Goal: Task Accomplishment & Management: Manage account settings

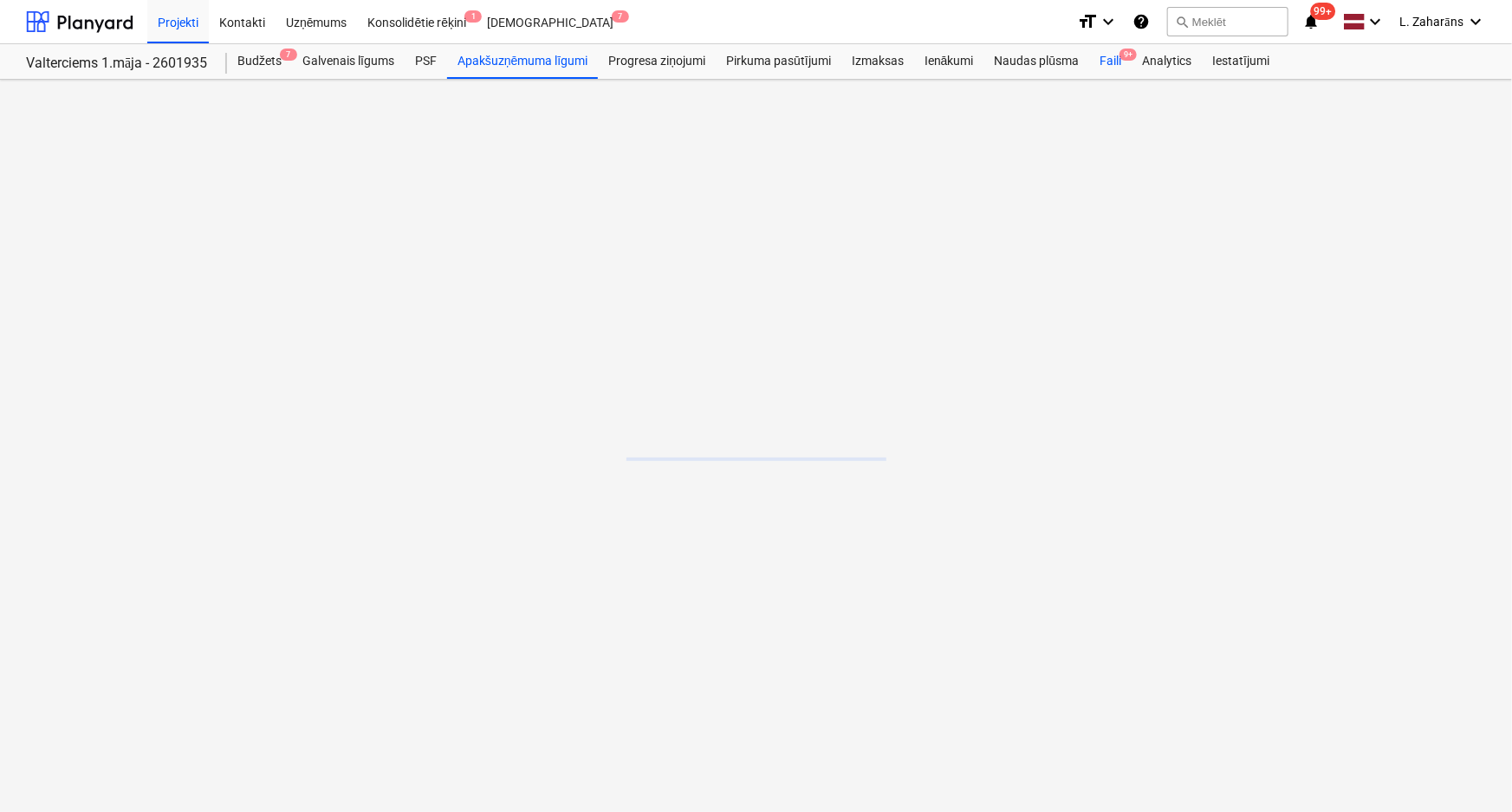
click at [1108, 62] on div "Faili 9+" at bounding box center [1110, 61] width 42 height 35
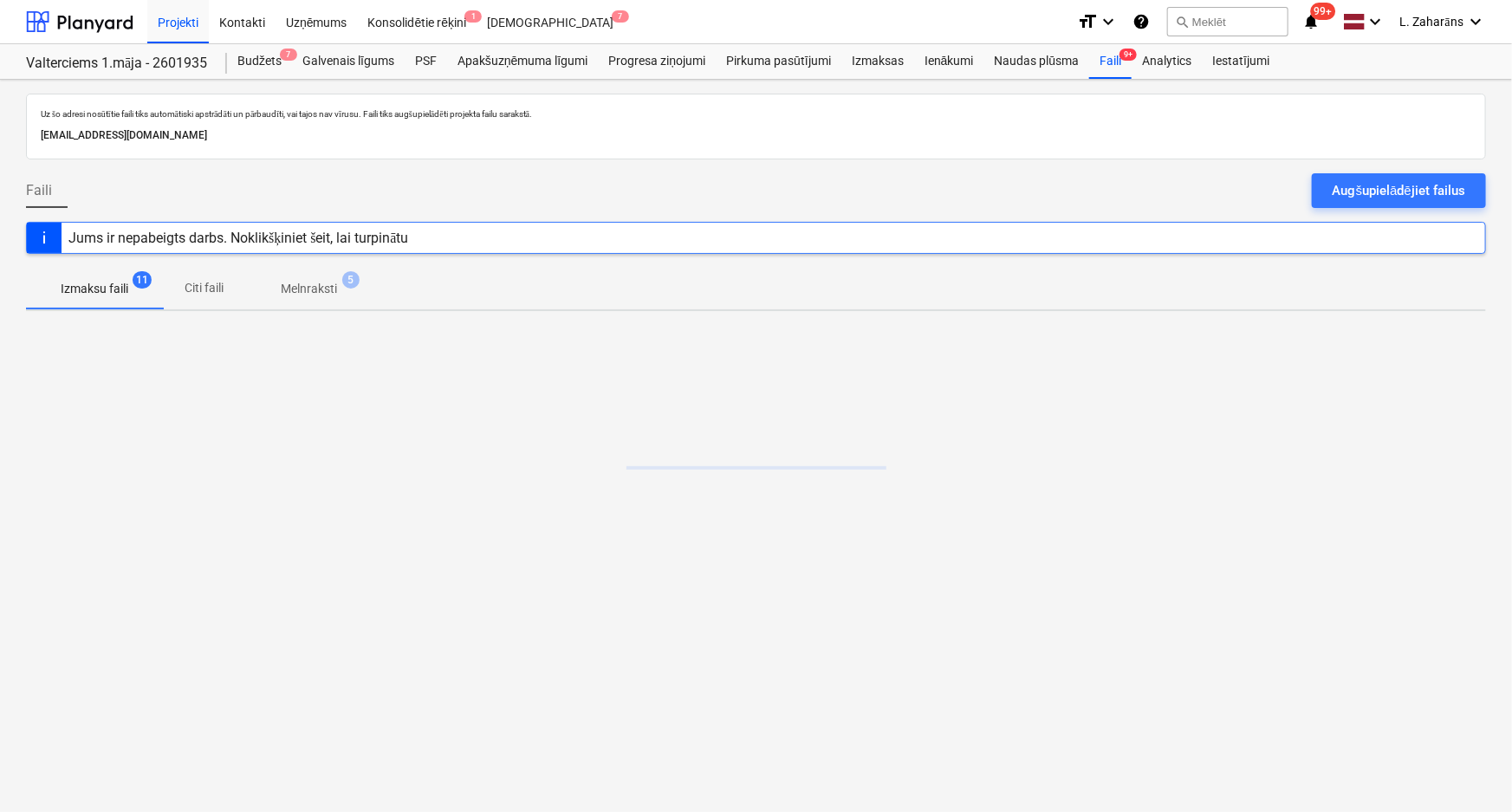
click at [314, 290] on p "Melnraksti" at bounding box center [308, 288] width 57 height 18
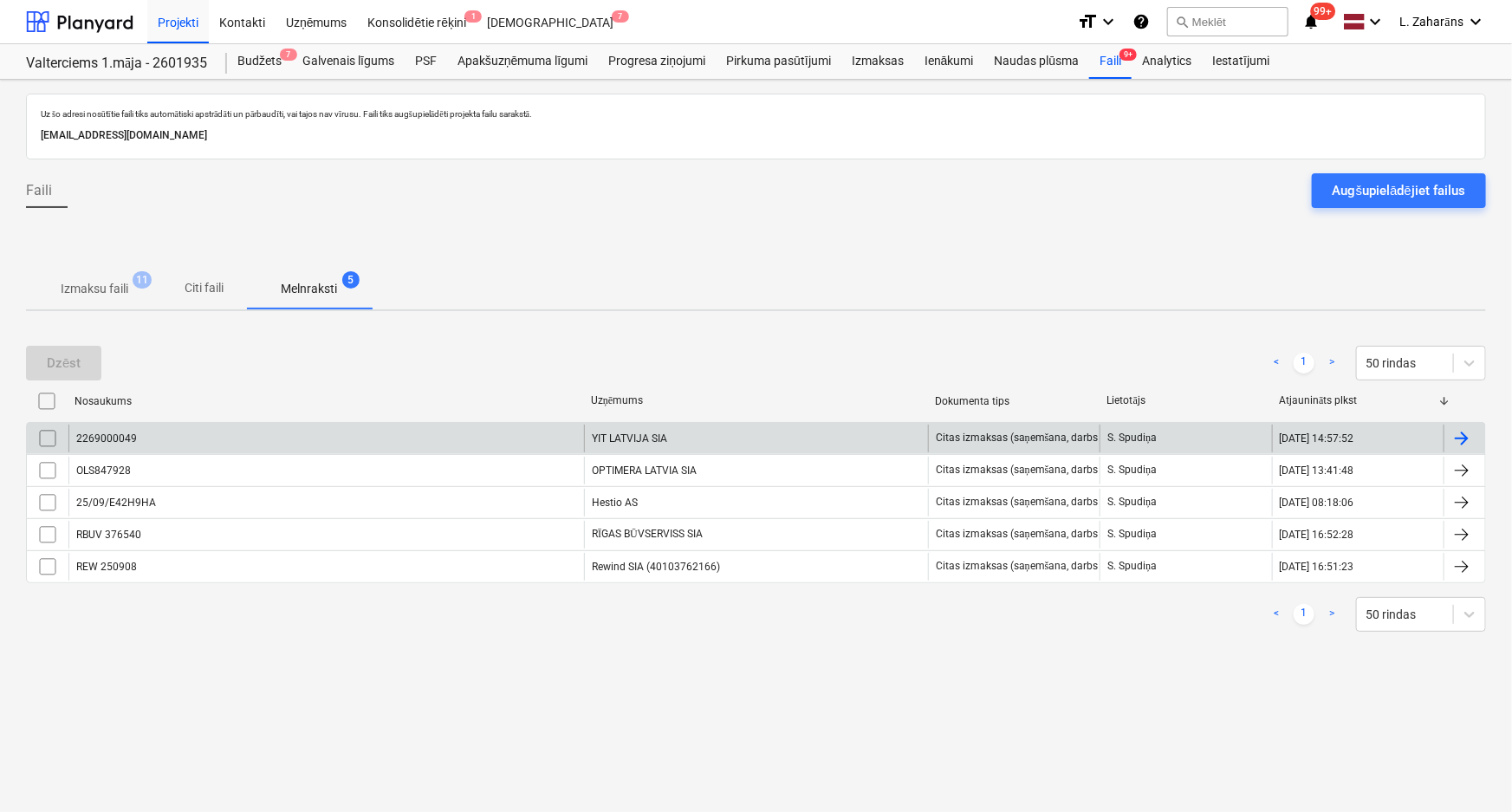
click at [261, 431] on div "2269000049" at bounding box center [326, 437] width 516 height 28
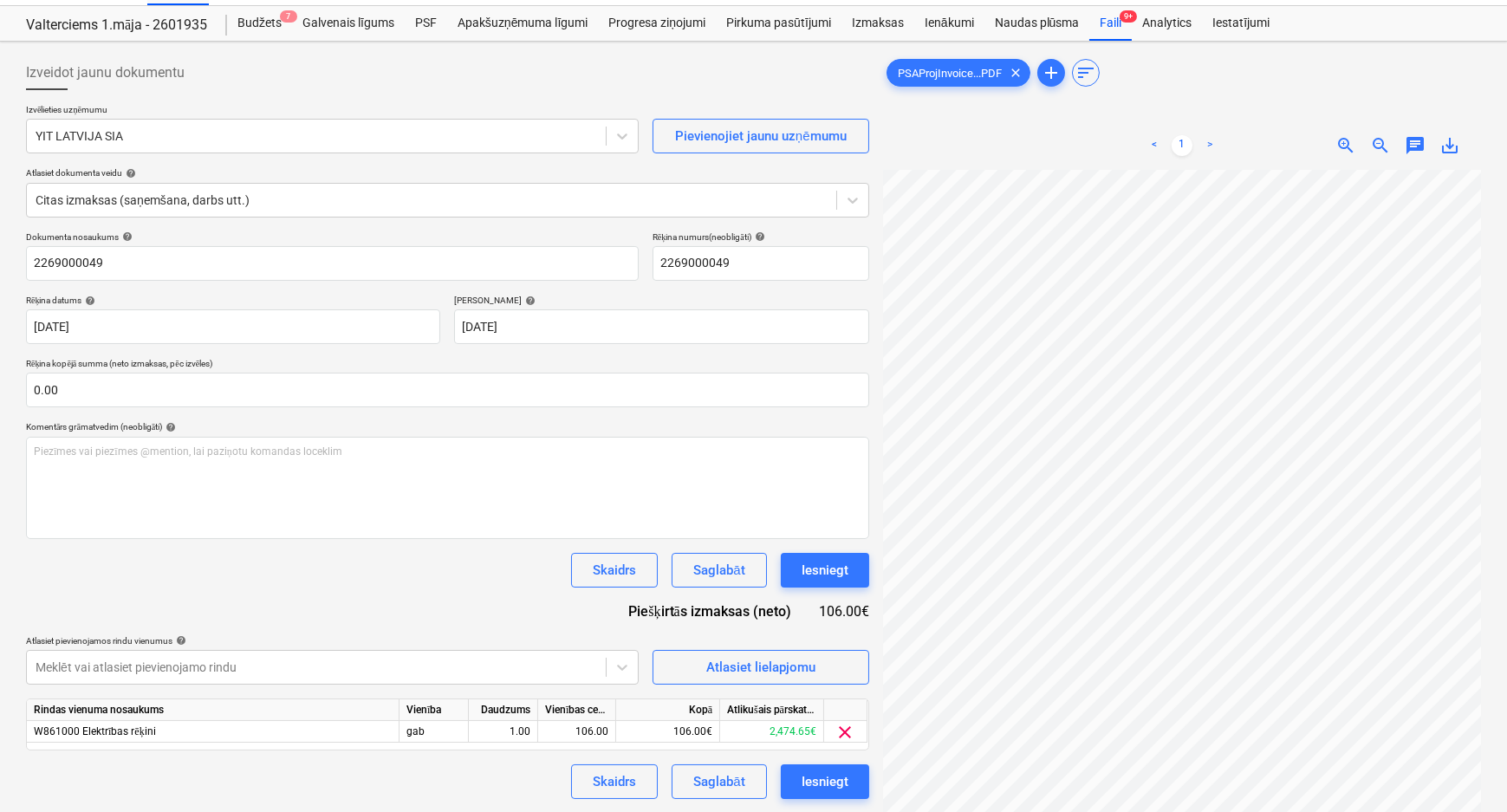
scroll to position [472, 0]
click at [819, 583] on div "Izveidot jaunu dokumentu Izvēlieties uzņēmumu YIT LATVIJA SIA Pievienojiet jaun…" at bounding box center [753, 494] width 1468 height 891
click at [817, 564] on div "Iesniegt" at bounding box center [825, 569] width 47 height 22
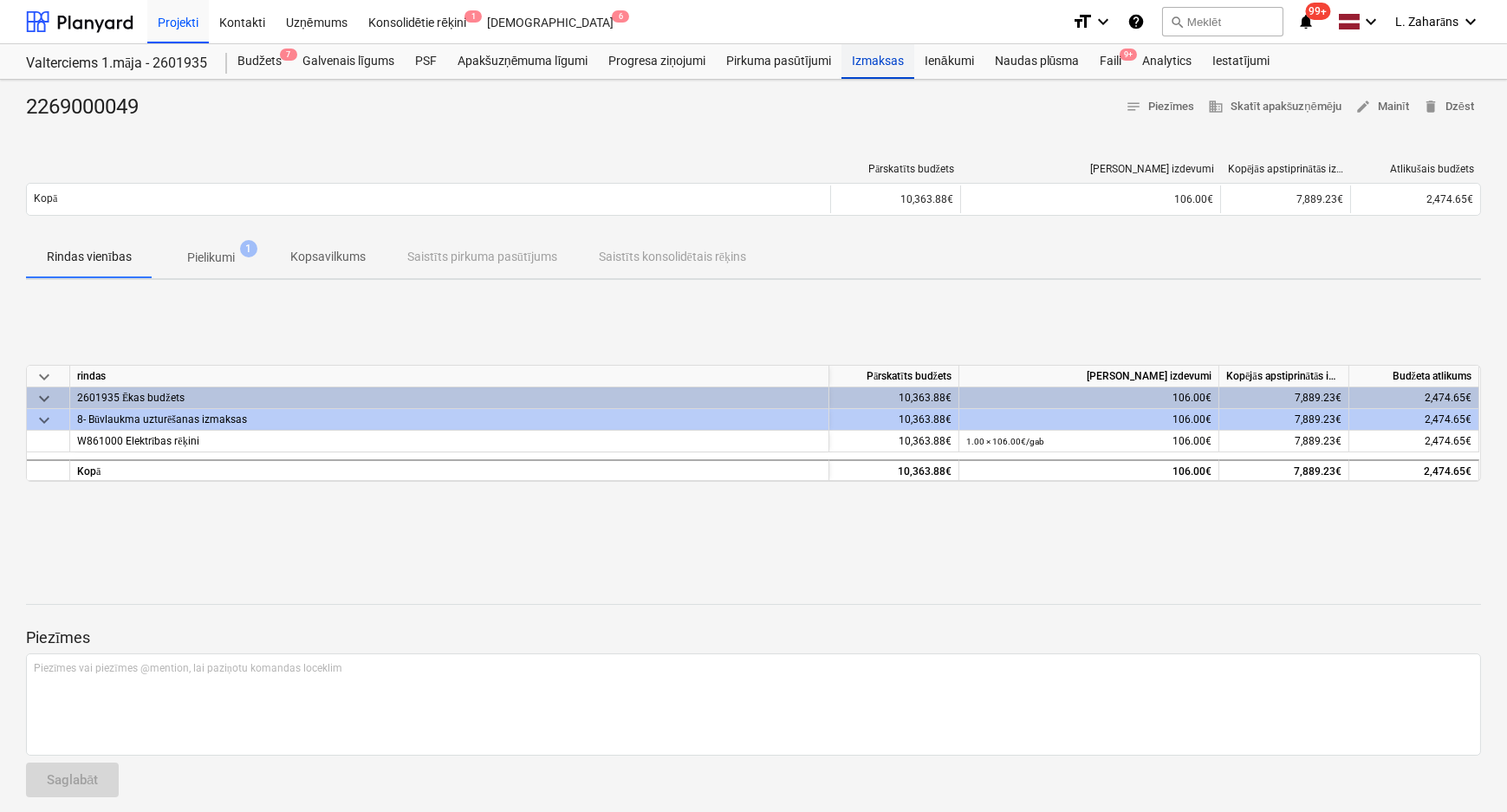
click at [868, 60] on div "Izmaksas" at bounding box center [877, 61] width 73 height 35
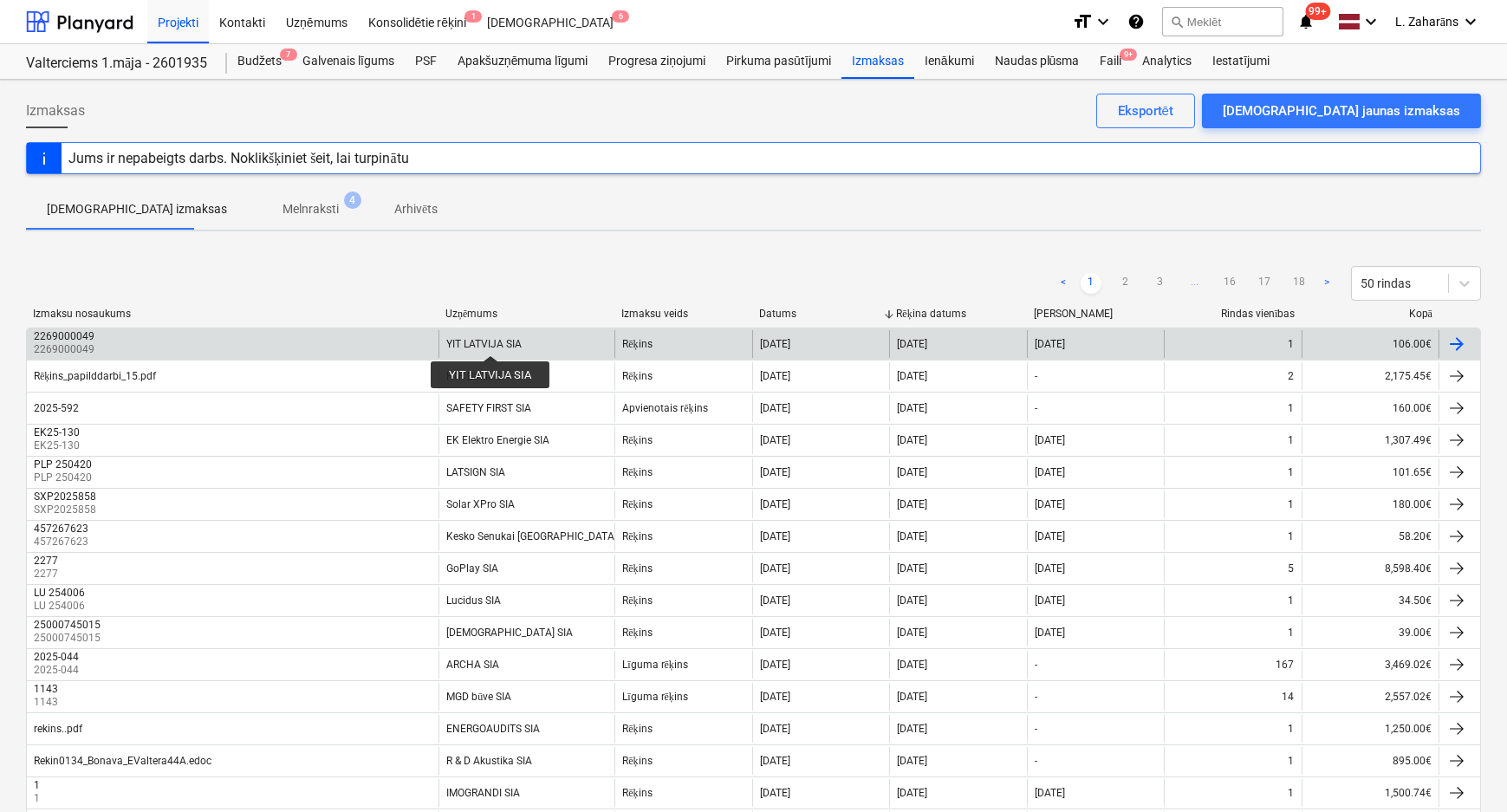
click at [490, 340] on div "YIT LATVIJA SIA" at bounding box center [484, 343] width 75 height 12
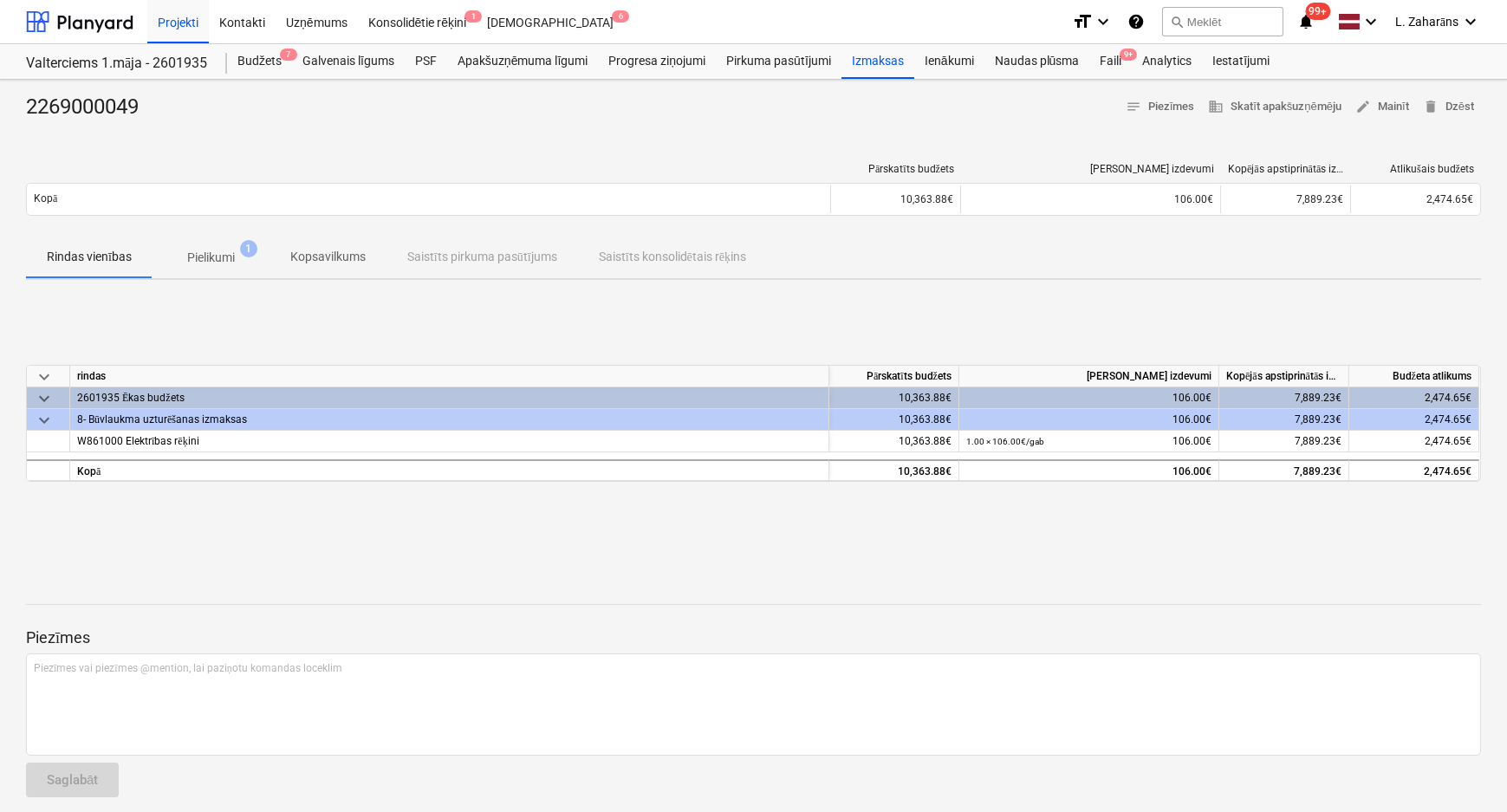
click at [214, 251] on p "Pielikumi" at bounding box center [210, 258] width 48 height 18
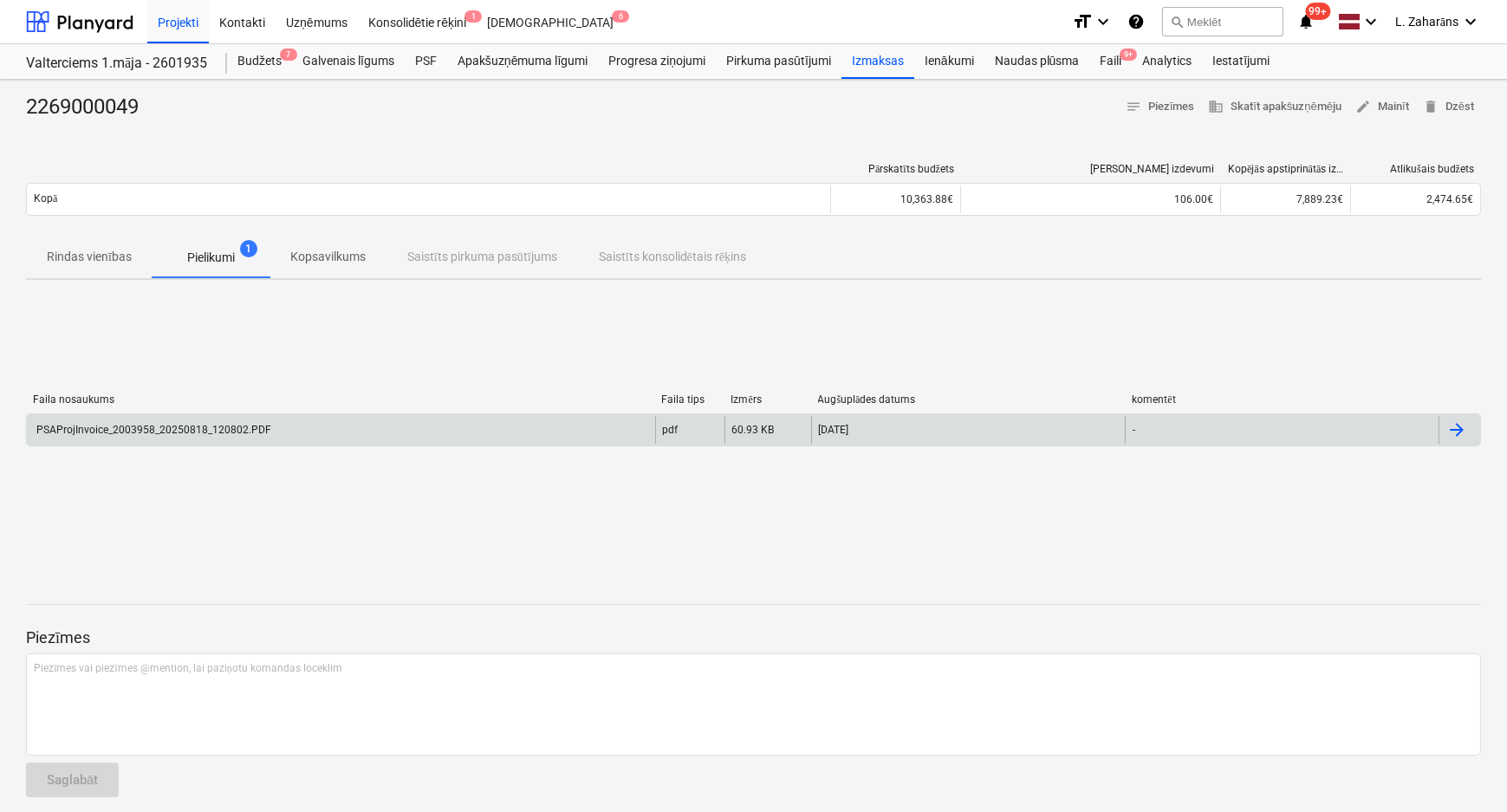
click at [353, 443] on div "PSAProjInvoice_2003958_20250818_120802.PDF pdf 60.93 KB 18.09.2025 -" at bounding box center [753, 429] width 1455 height 33
click at [348, 433] on div "PSAProjInvoice_2003958_20250818_120802.PDF" at bounding box center [341, 429] width 628 height 28
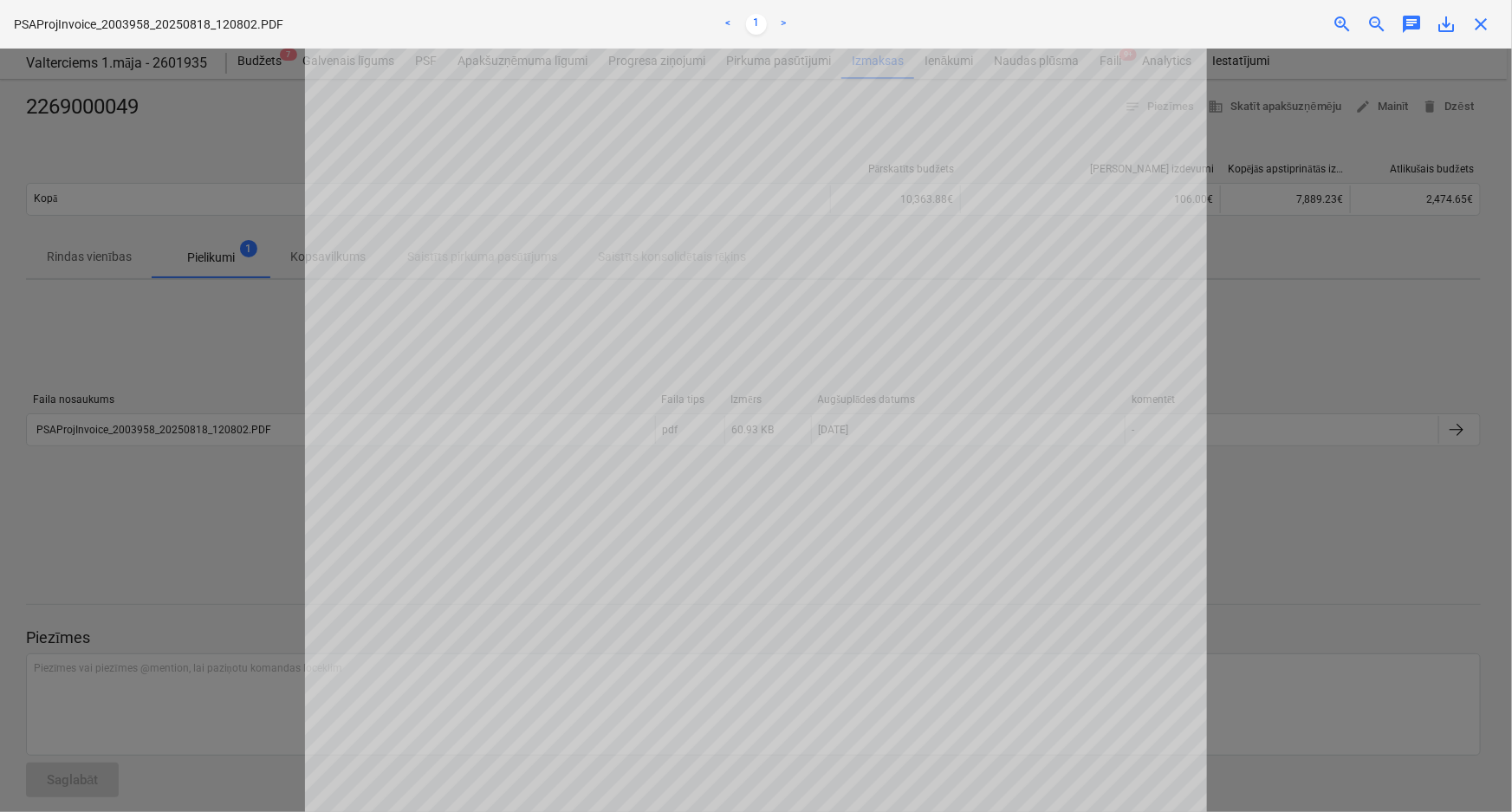
click at [1480, 21] on div "Neizdevās iegūt piezīmes" at bounding box center [1269, 18] width 468 height 36
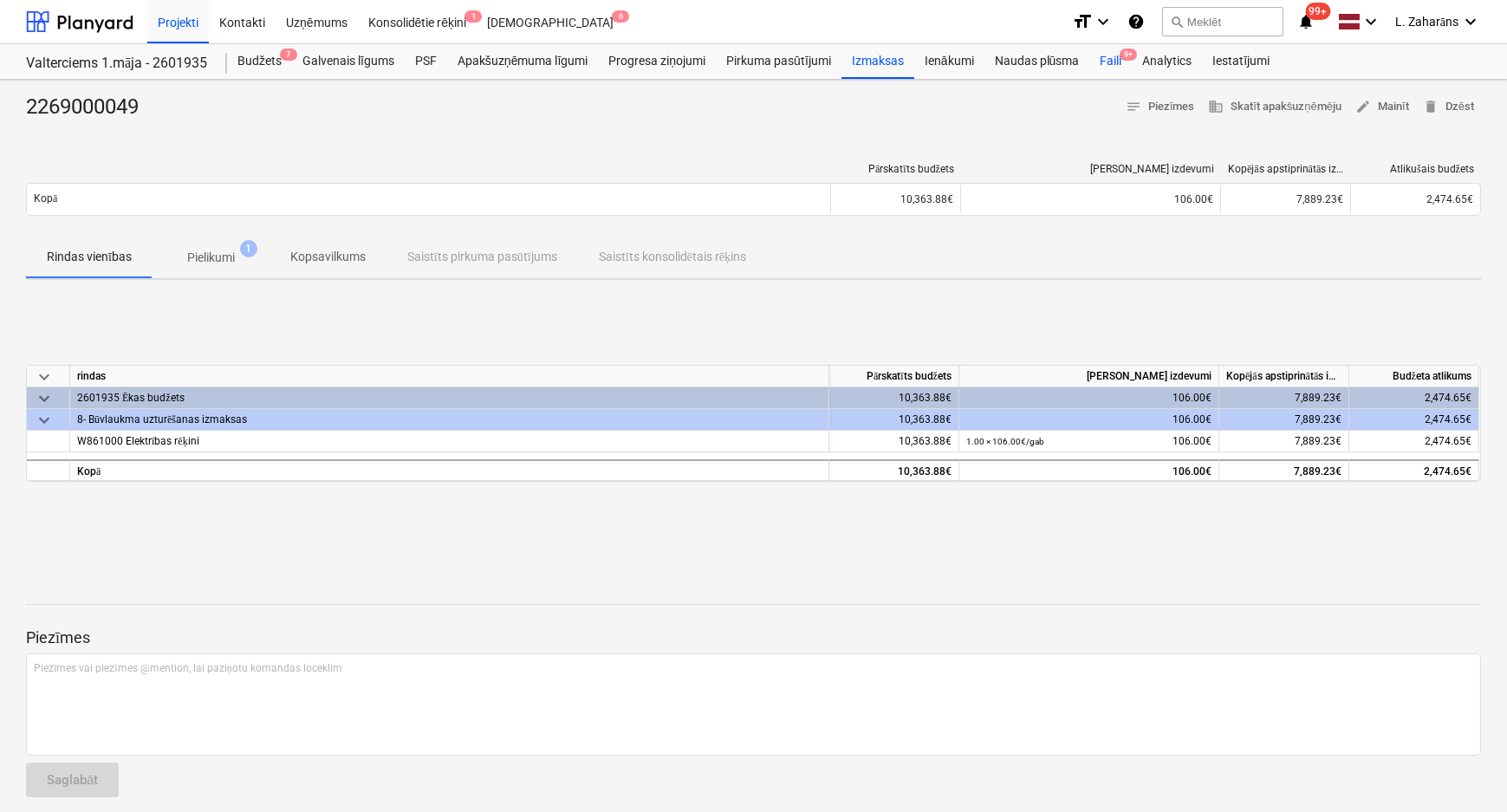
click at [1113, 60] on div "Faili 9+" at bounding box center [1110, 61] width 42 height 35
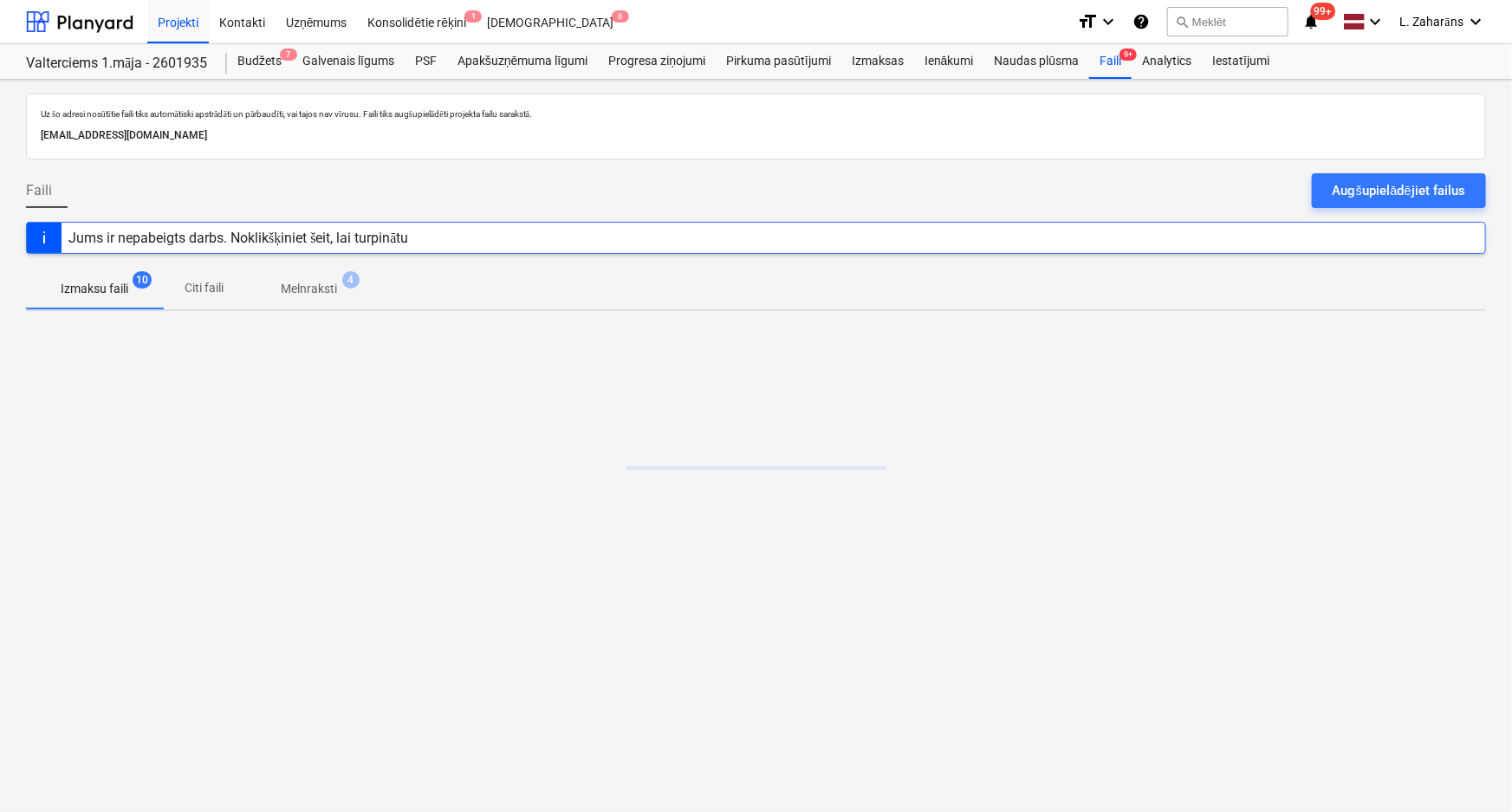
click at [296, 284] on p "Melnraksti" at bounding box center [308, 288] width 57 height 18
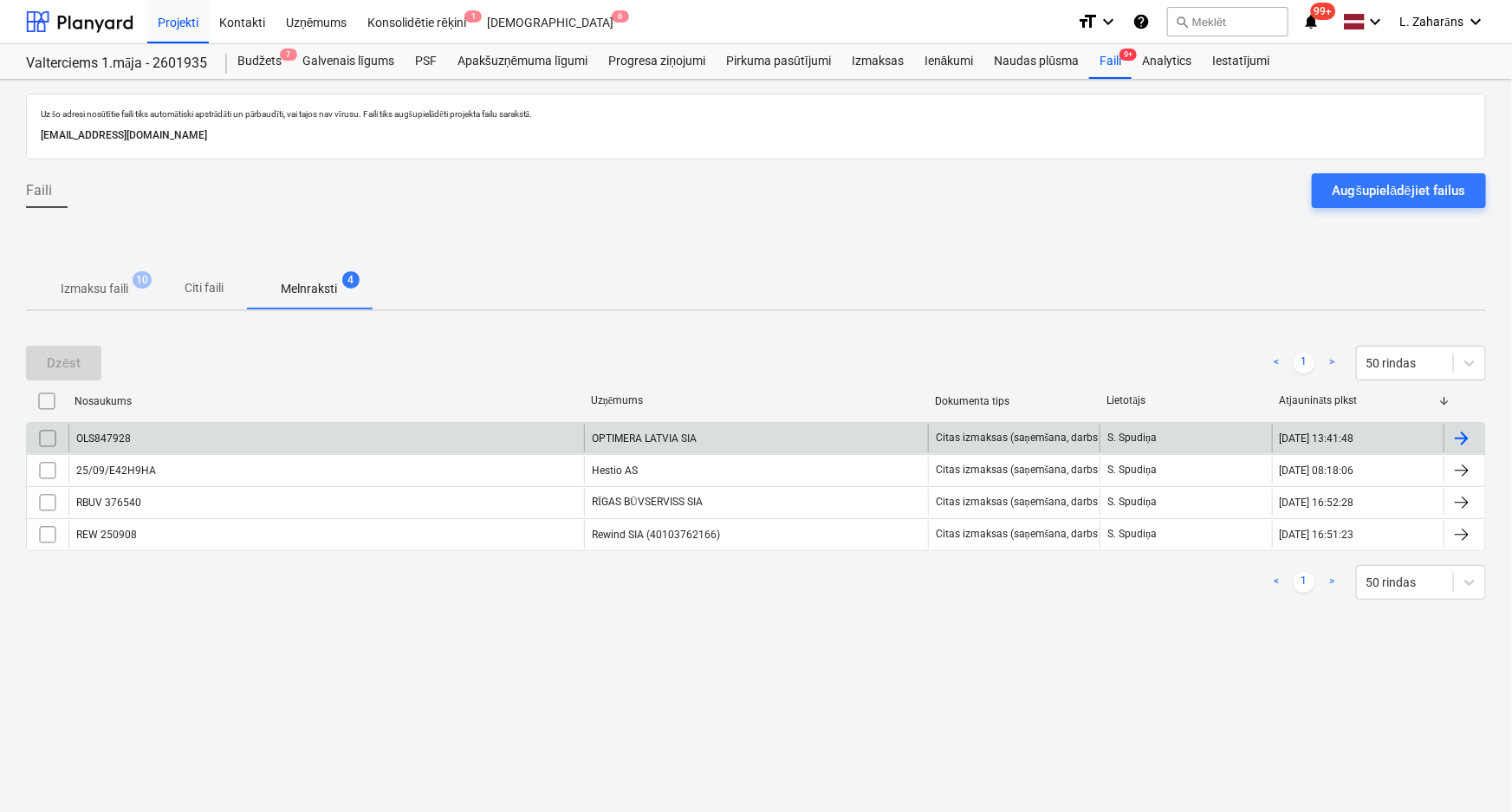
click at [295, 432] on div "OLS847928" at bounding box center [326, 437] width 516 height 28
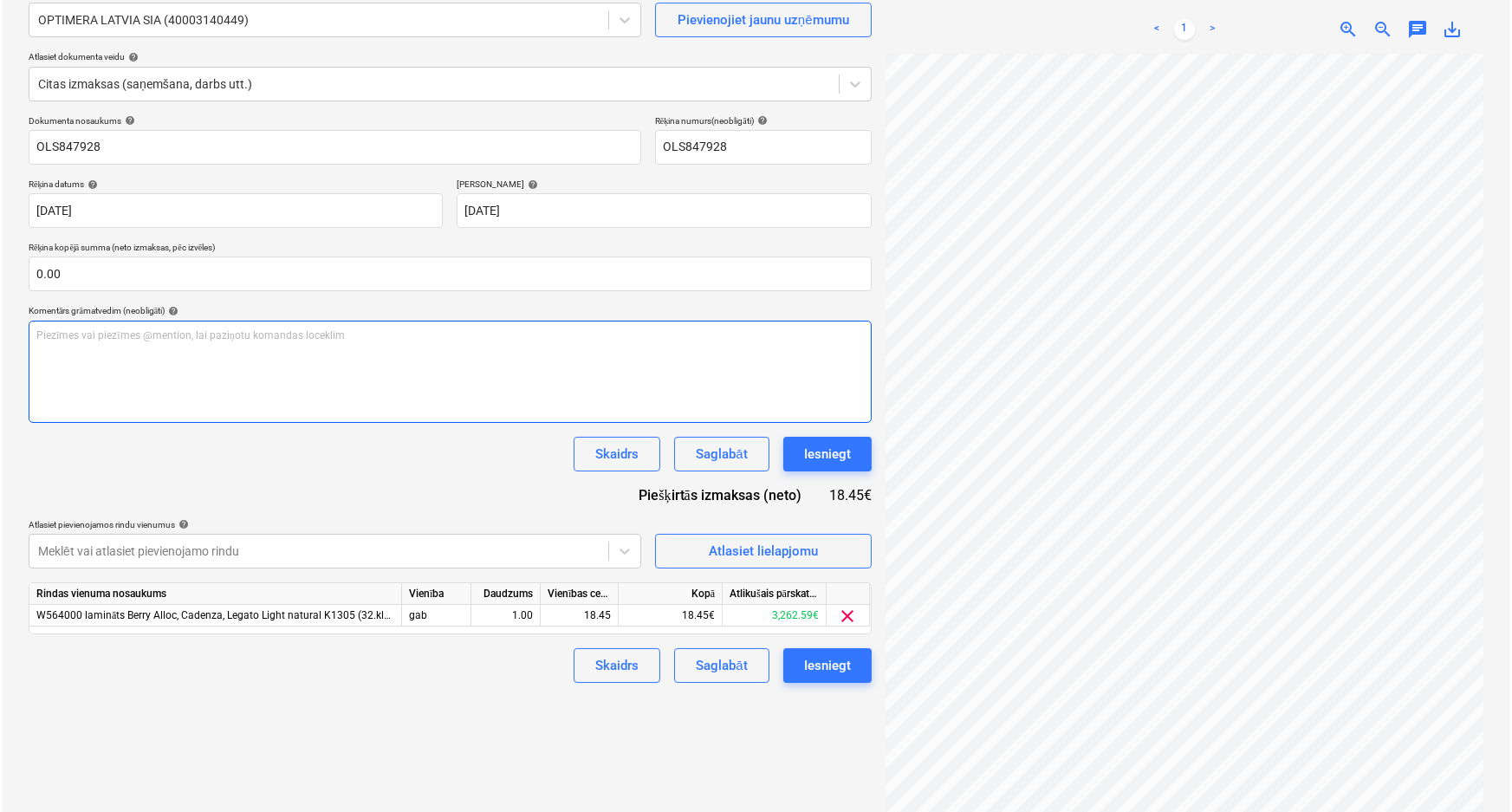
scroll to position [173, 0]
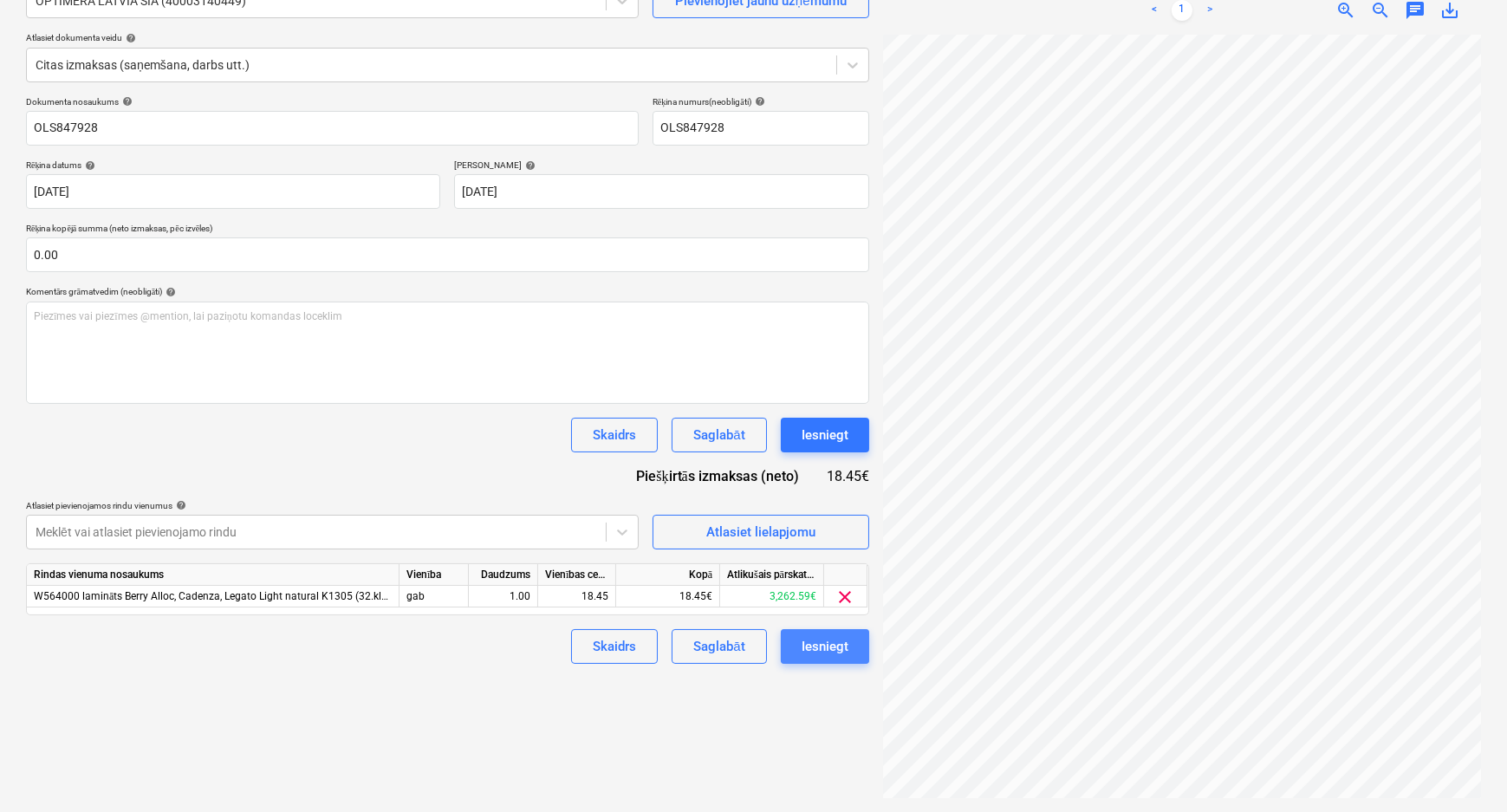
click at [815, 649] on div "Iesniegt" at bounding box center [825, 646] width 47 height 22
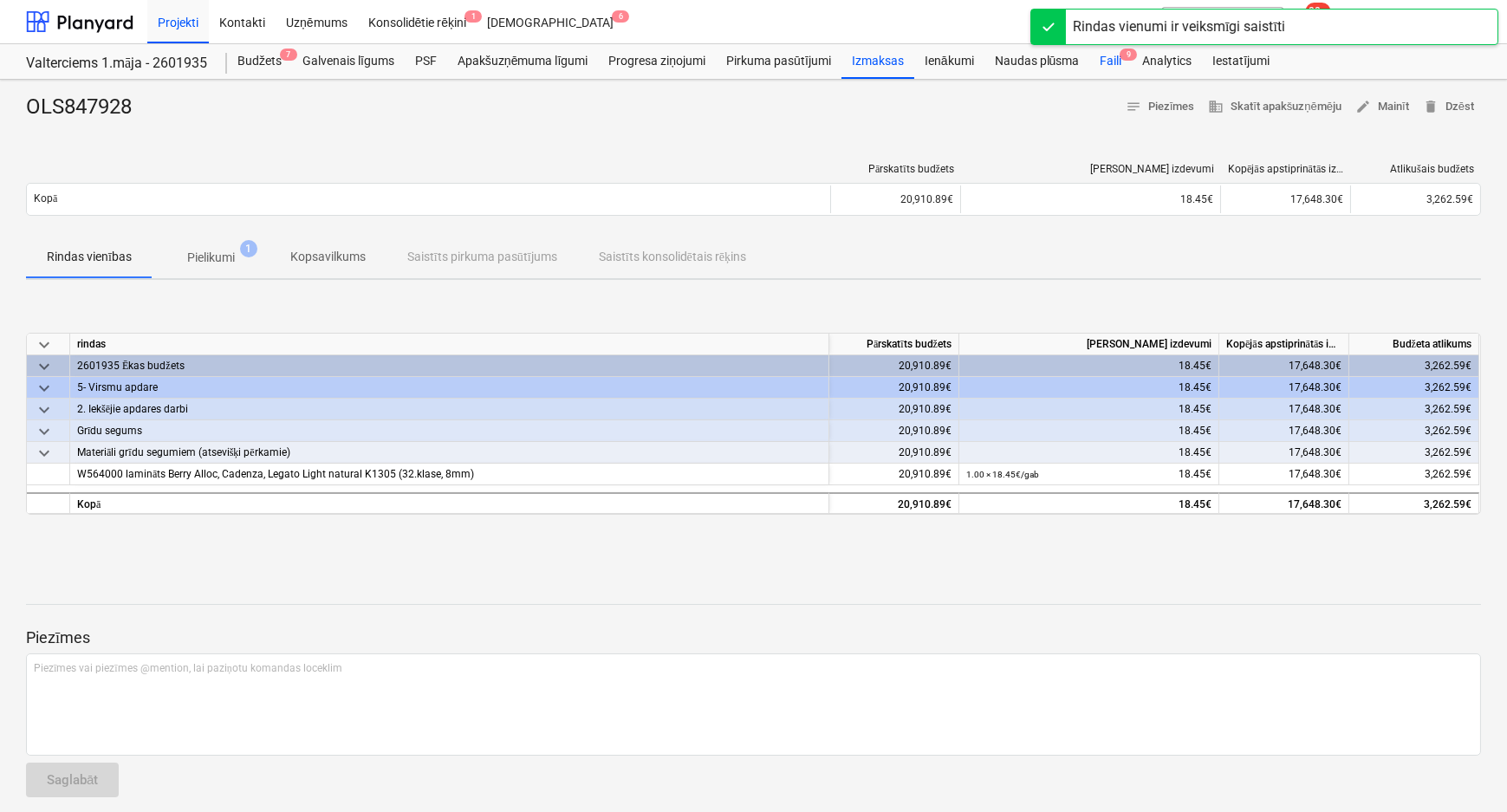
click at [1102, 64] on div "Faili 9" at bounding box center [1110, 61] width 42 height 35
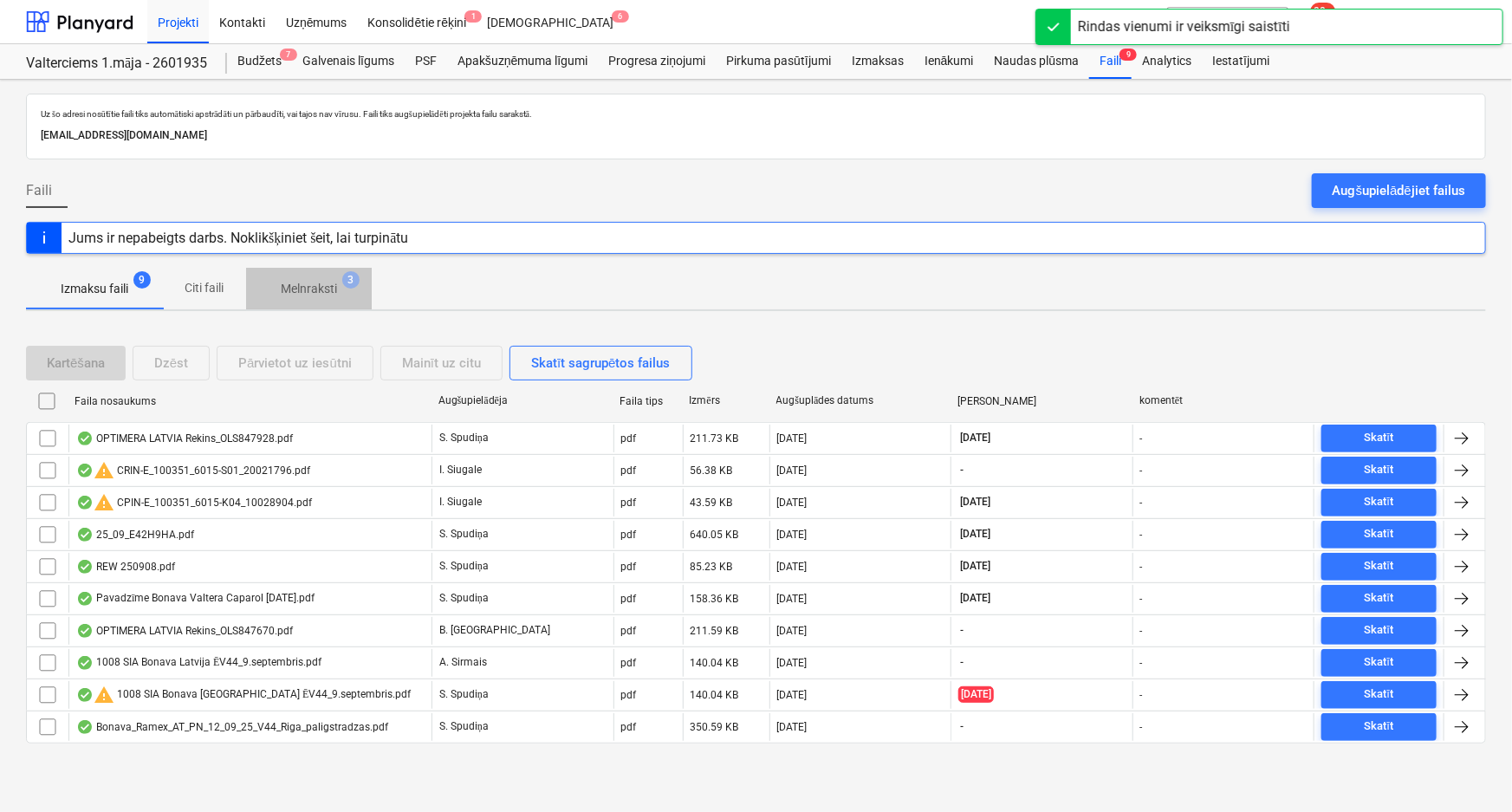
click at [320, 291] on p "Melnraksti" at bounding box center [308, 288] width 57 height 18
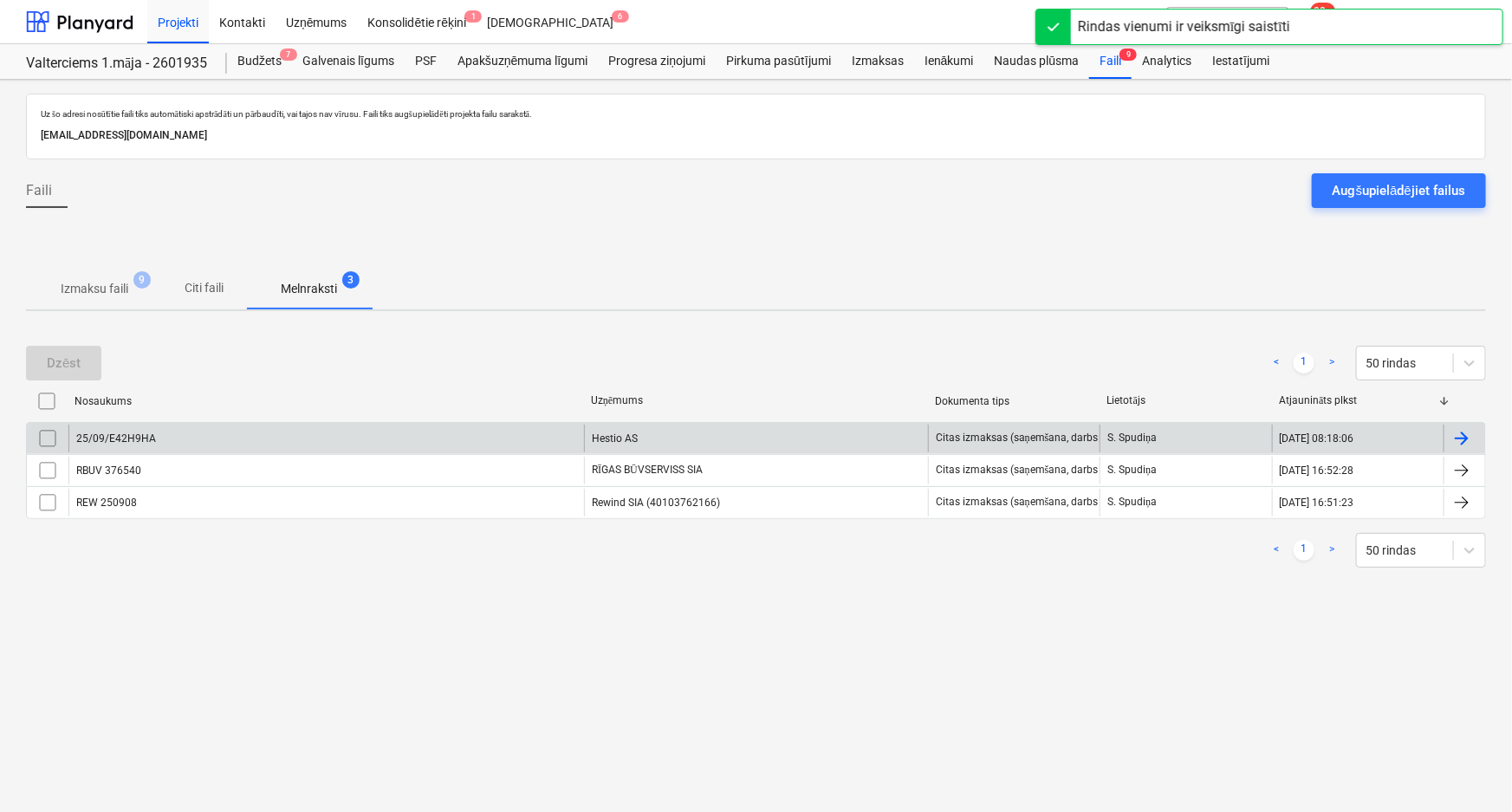
click at [190, 437] on div "25/09/E42H9HA" at bounding box center [326, 437] width 516 height 28
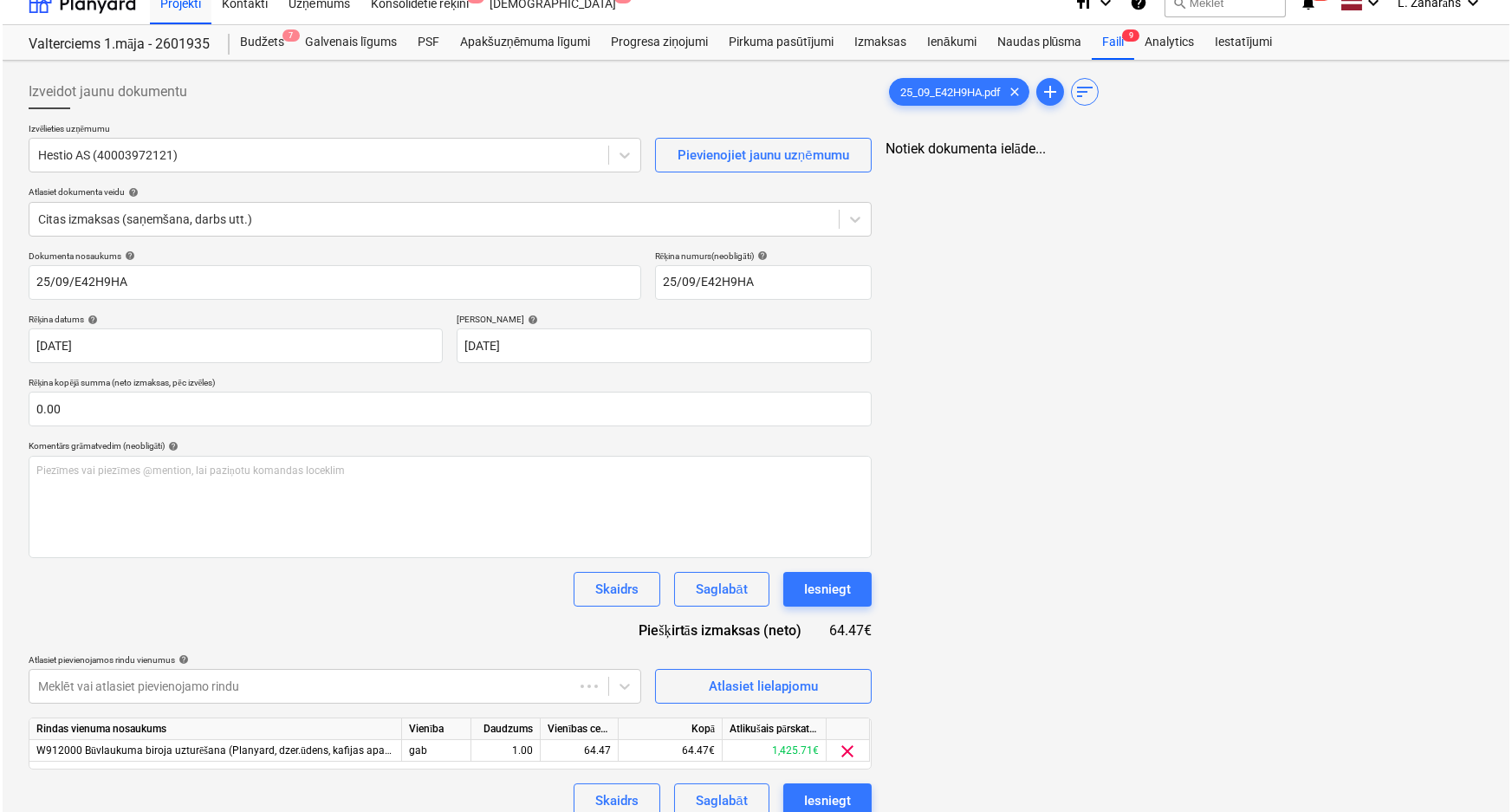
scroll to position [38, 0]
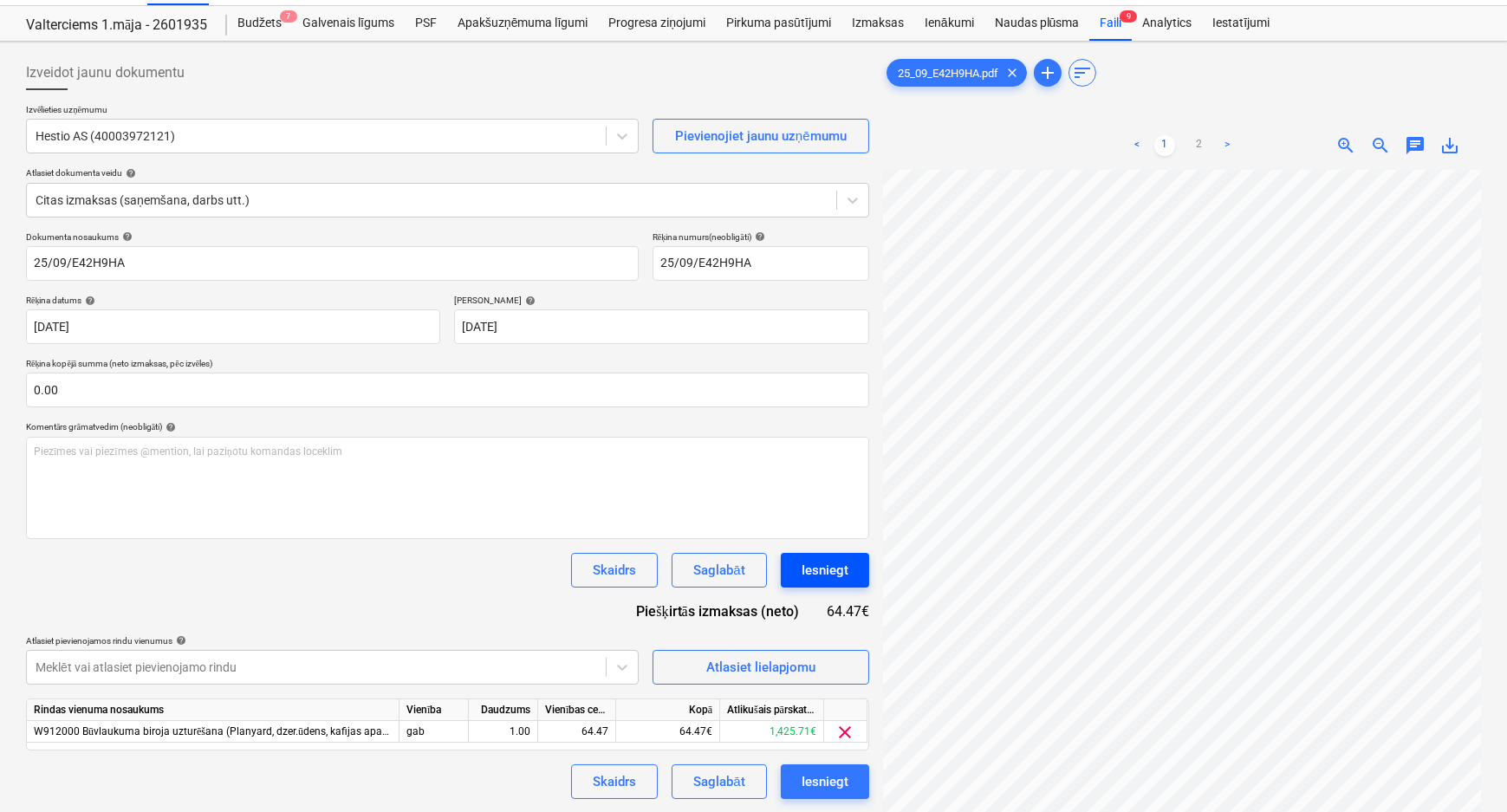
click at [819, 559] on div "Iesniegt" at bounding box center [825, 569] width 47 height 22
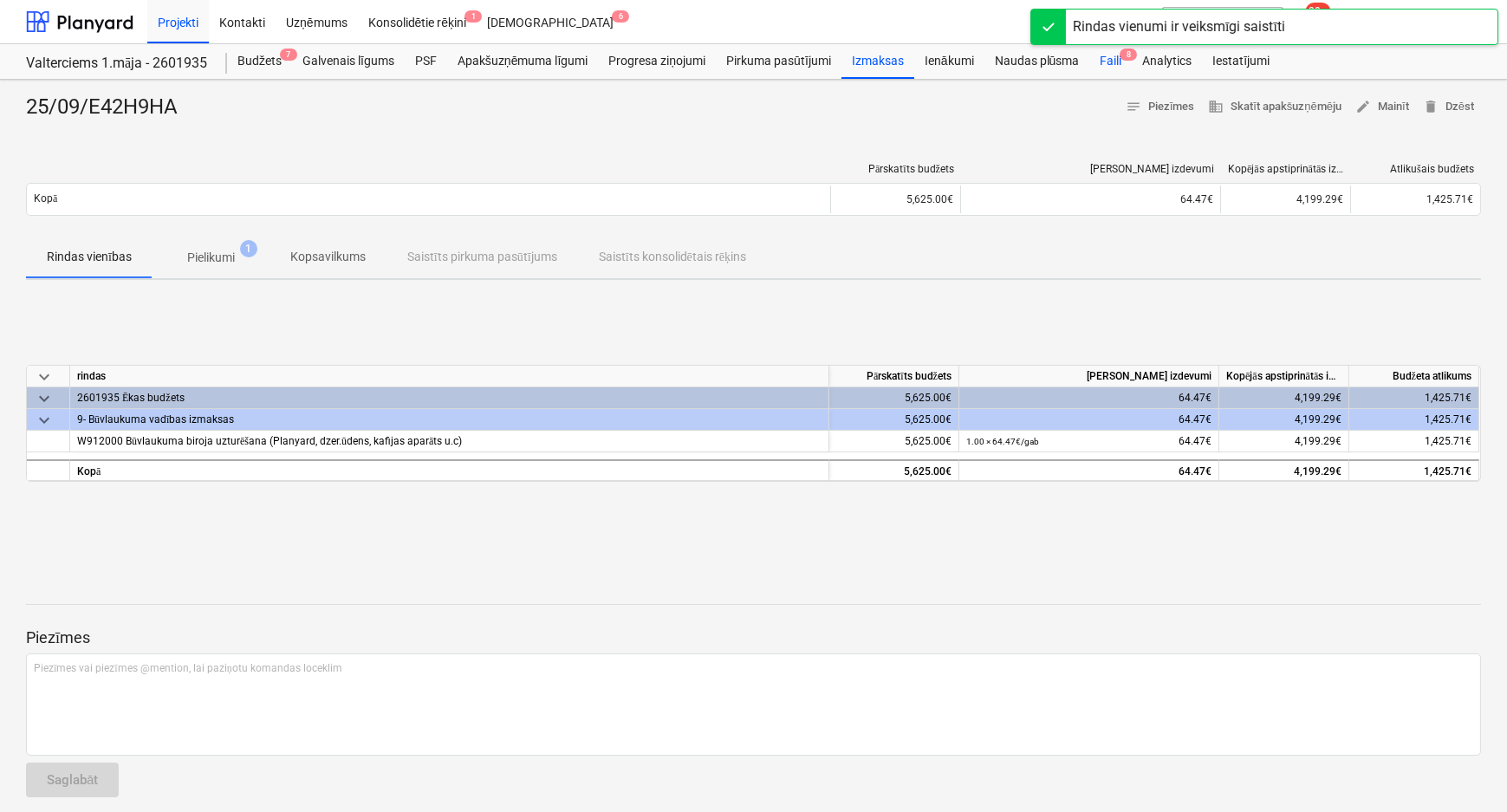
click at [1104, 60] on div "Faili 8" at bounding box center [1110, 61] width 42 height 35
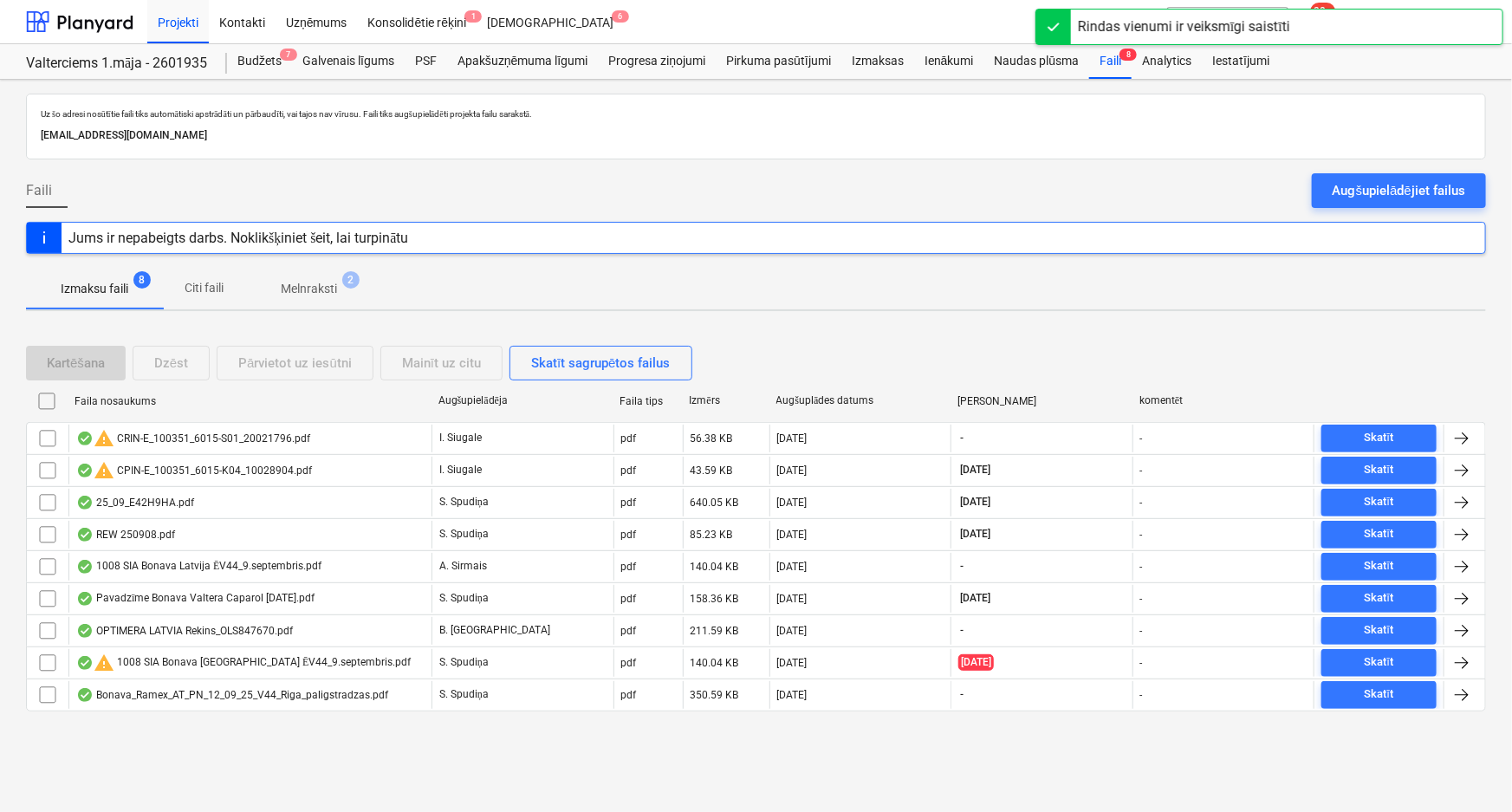
click at [302, 278] on span "Melnraksti 2" at bounding box center [309, 288] width 126 height 31
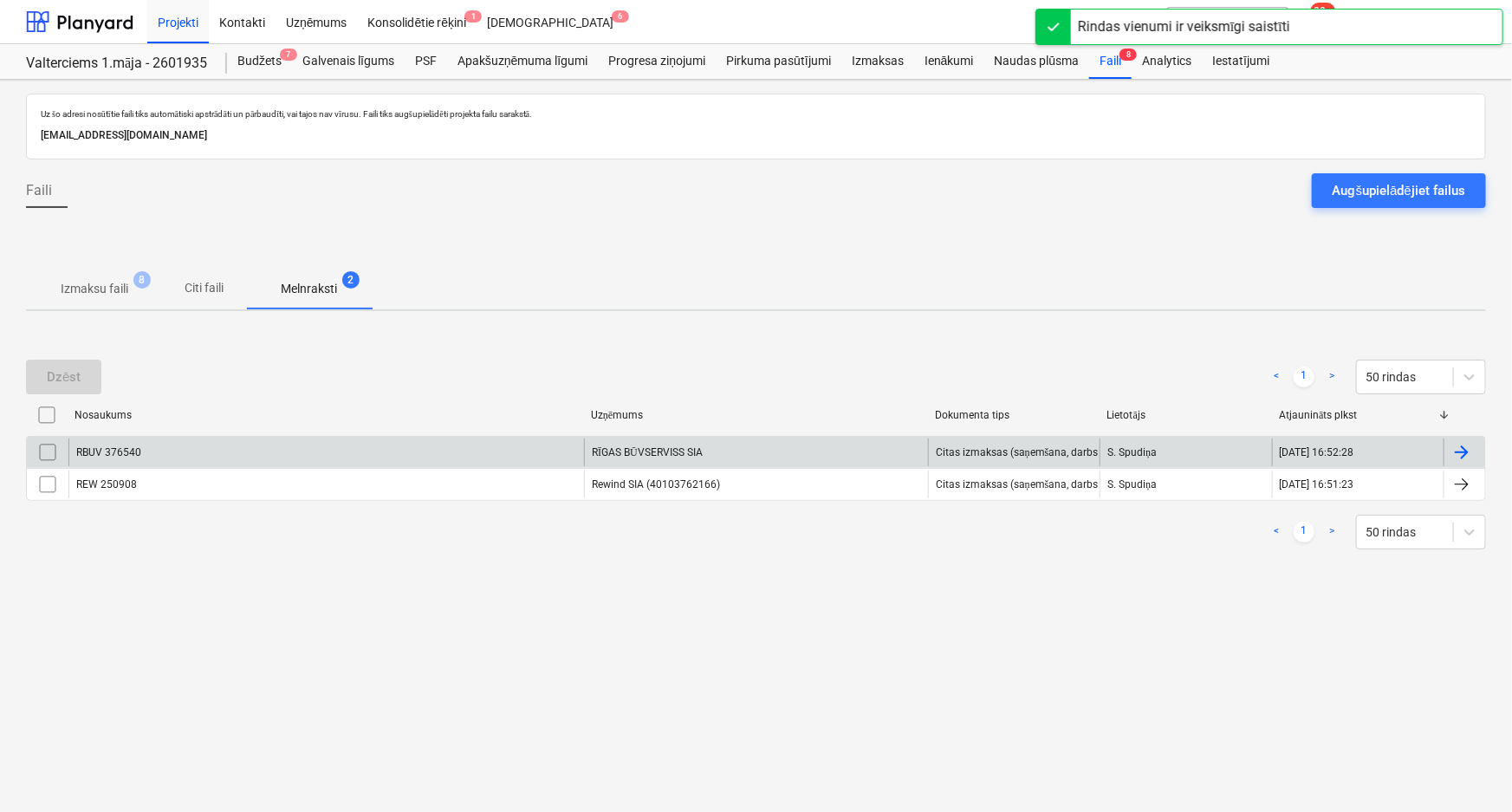
click at [219, 447] on div "RBUV 376540" at bounding box center [326, 452] width 516 height 28
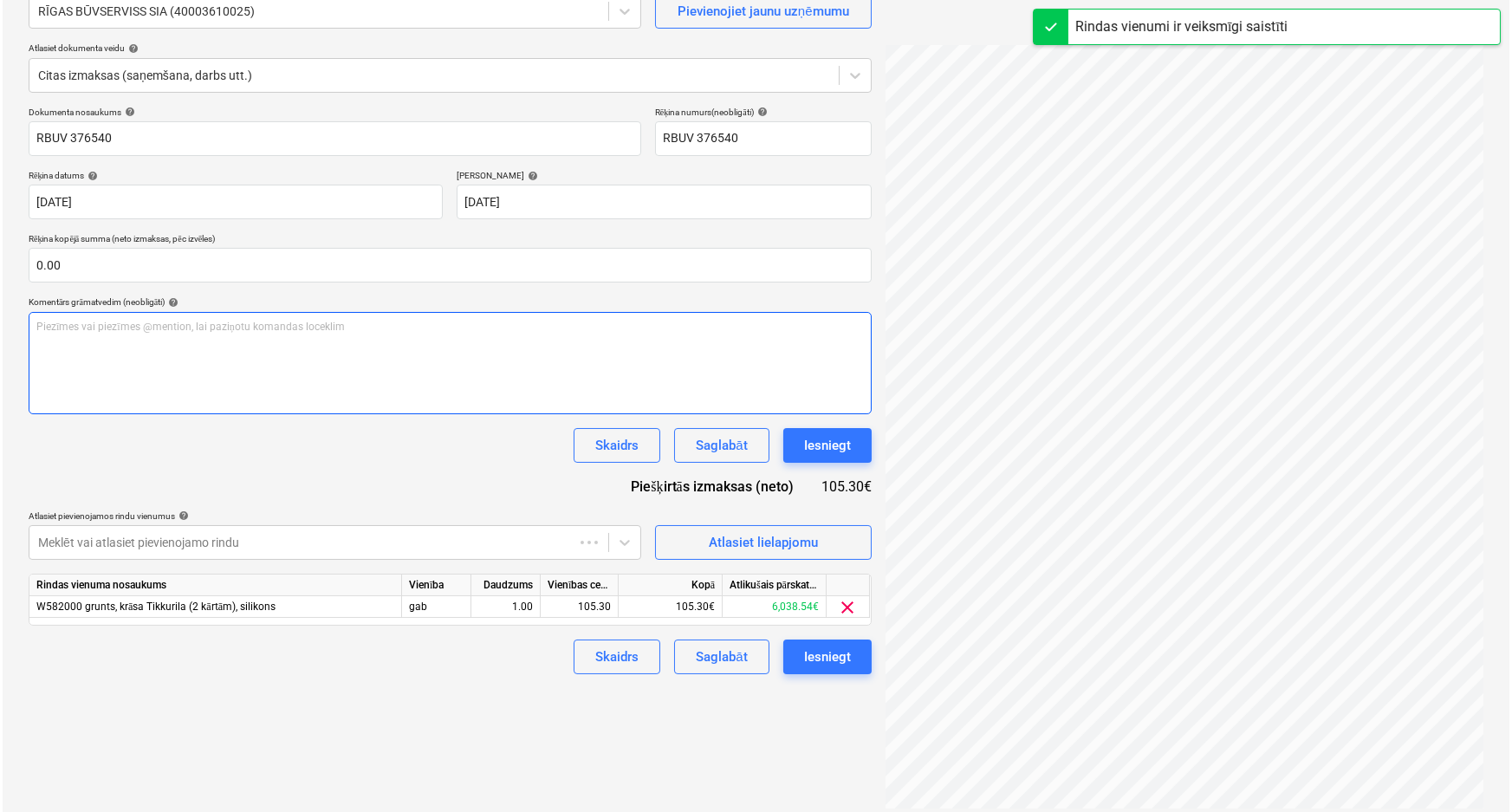
scroll to position [173, 0]
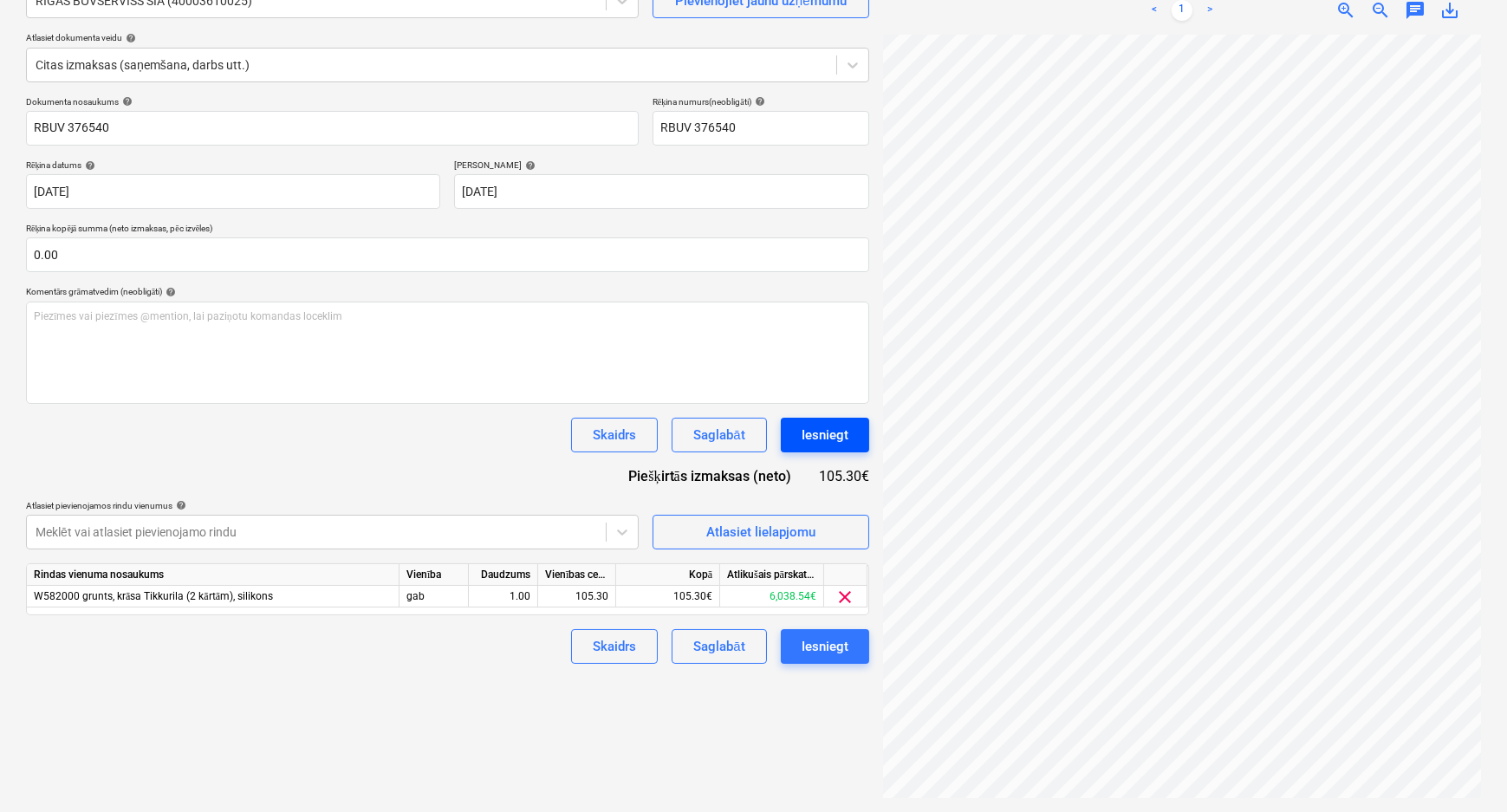
click at [813, 443] on div "Iesniegt" at bounding box center [825, 435] width 47 height 22
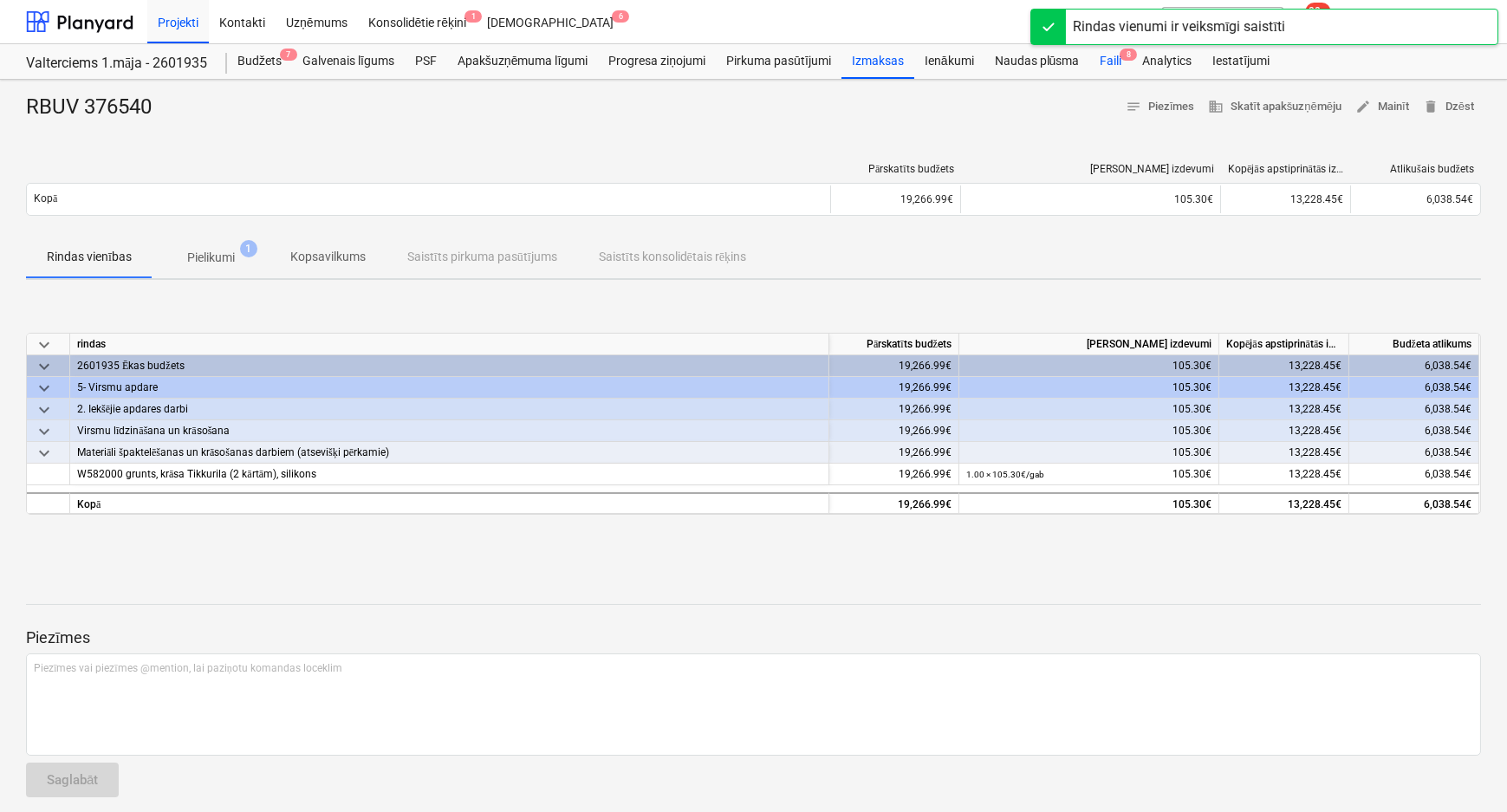
click at [1104, 59] on div "Faili 8" at bounding box center [1110, 61] width 42 height 35
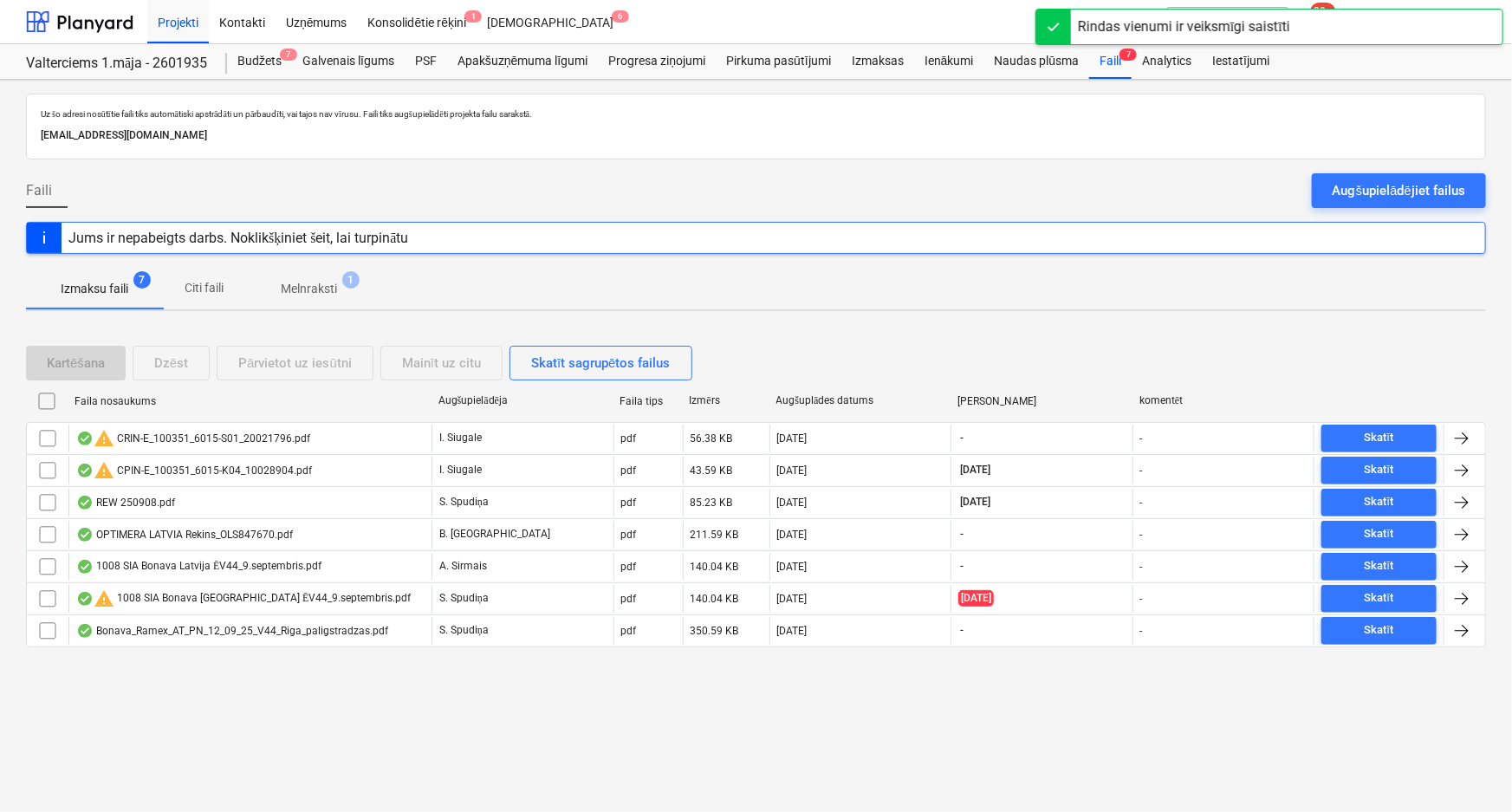
click at [287, 286] on p "Melnraksti" at bounding box center [308, 288] width 57 height 18
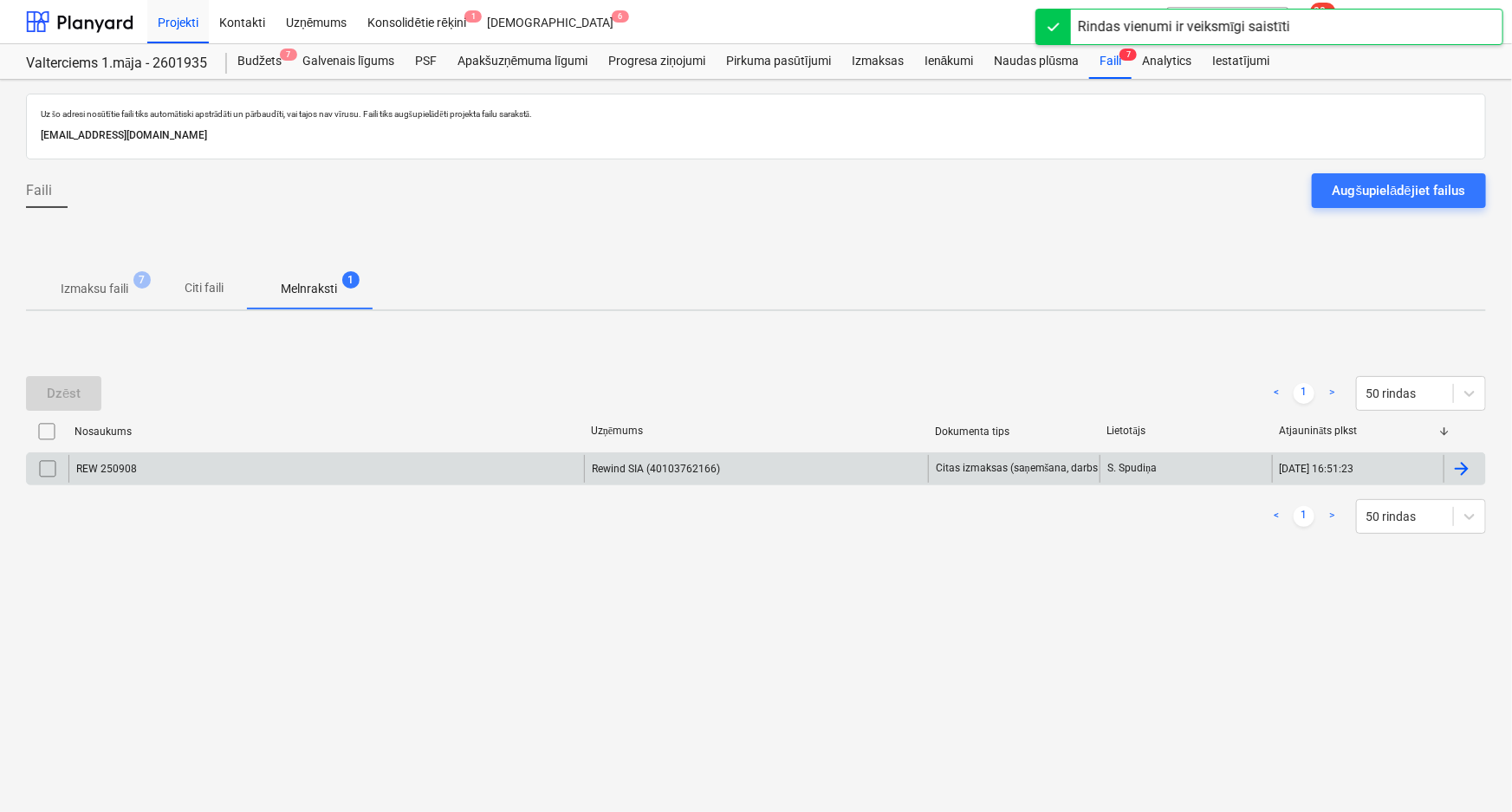
click at [230, 455] on div "REW 250908" at bounding box center [326, 468] width 516 height 28
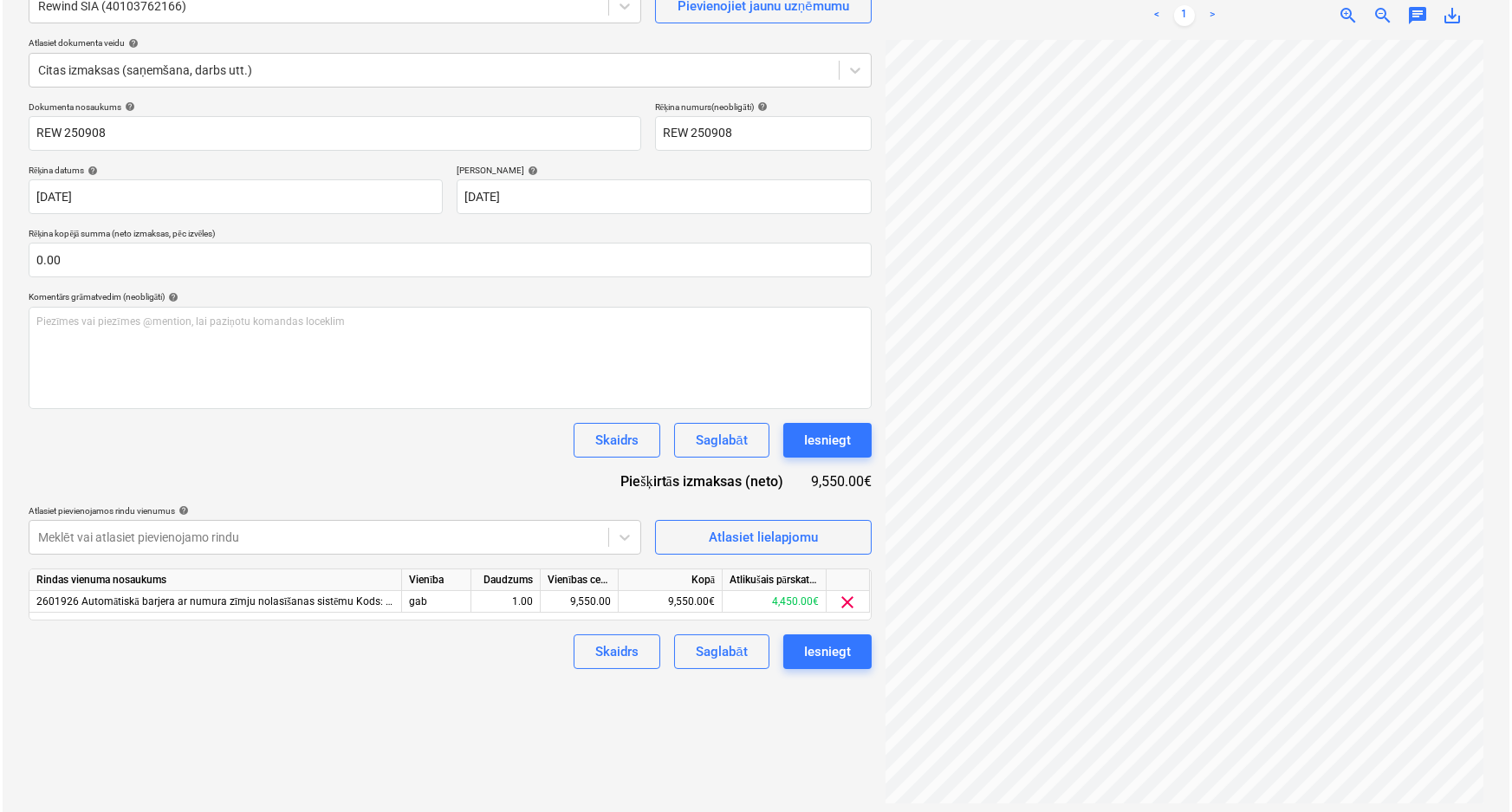
scroll to position [173, 0]
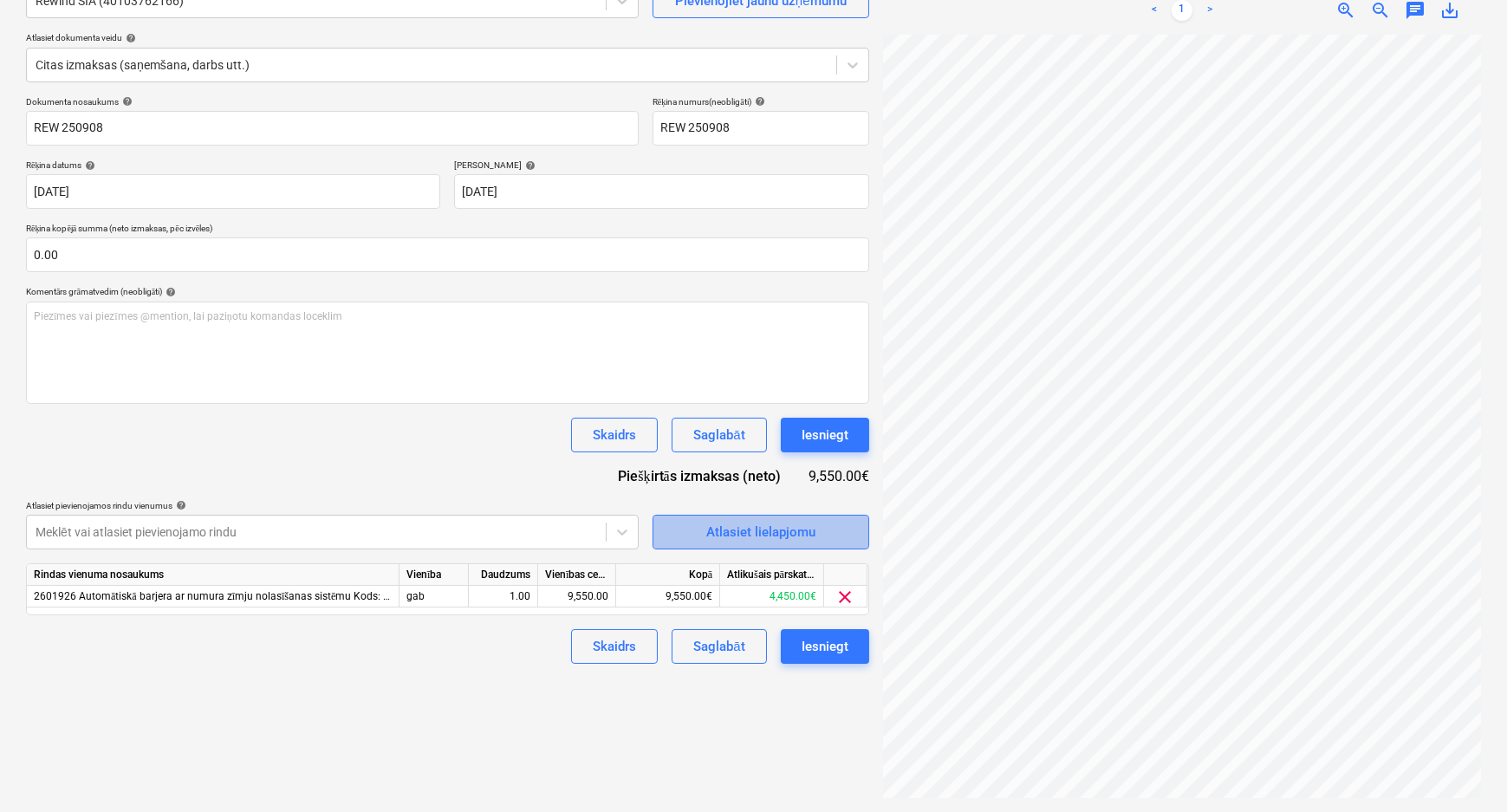
click at [722, 523] on div "Atlasiet lielapjomu" at bounding box center [760, 532] width 109 height 22
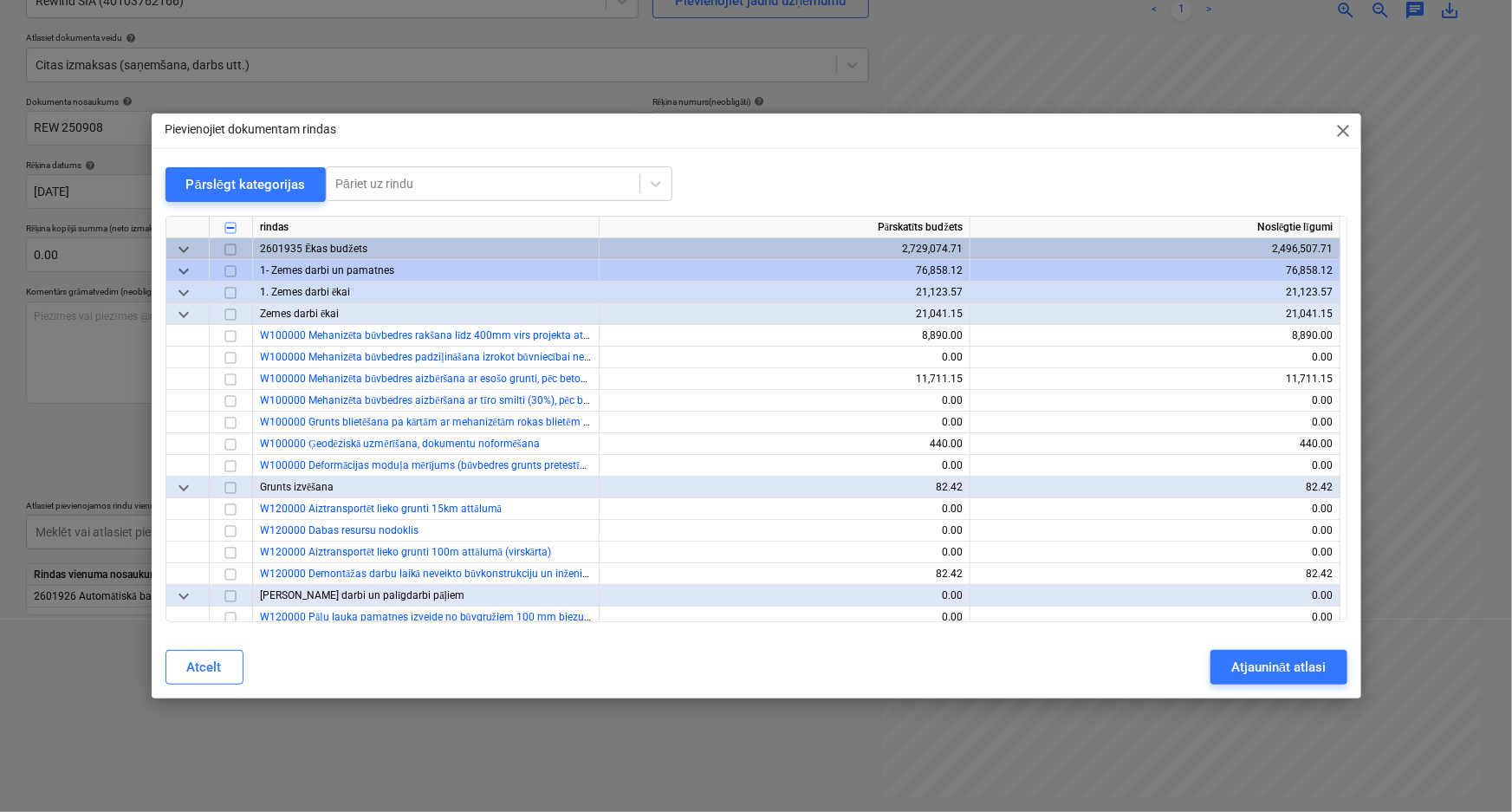
click at [181, 243] on span "keyboard_arrow_down" at bounding box center [183, 249] width 21 height 21
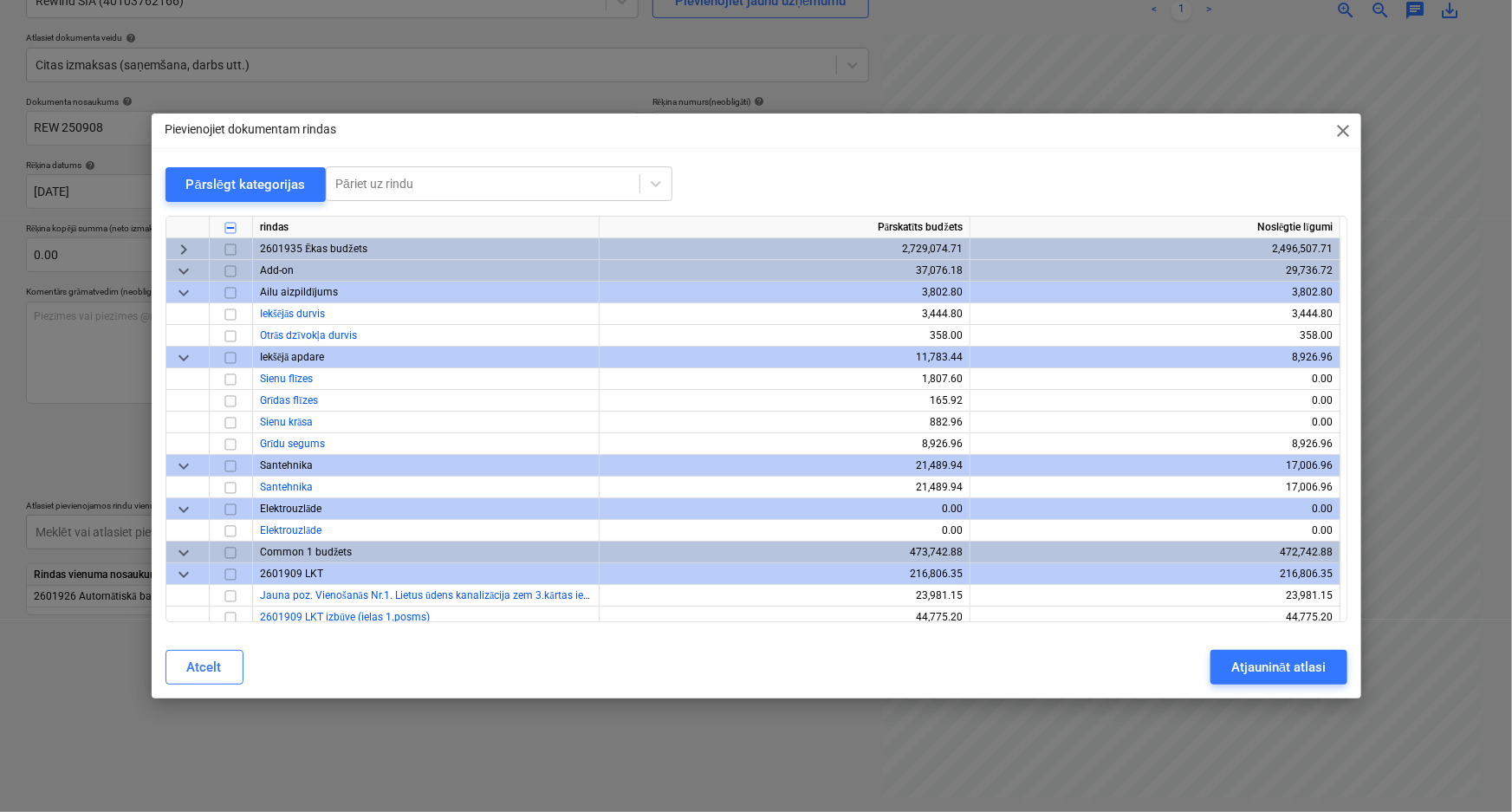
click at [181, 268] on span "keyboard_arrow_down" at bounding box center [183, 270] width 21 height 21
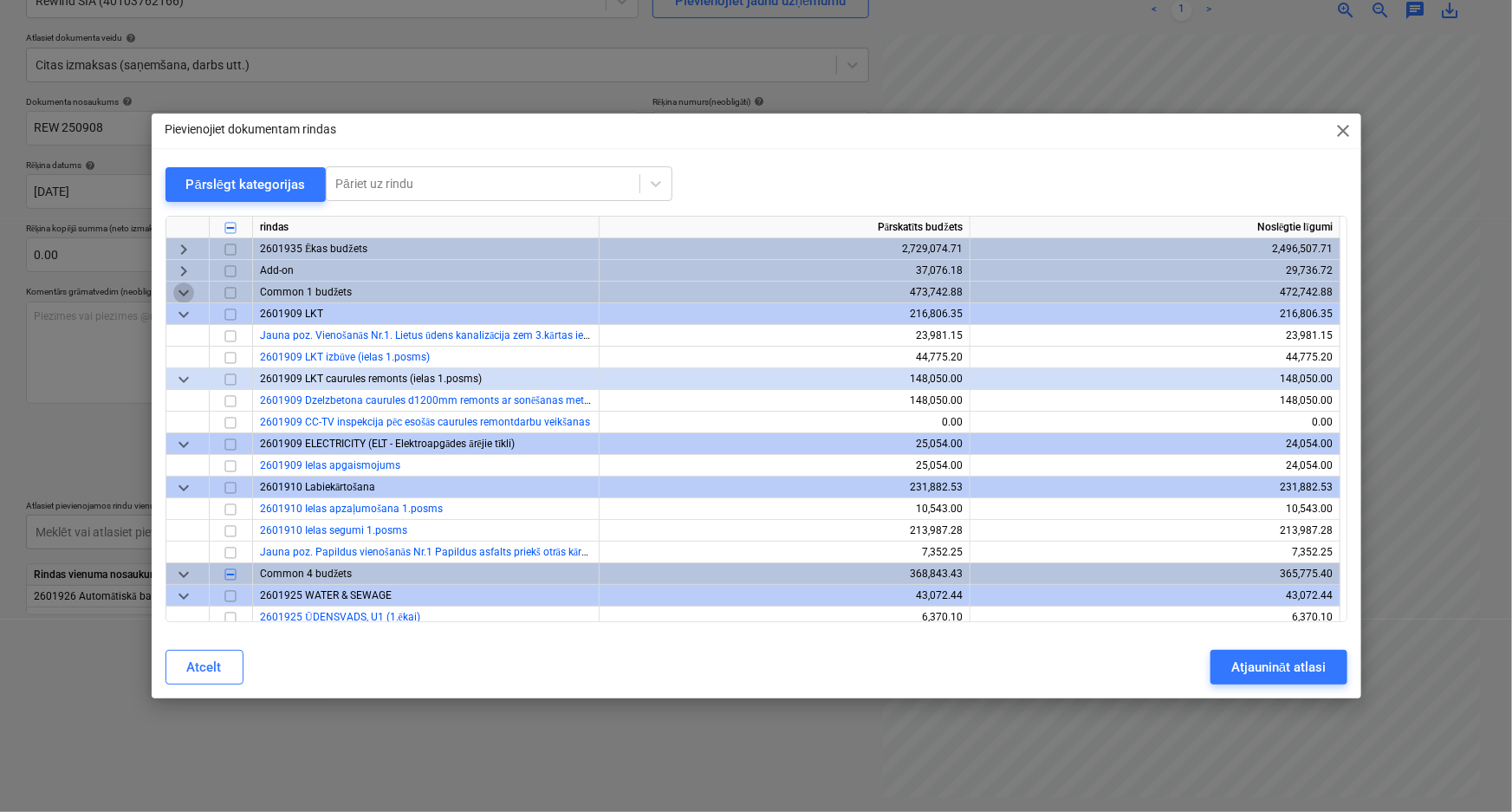
click at [178, 291] on span "keyboard_arrow_down" at bounding box center [183, 292] width 21 height 21
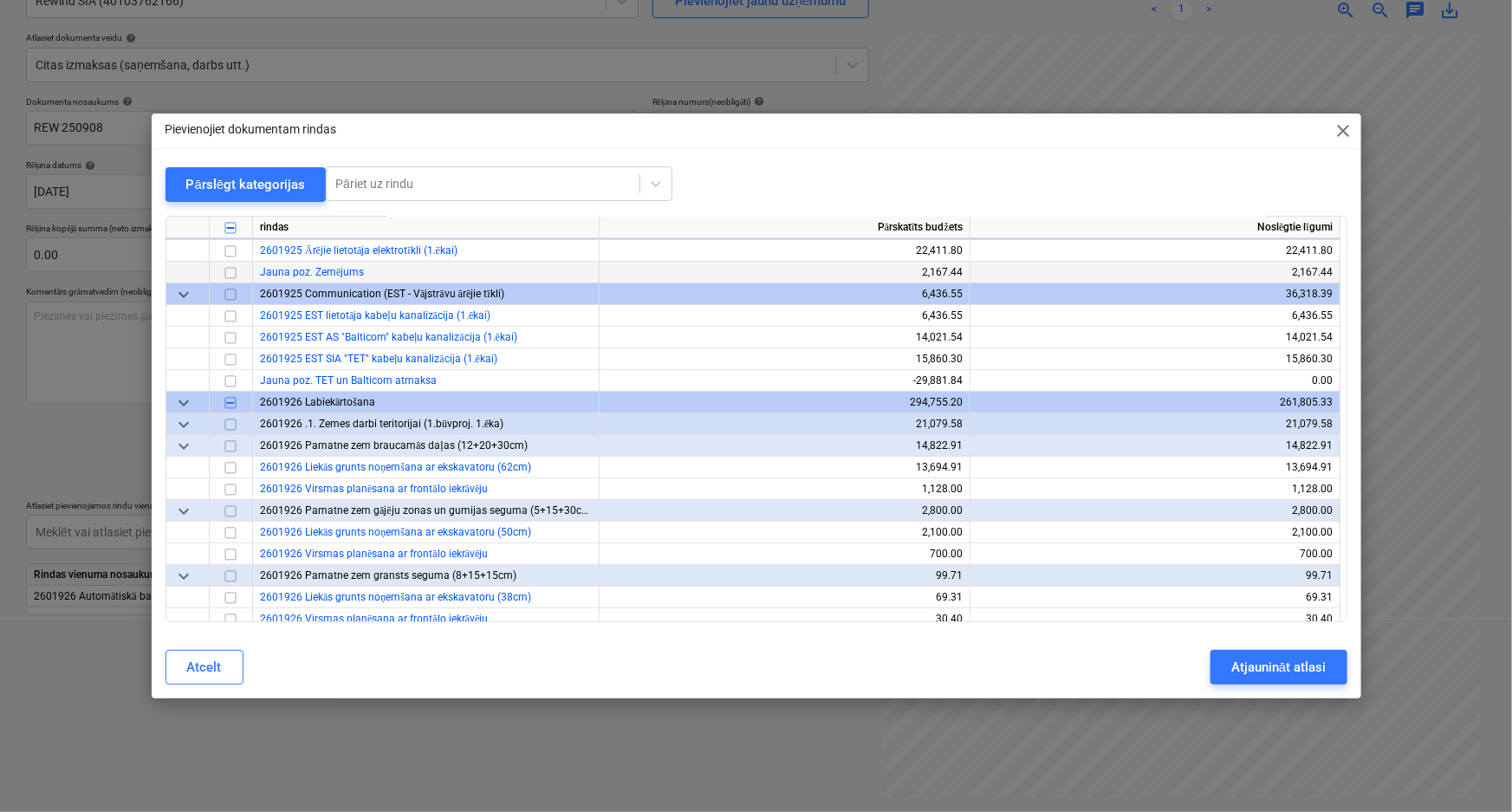
scroll to position [235, 0]
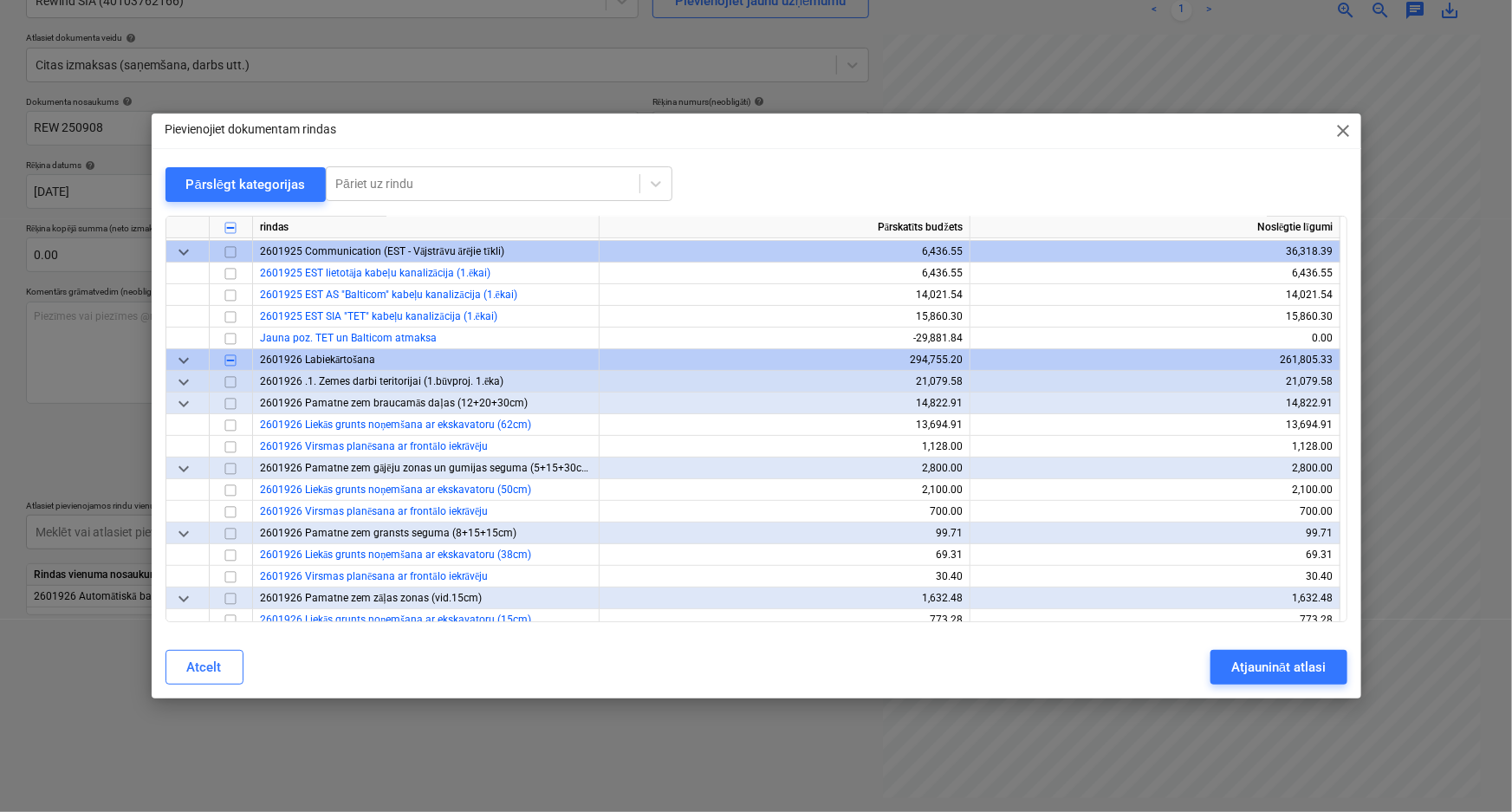
click at [181, 252] on span "keyboard_arrow_down" at bounding box center [183, 252] width 21 height 21
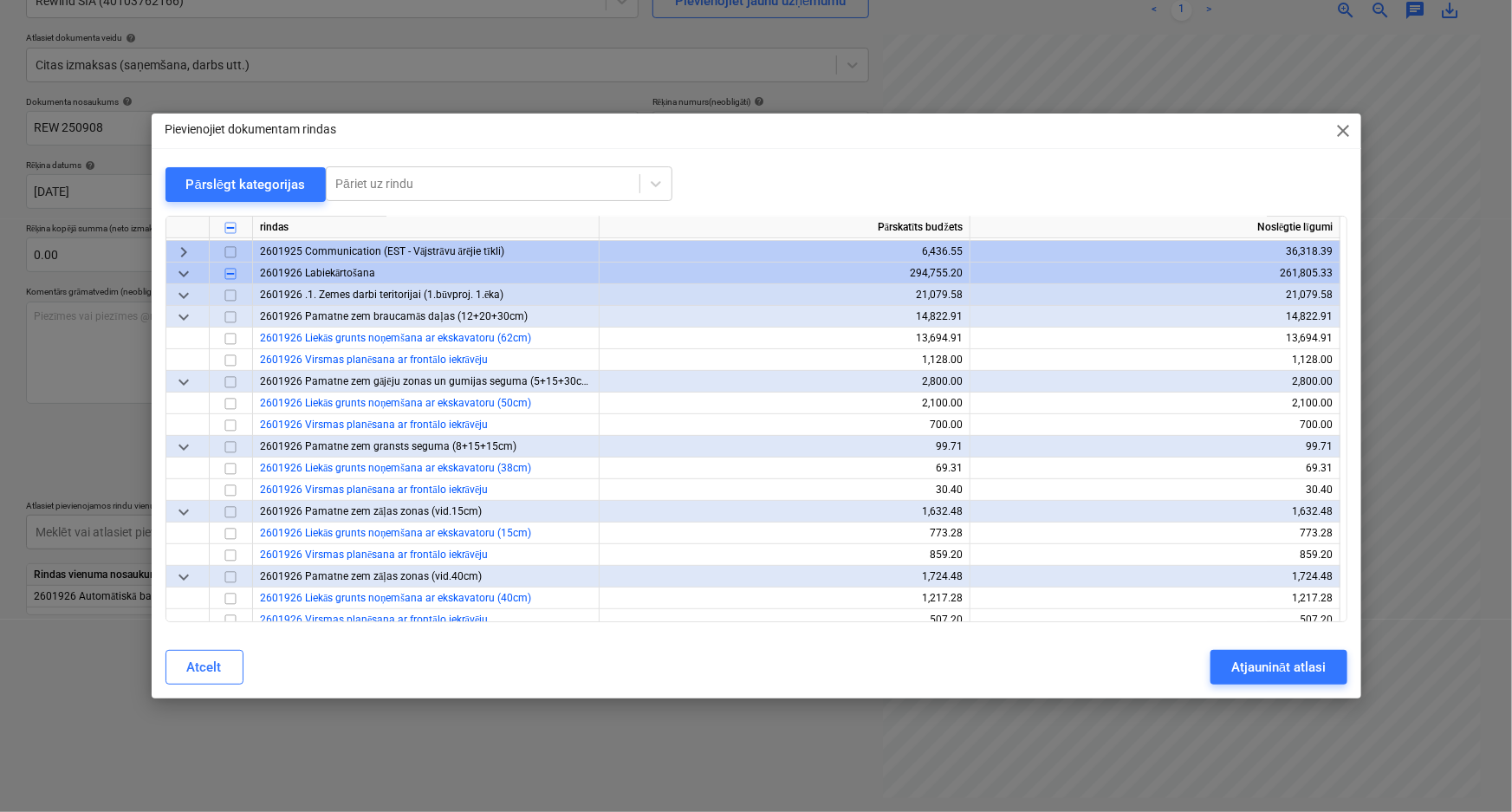
click at [181, 296] on span "keyboard_arrow_down" at bounding box center [183, 295] width 21 height 21
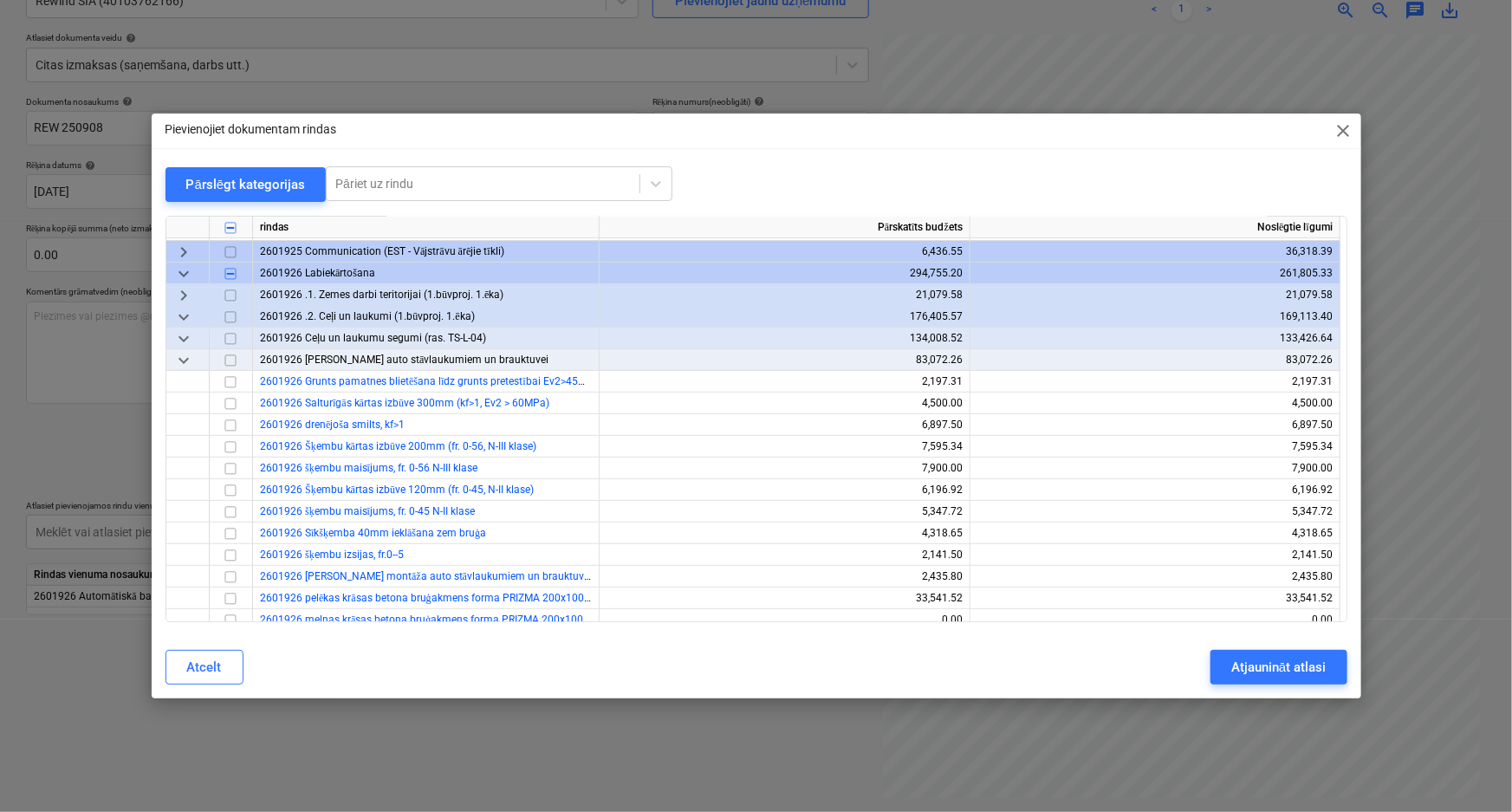
click at [183, 319] on span "keyboard_arrow_down" at bounding box center [183, 316] width 21 height 21
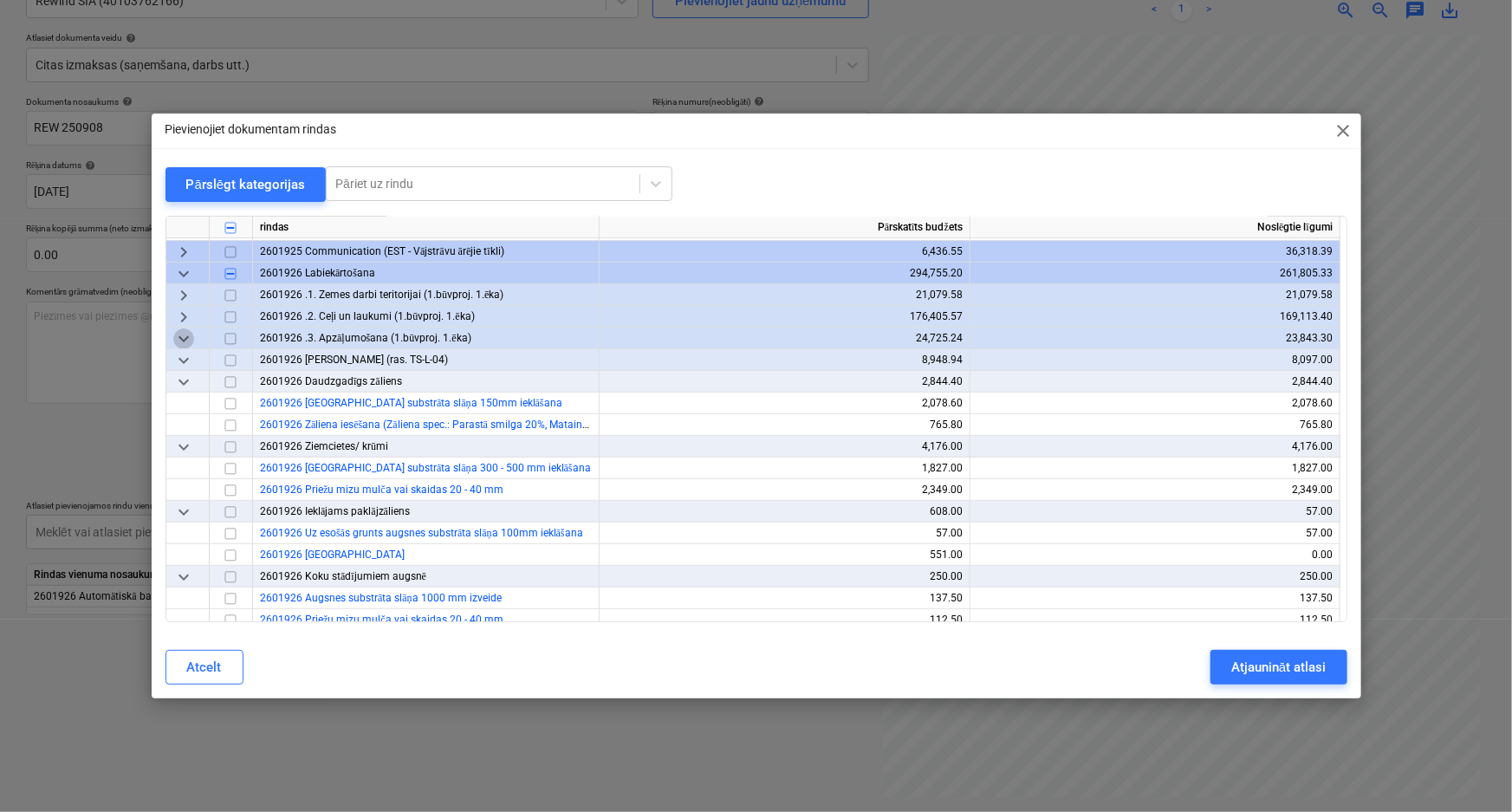
click at [182, 338] on span "keyboard_arrow_down" at bounding box center [183, 338] width 21 height 21
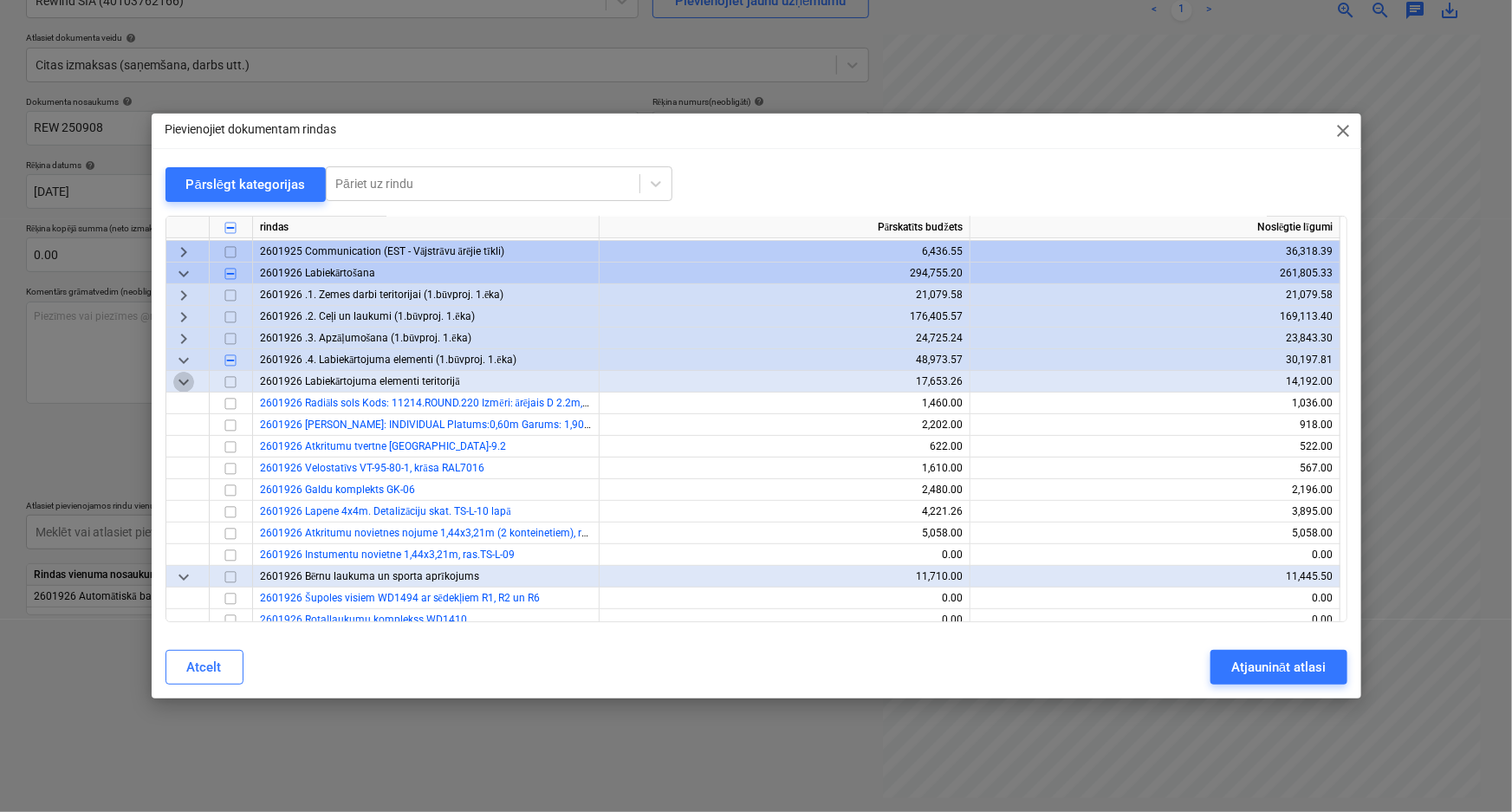
click at [182, 377] on span "keyboard_arrow_down" at bounding box center [183, 382] width 21 height 21
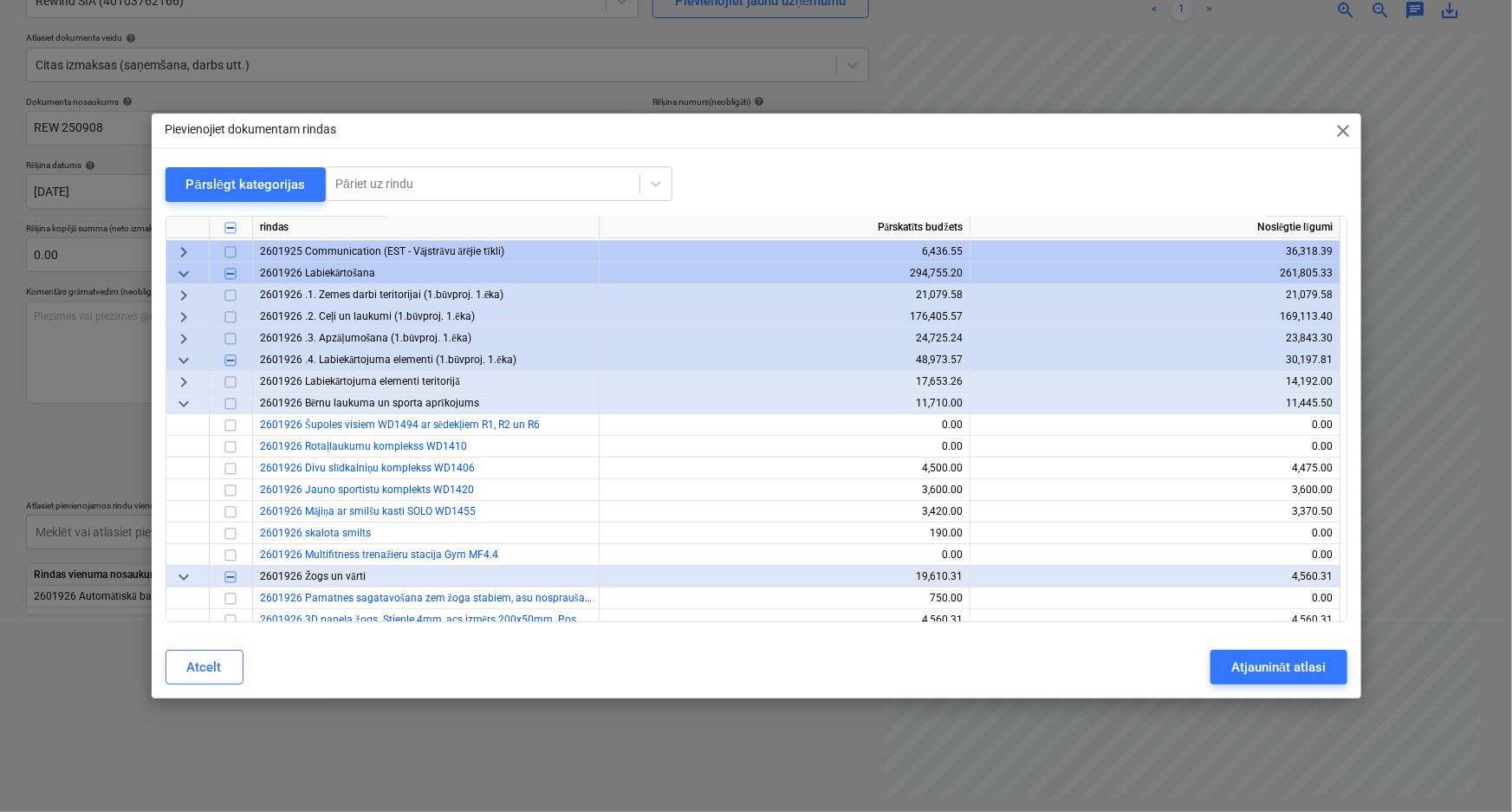
click at [181, 405] on span "keyboard_arrow_down" at bounding box center [183, 403] width 21 height 21
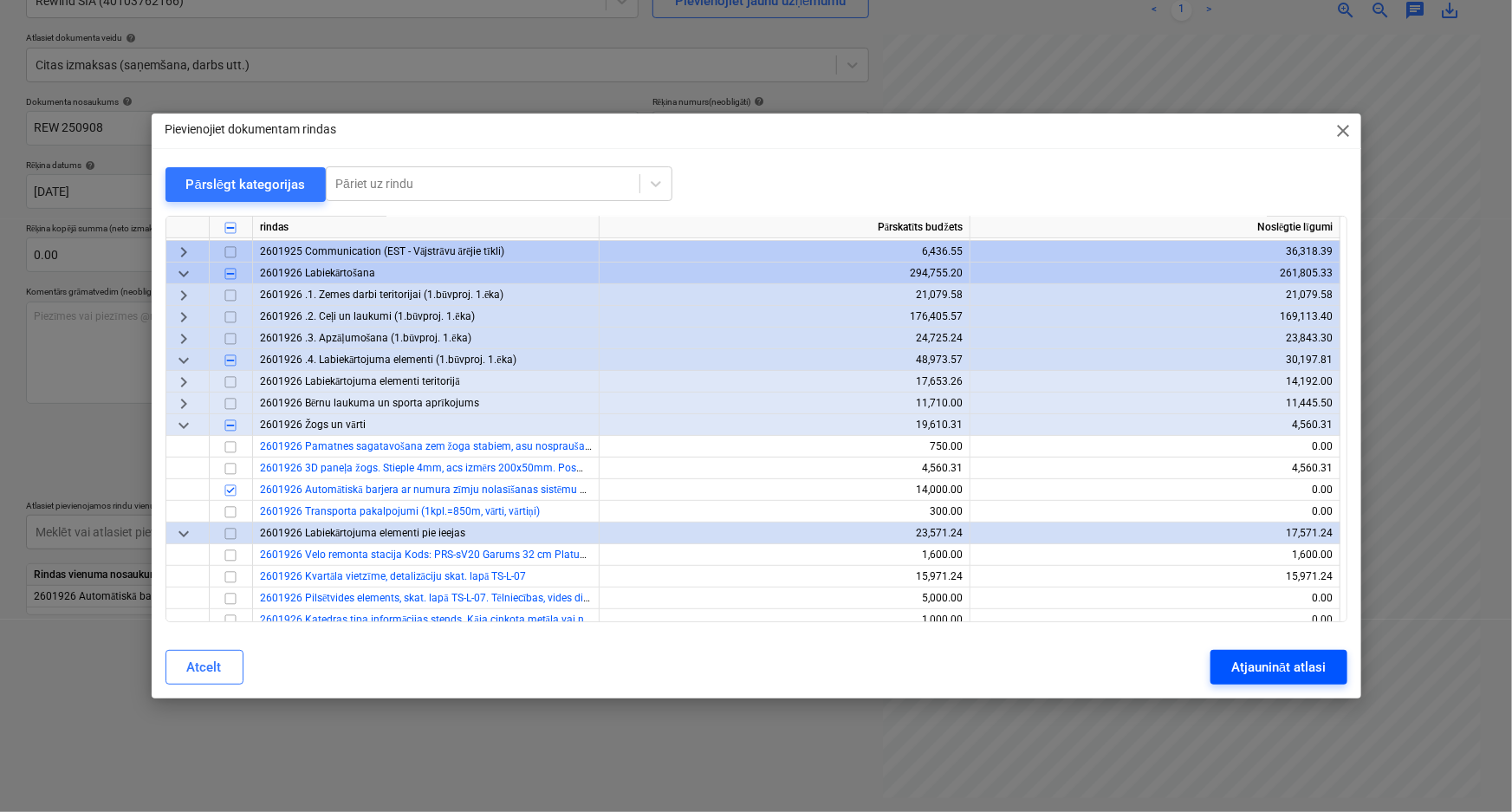
click at [1286, 674] on div "Atjaunināt atlasi" at bounding box center [1278, 666] width 94 height 22
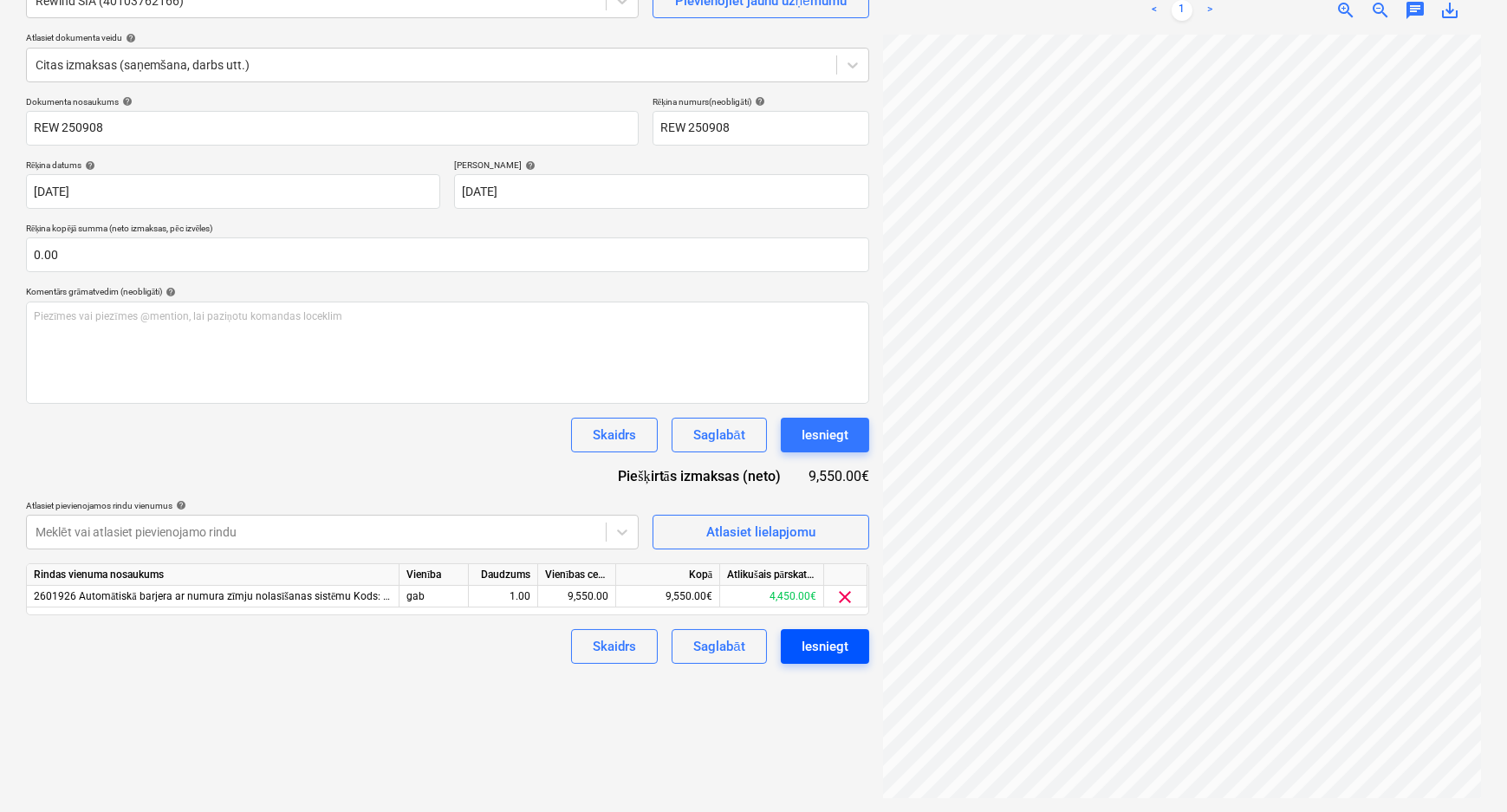
click at [820, 640] on div "Iesniegt" at bounding box center [825, 646] width 47 height 22
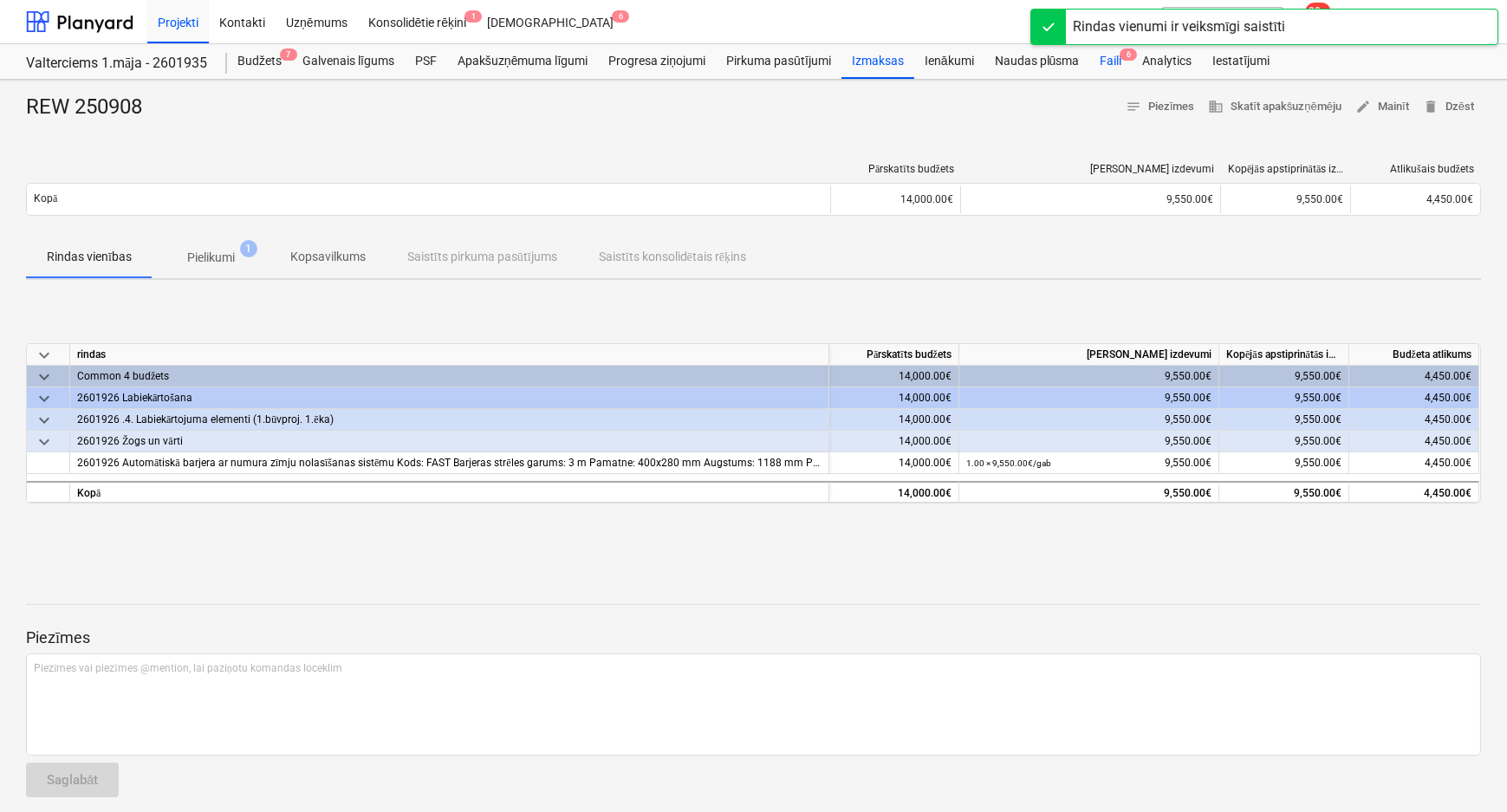
click at [1111, 60] on div "Faili 6" at bounding box center [1110, 61] width 42 height 35
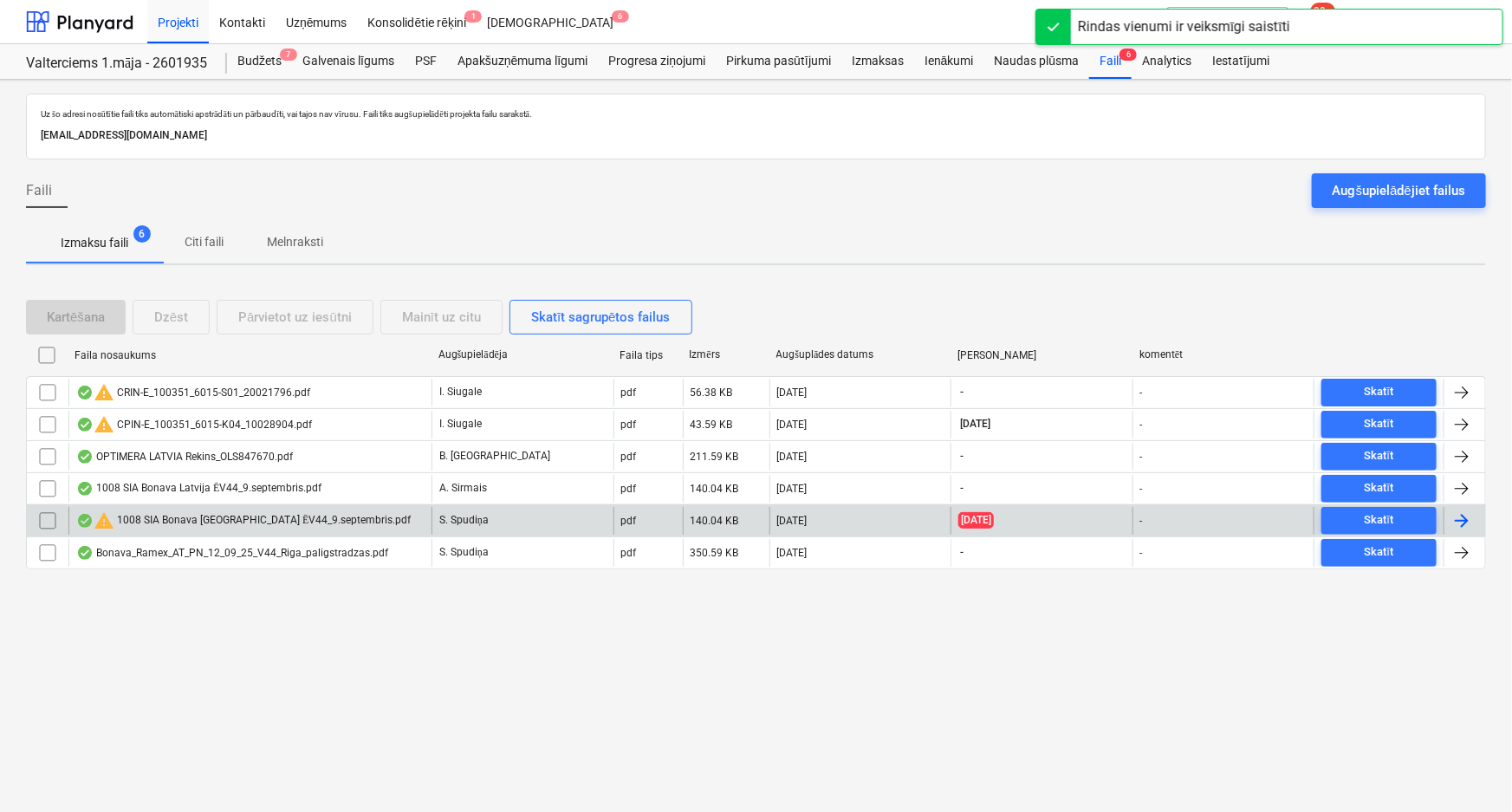
click at [269, 518] on div "warning 1008 SIA Bonava Latvija ĒV44_9.septembris.pdf" at bounding box center [243, 520] width 334 height 21
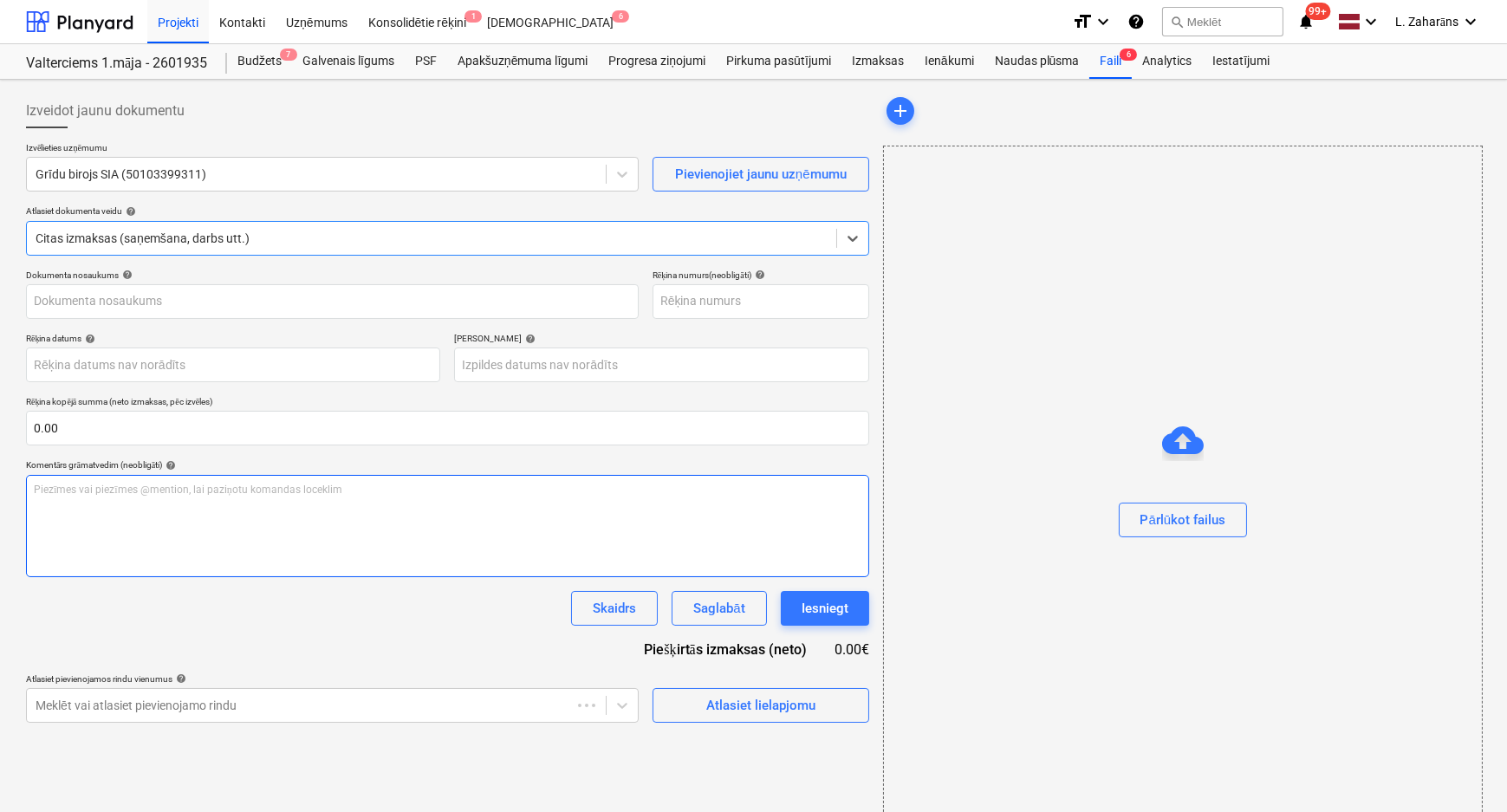
type input "1008 SIA Bonava [GEOGRAPHIC_DATA] ĒV44_9.septembris.pdf"
type input "09 Sep 2025"
type input "19 Sep 2025"
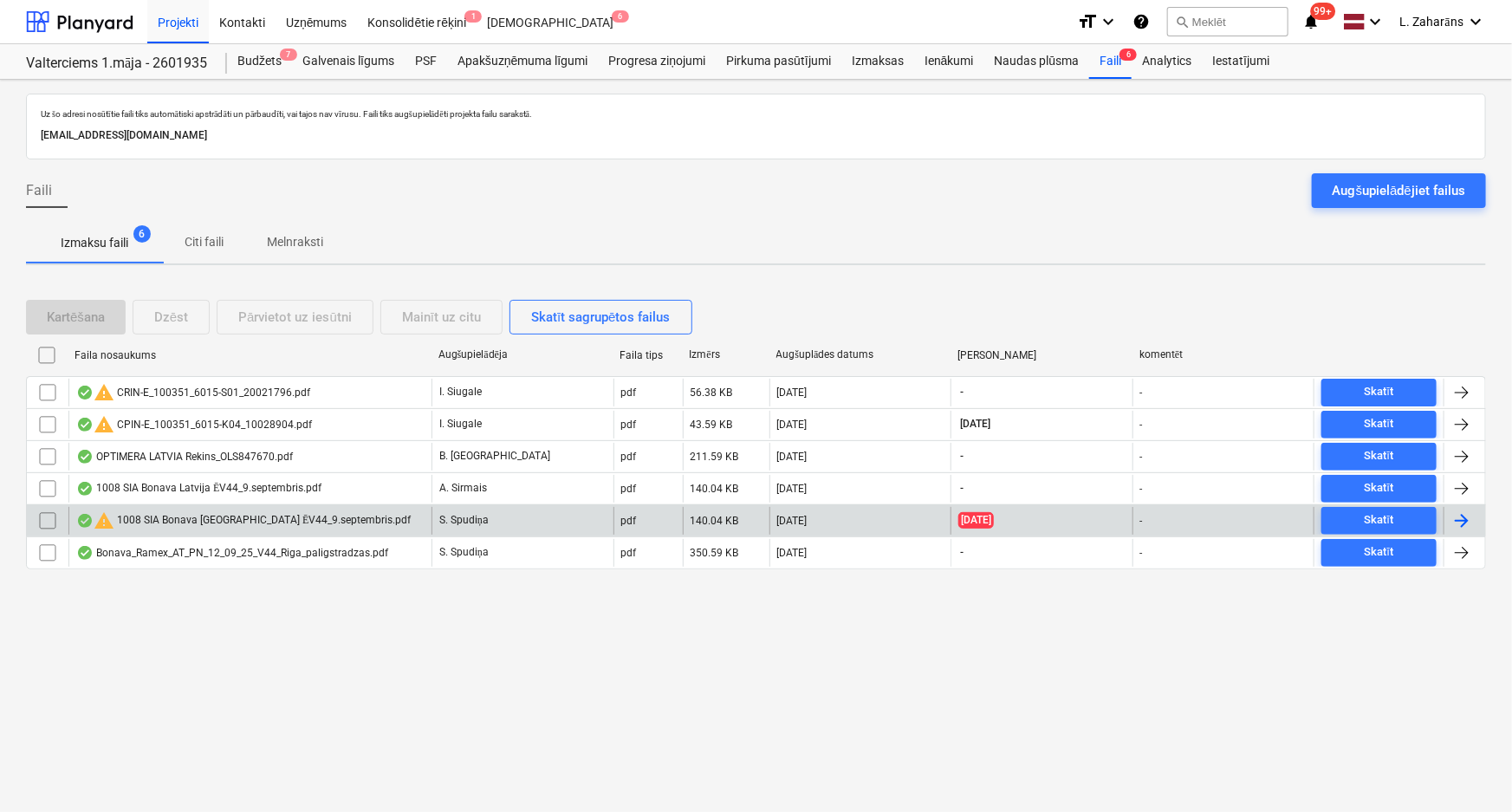
click at [48, 514] on input "checkbox" at bounding box center [48, 520] width 28 height 28
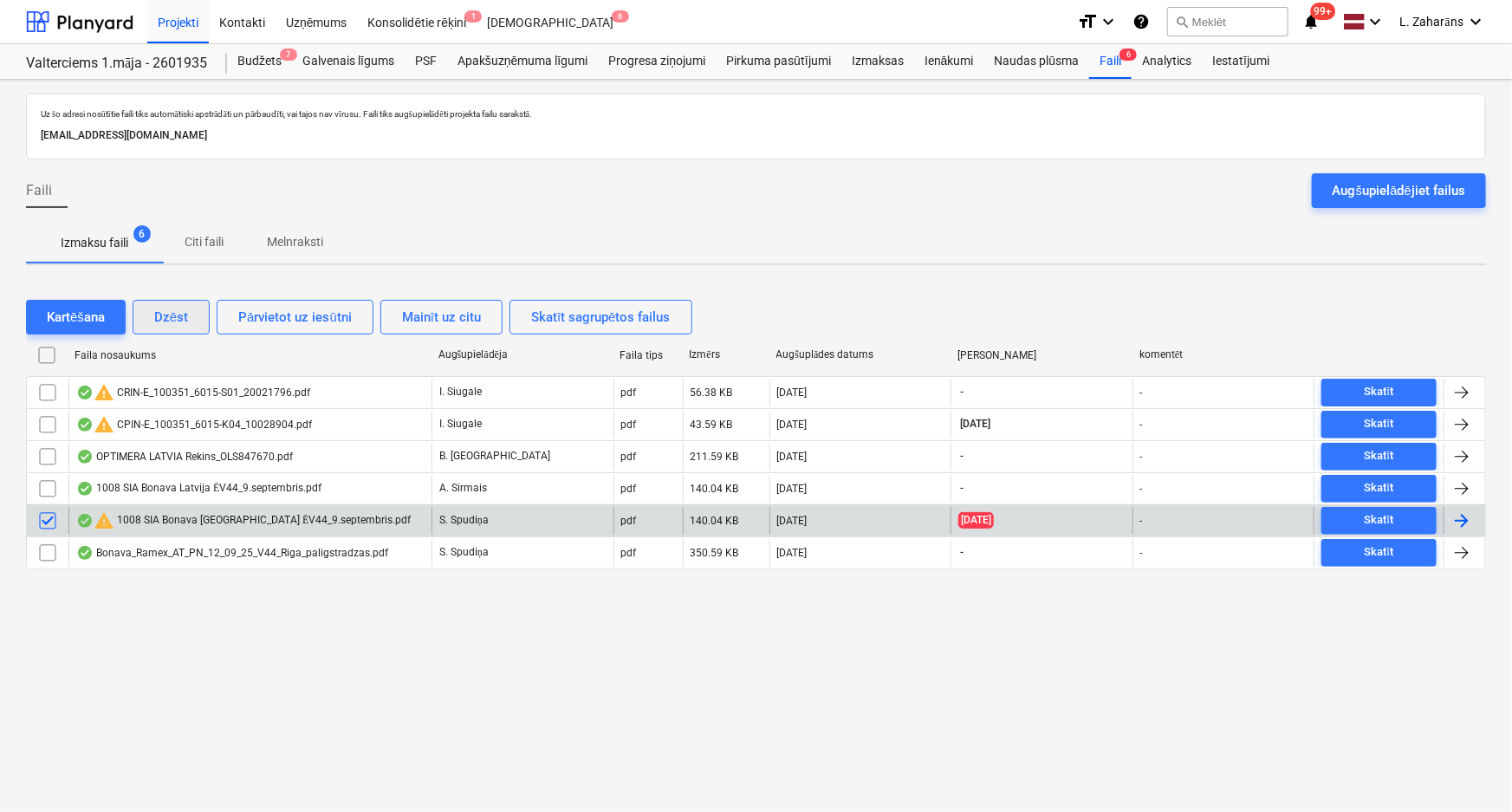
click at [164, 303] on button "Dzēst" at bounding box center [172, 317] width 77 height 35
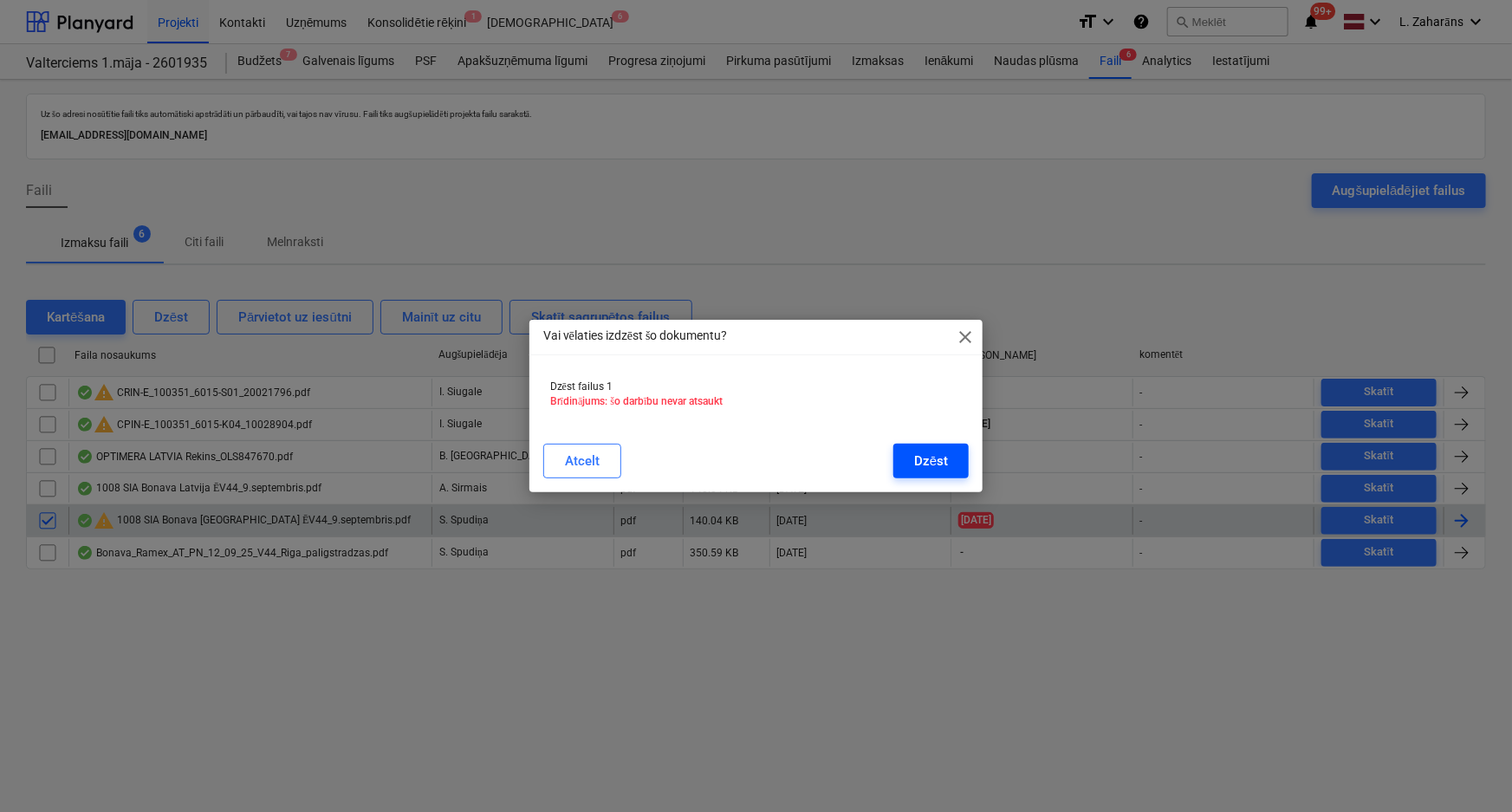
click at [950, 463] on button "Dzēst" at bounding box center [931, 461] width 75 height 35
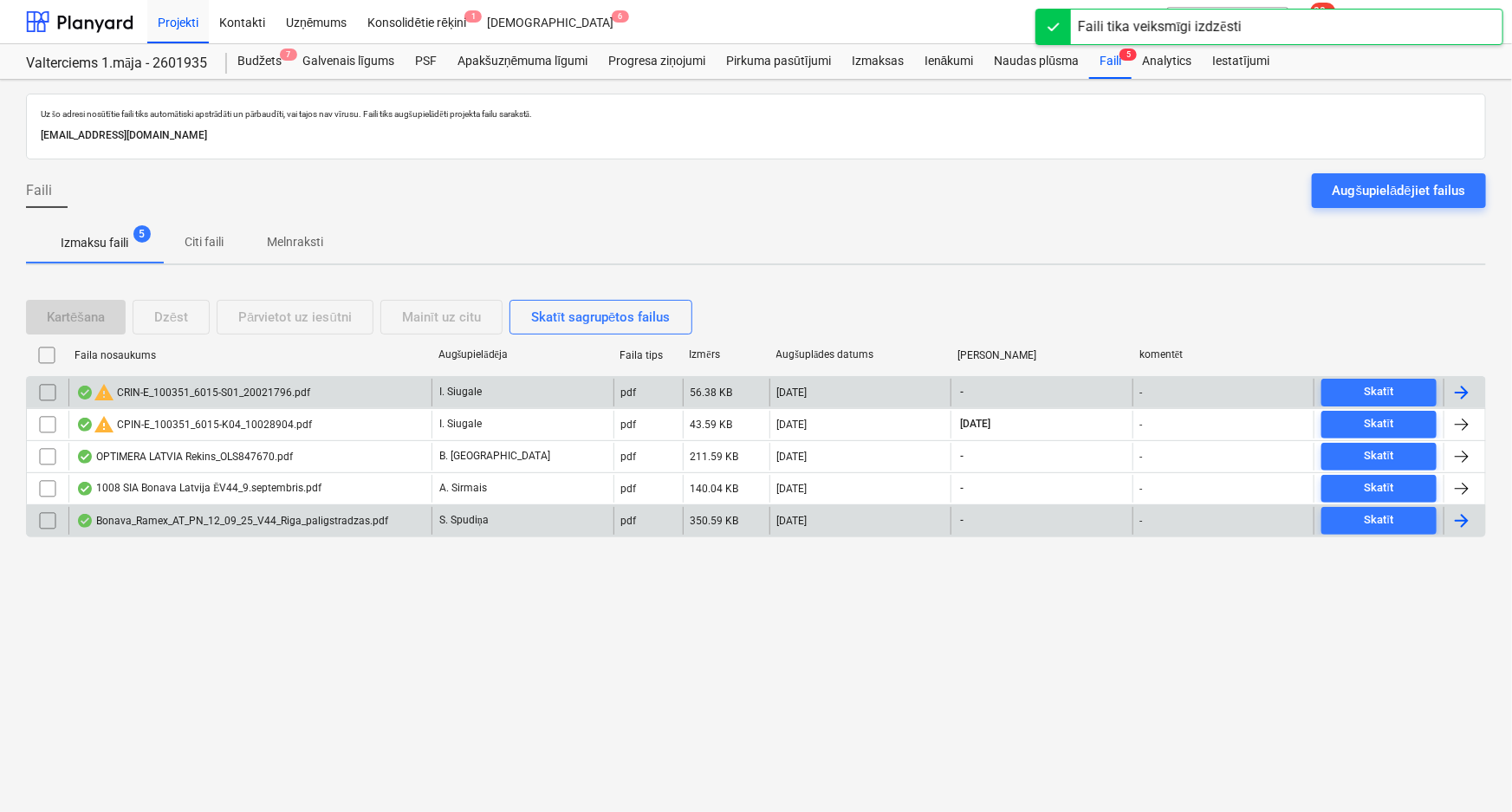
click at [216, 393] on div "warning CRIN-E_100351_6015-S01_20021796.pdf" at bounding box center [193, 392] width 234 height 21
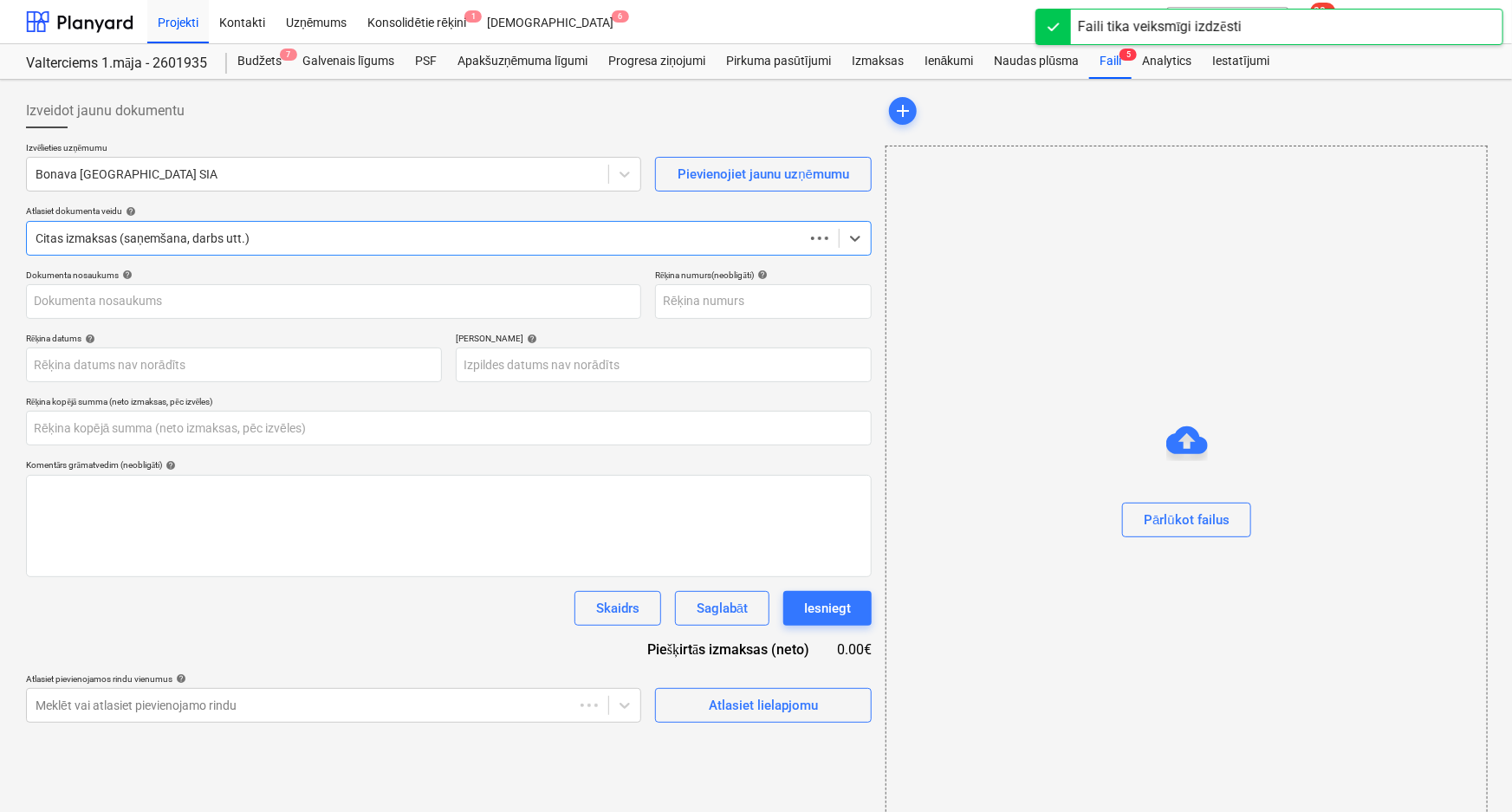
type input "0.00"
type input "20021796"
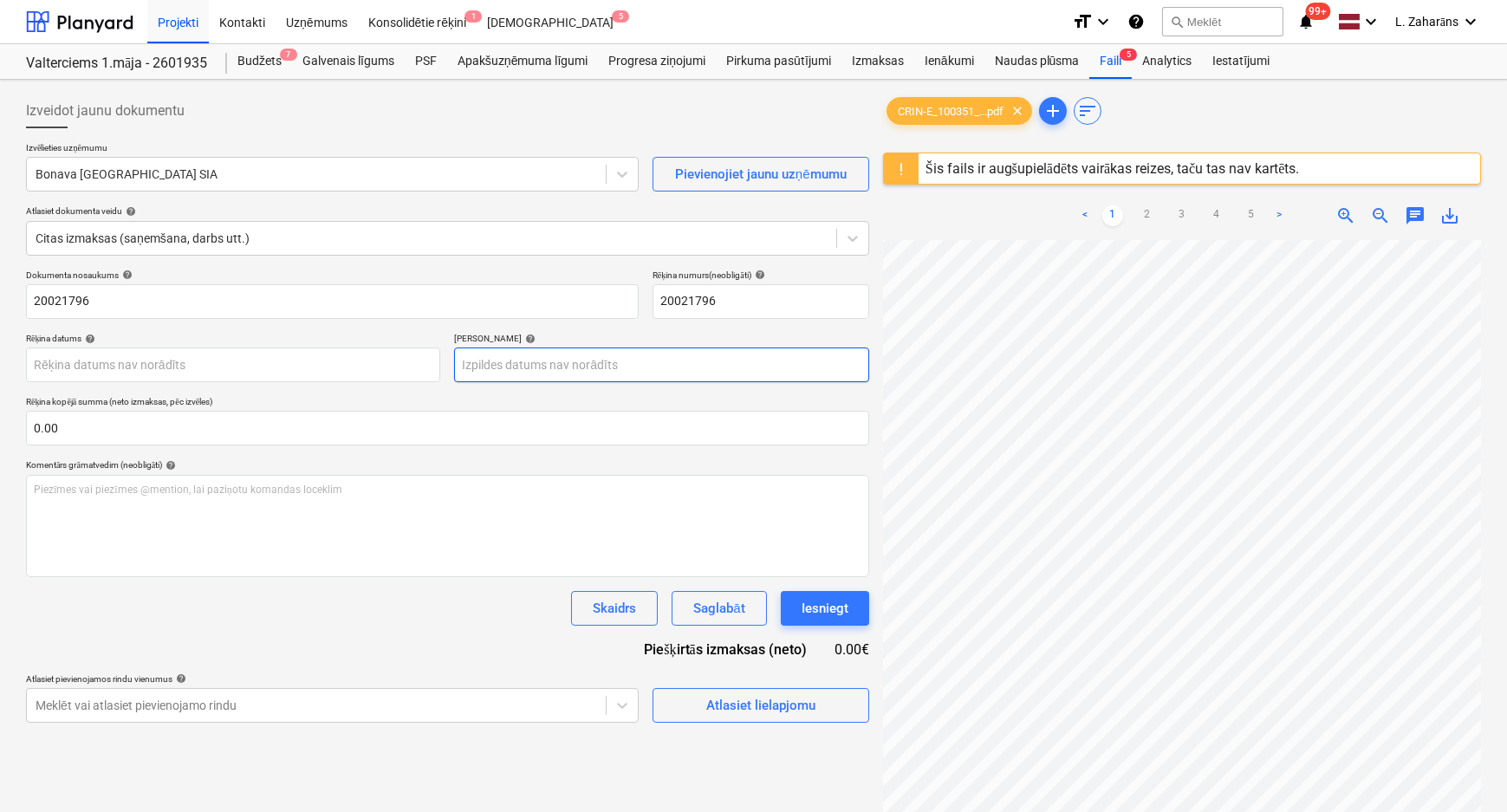
scroll to position [361, 203]
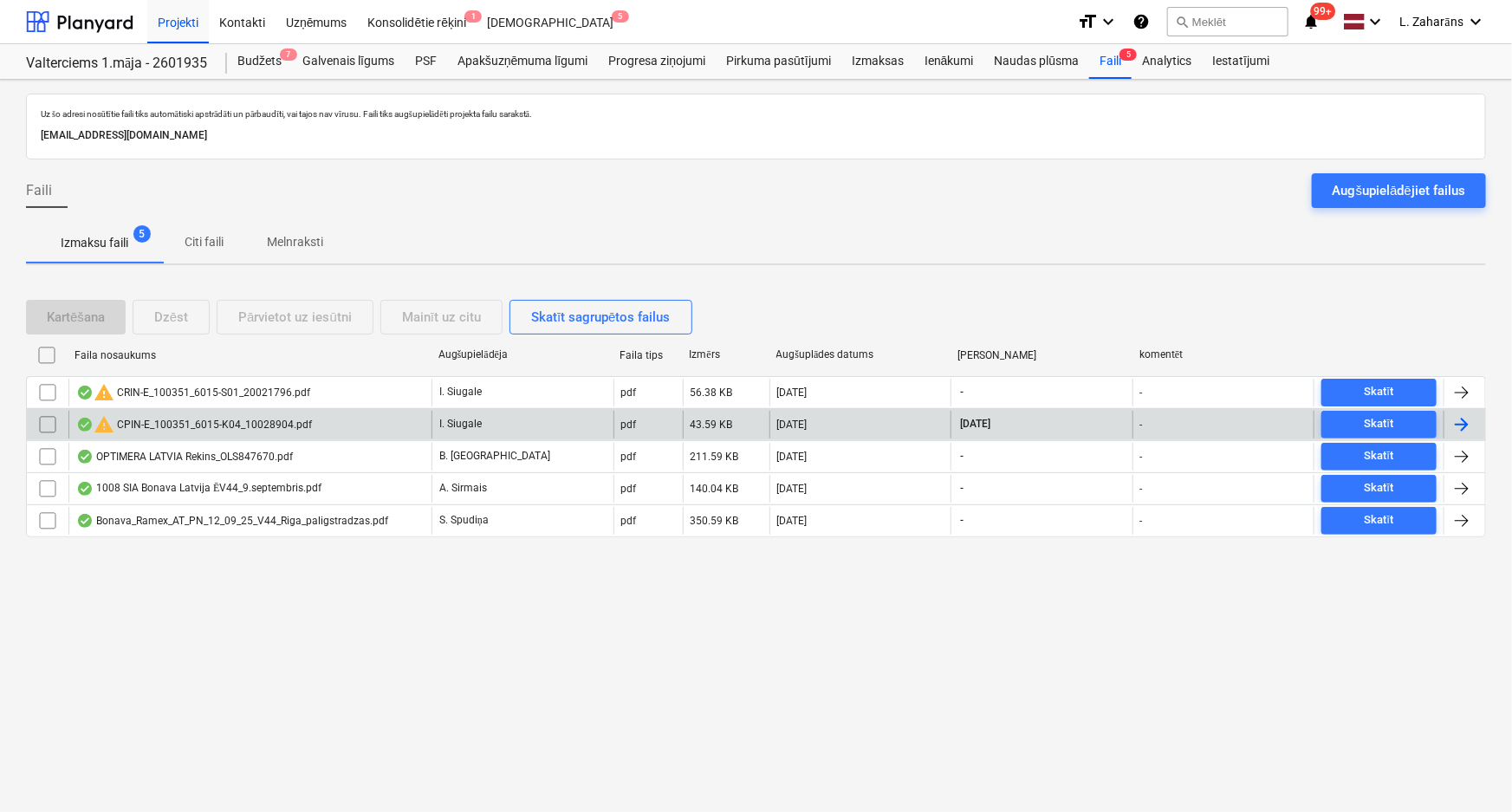
click at [138, 419] on div "warning CPIN-E_100351_6015-K04_10028904.pdf" at bounding box center [194, 424] width 235 height 21
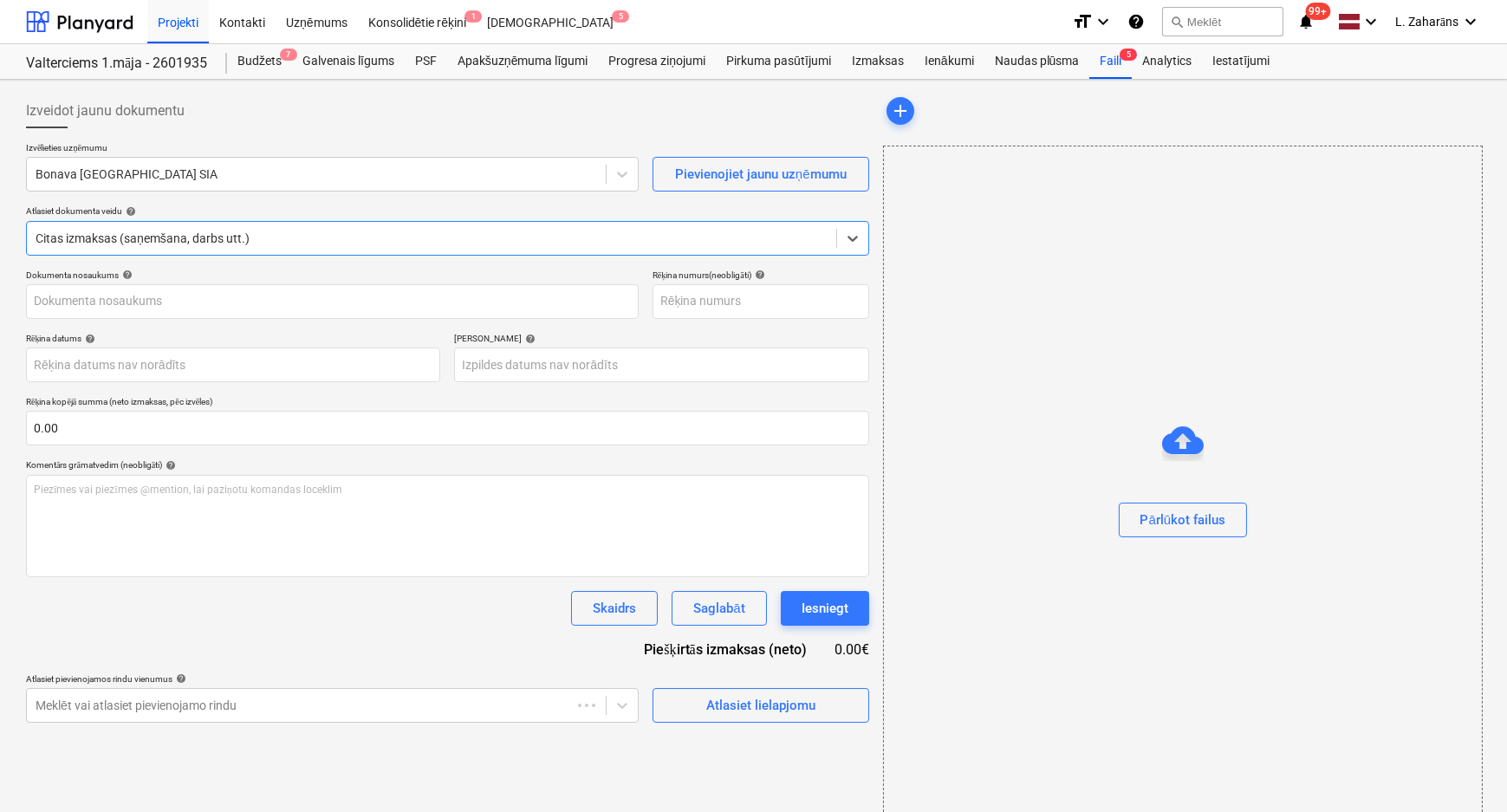
type input "10028904"
type input "25 Sep 2025"
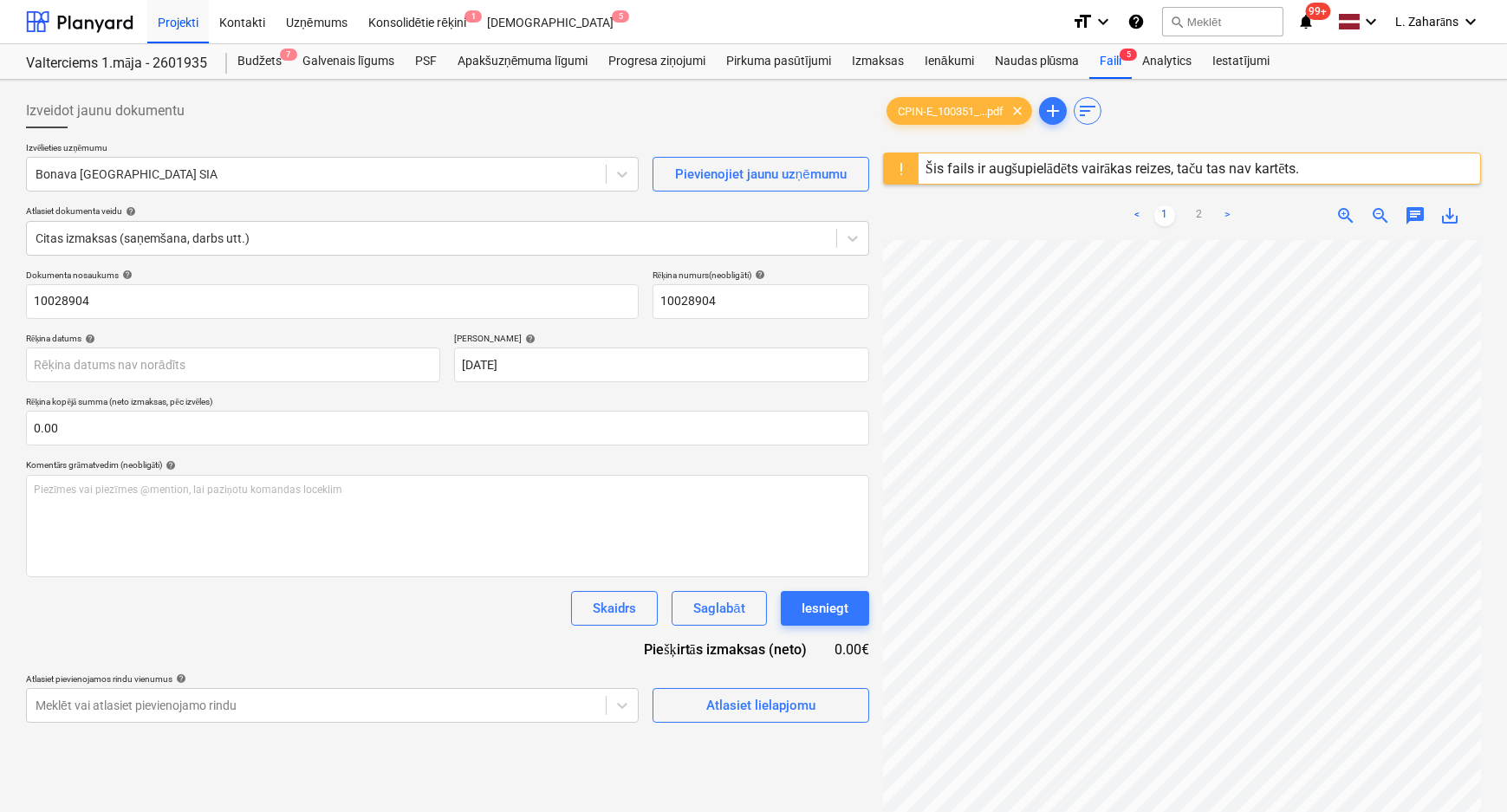
scroll to position [70, 163]
click at [1198, 213] on link "2" at bounding box center [1199, 216] width 21 height 21
click at [1164, 214] on link "1" at bounding box center [1164, 216] width 21 height 21
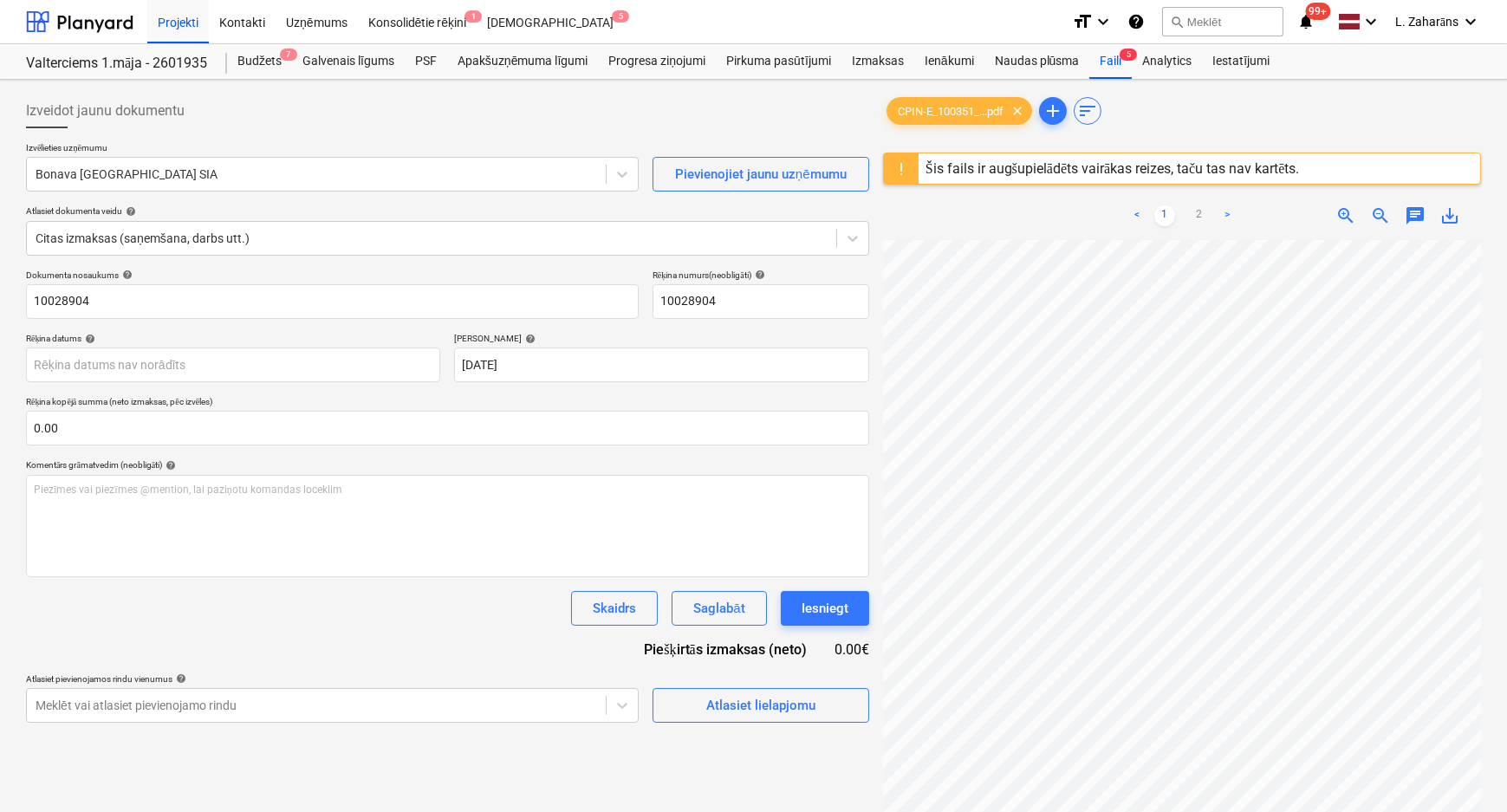
click at [1378, 211] on span "zoom_out" at bounding box center [1379, 216] width 21 height 21
click at [1378, 212] on span "zoom_out" at bounding box center [1379, 216] width 21 height 21
click at [1200, 210] on link "2" at bounding box center [1199, 216] width 21 height 21
click at [988, 168] on div "Šis fails ir augšupielādēts vairākas reizes, taču tas nav kartēts." at bounding box center [1113, 168] width 375 height 16
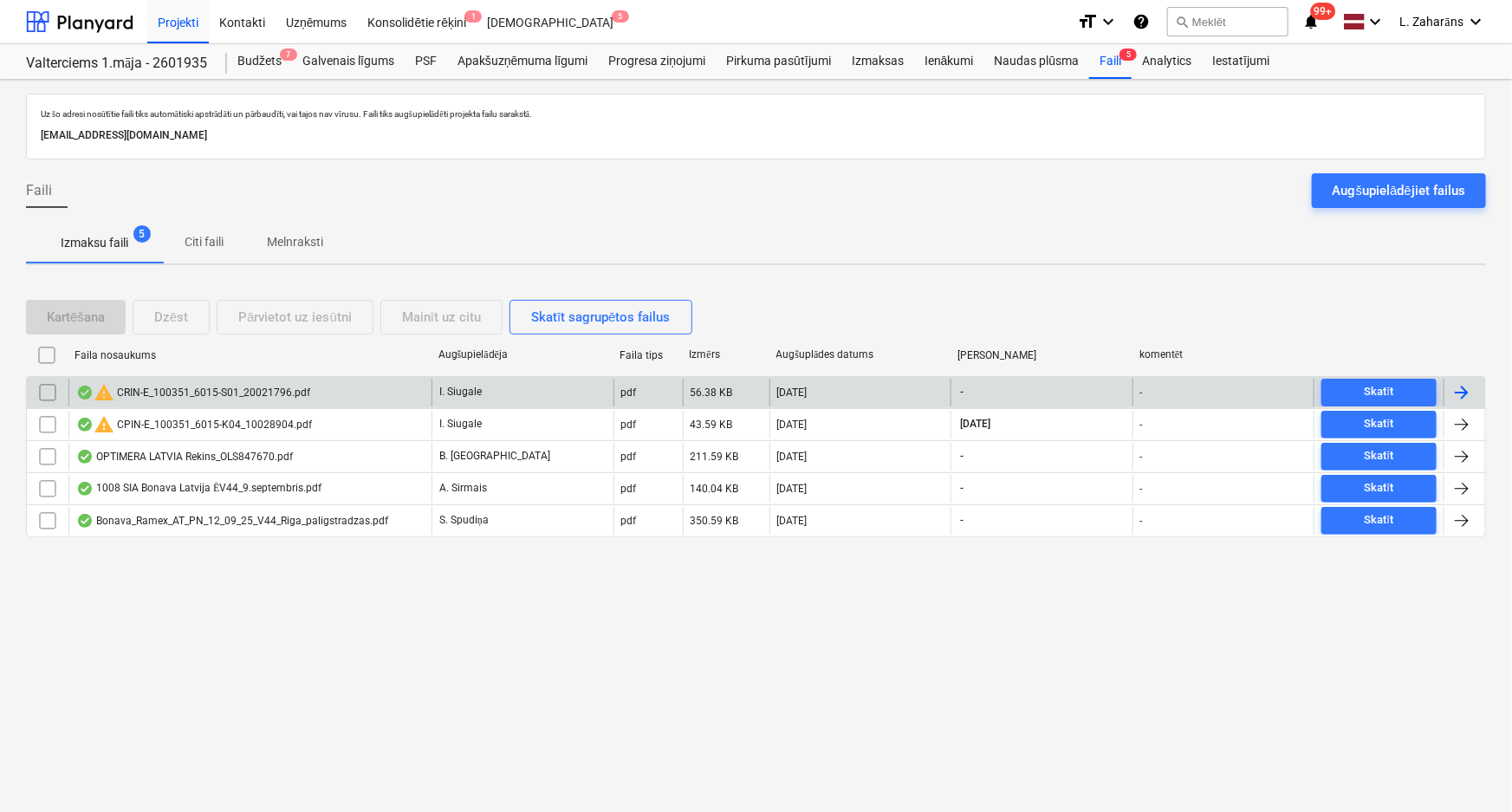
click at [51, 389] on input "checkbox" at bounding box center [48, 392] width 28 height 28
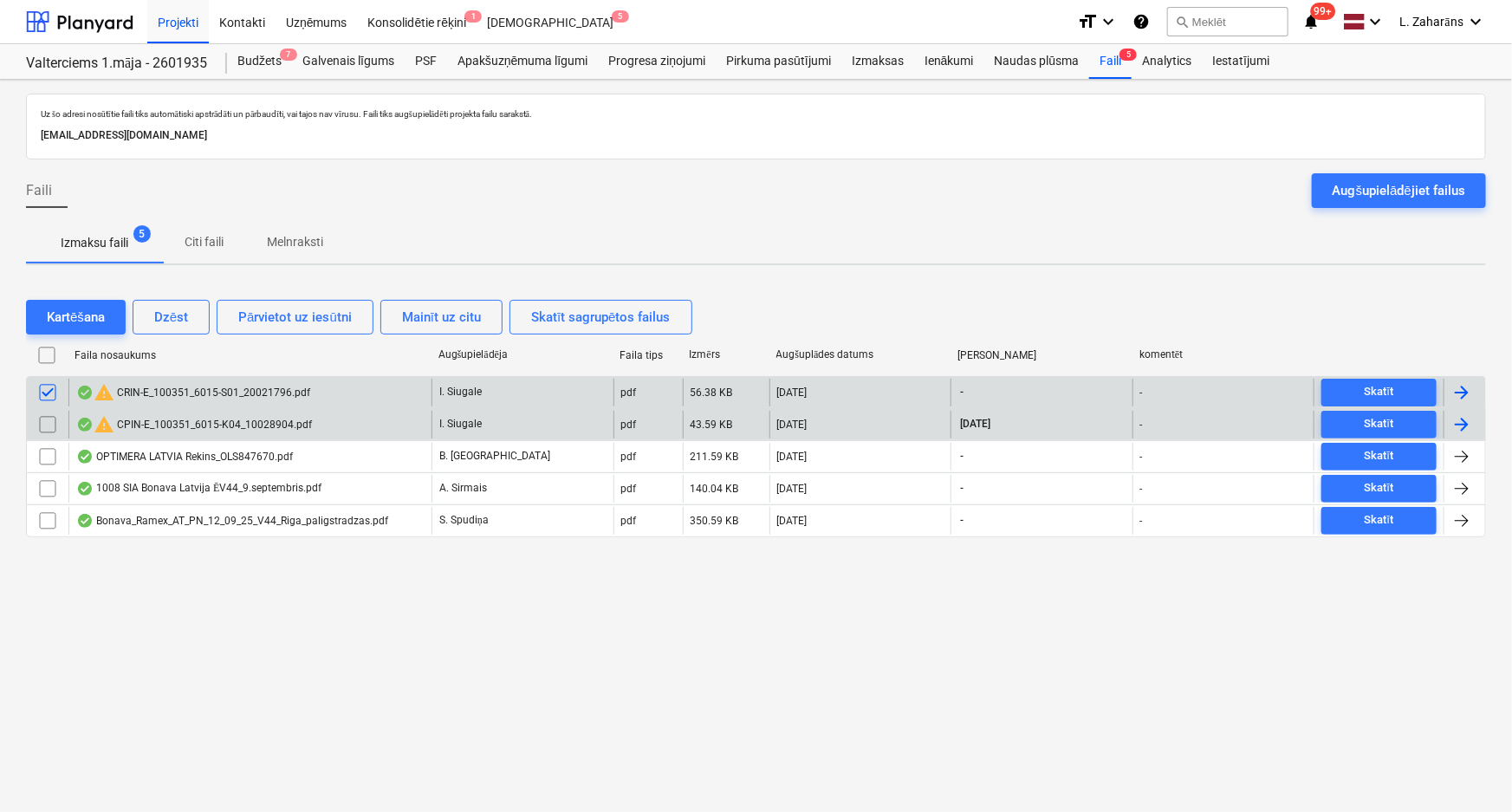
click at [51, 420] on input "checkbox" at bounding box center [48, 424] width 28 height 28
click at [172, 313] on div "Dzēst" at bounding box center [172, 316] width 34 height 22
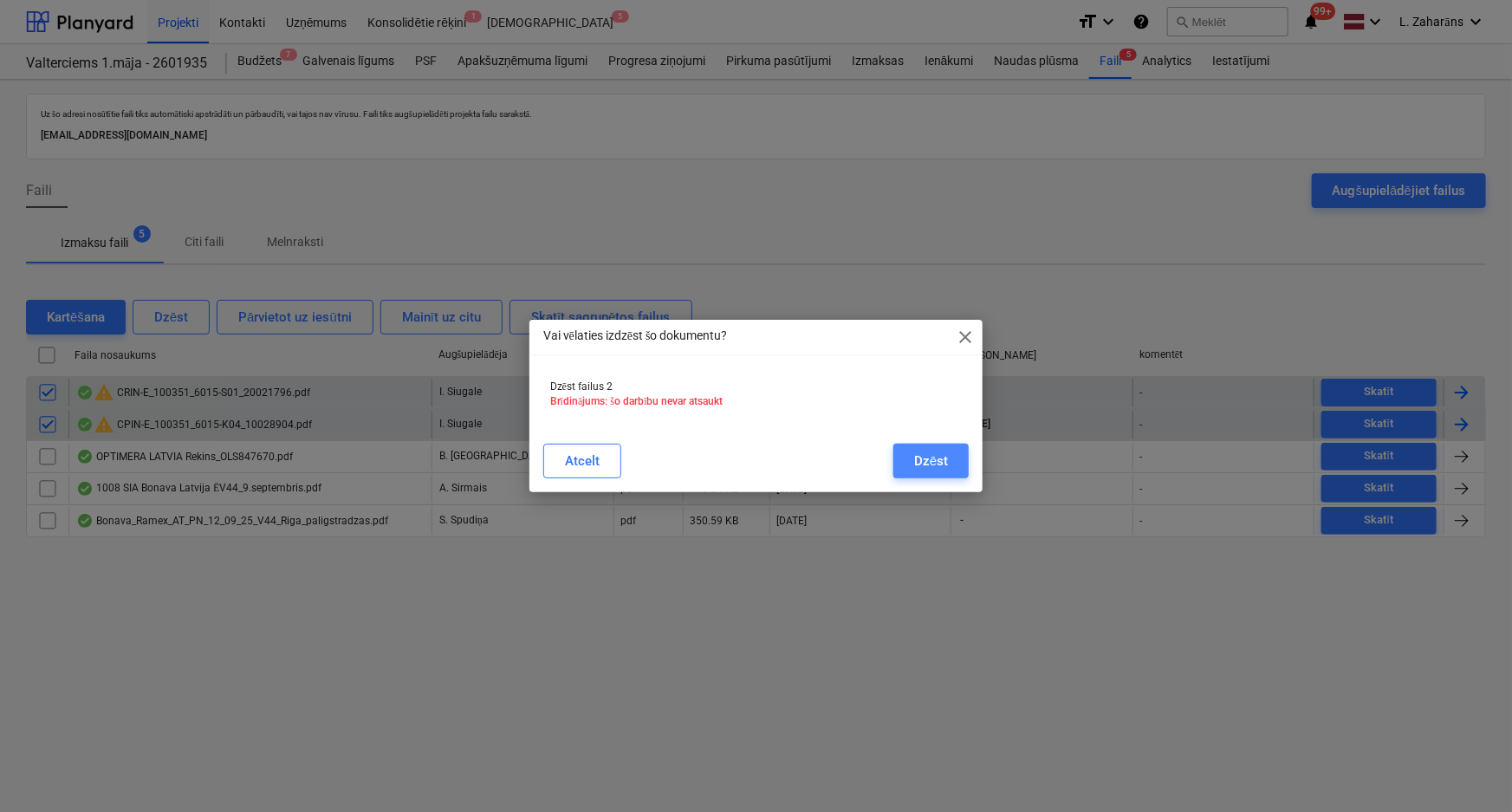
click at [924, 460] on div "Dzēst" at bounding box center [931, 460] width 34 height 22
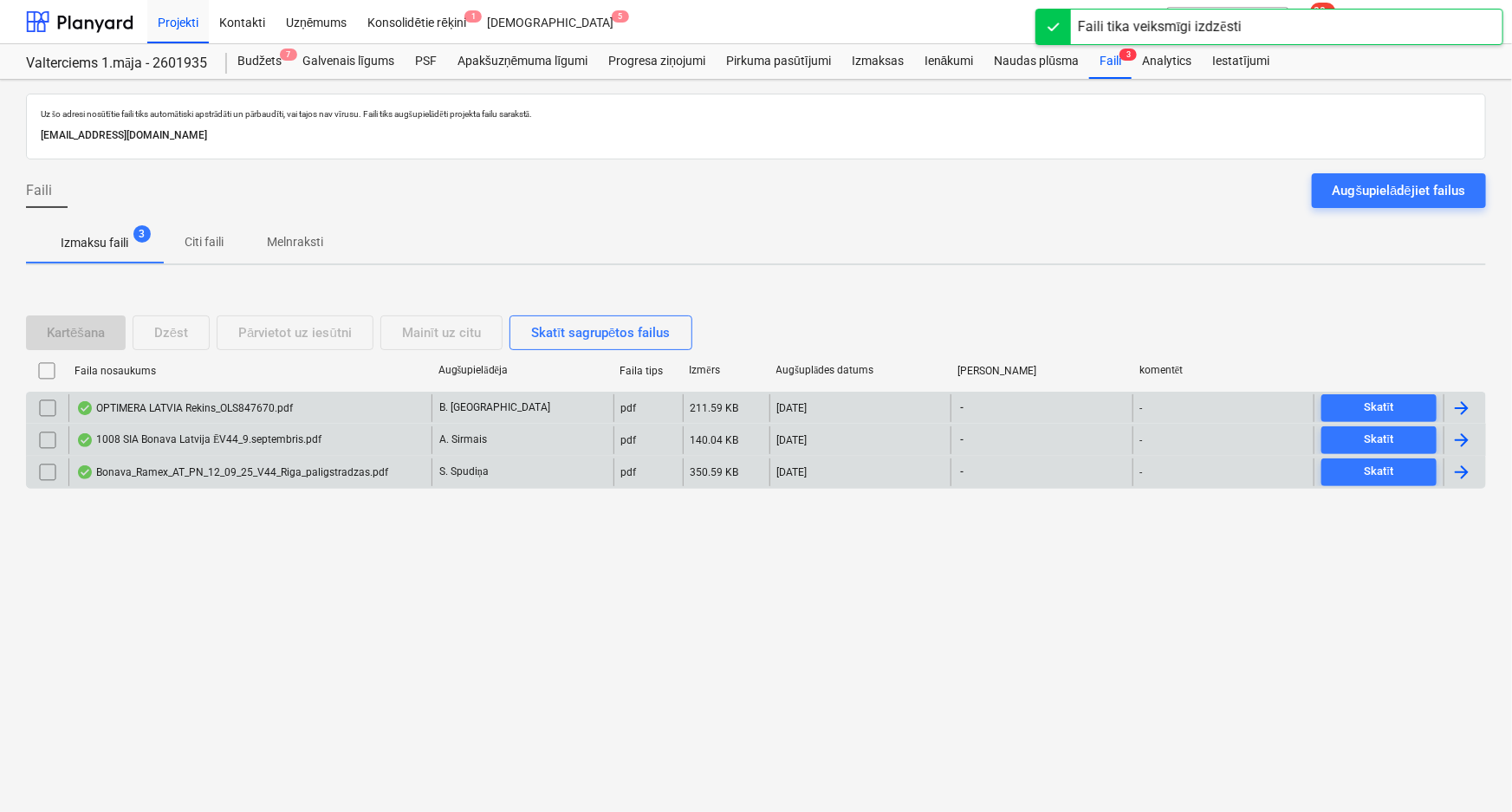
click at [317, 469] on div "Bonava_Ramex_AT_PN_12_09_25_V44_Riga_paligstradzas.pdf" at bounding box center [232, 472] width 312 height 13
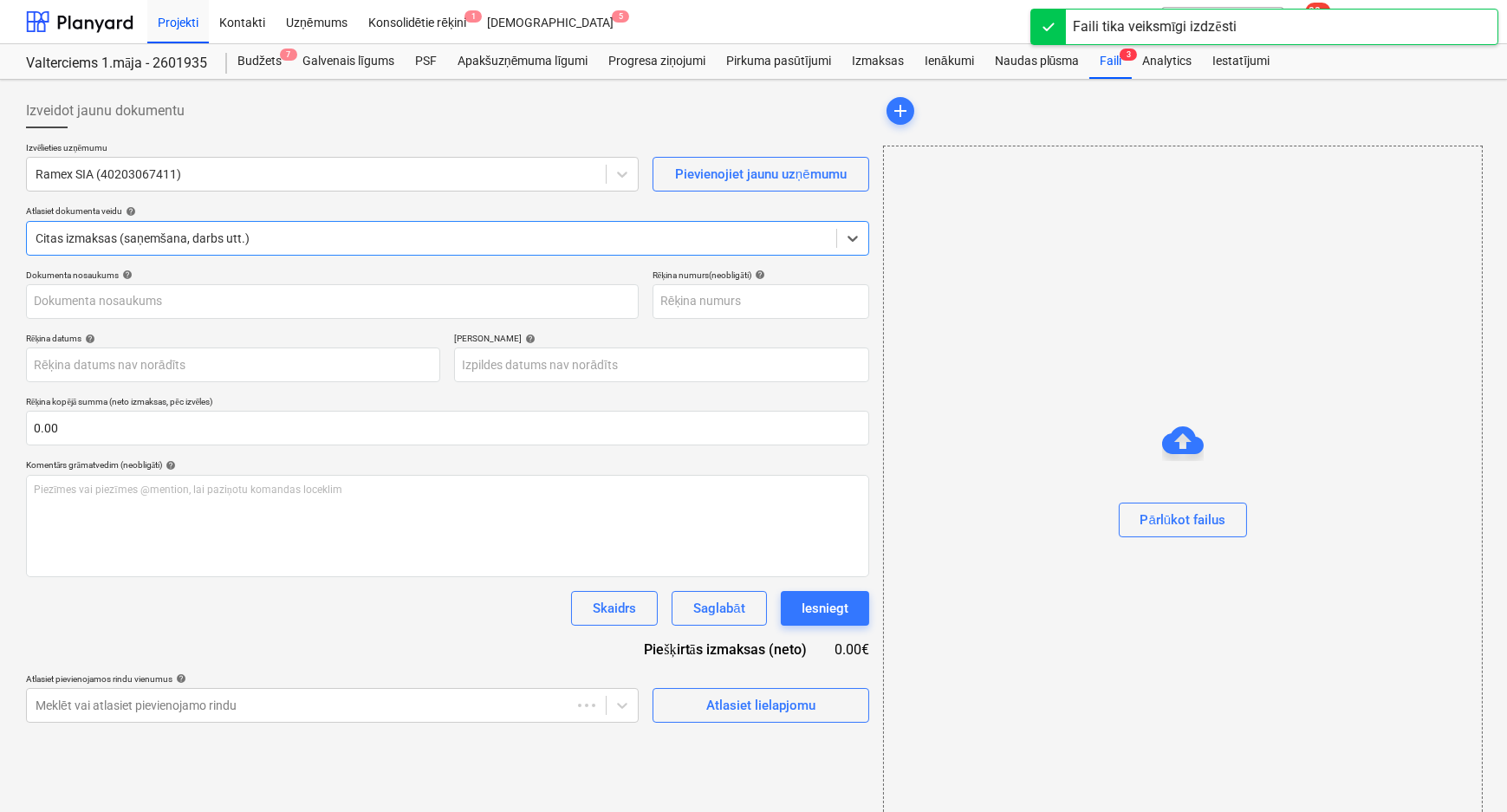
type input "1"
type input "12 Sep 2025"
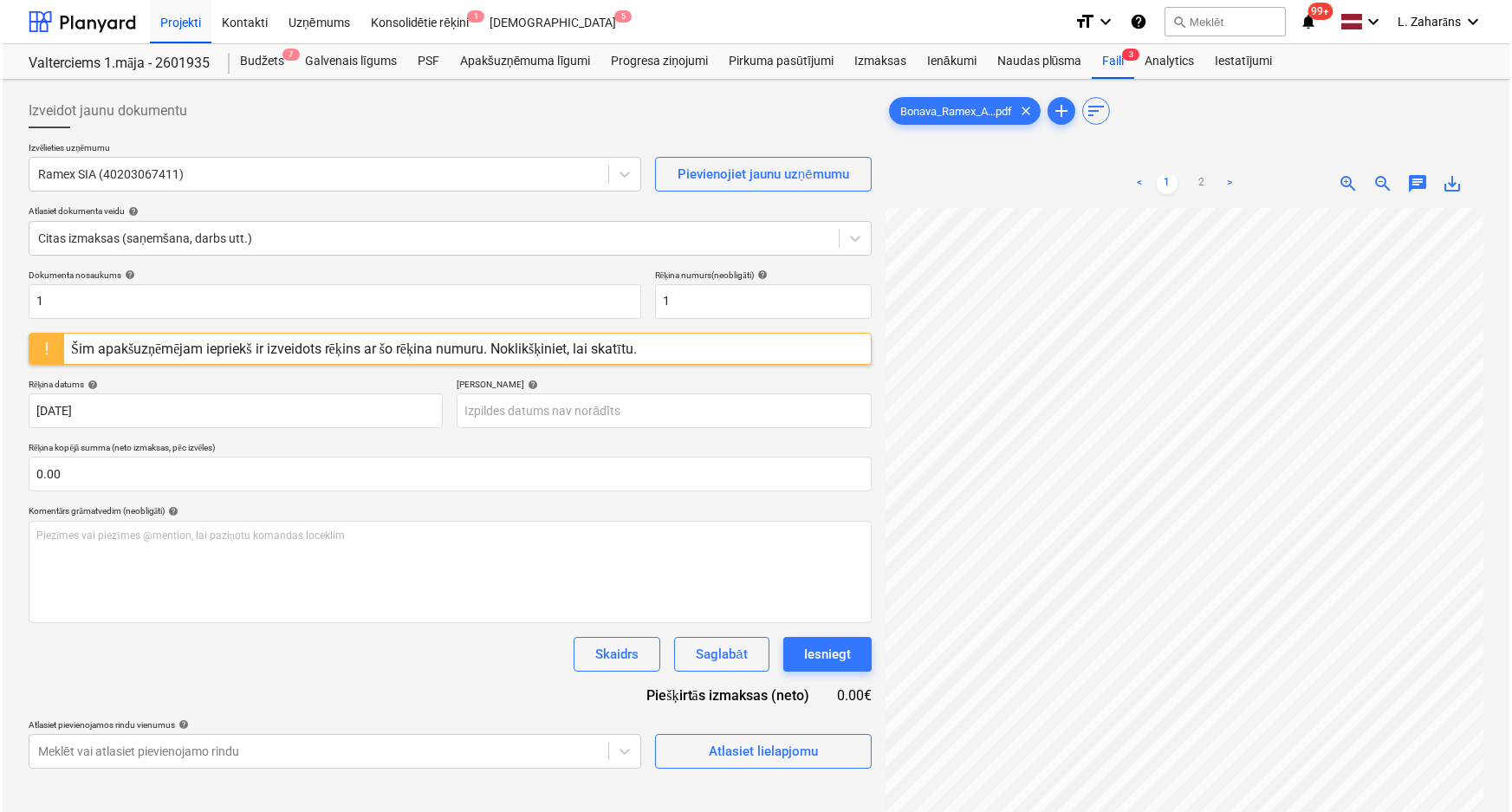
scroll to position [73, 57]
click at [711, 296] on input "1" at bounding box center [760, 301] width 217 height 35
type input "305"
click at [625, 347] on div "Šim apakšuzņēmējam iepriekš ir izveidots rēķins ar šo rēķina numuru. Noklikšķin…" at bounding box center [351, 349] width 566 height 16
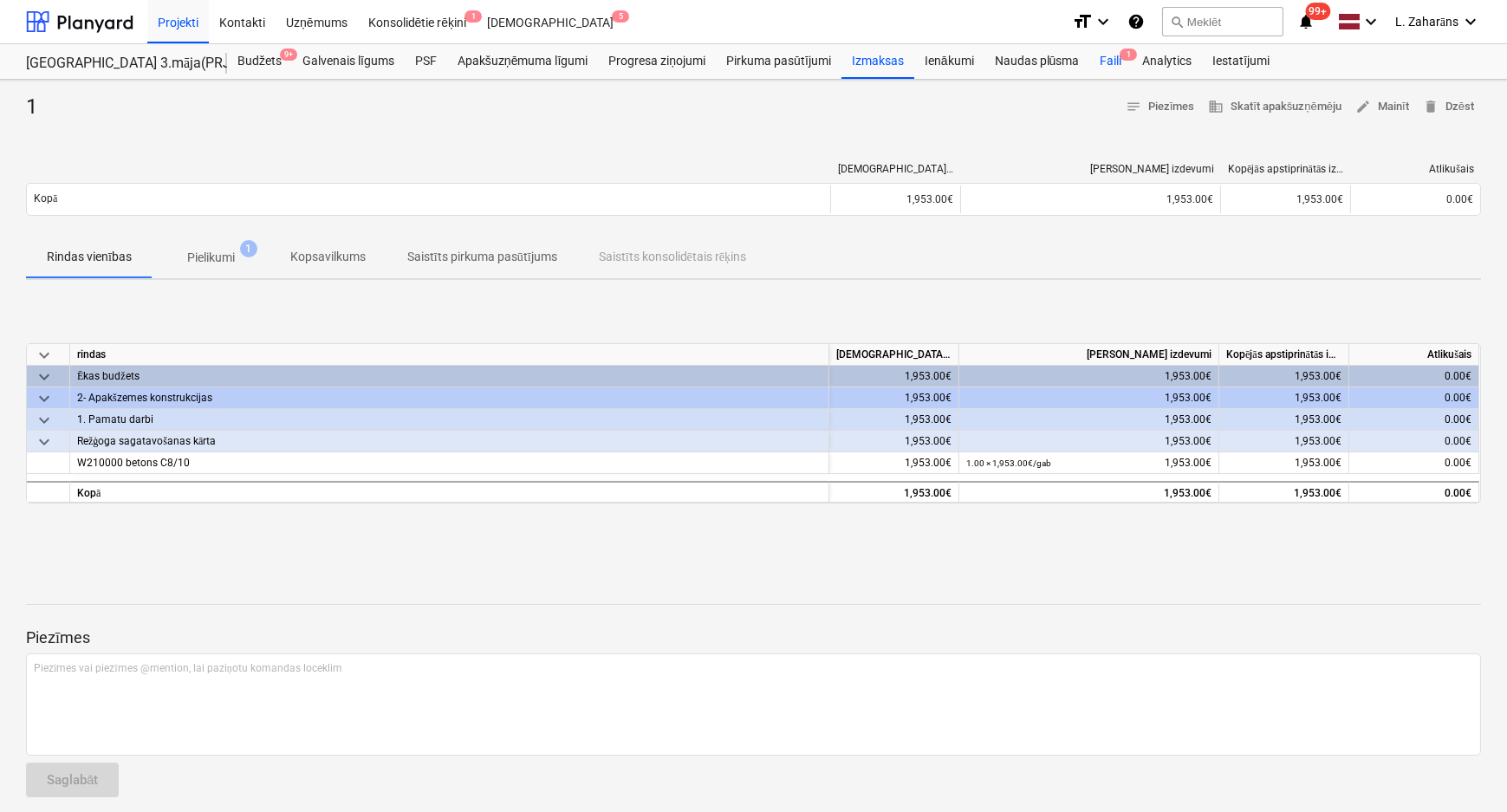
click at [1101, 64] on div "Faili 1" at bounding box center [1110, 61] width 42 height 35
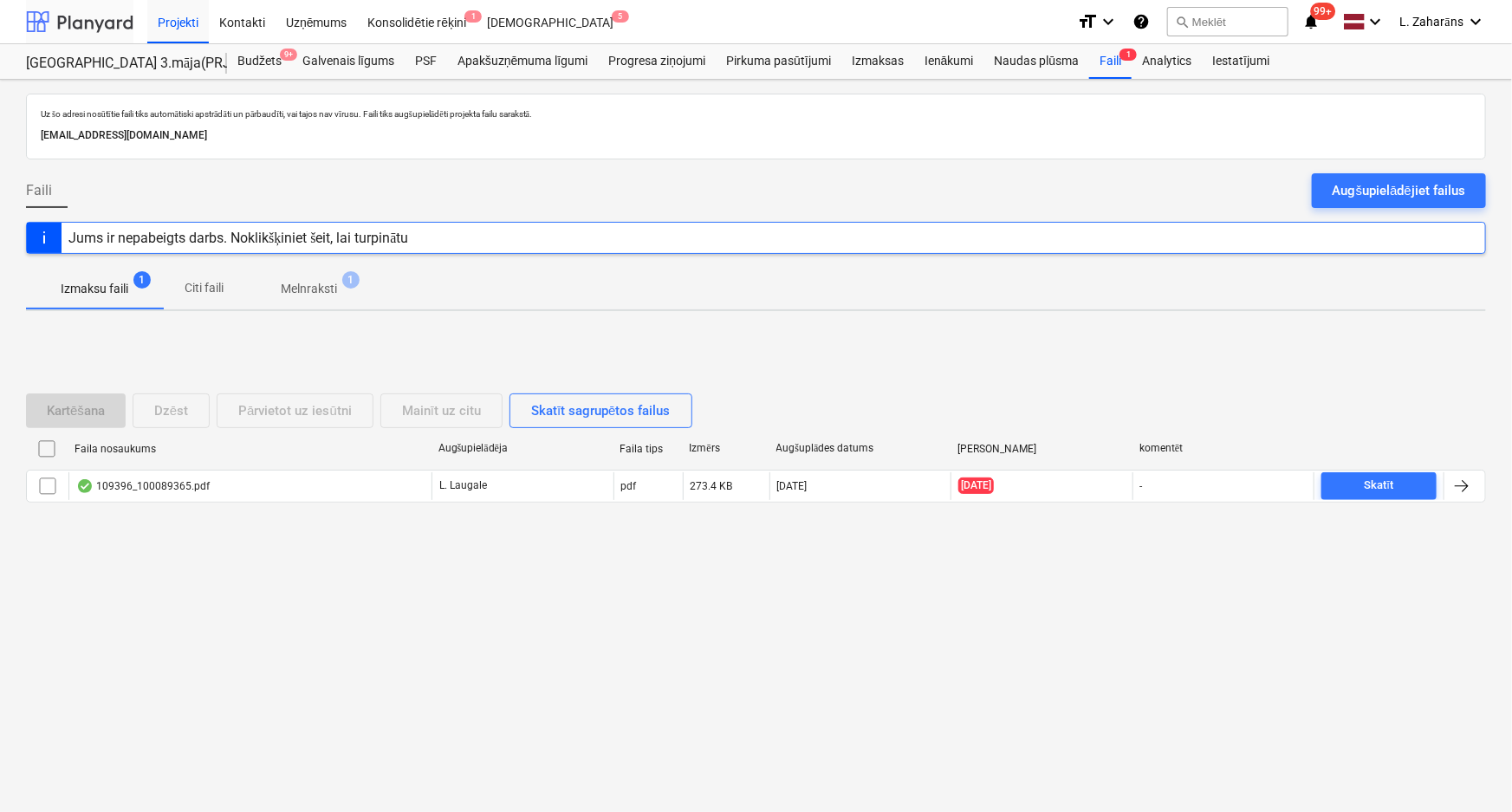
click at [93, 22] on div at bounding box center [80, 22] width 108 height 43
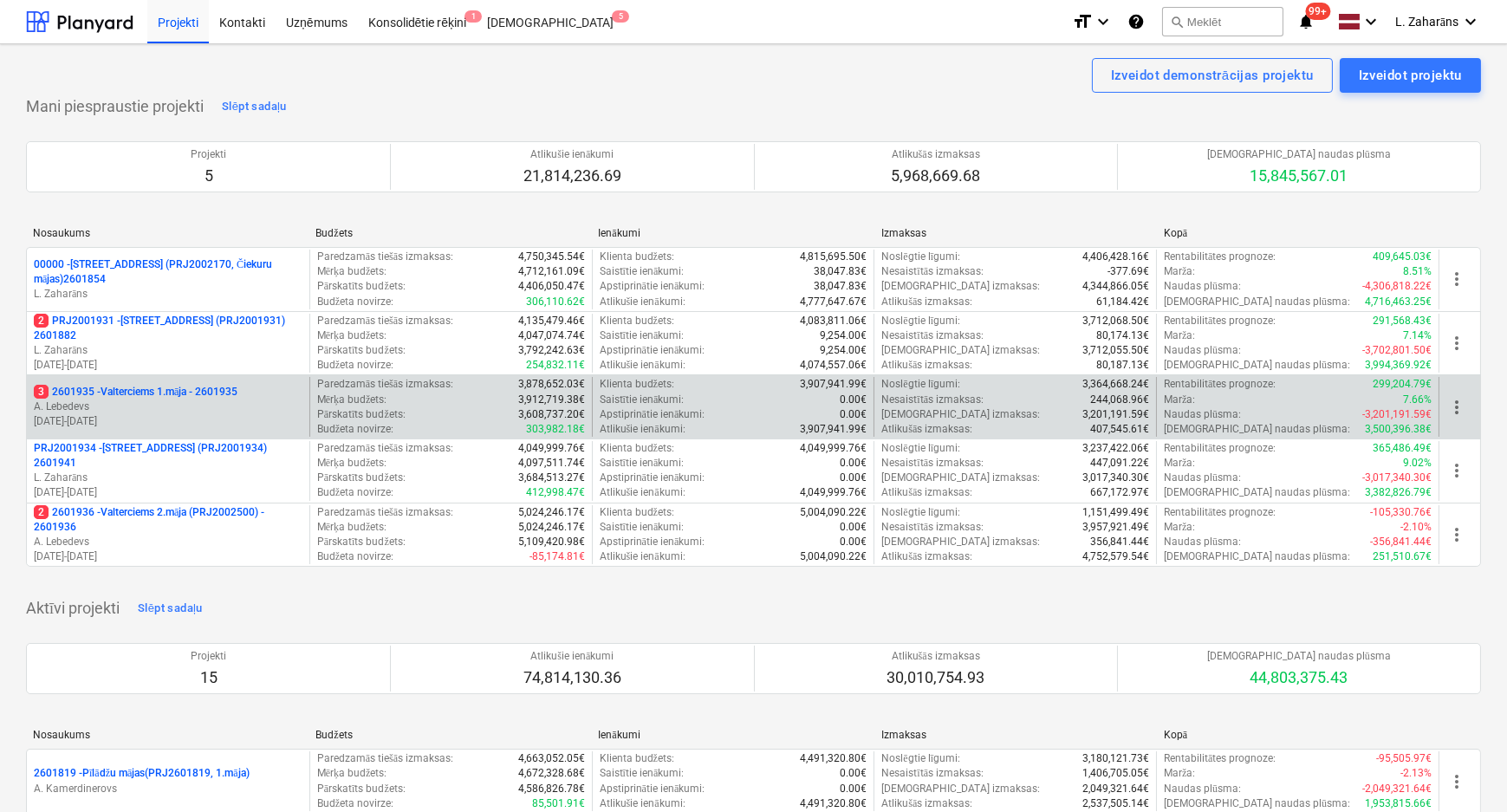
click at [157, 394] on p "3 2601935 - Valterciems 1.māja - 2601935" at bounding box center [136, 392] width 204 height 14
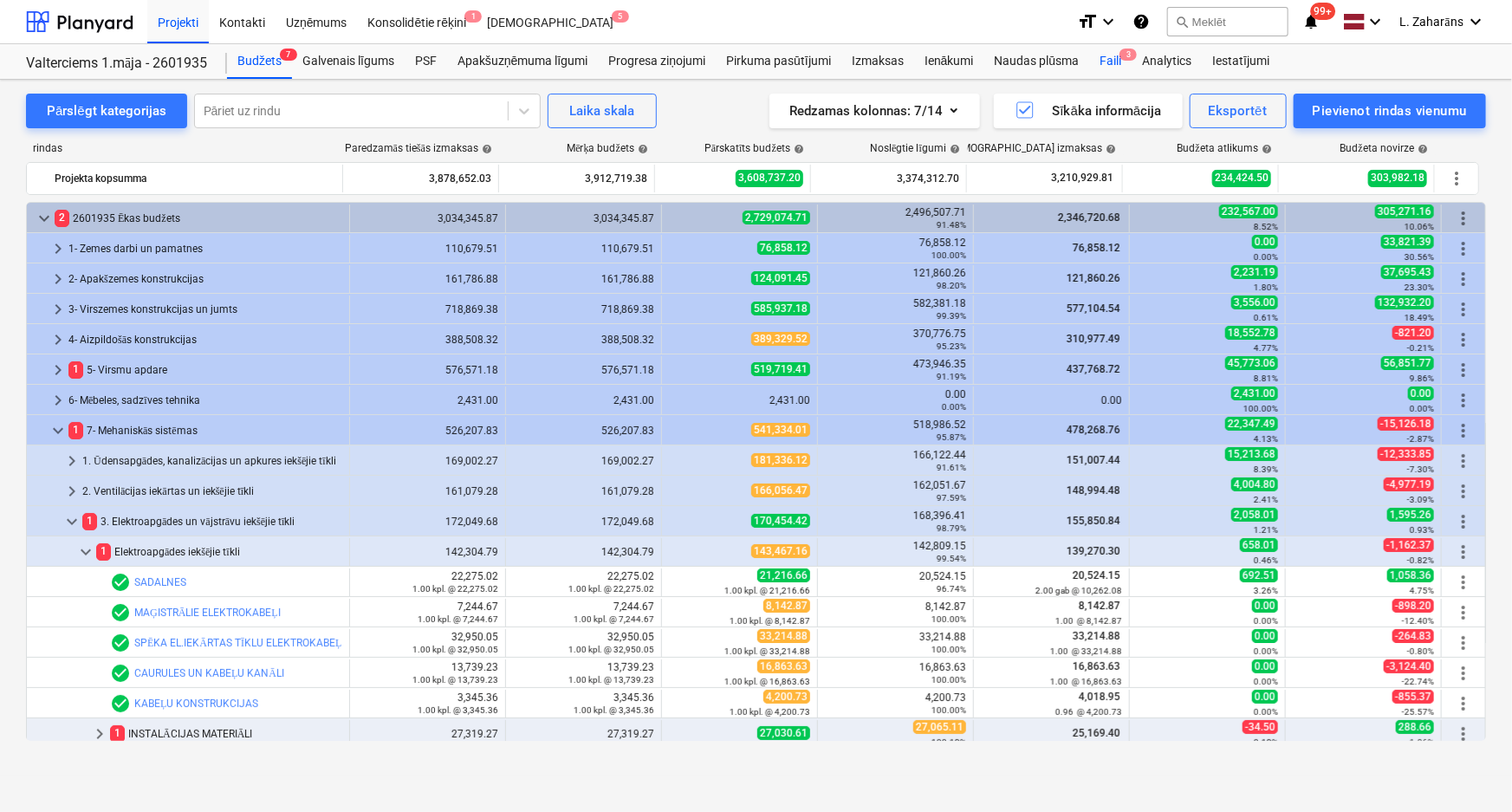
scroll to position [179, 0]
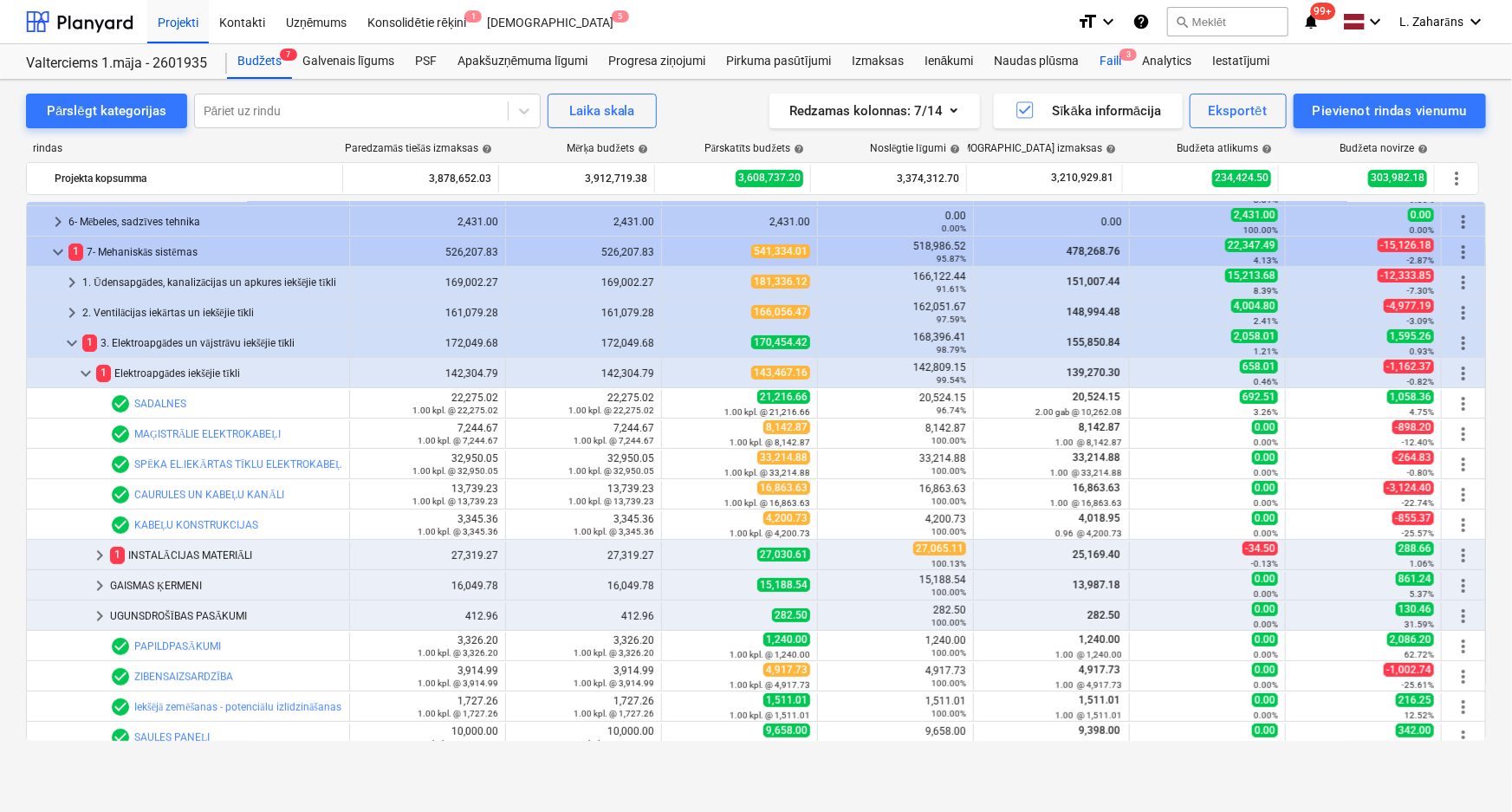
click at [1106, 66] on div "Faili 3" at bounding box center [1110, 61] width 42 height 35
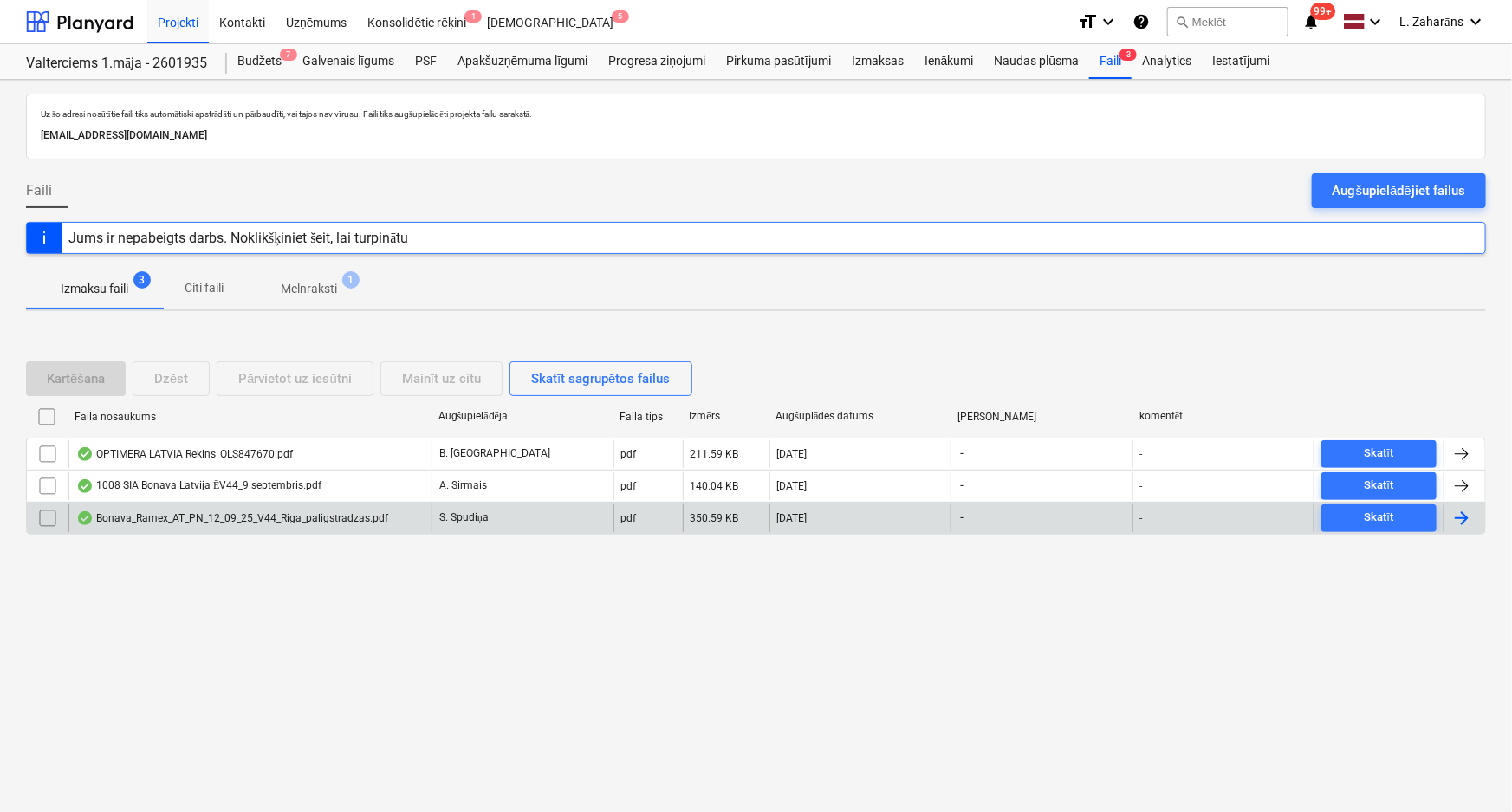
click at [179, 520] on div "Bonava_Ramex_AT_PN_12_09_25_V44_Riga_paligstradzas.pdf" at bounding box center [232, 517] width 312 height 13
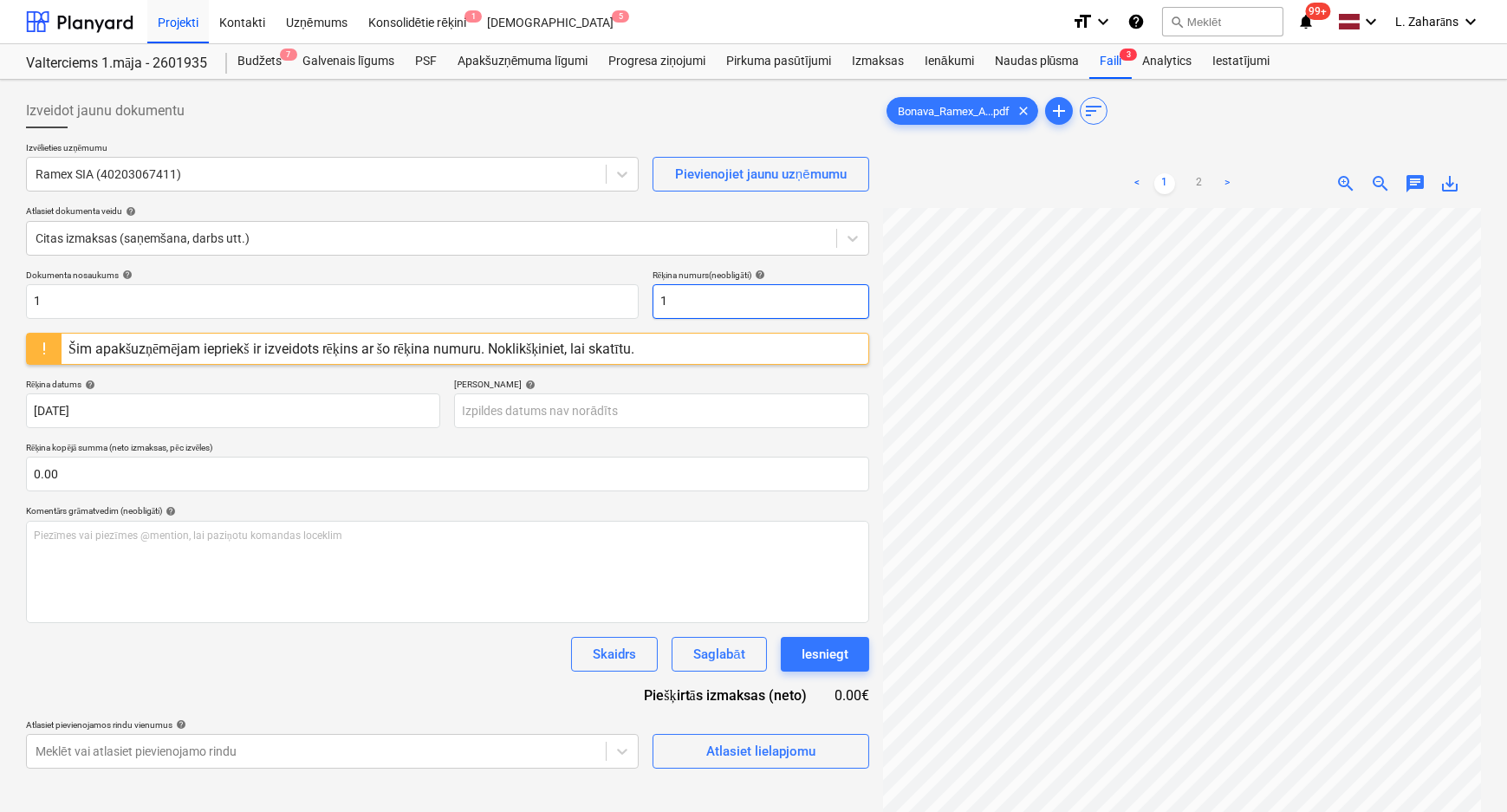
click at [686, 293] on input "1" at bounding box center [760, 301] width 217 height 35
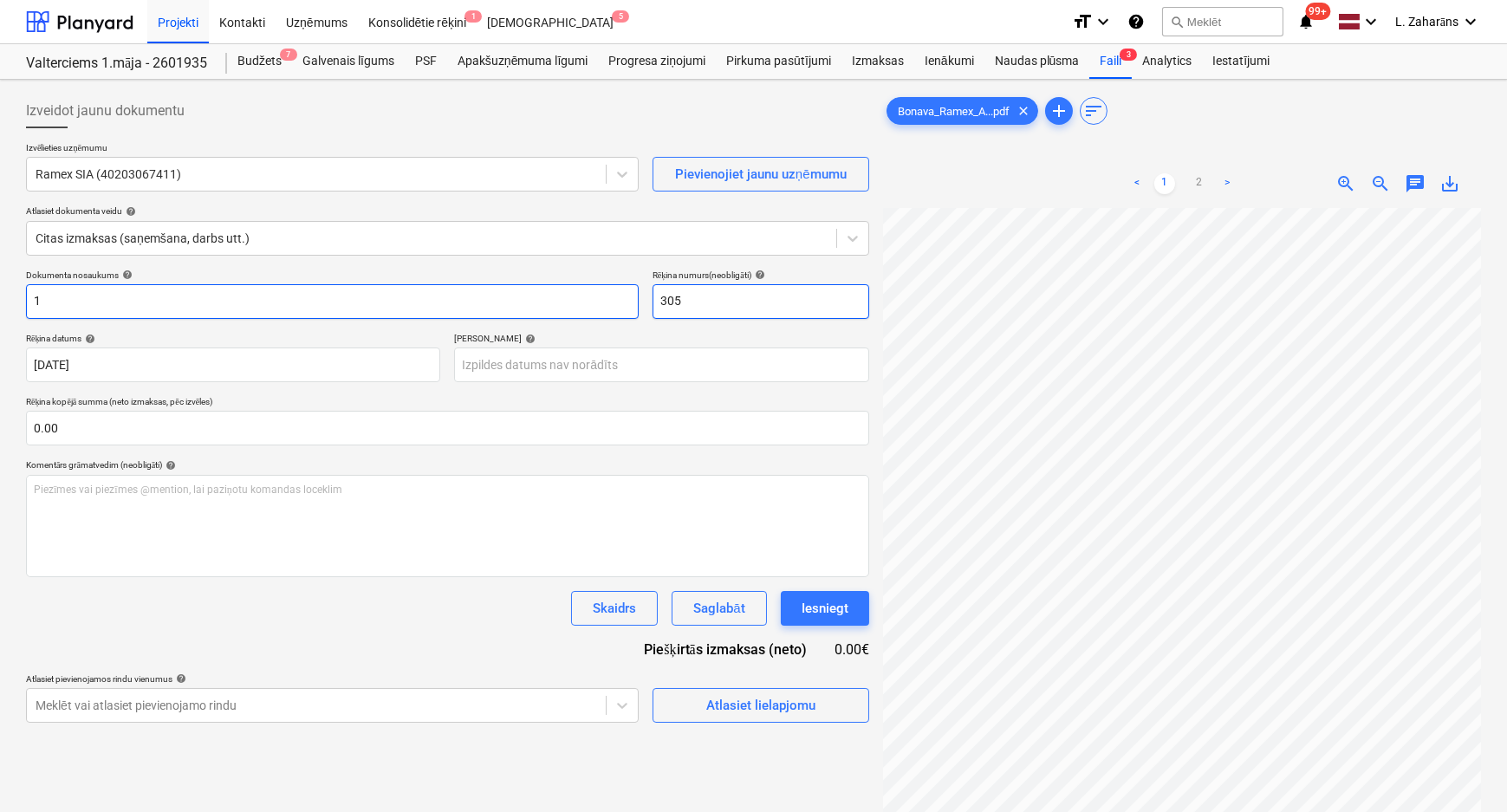
type input "305"
click at [46, 304] on input "1" at bounding box center [332, 301] width 613 height 35
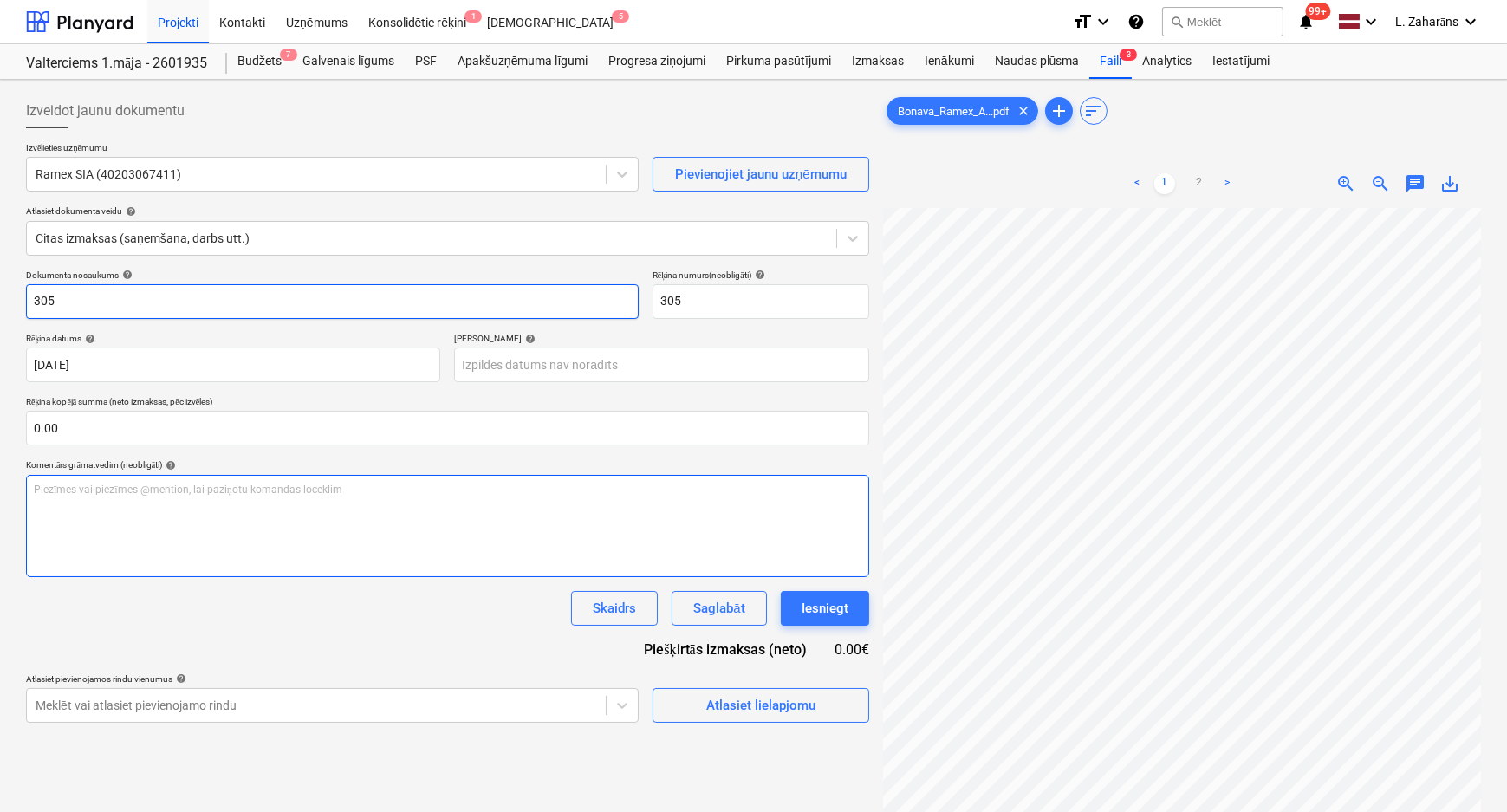
type input "305"
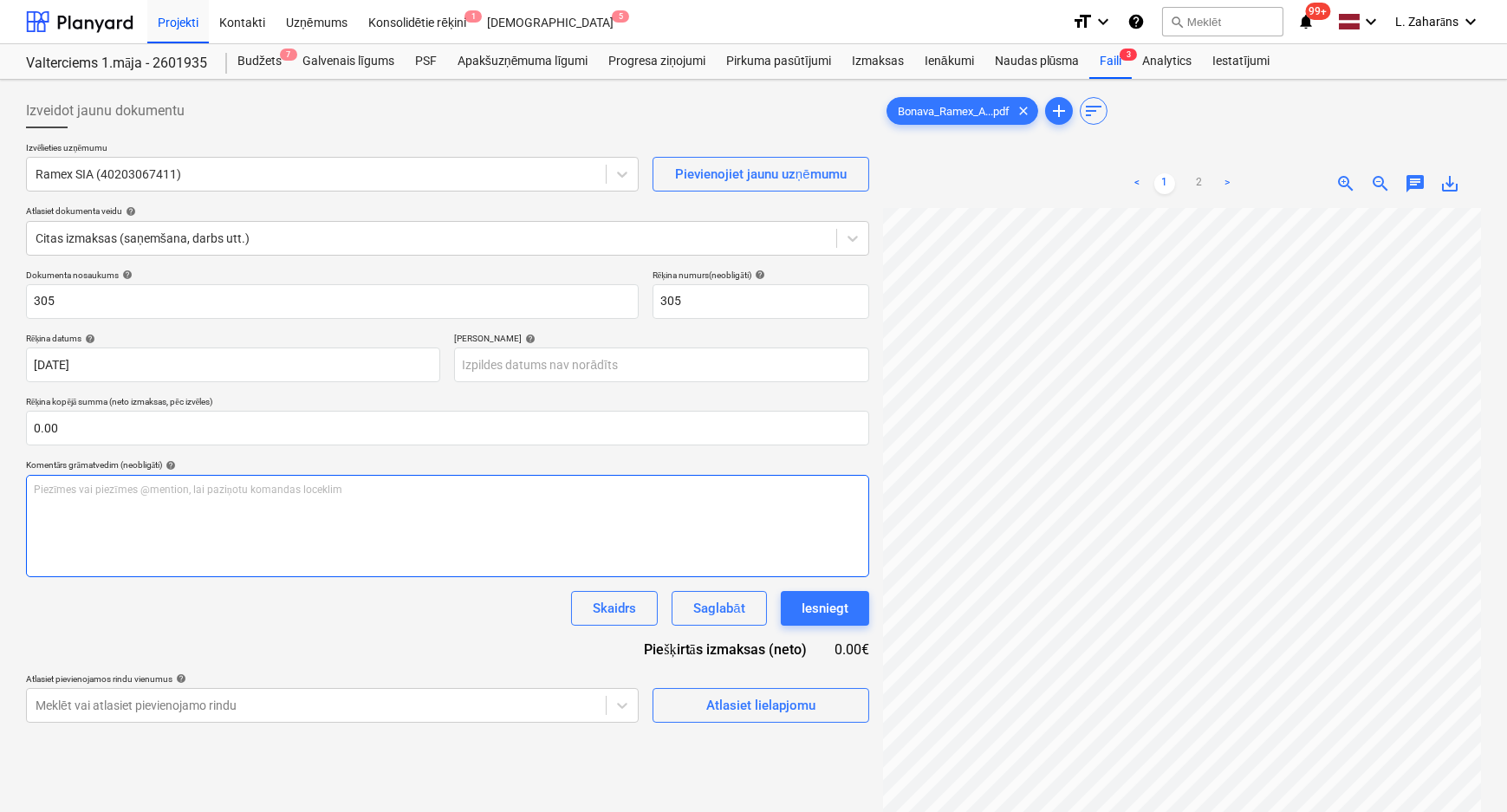
click at [146, 516] on div "Piezīmes vai piezīmes @mention, lai paziņotu komandas loceklim ﻿" at bounding box center [448, 525] width 843 height 102
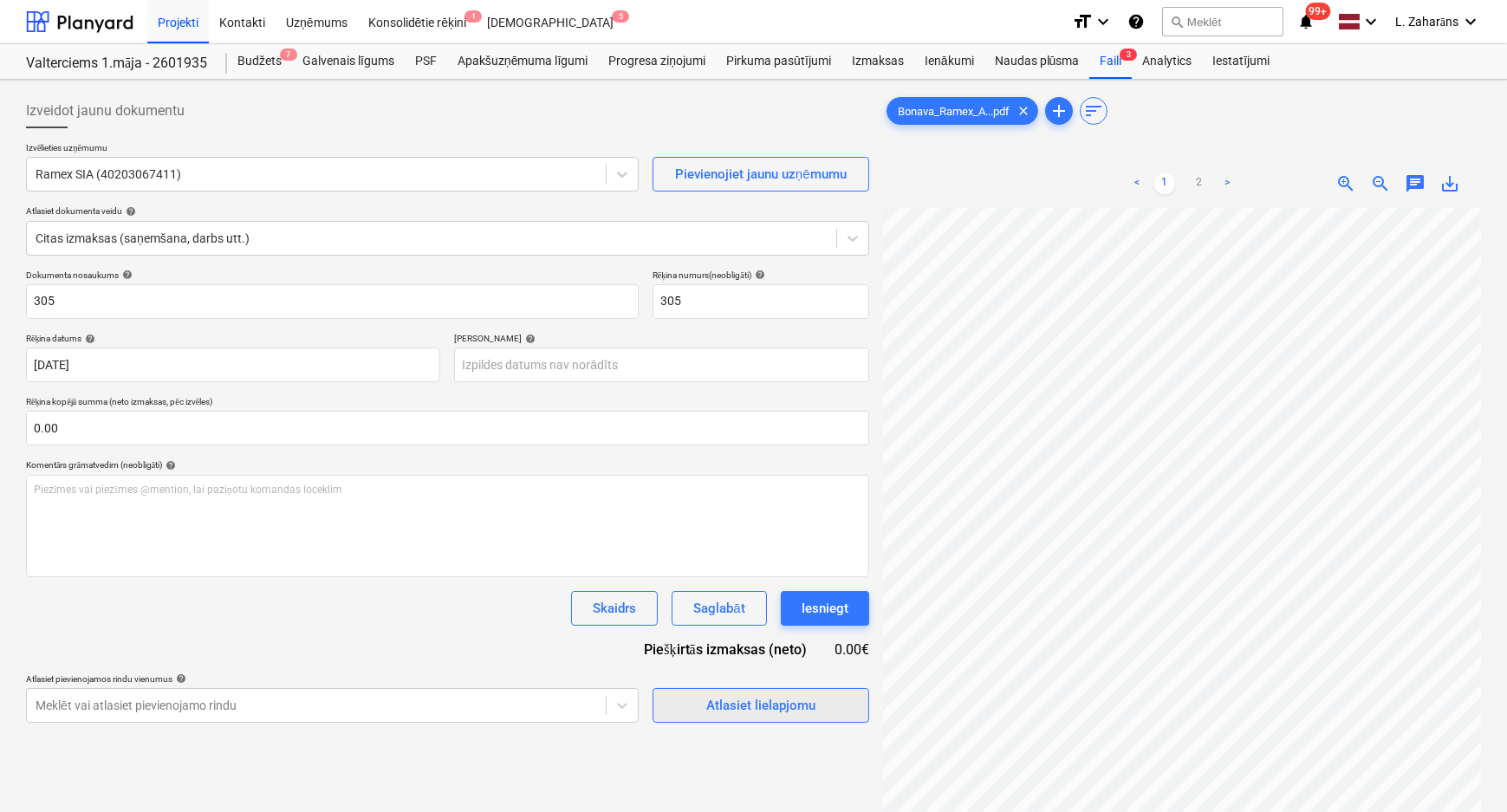
click at [728, 702] on div "Atlasiet lielapjomu" at bounding box center [760, 704] width 109 height 22
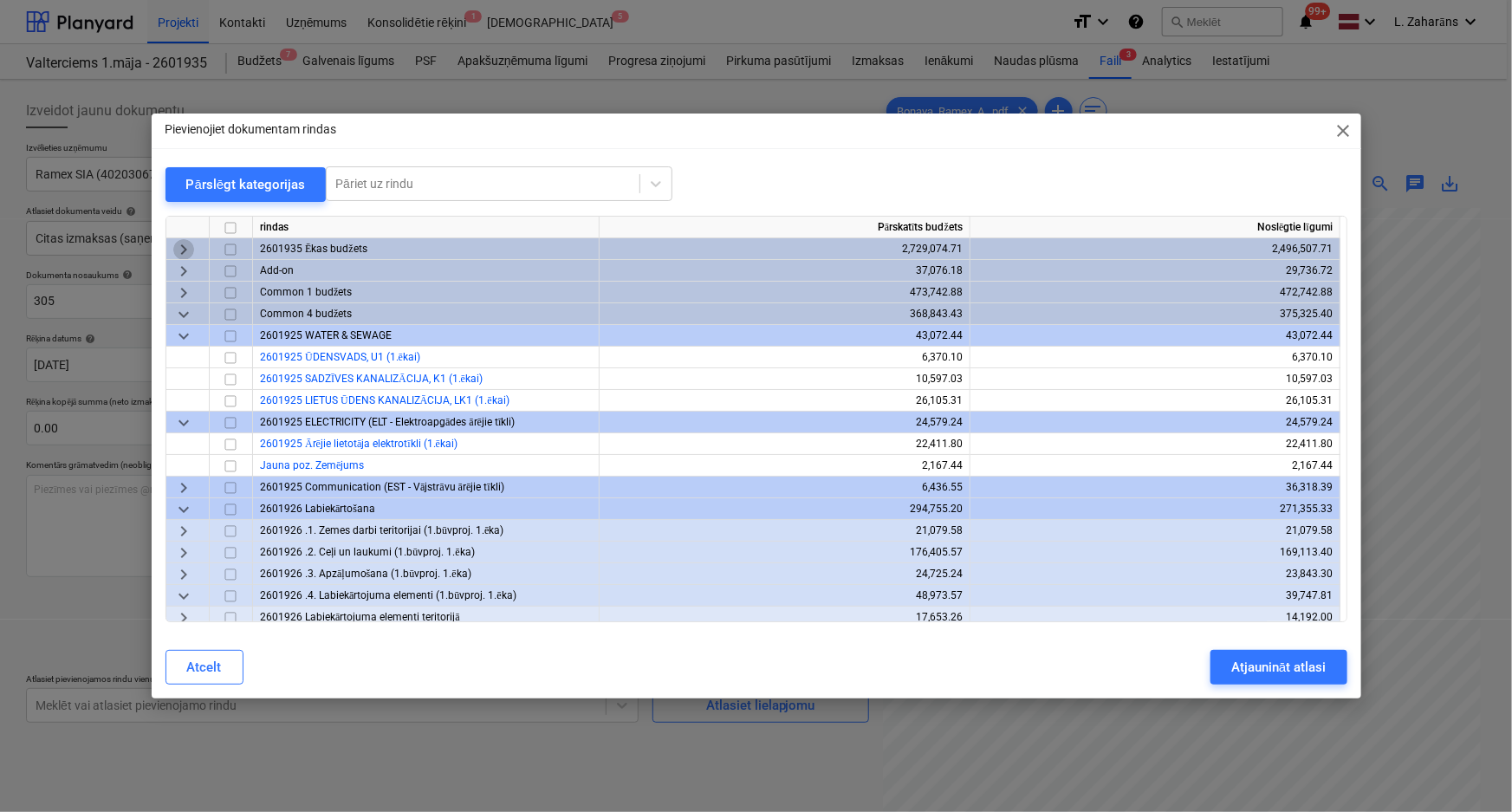
click at [181, 251] on span "keyboard_arrow_right" at bounding box center [183, 249] width 21 height 21
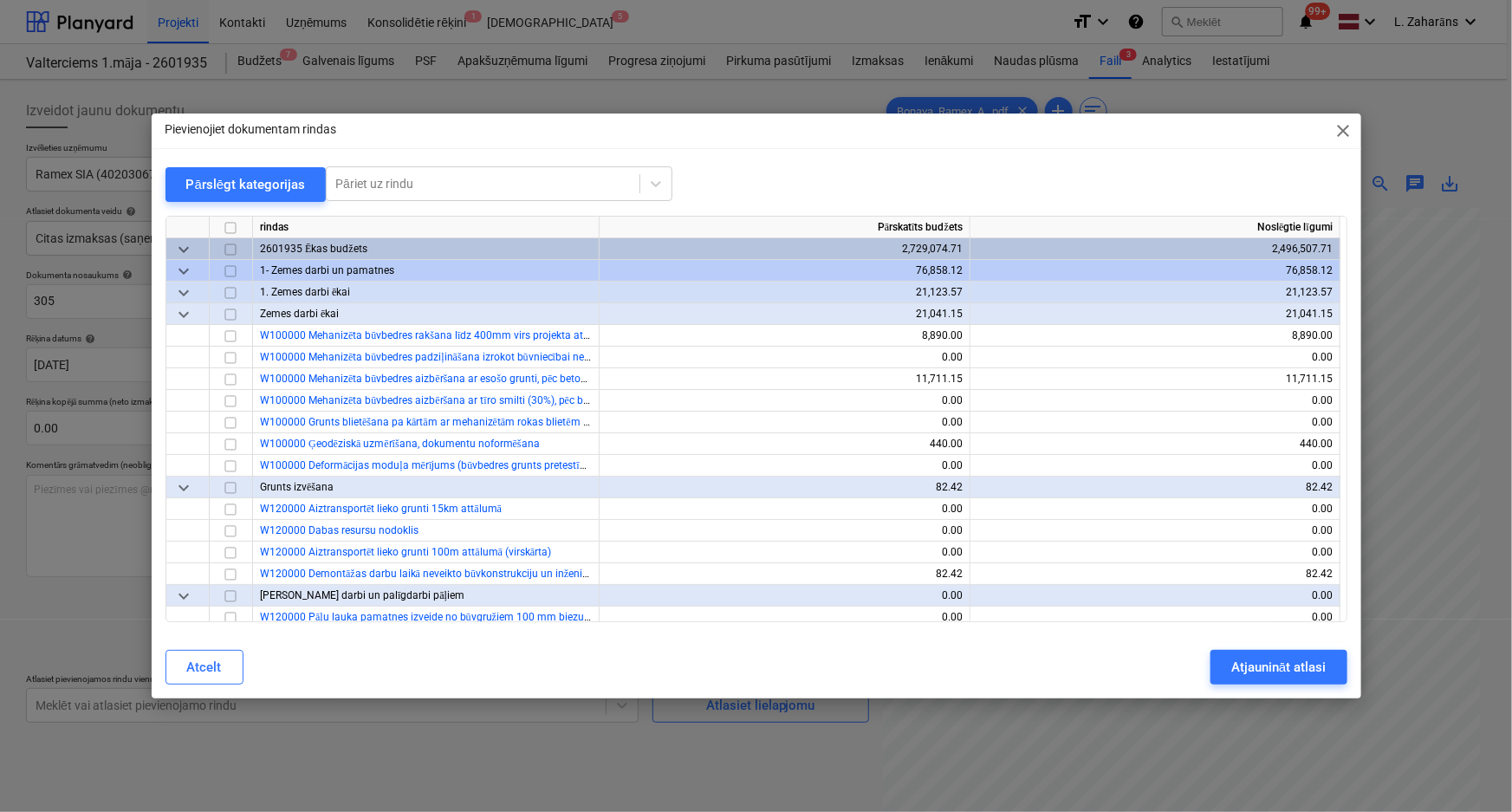
click at [183, 278] on span "keyboard_arrow_down" at bounding box center [183, 270] width 21 height 21
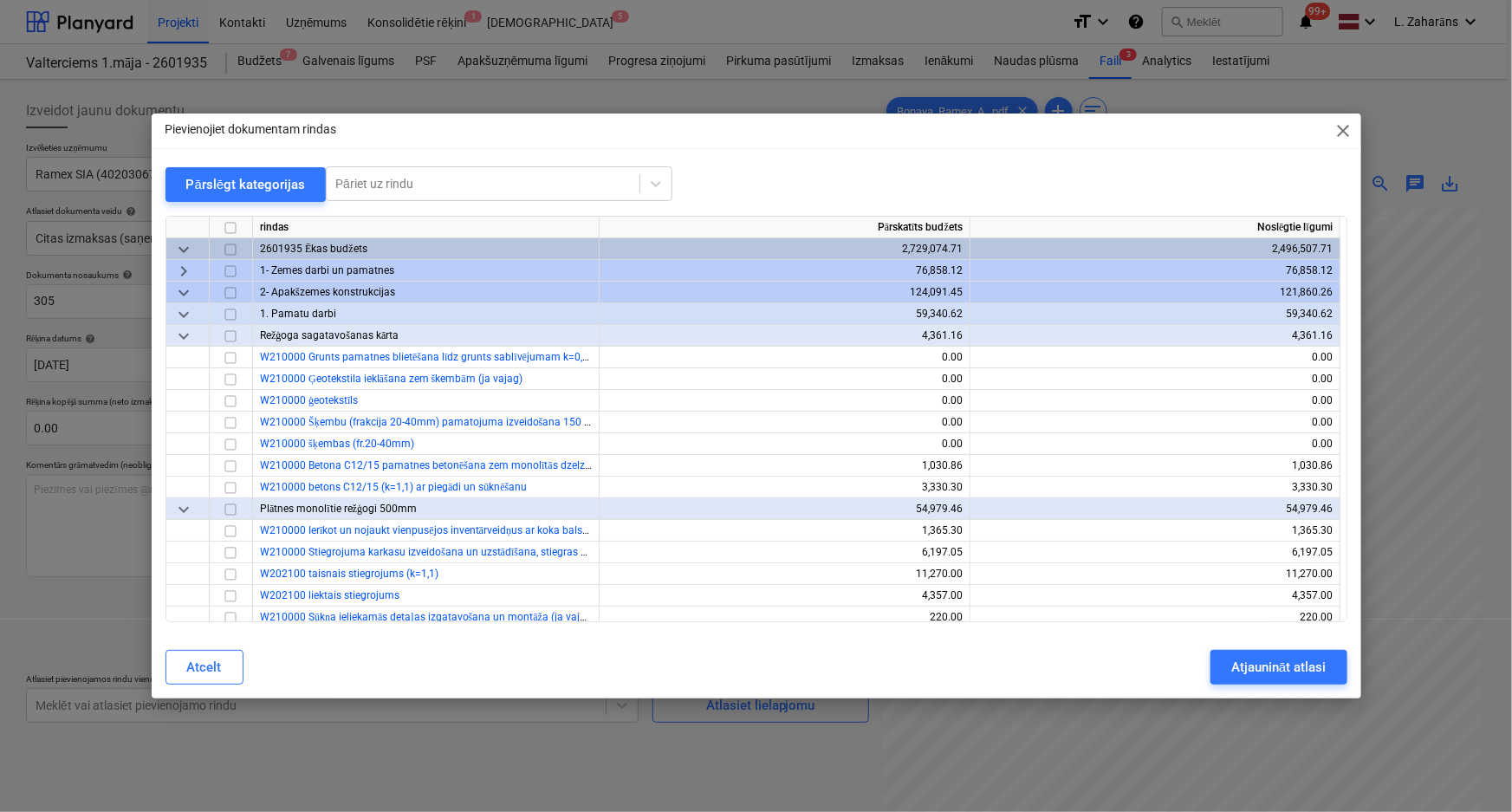
drag, startPoint x: 181, startPoint y: 294, endPoint x: 181, endPoint y: 303, distance: 9.0
click at [181, 297] on span "keyboard_arrow_down" at bounding box center [183, 292] width 21 height 21
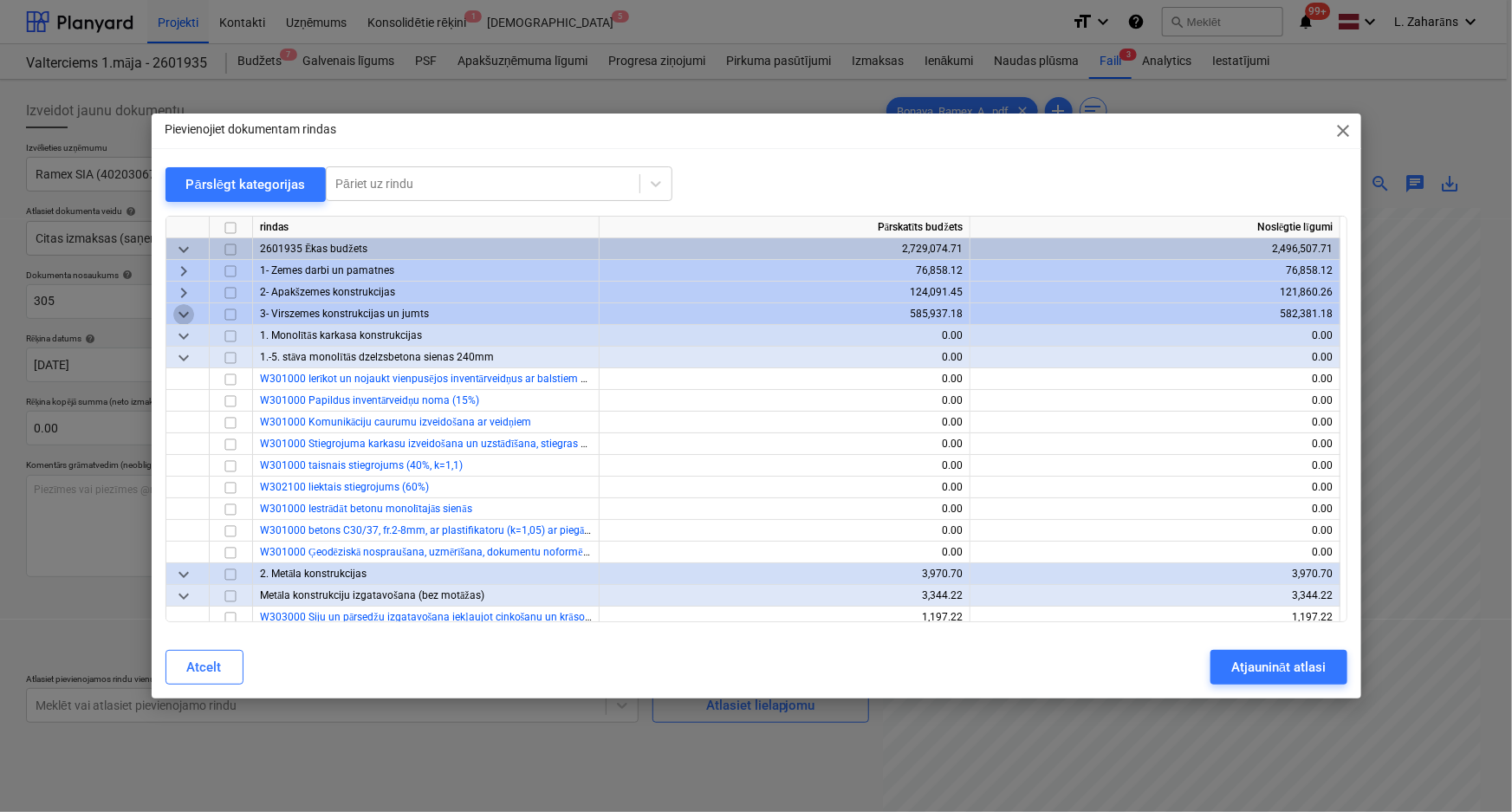
click at [181, 309] on span "keyboard_arrow_down" at bounding box center [183, 313] width 21 height 21
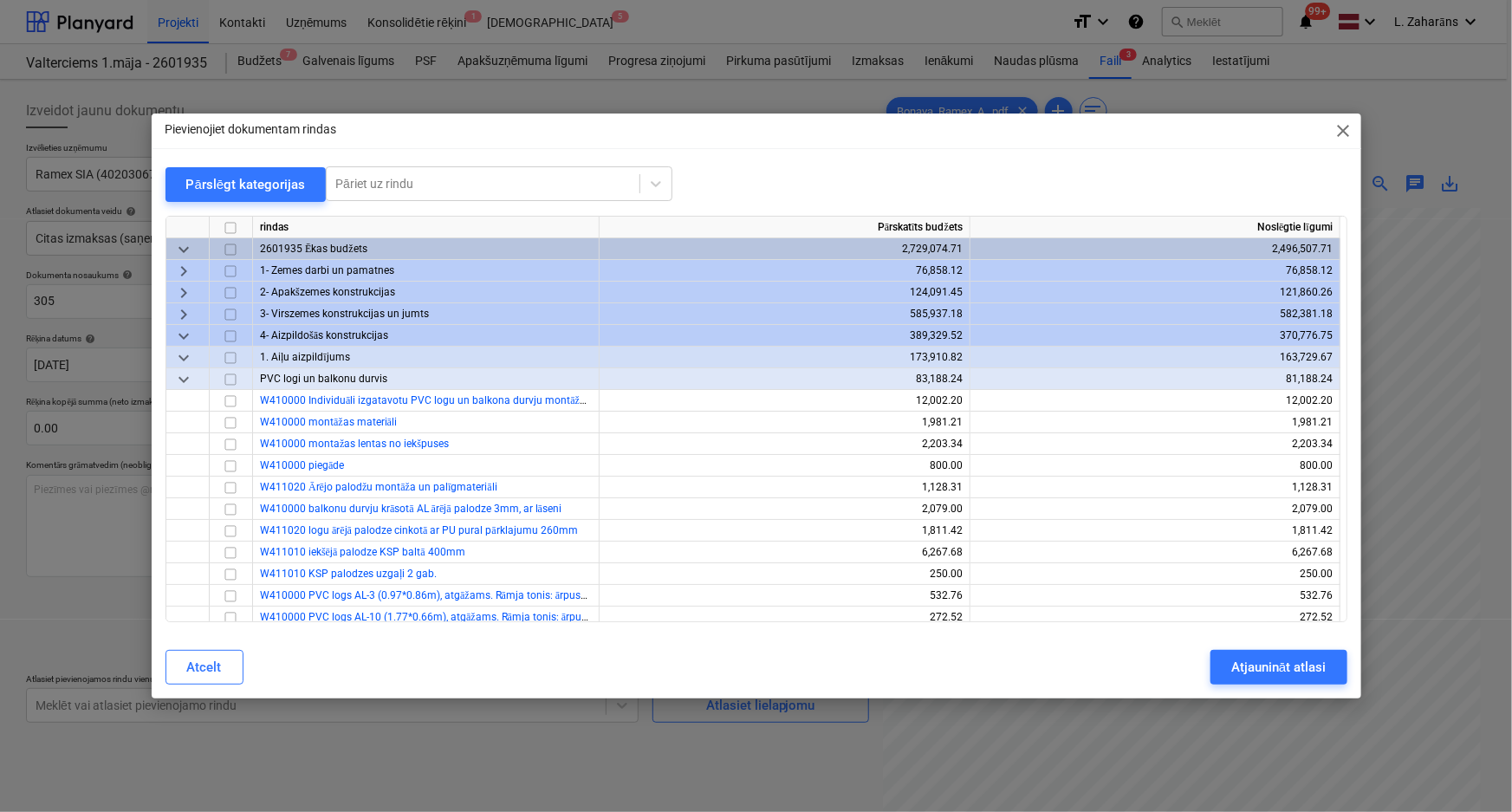
click at [181, 331] on span "keyboard_arrow_down" at bounding box center [183, 336] width 21 height 21
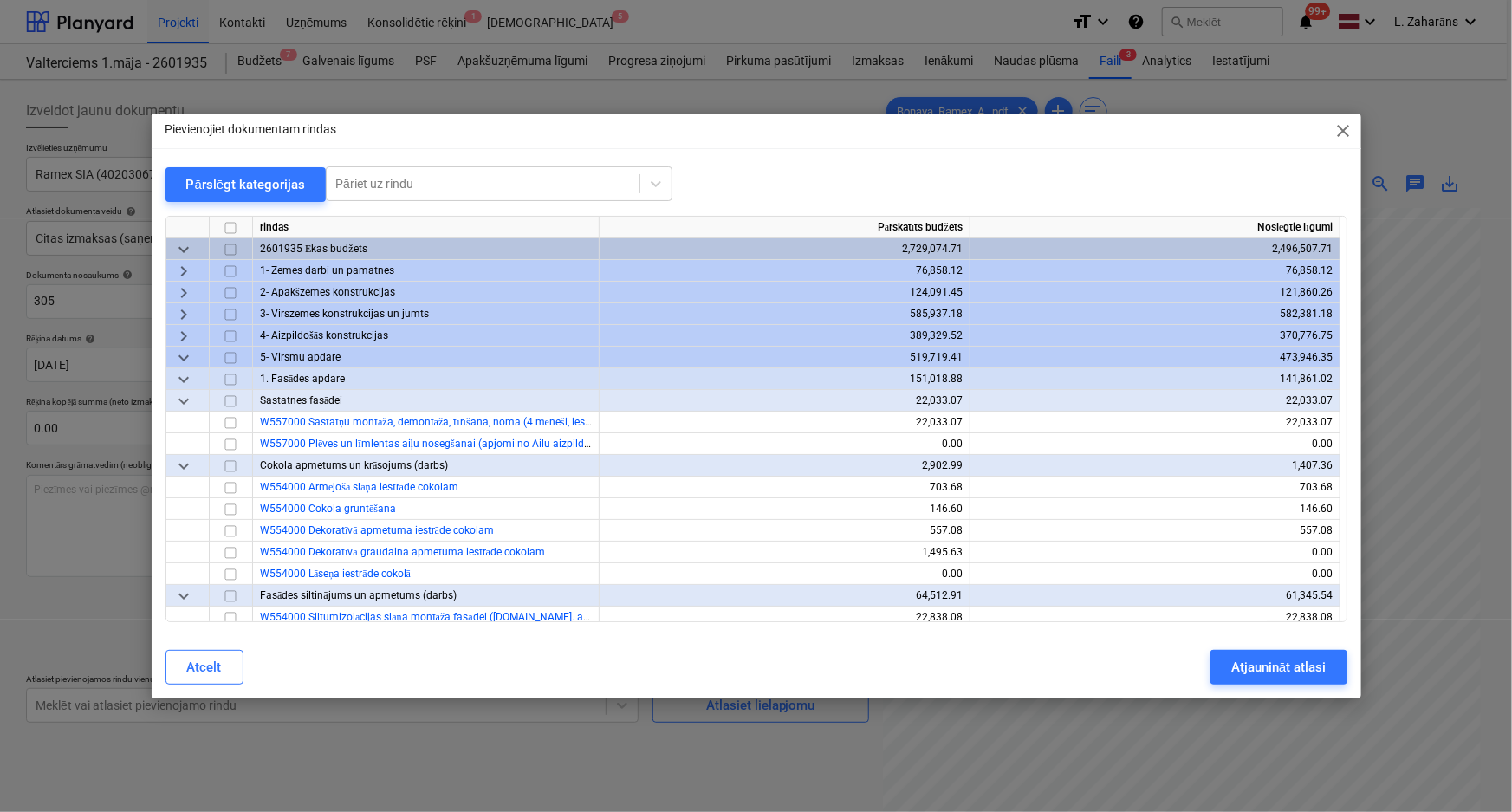
click at [181, 361] on span "keyboard_arrow_down" at bounding box center [183, 357] width 21 height 21
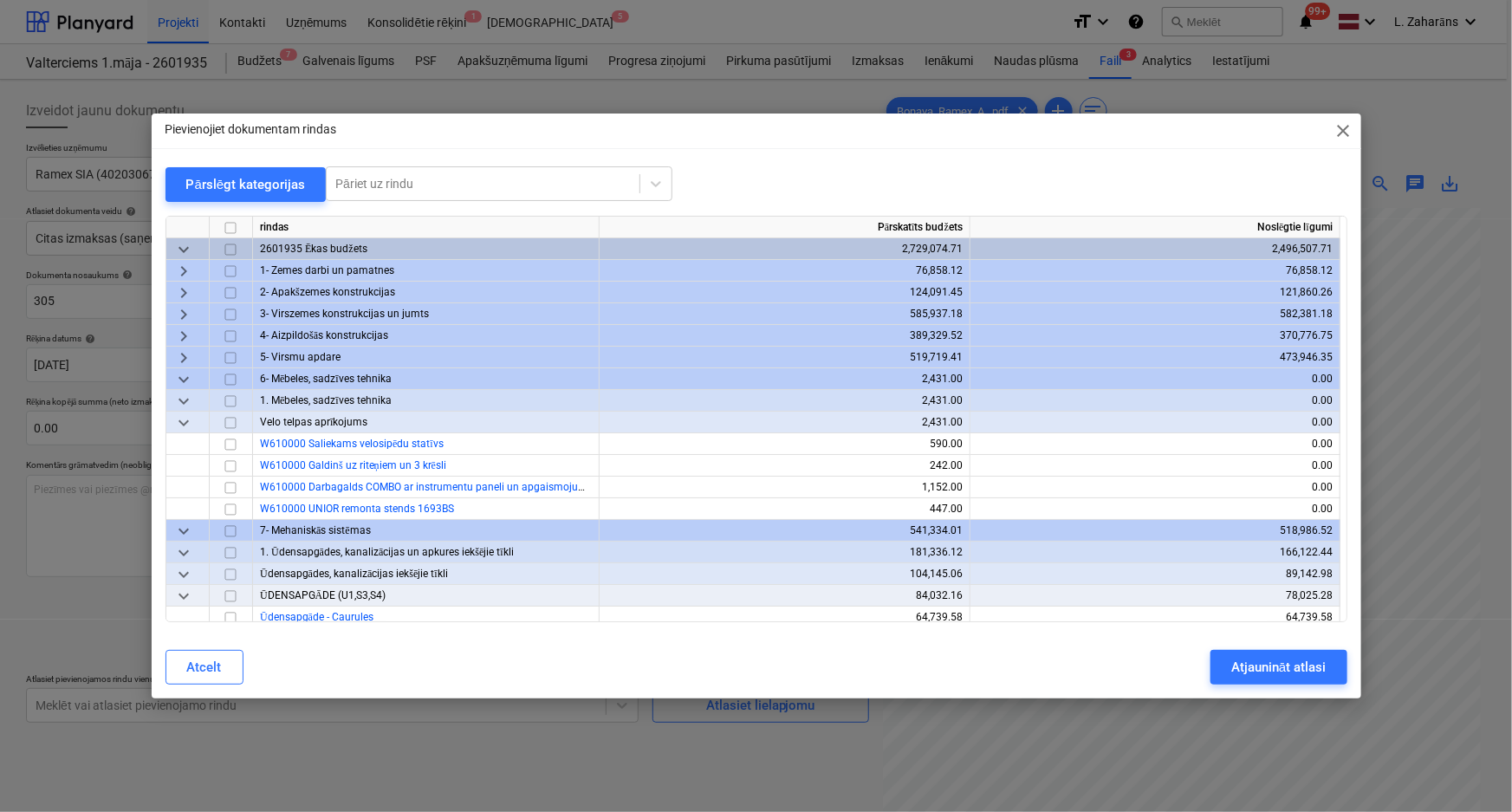
click at [183, 380] on span "keyboard_arrow_down" at bounding box center [183, 379] width 21 height 21
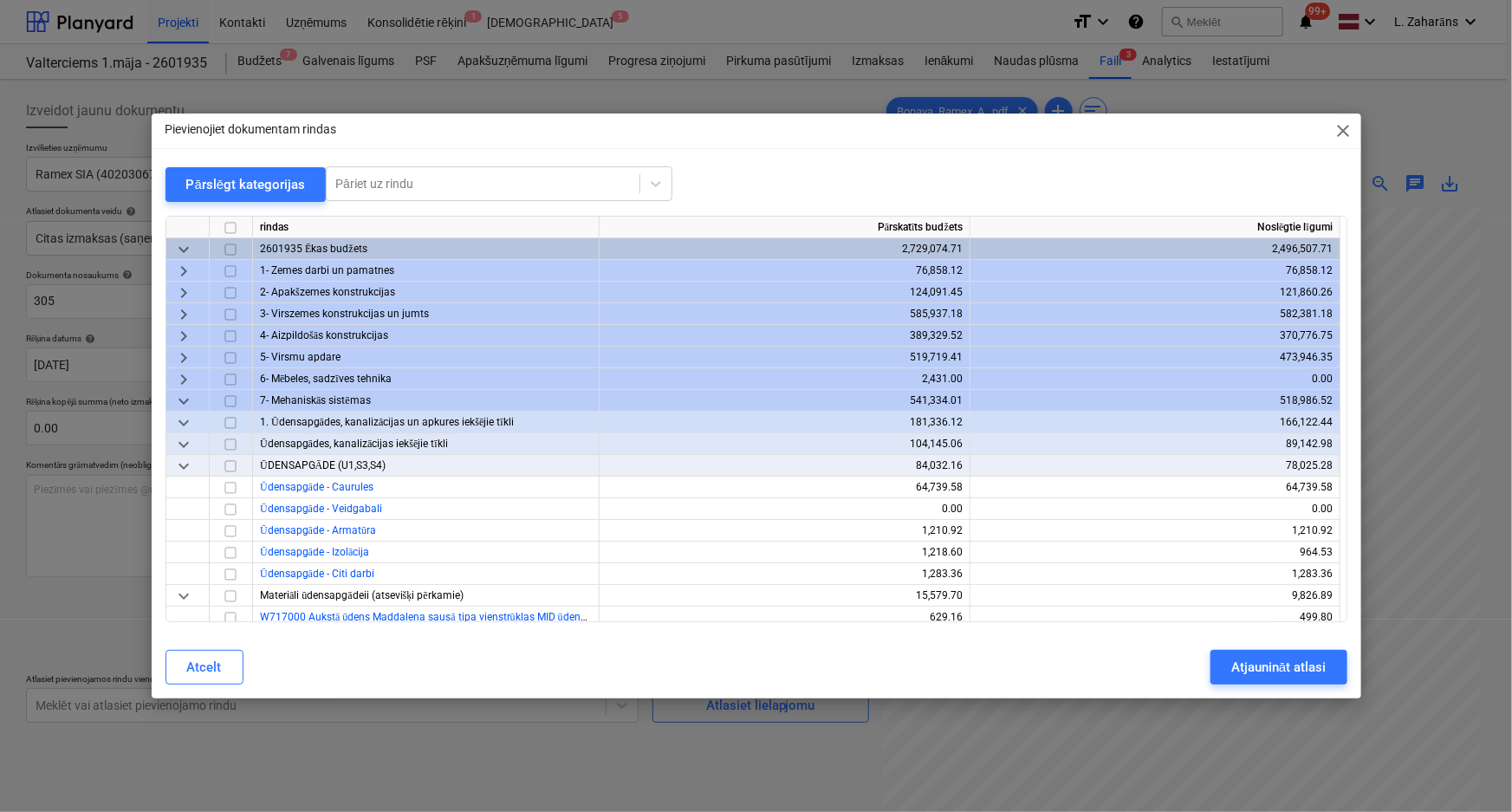
click at [184, 400] on span "keyboard_arrow_down" at bounding box center [183, 401] width 21 height 21
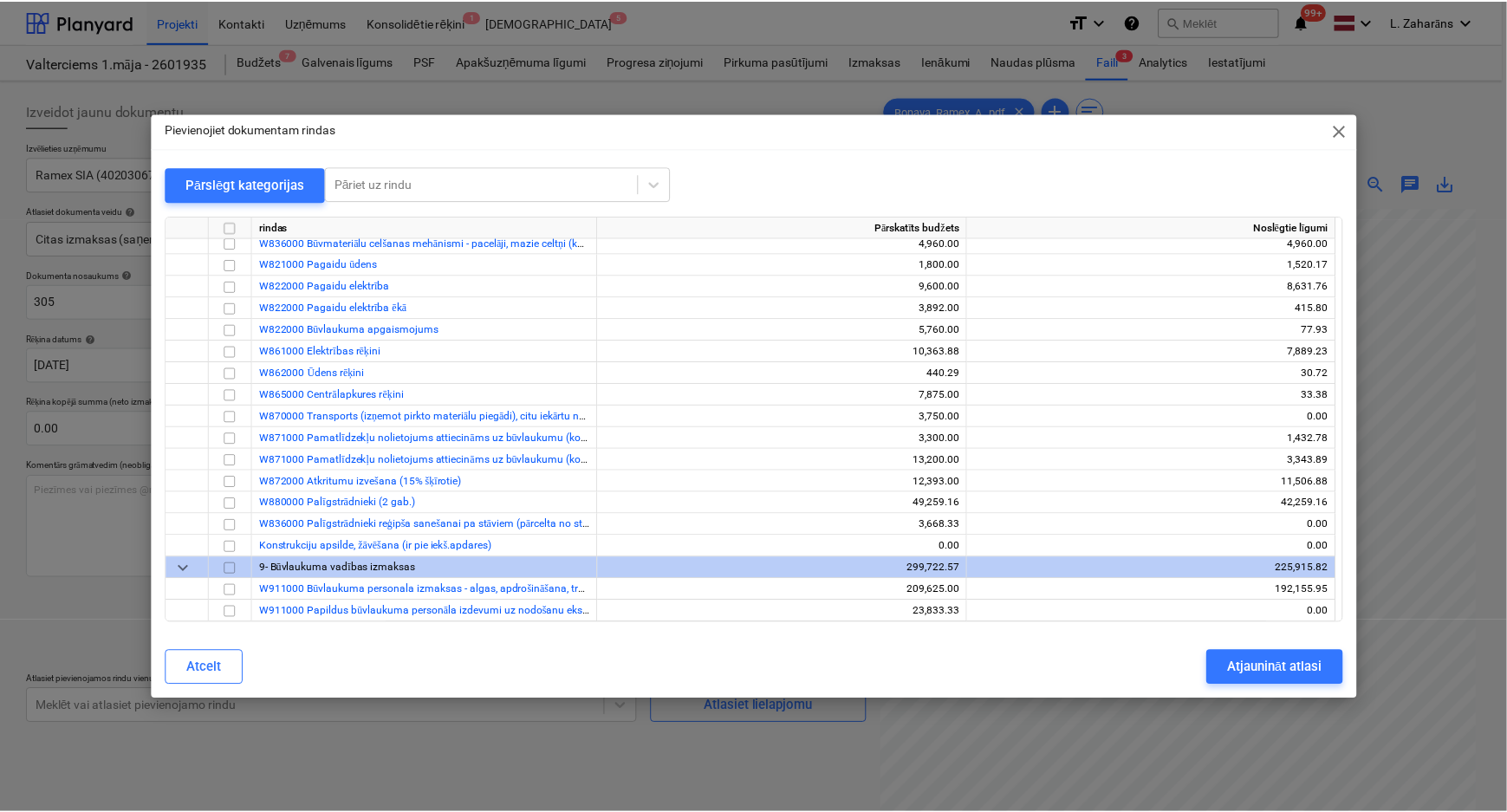
scroll to position [551, 0]
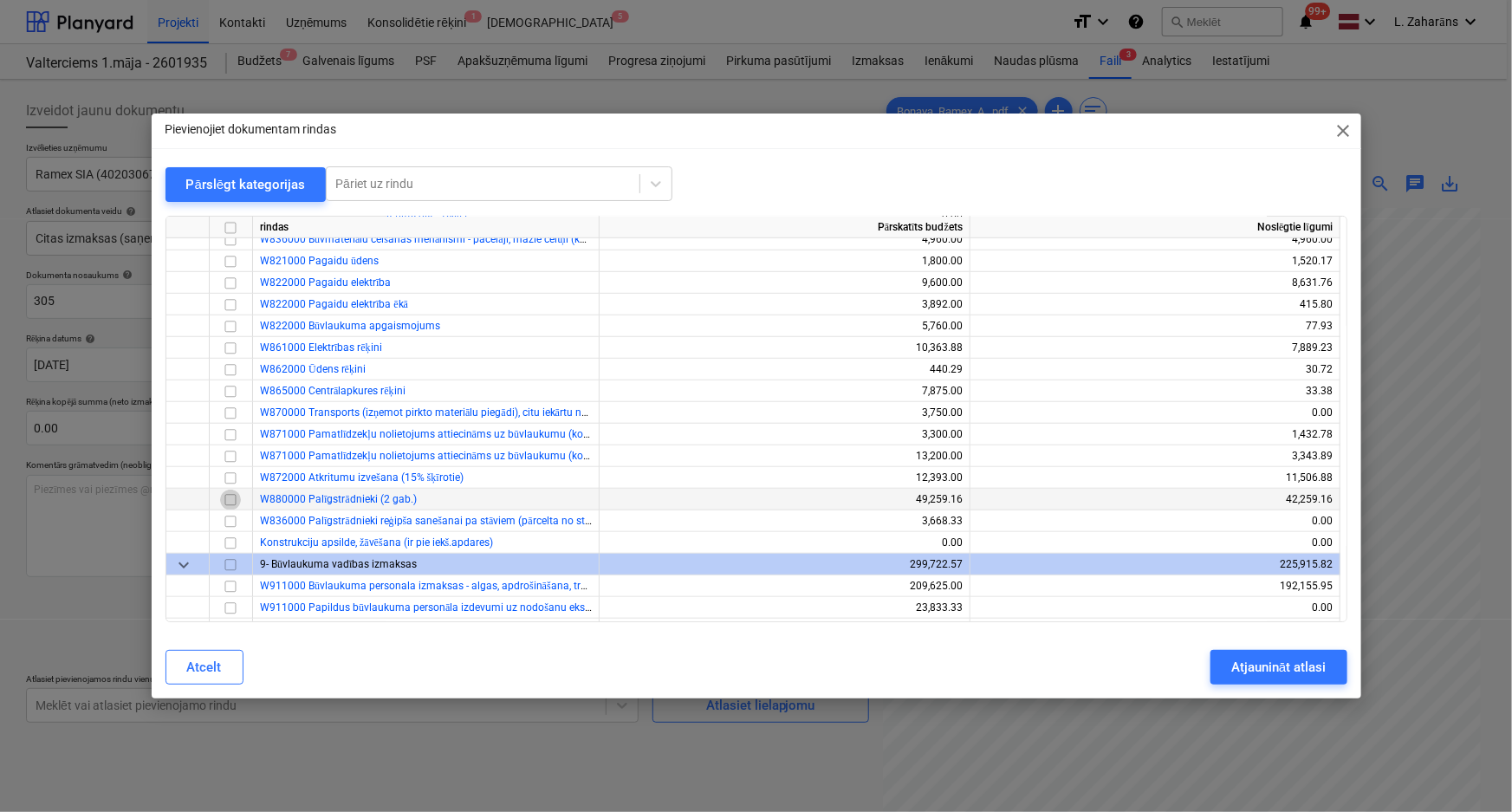
click at [231, 499] on input "checkbox" at bounding box center [230, 499] width 21 height 21
click at [232, 522] on input "checkbox" at bounding box center [230, 521] width 21 height 21
click at [939, 523] on div "3,668.33" at bounding box center [784, 521] width 356 height 22
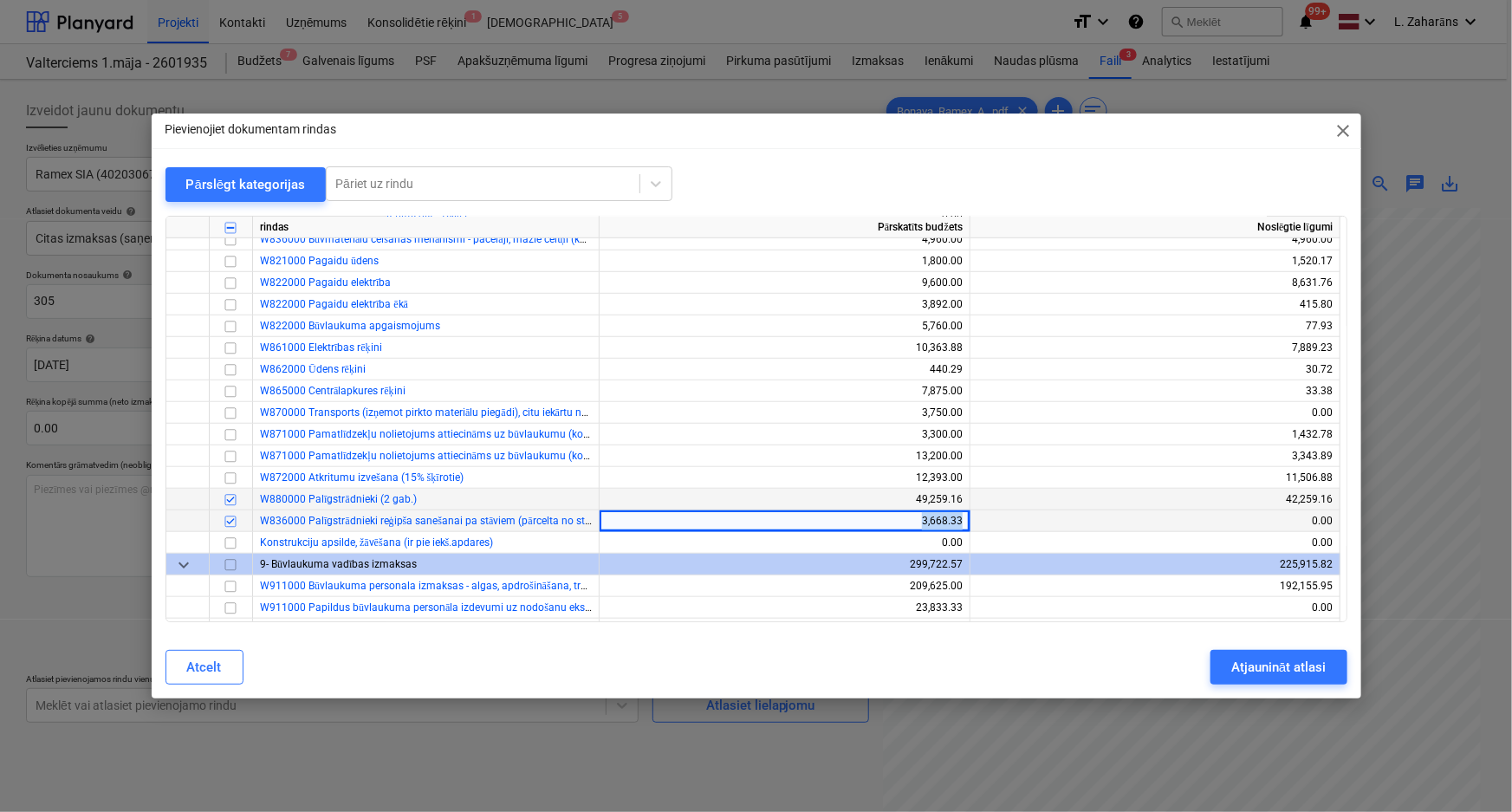
click at [939, 523] on div "3,668.33" at bounding box center [784, 521] width 356 height 22
copy div "3,668.33"
click at [1247, 666] on div "Atjaunināt atlasi" at bounding box center [1278, 666] width 94 height 22
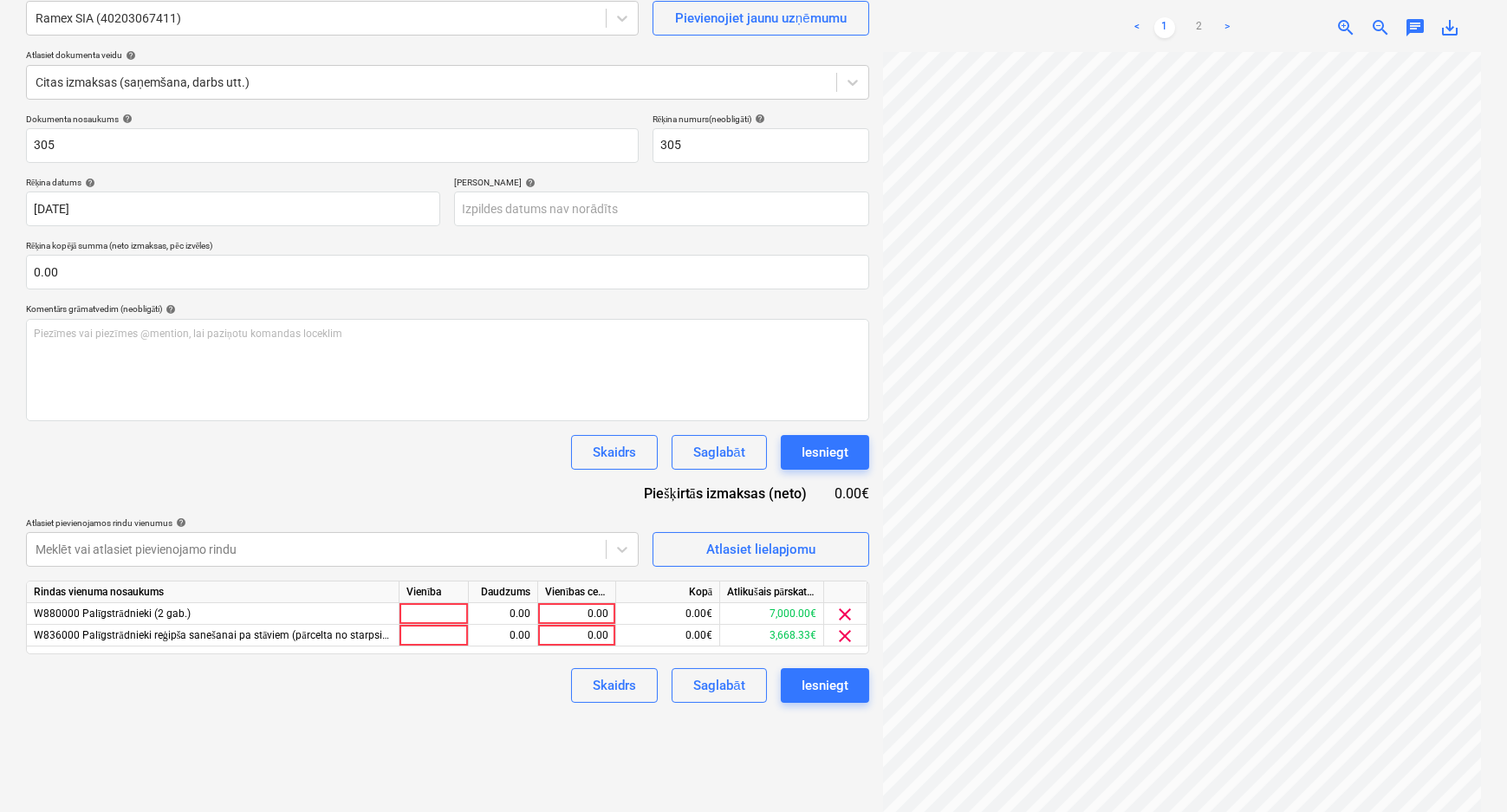
scroll to position [157, 0]
click at [558, 636] on div "0.00" at bounding box center [577, 634] width 63 height 22
type input "3,668.33"
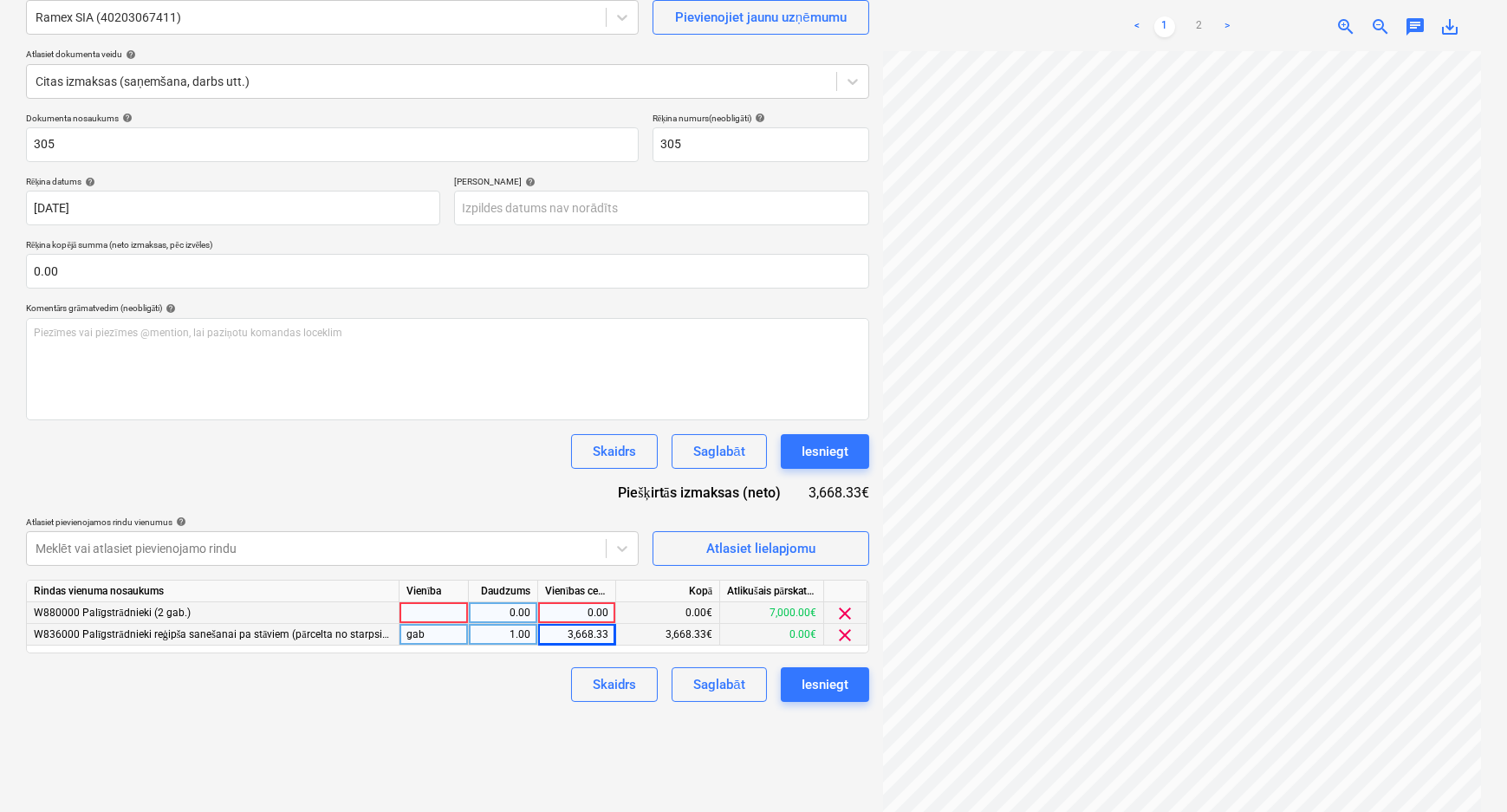
click at [563, 607] on div "0.00" at bounding box center [577, 613] width 63 height 22
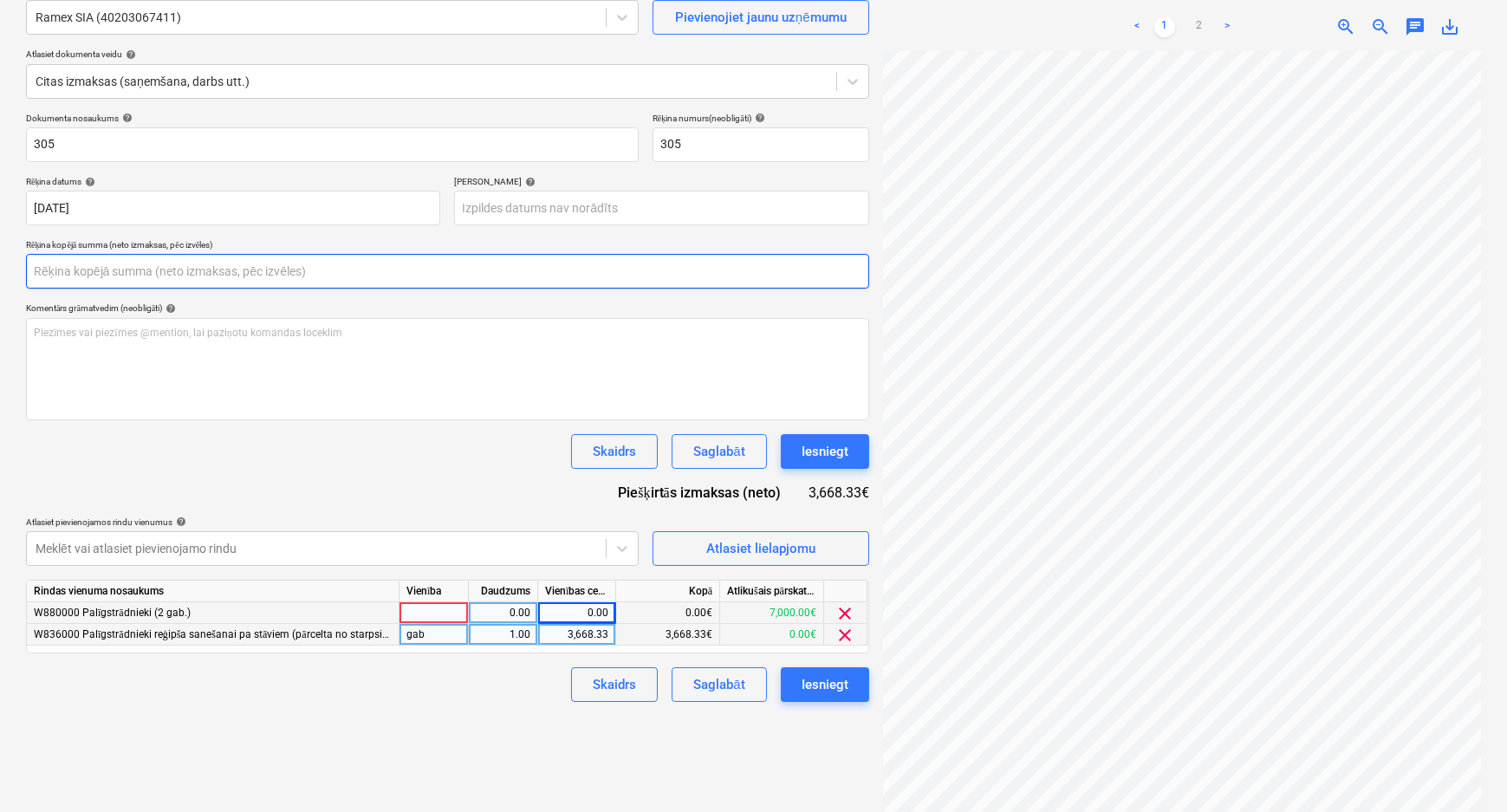
click at [87, 272] on input "text" at bounding box center [448, 271] width 843 height 35
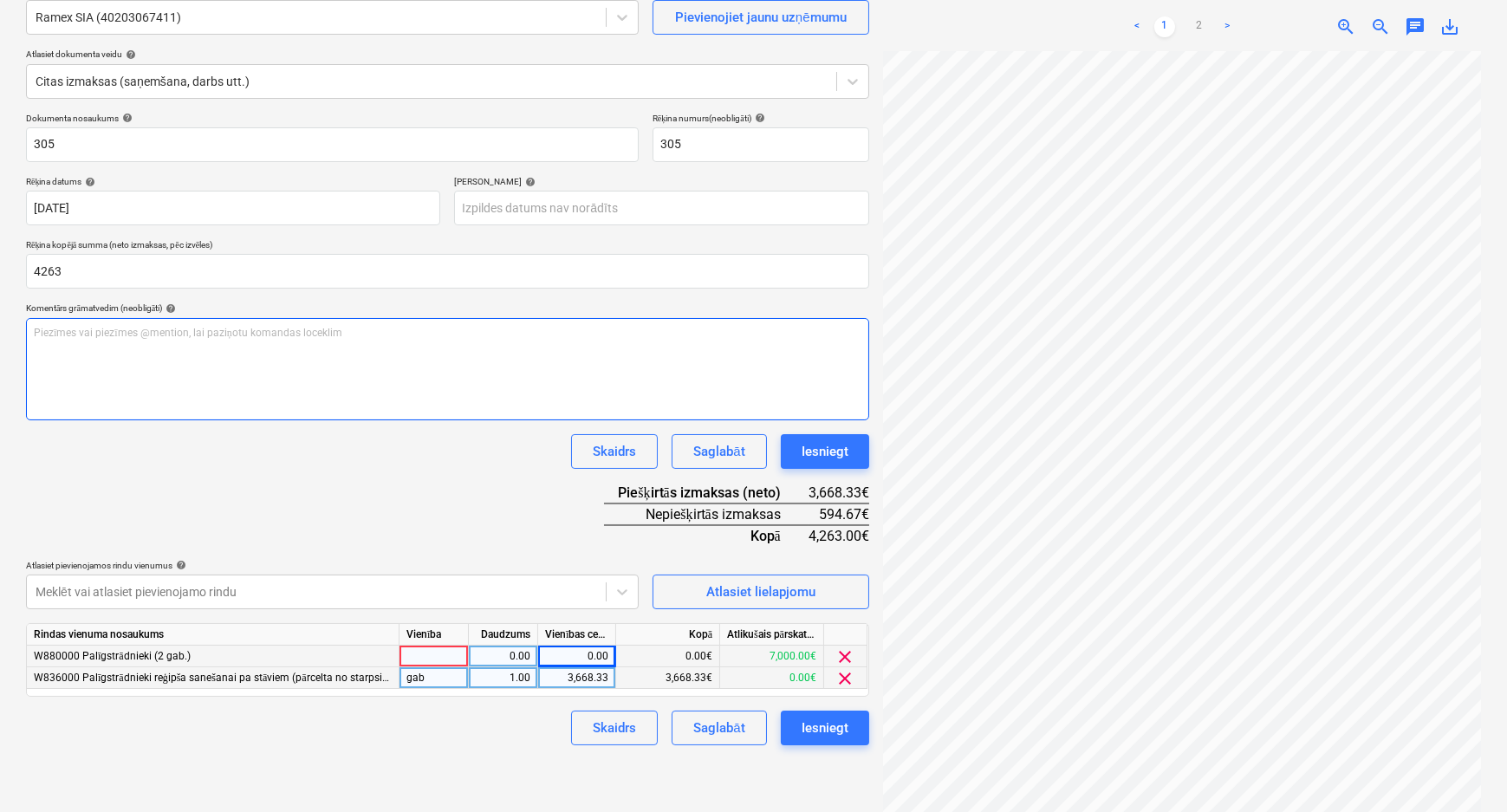
type input "4,263.00"
click at [123, 344] on div "Piezīmes vai piezīmes @mention, lai paziņotu komandas loceklim ﻿" at bounding box center [448, 369] width 843 height 102
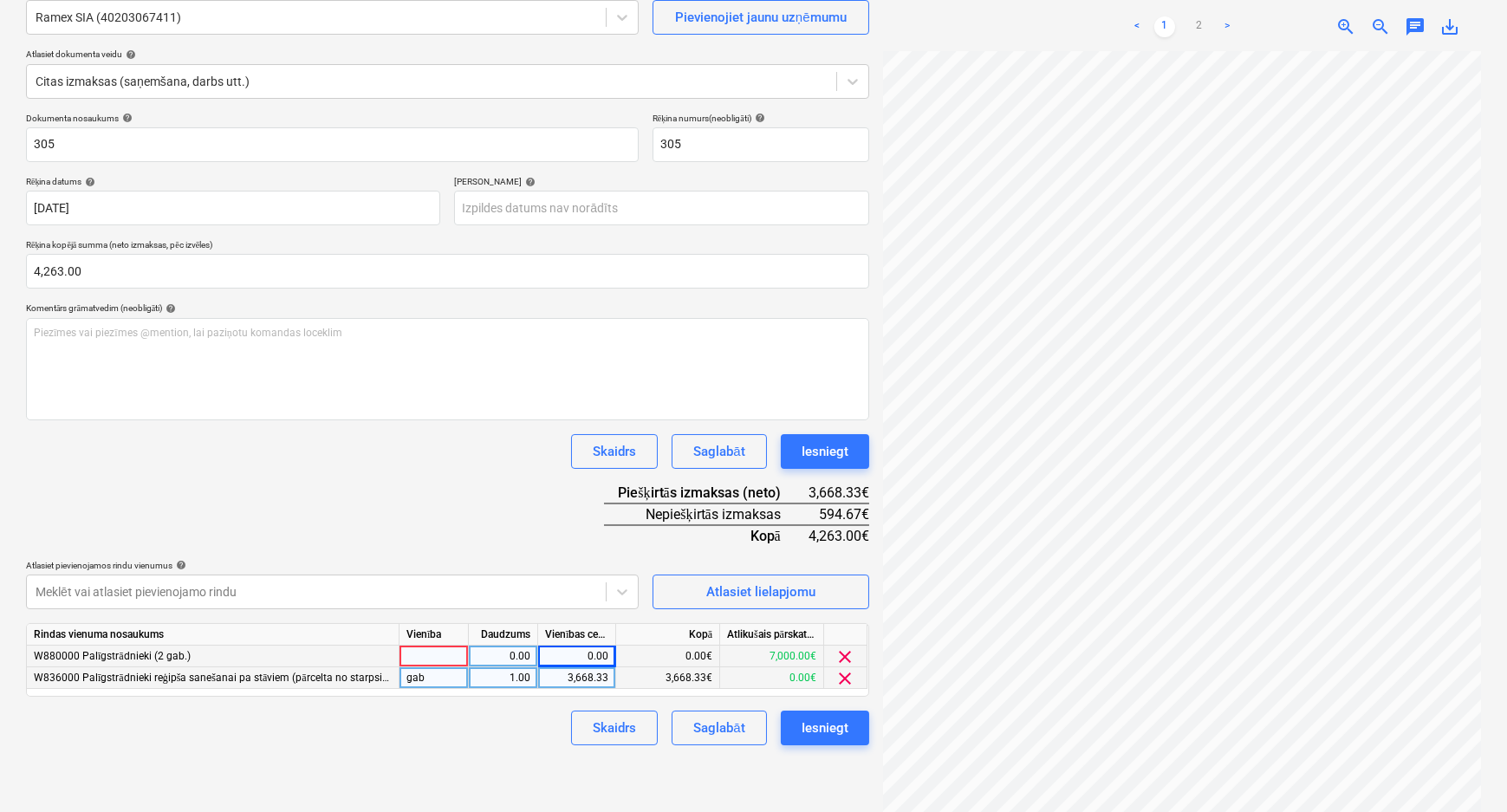
click at [831, 511] on div "594.67€" at bounding box center [838, 514] width 60 height 22
copy div "594.67"
click at [579, 650] on div "0.00" at bounding box center [577, 656] width 63 height 22
type input "594.67"
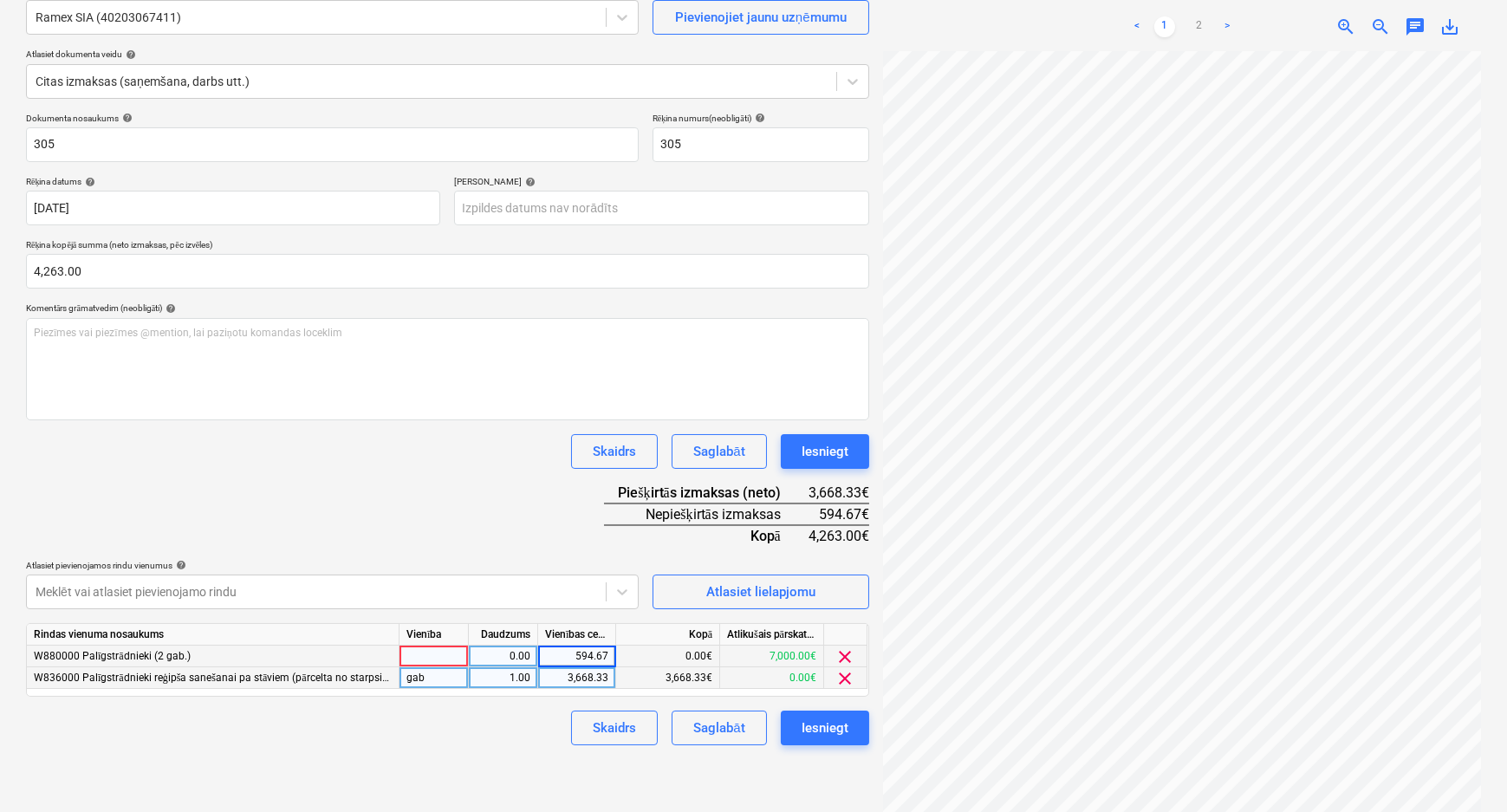
click at [474, 497] on div "Dokumenta nosaukums help 305 Rēķina numurs (neobligāti) help 305 Rēķina datums …" at bounding box center [448, 428] width 843 height 632
click at [813, 446] on div "Iesniegt" at bounding box center [825, 451] width 47 height 22
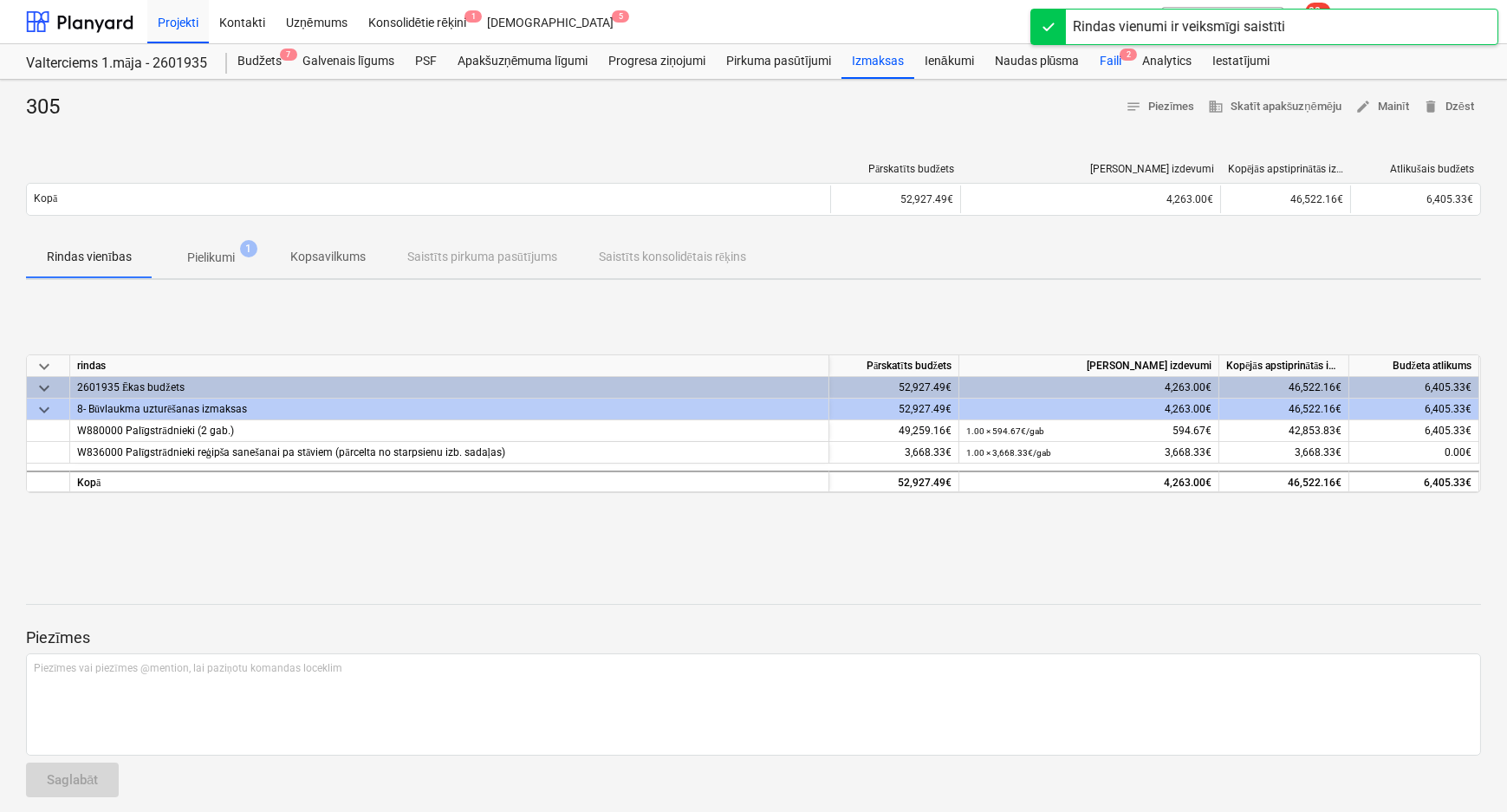
click at [1103, 62] on div "Faili 2" at bounding box center [1110, 61] width 42 height 35
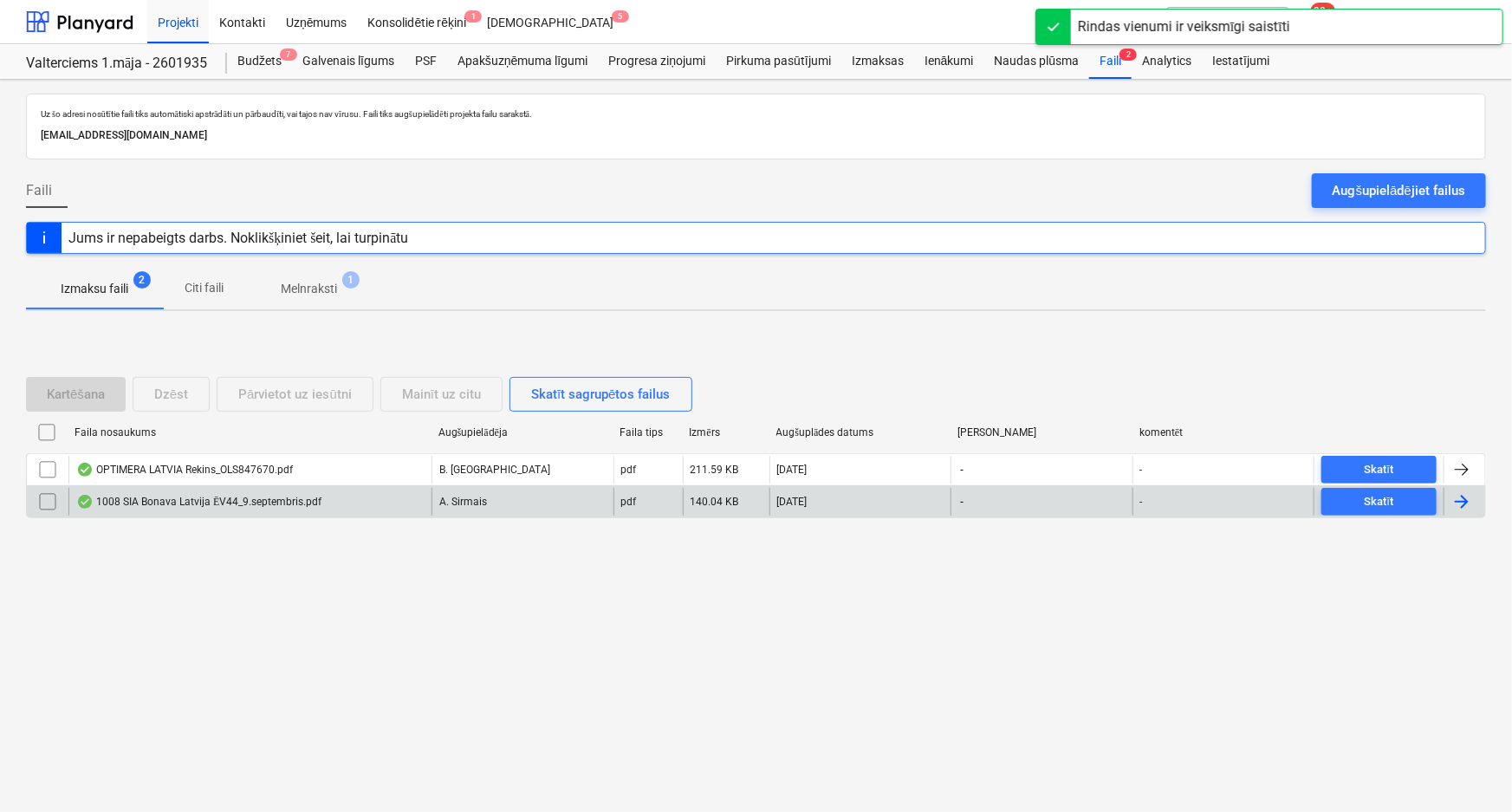
click at [176, 502] on div "1008 SIA Bonava Latvija ĒV44_9.septembris.pdf" at bounding box center [199, 501] width 245 height 13
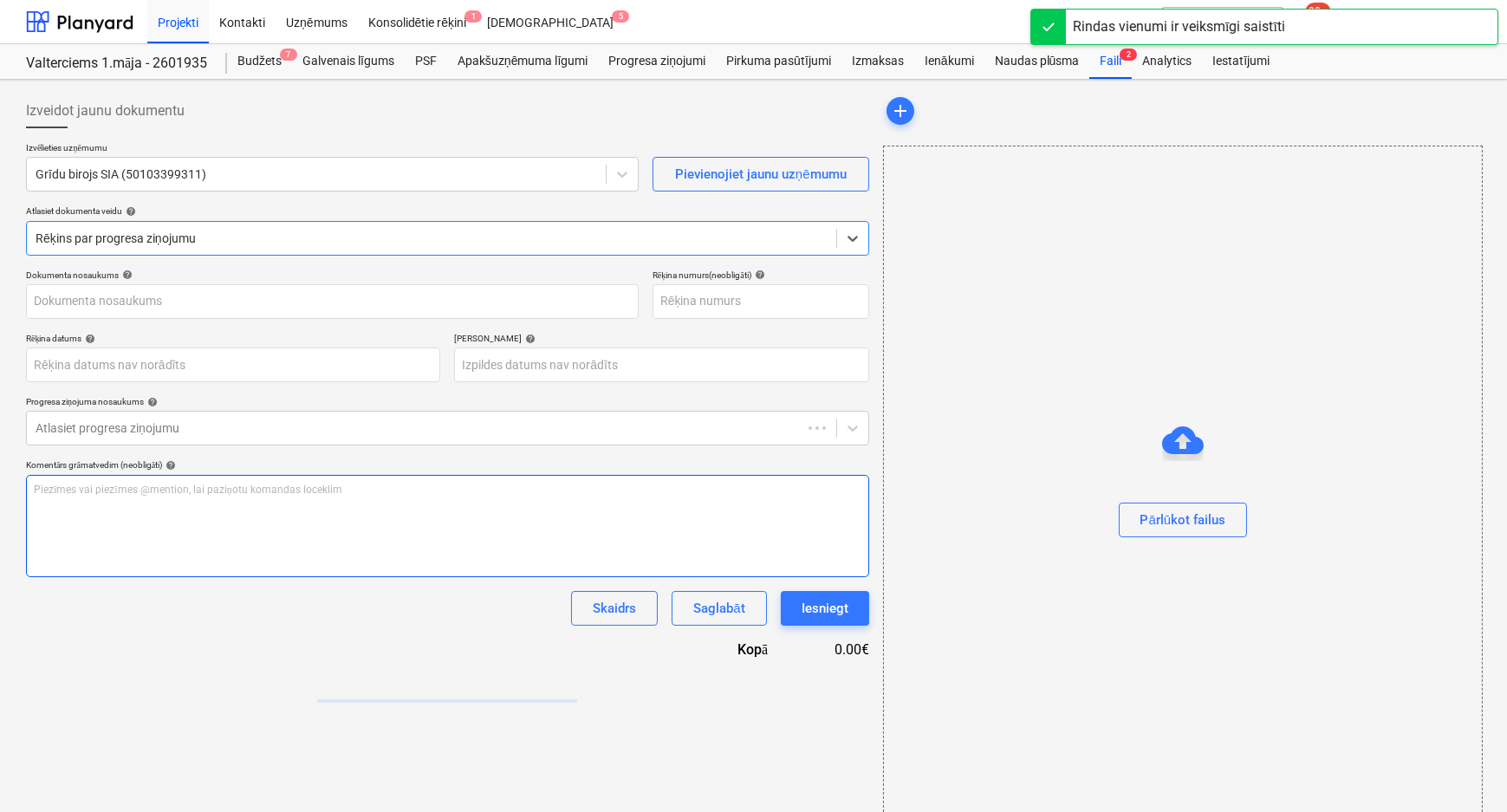
type input "1008 SIA Bonava Latvija ĒV44_9.septembris.pdf"
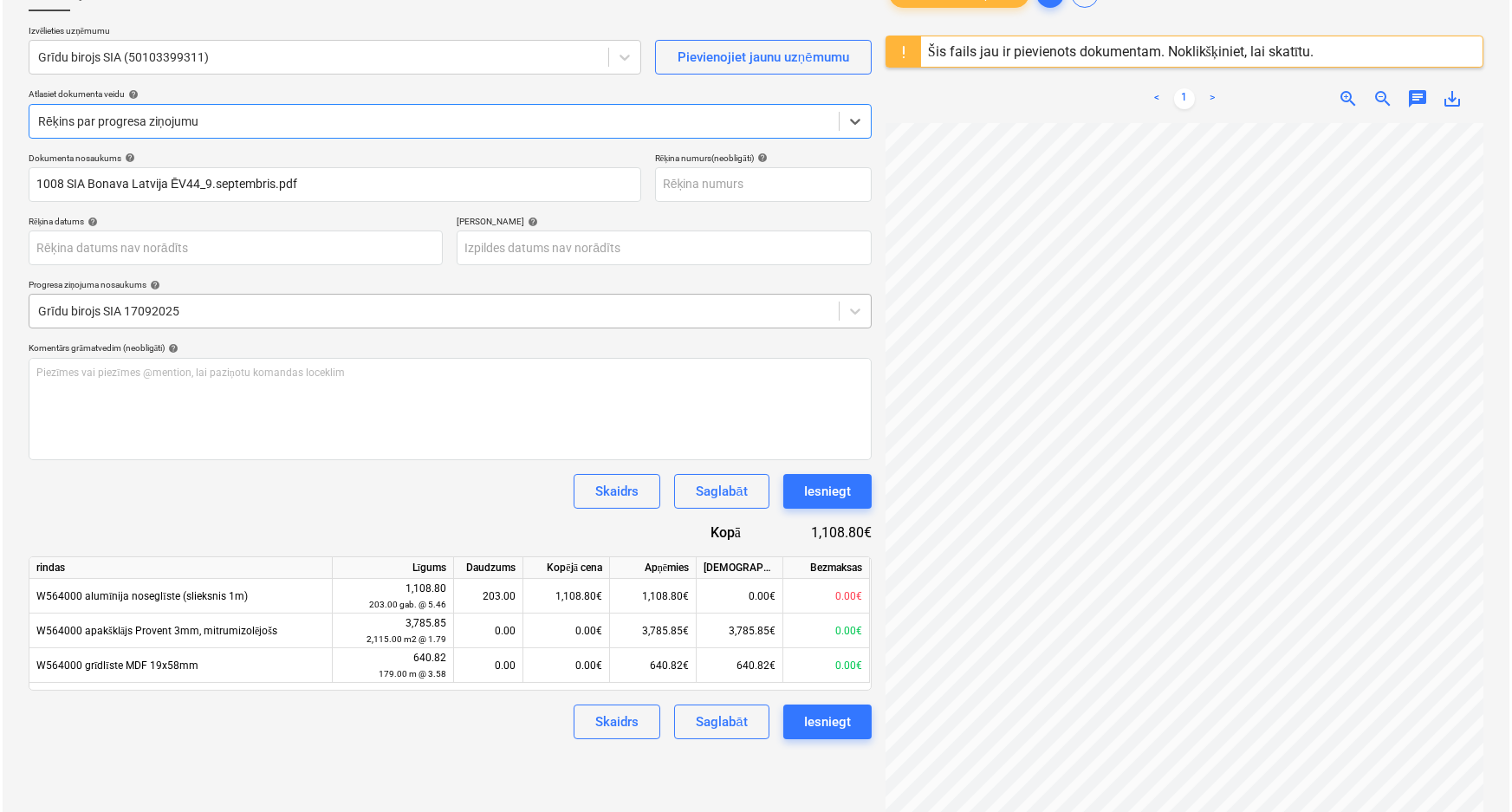
scroll to position [157, 0]
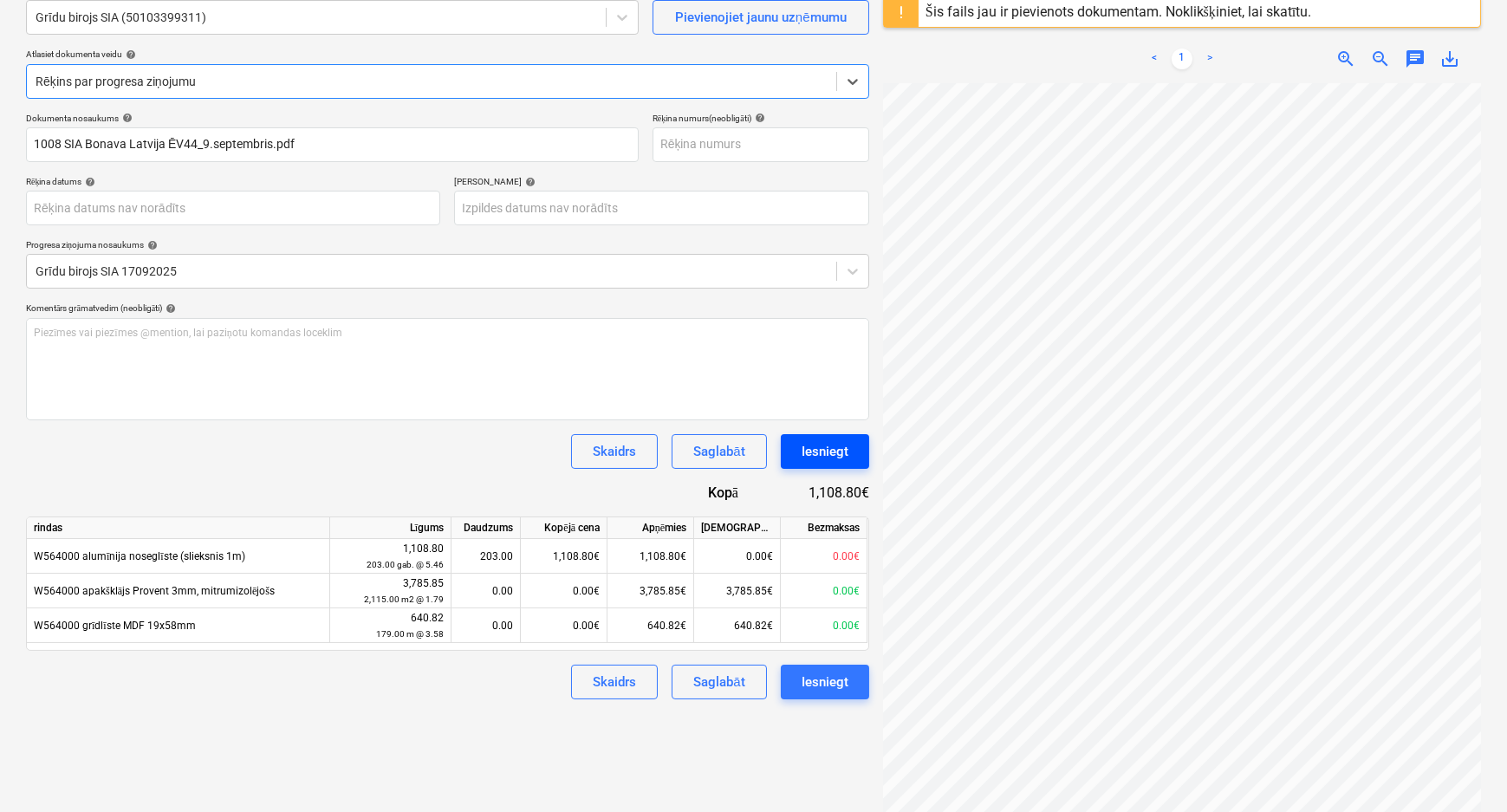
click at [829, 449] on div "Iesniegt" at bounding box center [825, 451] width 47 height 22
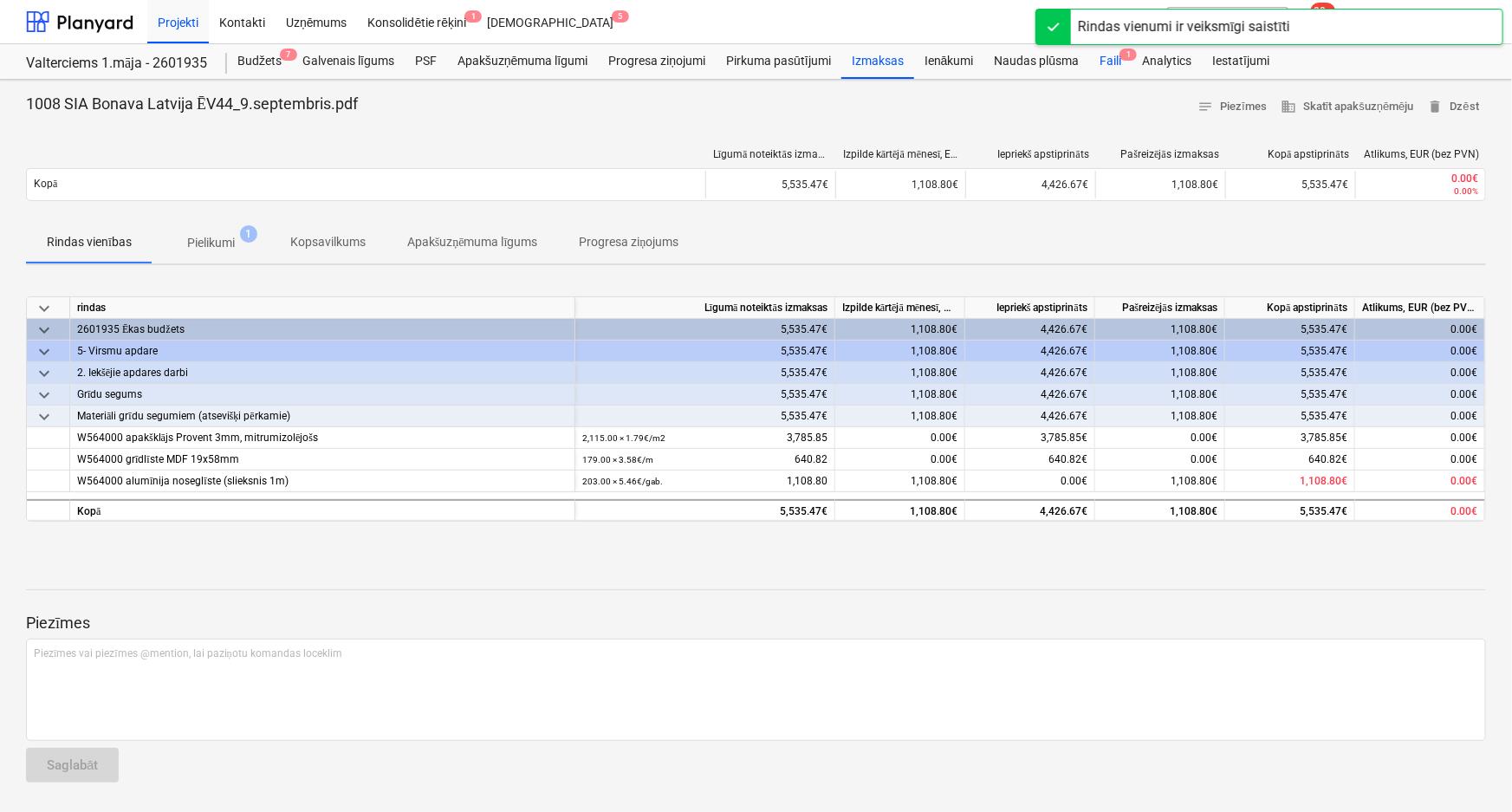
click at [1109, 60] on div "Faili 1" at bounding box center [1110, 61] width 42 height 35
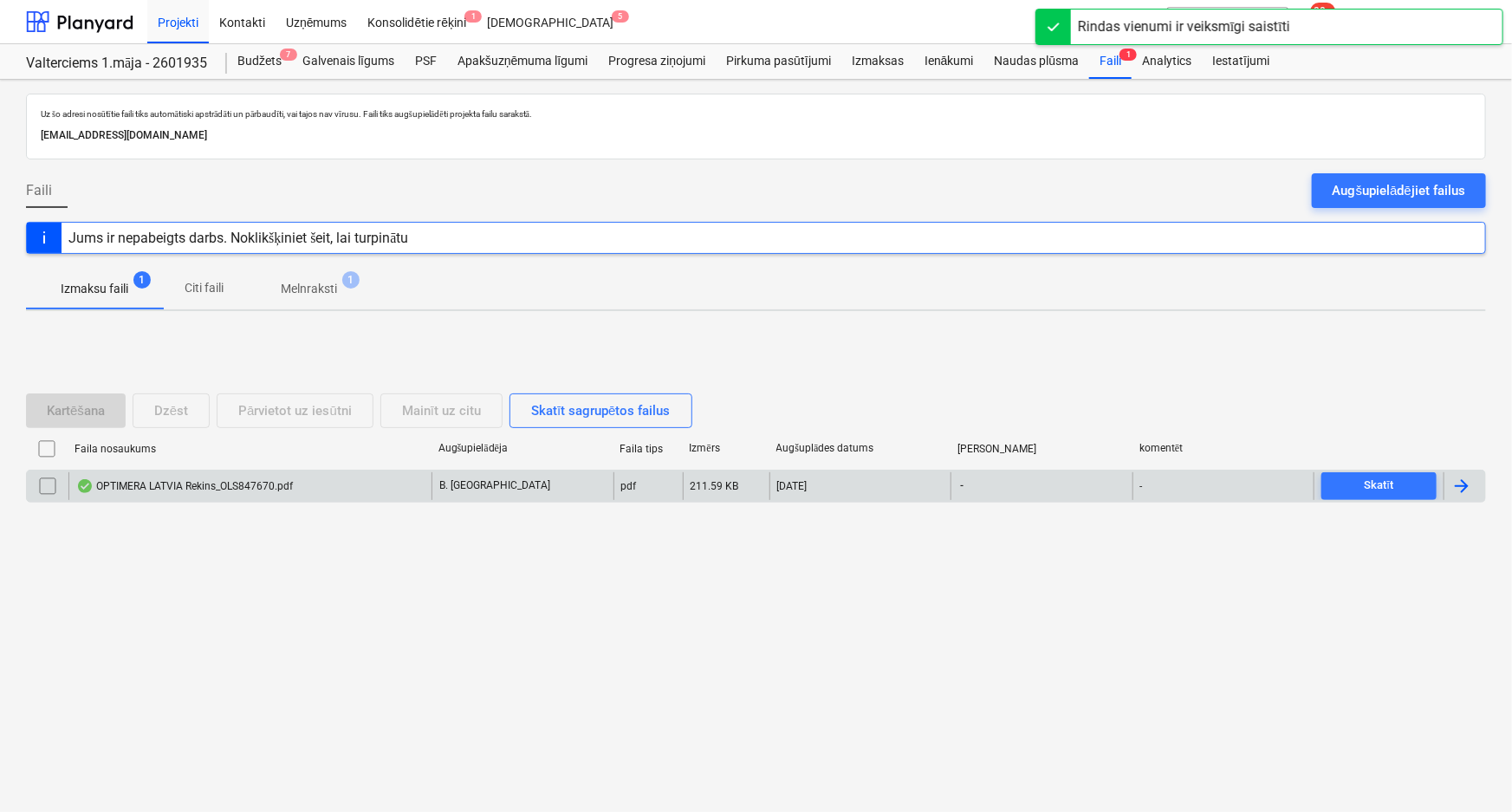
click at [216, 481] on div "OPTIMERA LATVIA Rekins_OLS847670.pdf" at bounding box center [184, 485] width 217 height 13
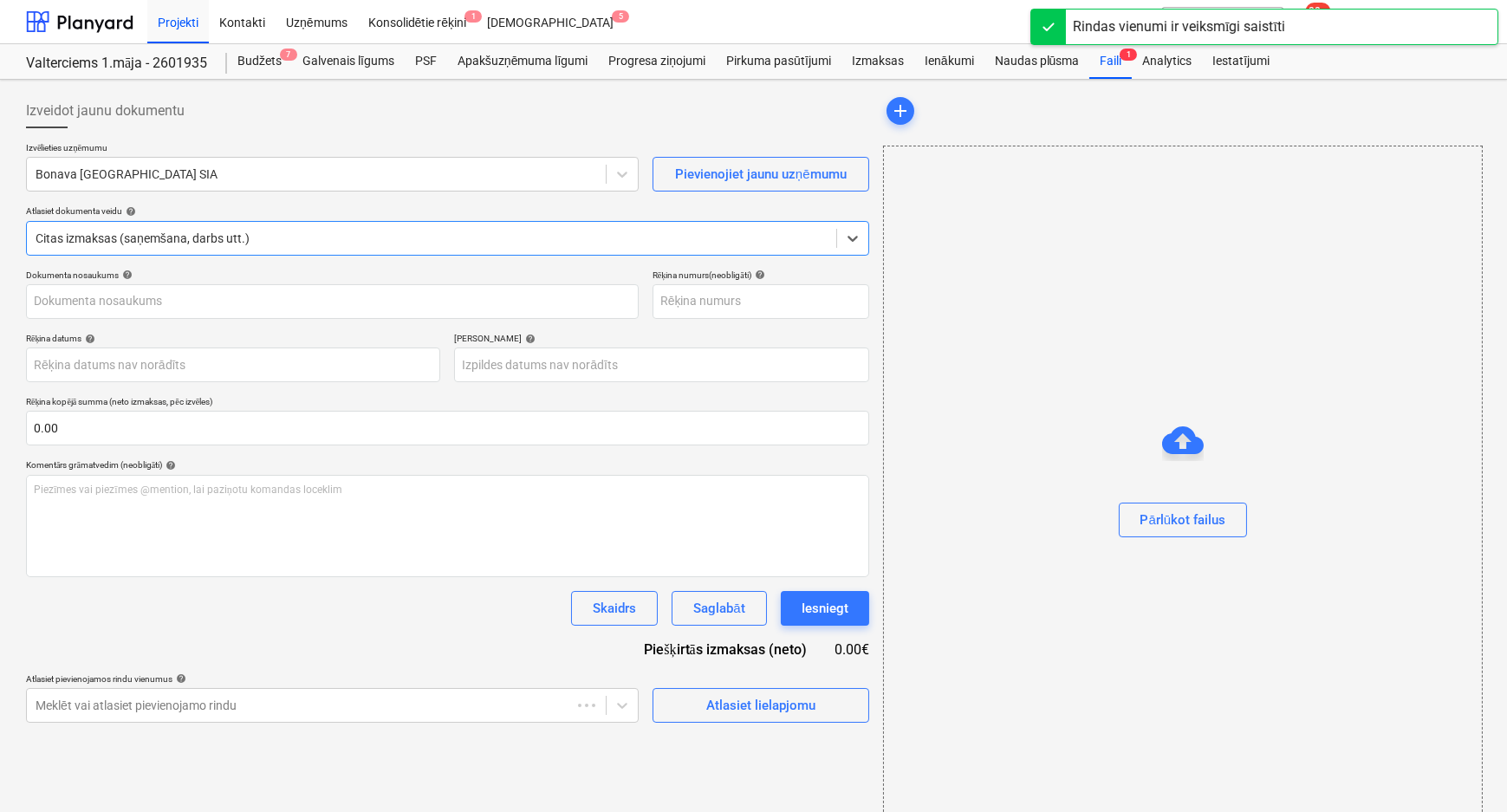
type input "OLS847670"
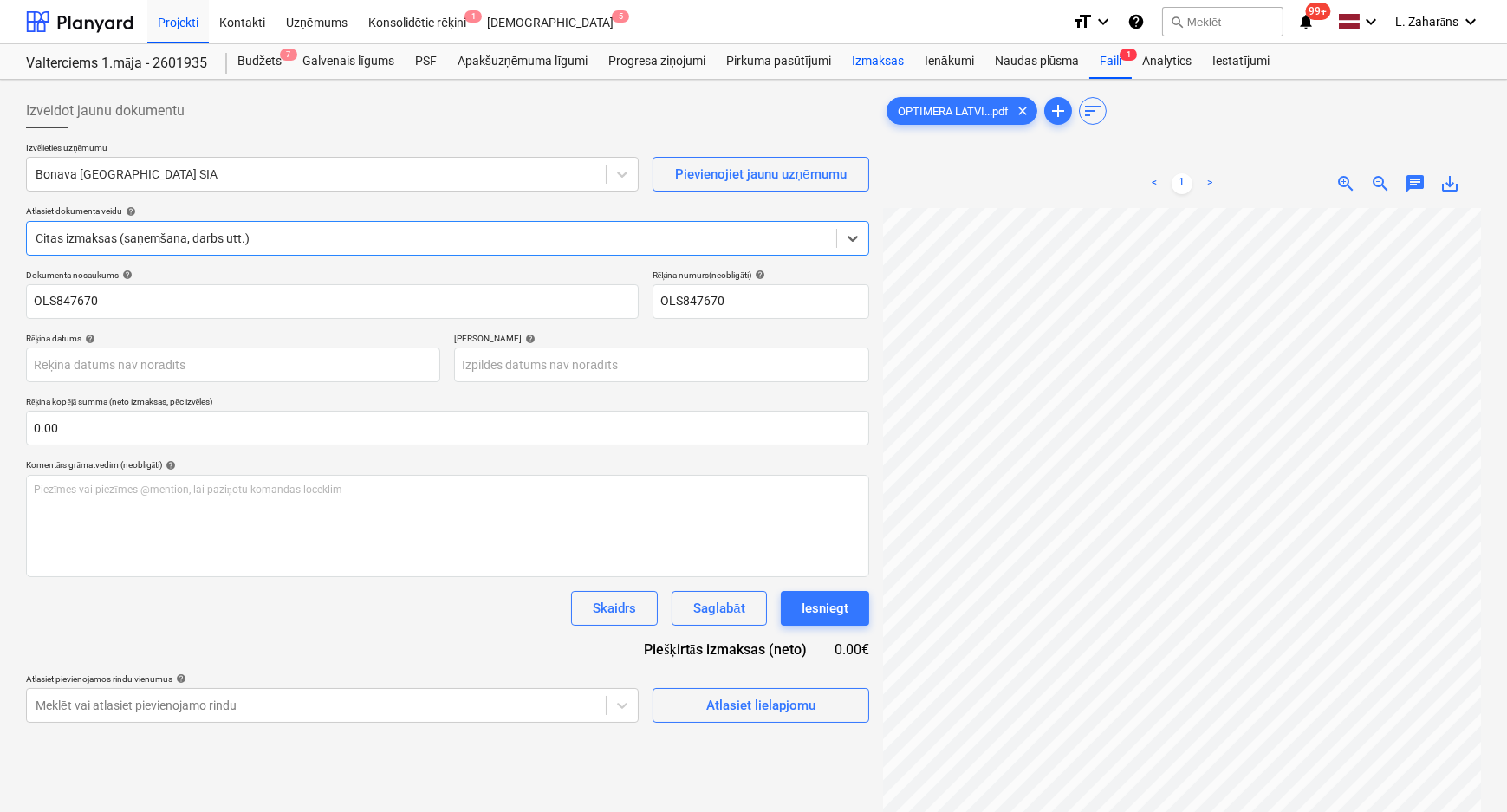
click at [871, 55] on div "Izmaksas" at bounding box center [877, 61] width 73 height 35
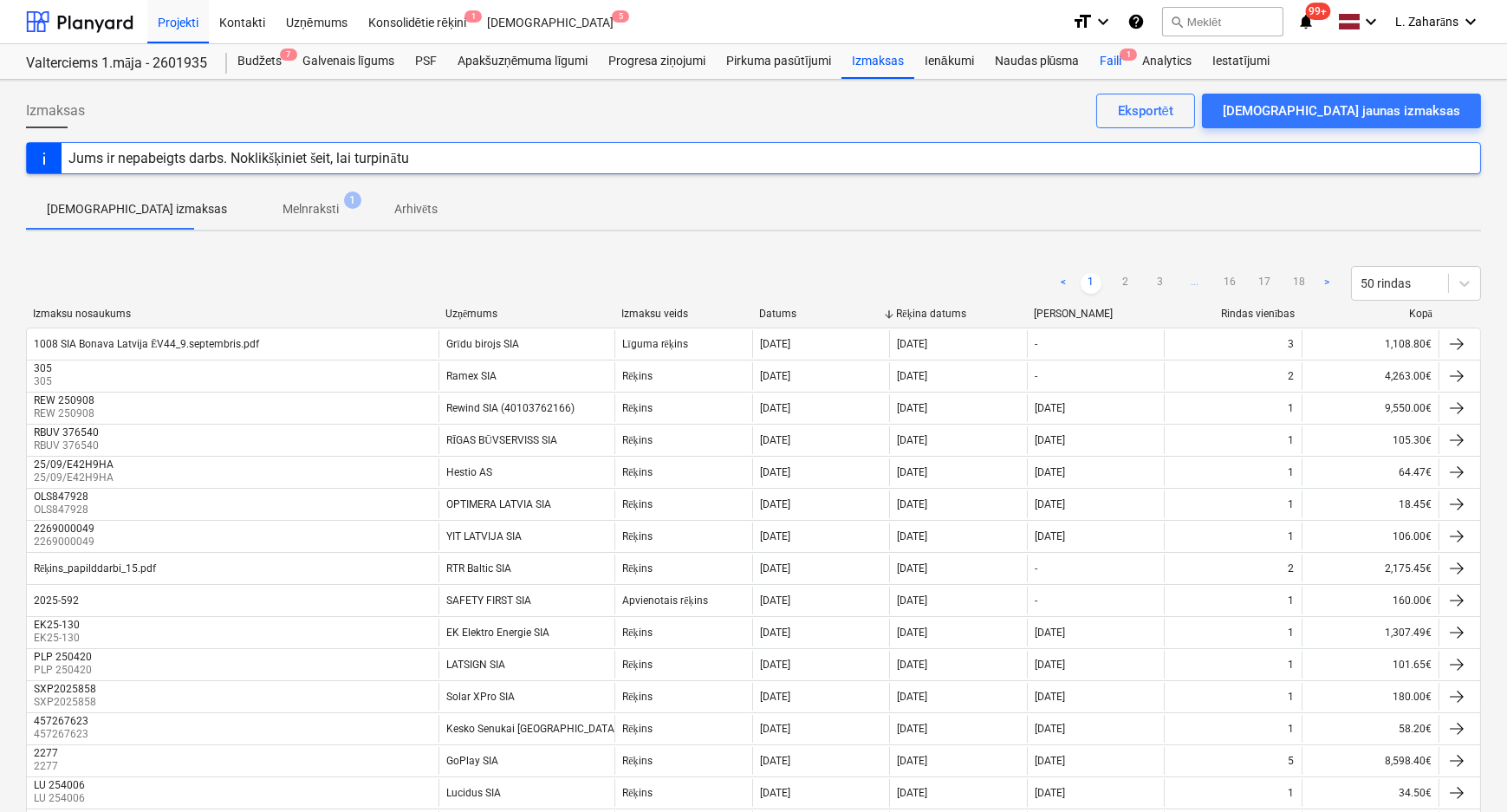
click at [1109, 57] on div "Faili 1" at bounding box center [1110, 61] width 42 height 35
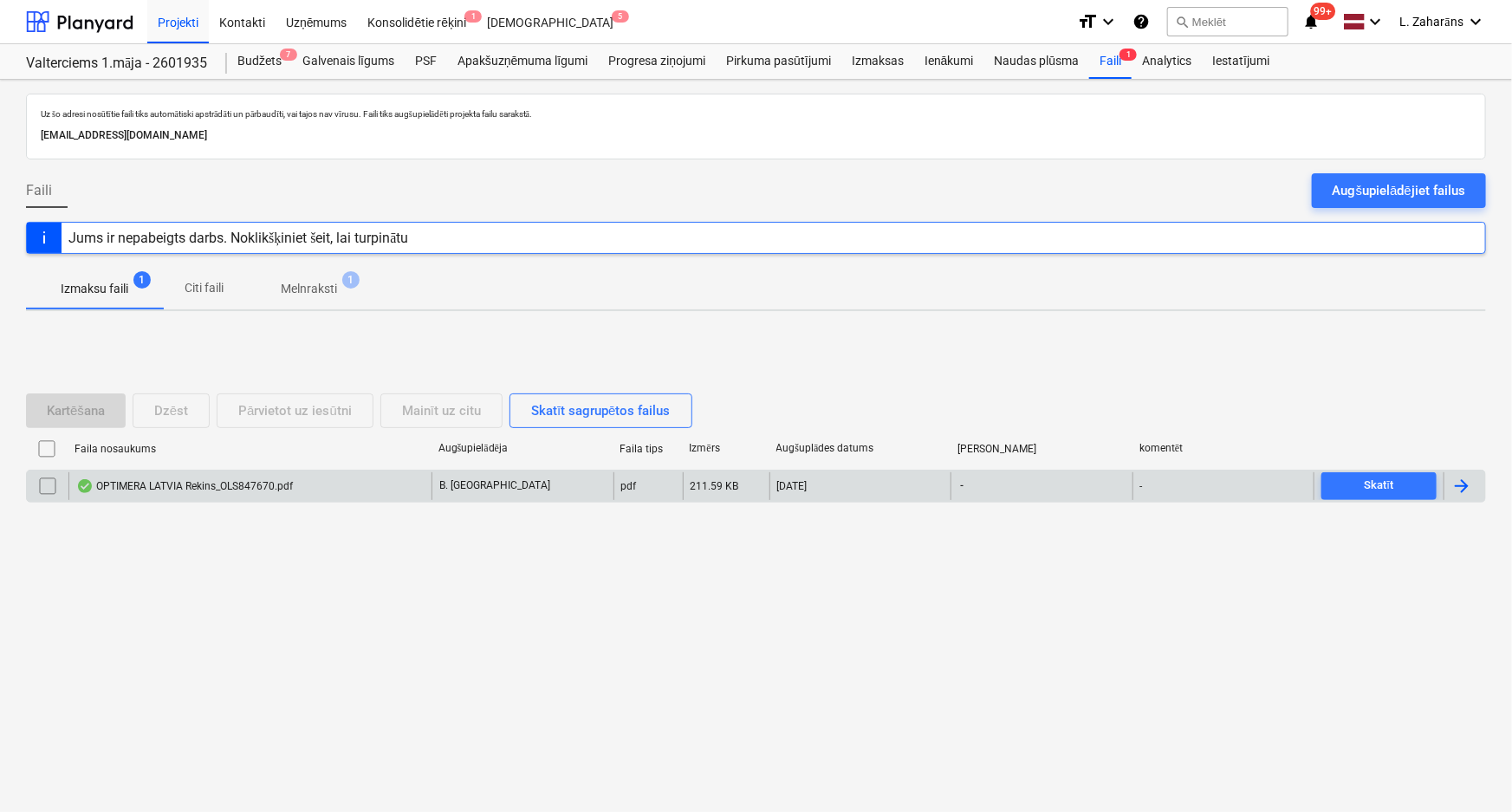
click at [217, 485] on div "OPTIMERA LATVIA Rekins_OLS847670.pdf" at bounding box center [184, 485] width 217 height 13
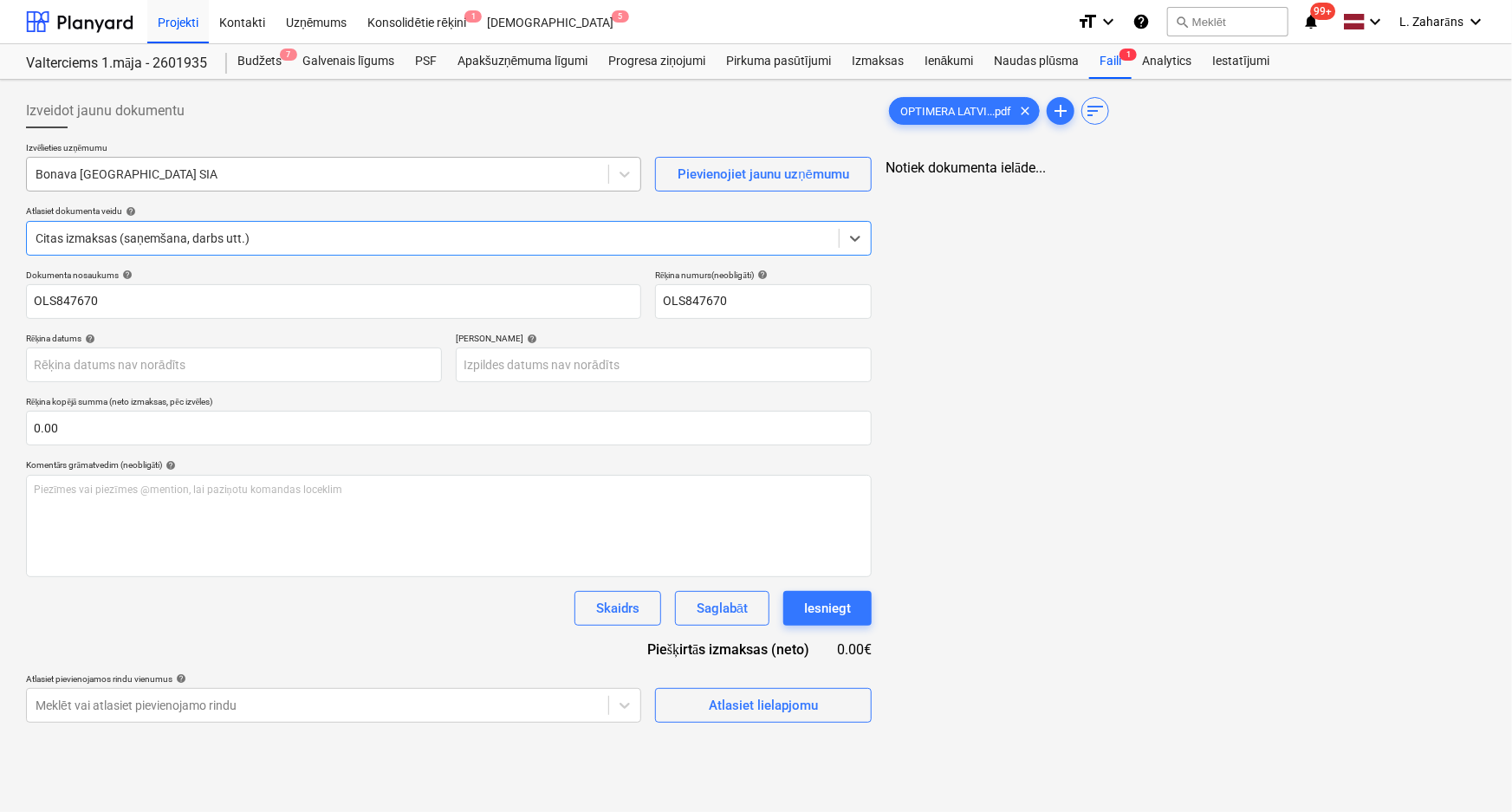
click at [240, 181] on div at bounding box center [318, 173] width 564 height 17
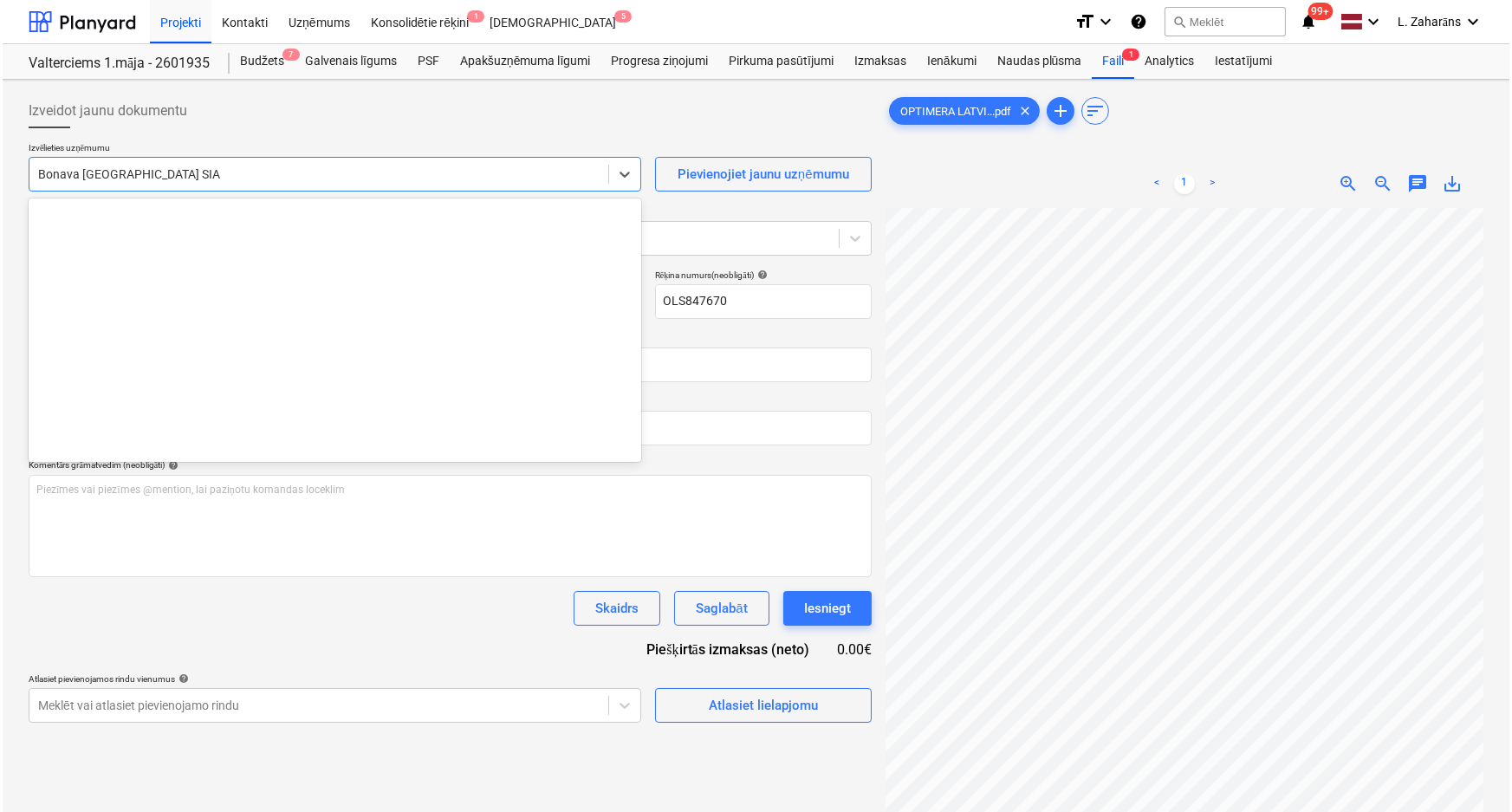
scroll to position [3244, 0]
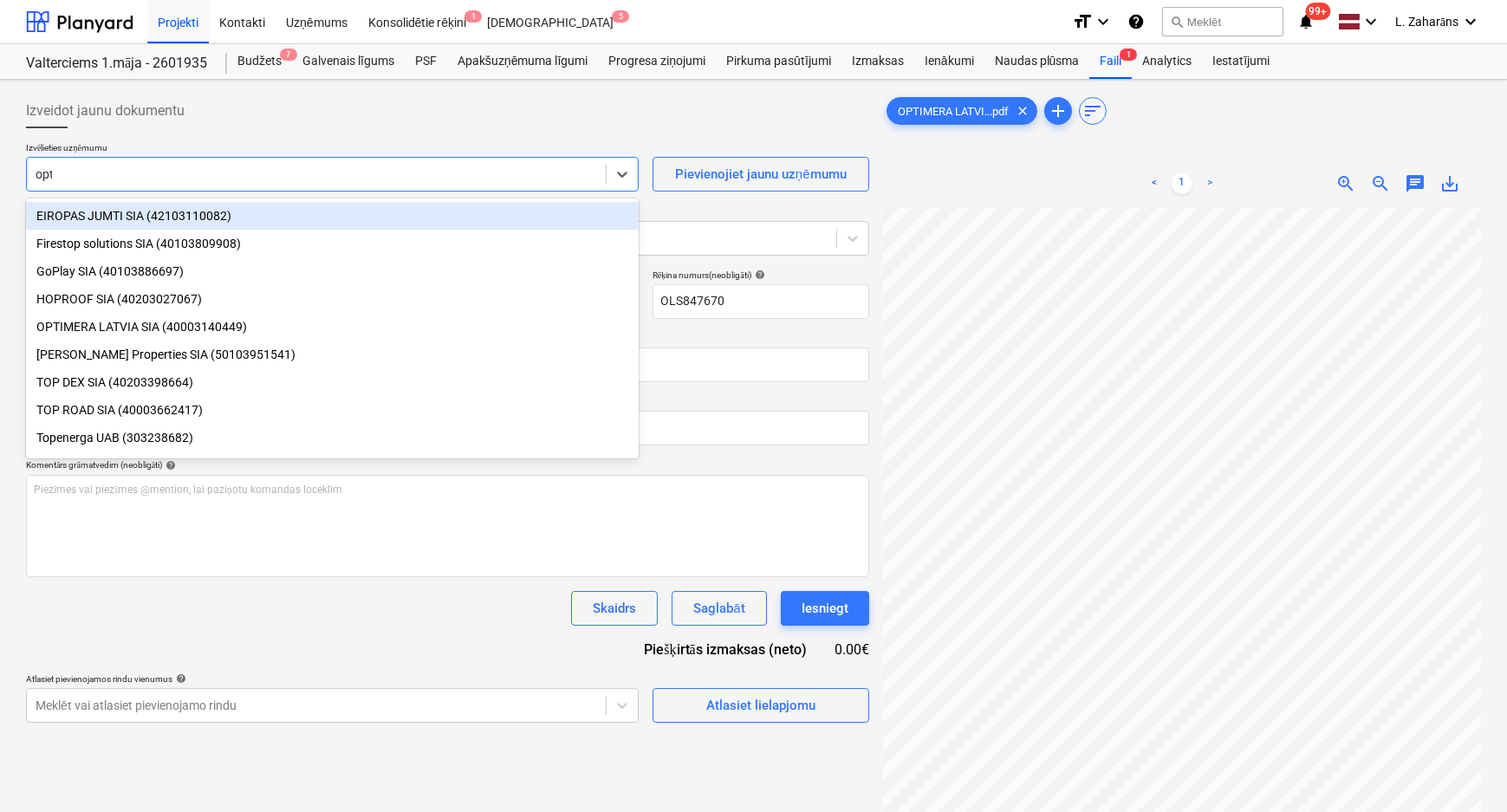
type input "opti"
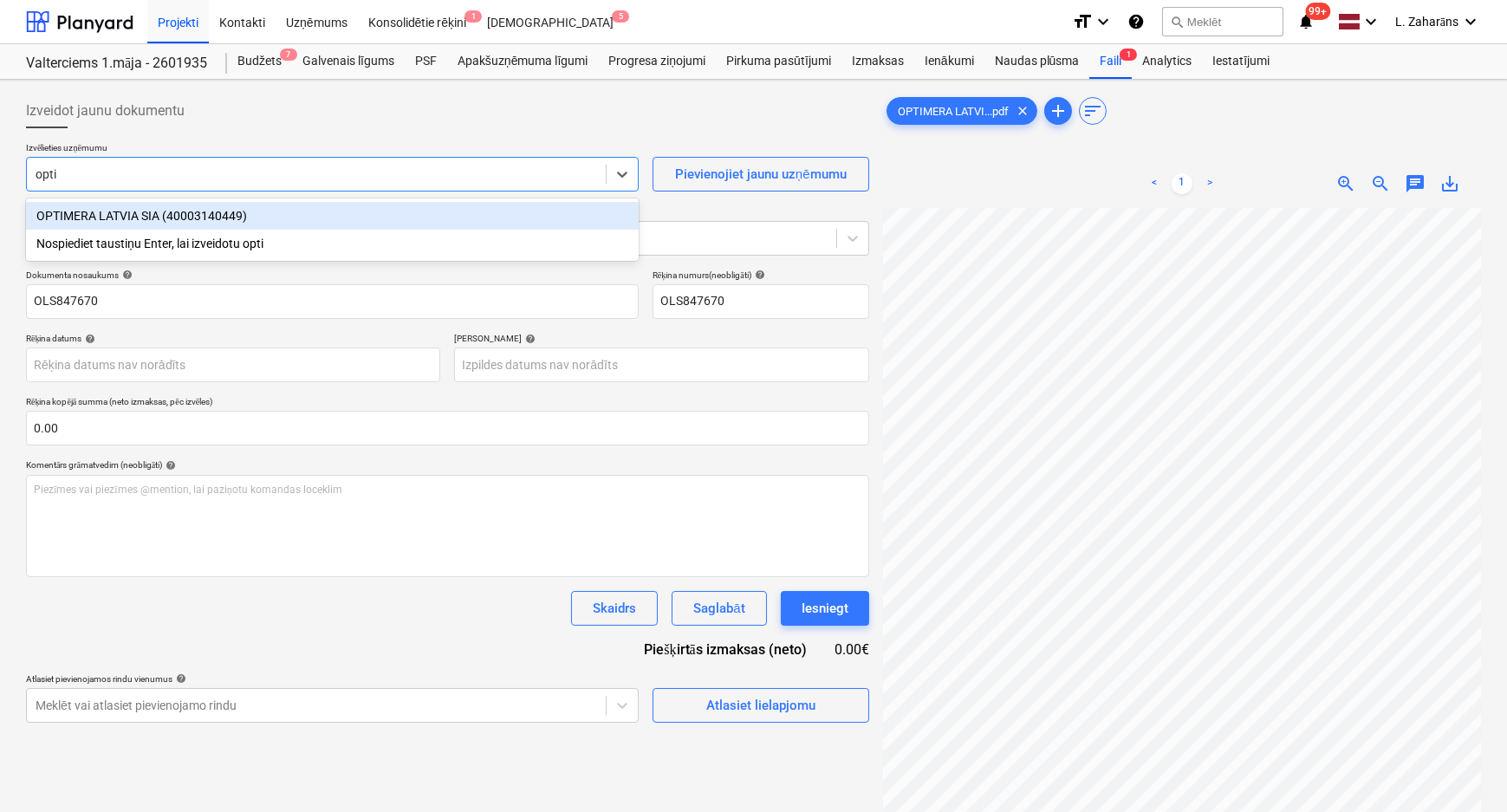
click at [264, 219] on div "OPTIMERA LATVIA SIA (40003140449)" at bounding box center [332, 216] width 613 height 28
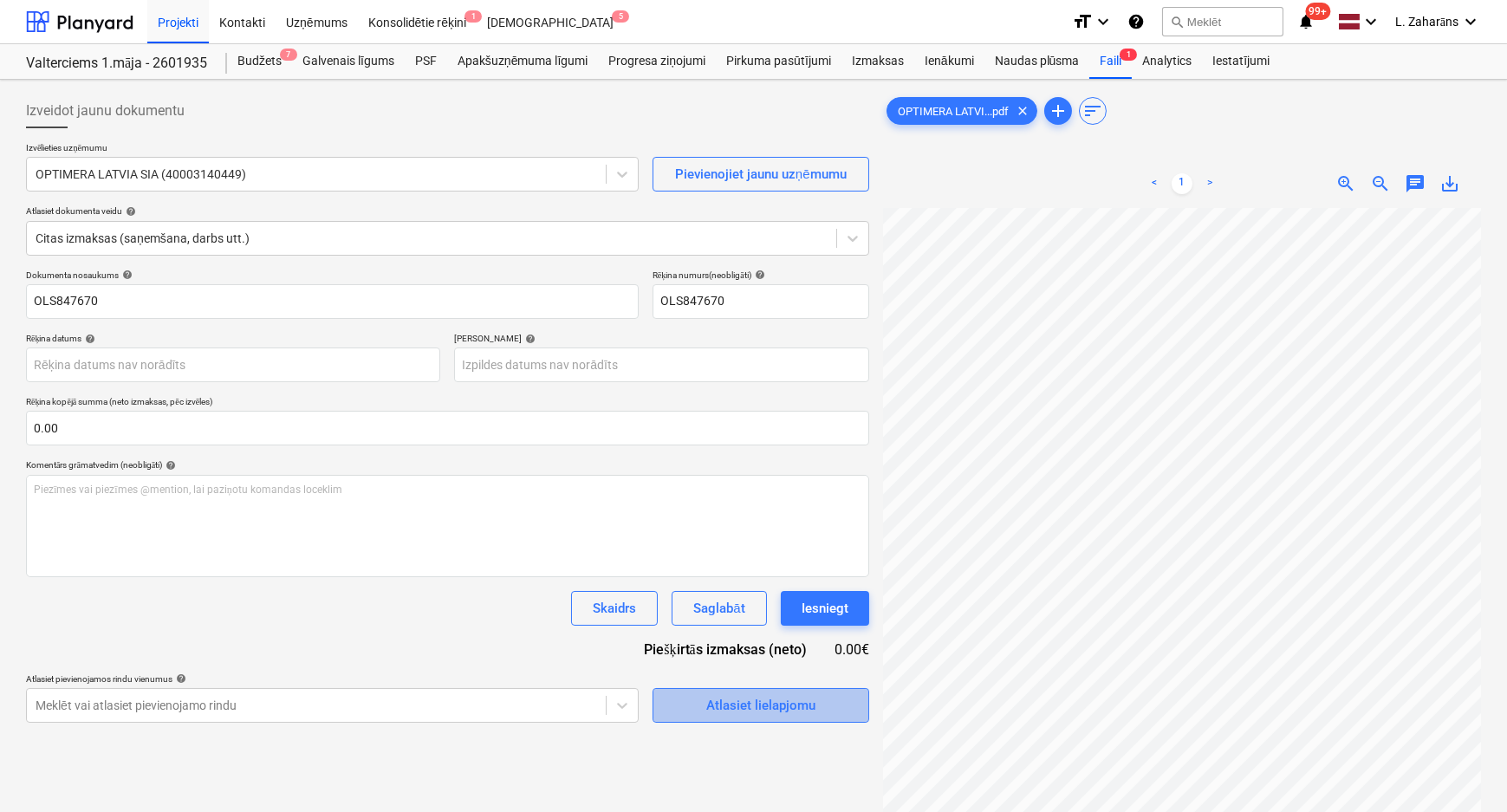
click at [667, 706] on button "Atlasiet lielapjomu" at bounding box center [760, 705] width 217 height 35
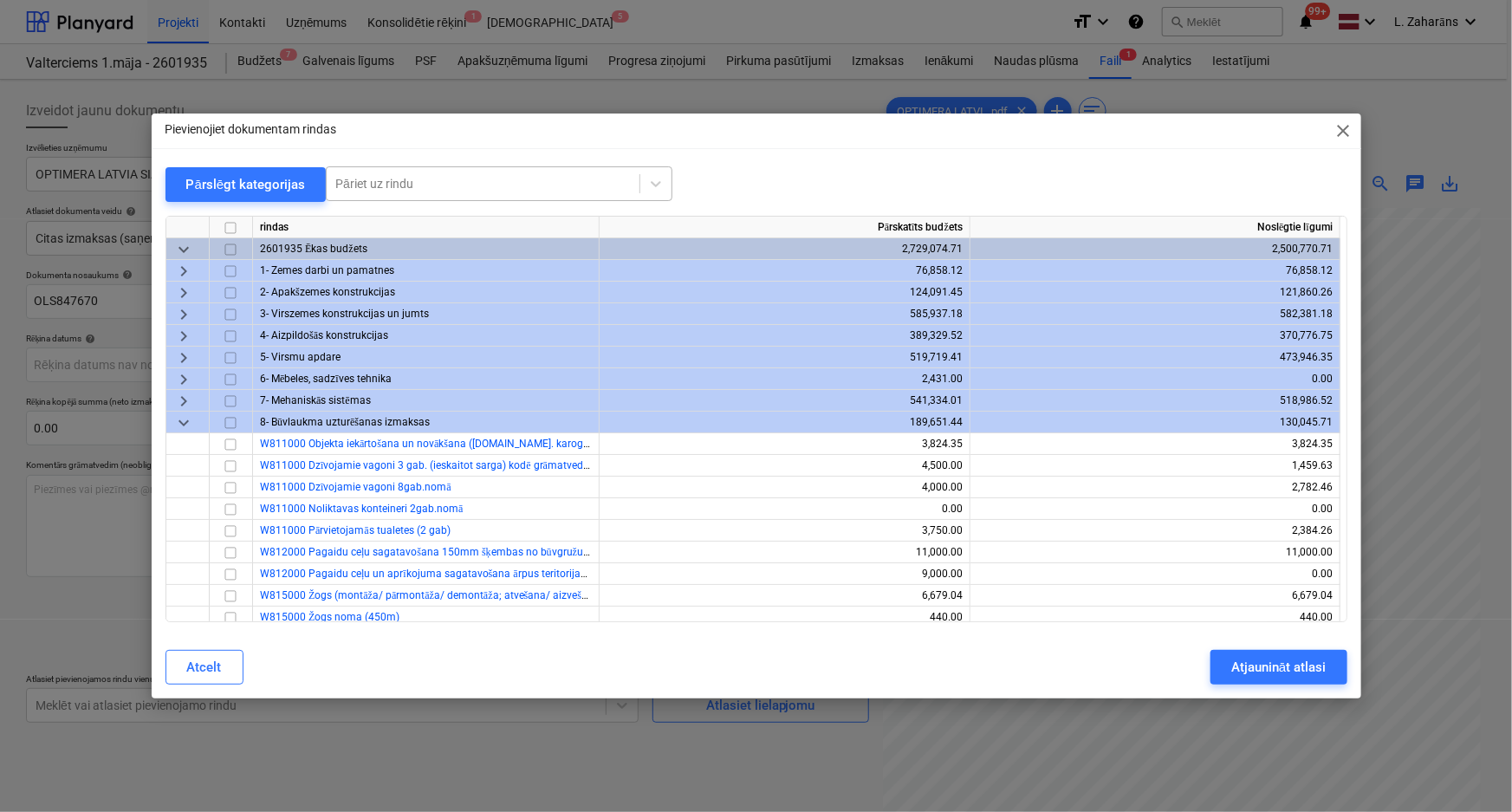
click at [436, 181] on div at bounding box center [482, 183] width 296 height 17
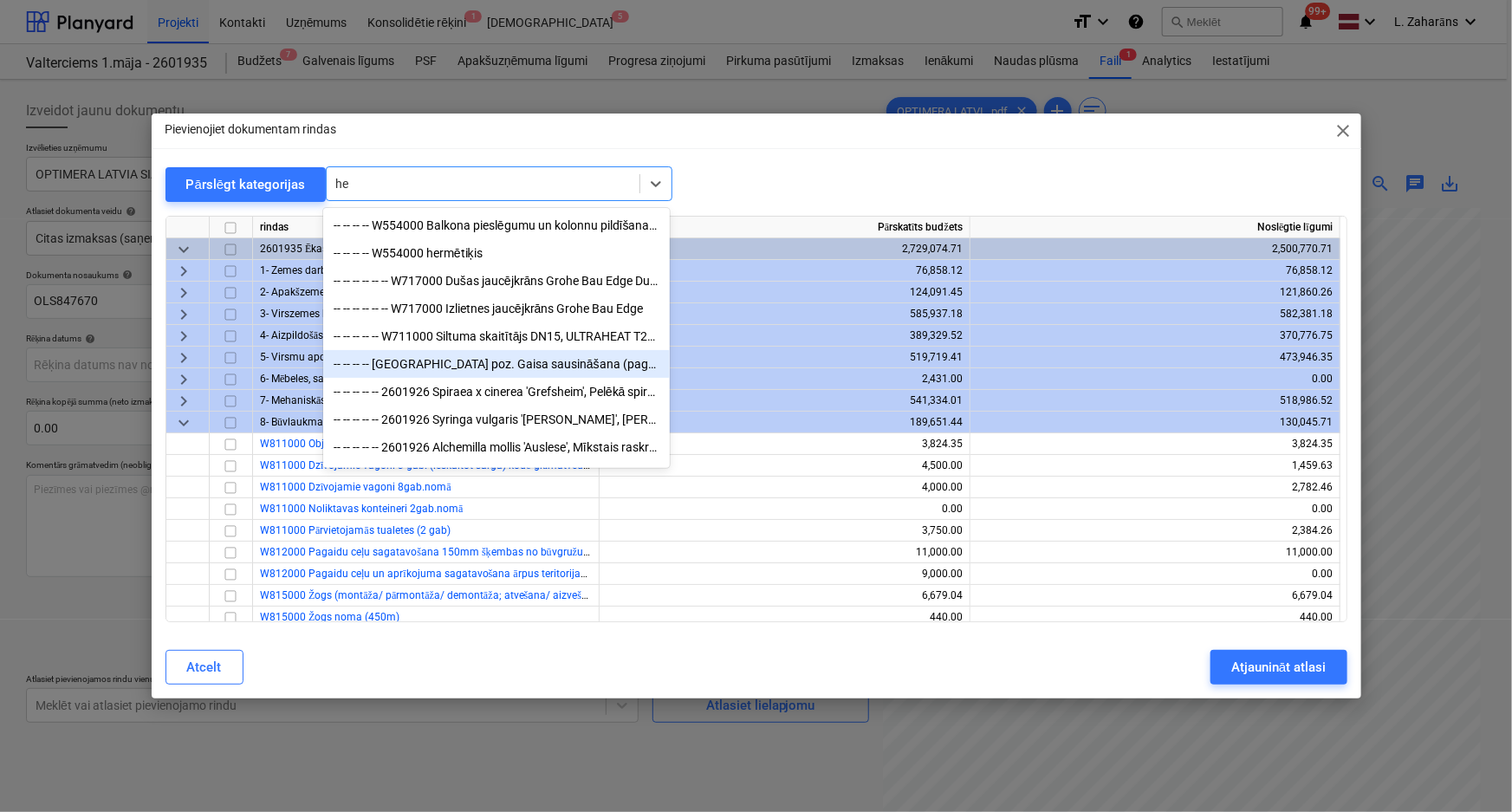
type input "h"
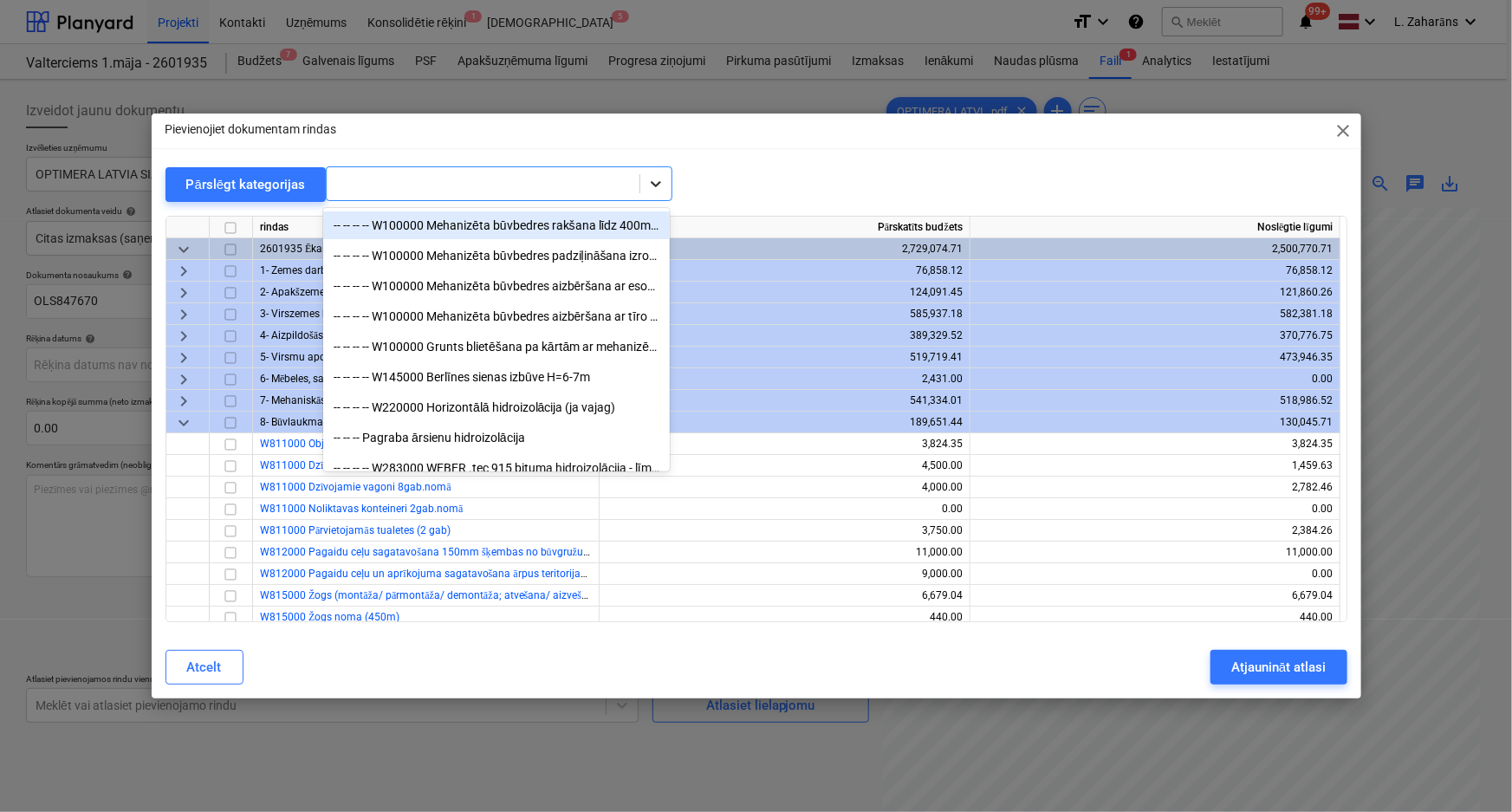
click at [650, 181] on icon at bounding box center [655, 183] width 17 height 17
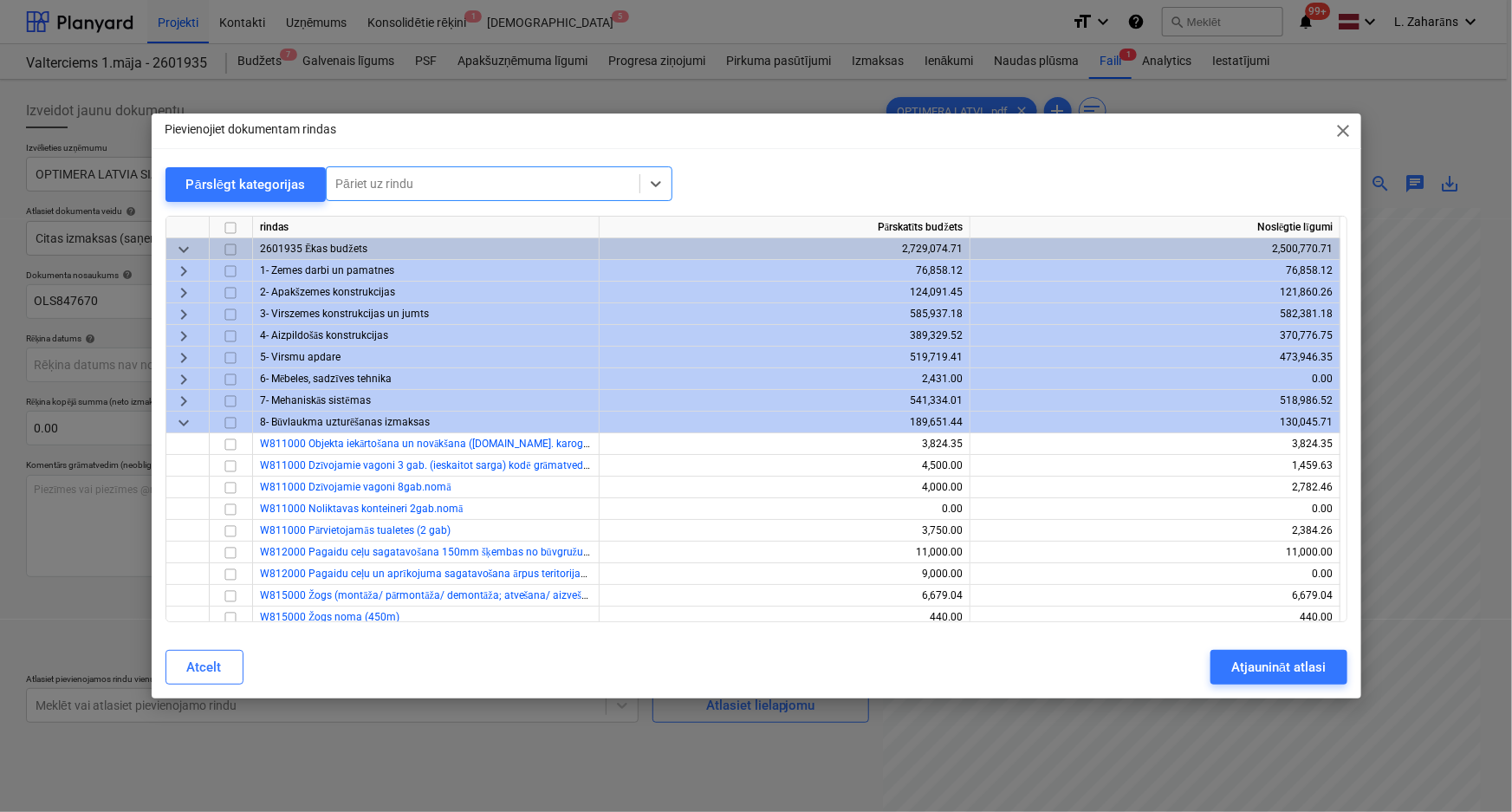
click at [183, 291] on span "keyboard_arrow_right" at bounding box center [183, 292] width 21 height 21
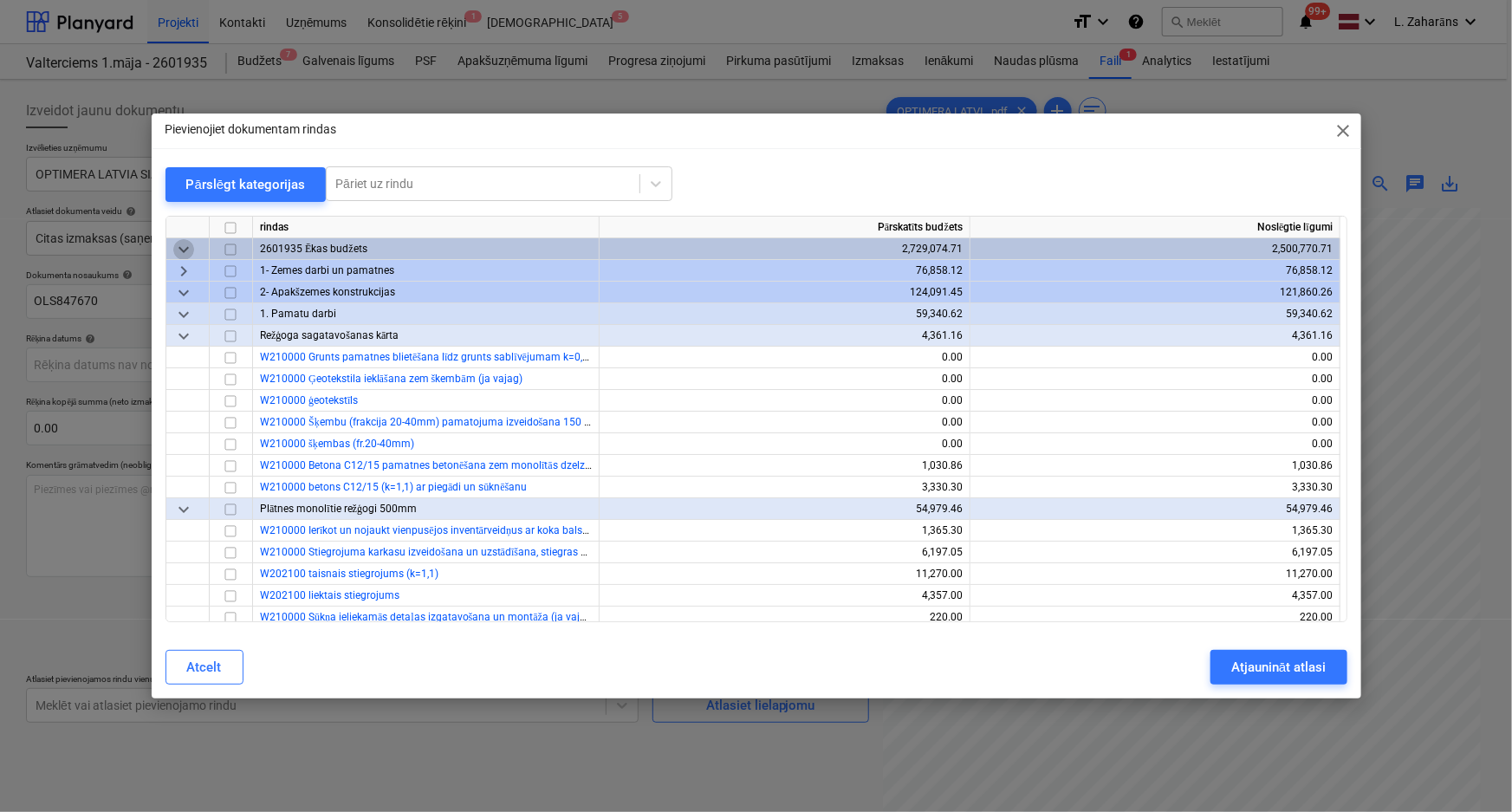
click at [178, 243] on span "keyboard_arrow_down" at bounding box center [183, 249] width 21 height 21
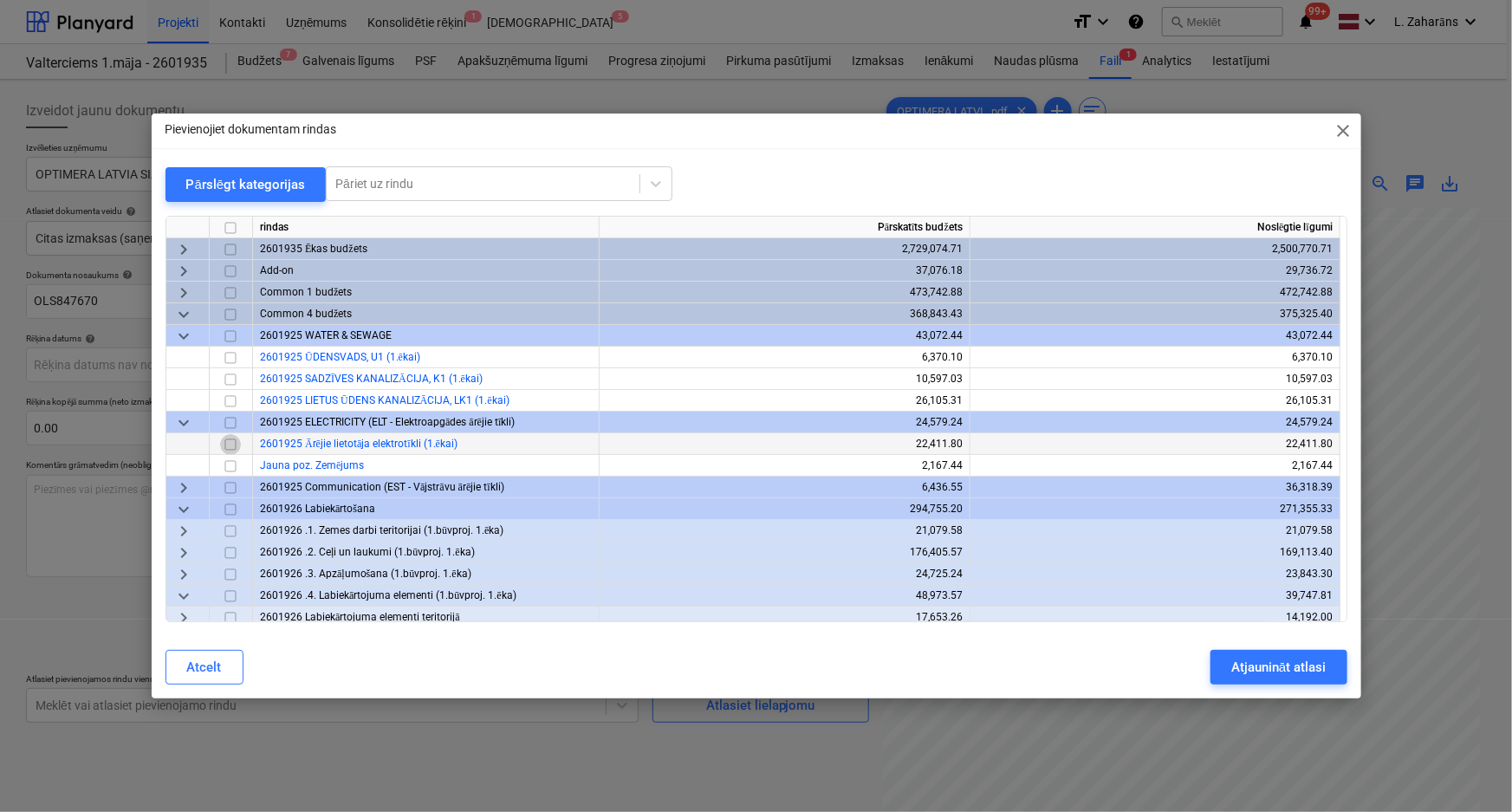
click at [231, 446] on input "checkbox" at bounding box center [230, 444] width 21 height 21
click at [1254, 656] on div "Atjaunināt atlasi" at bounding box center [1278, 666] width 94 height 22
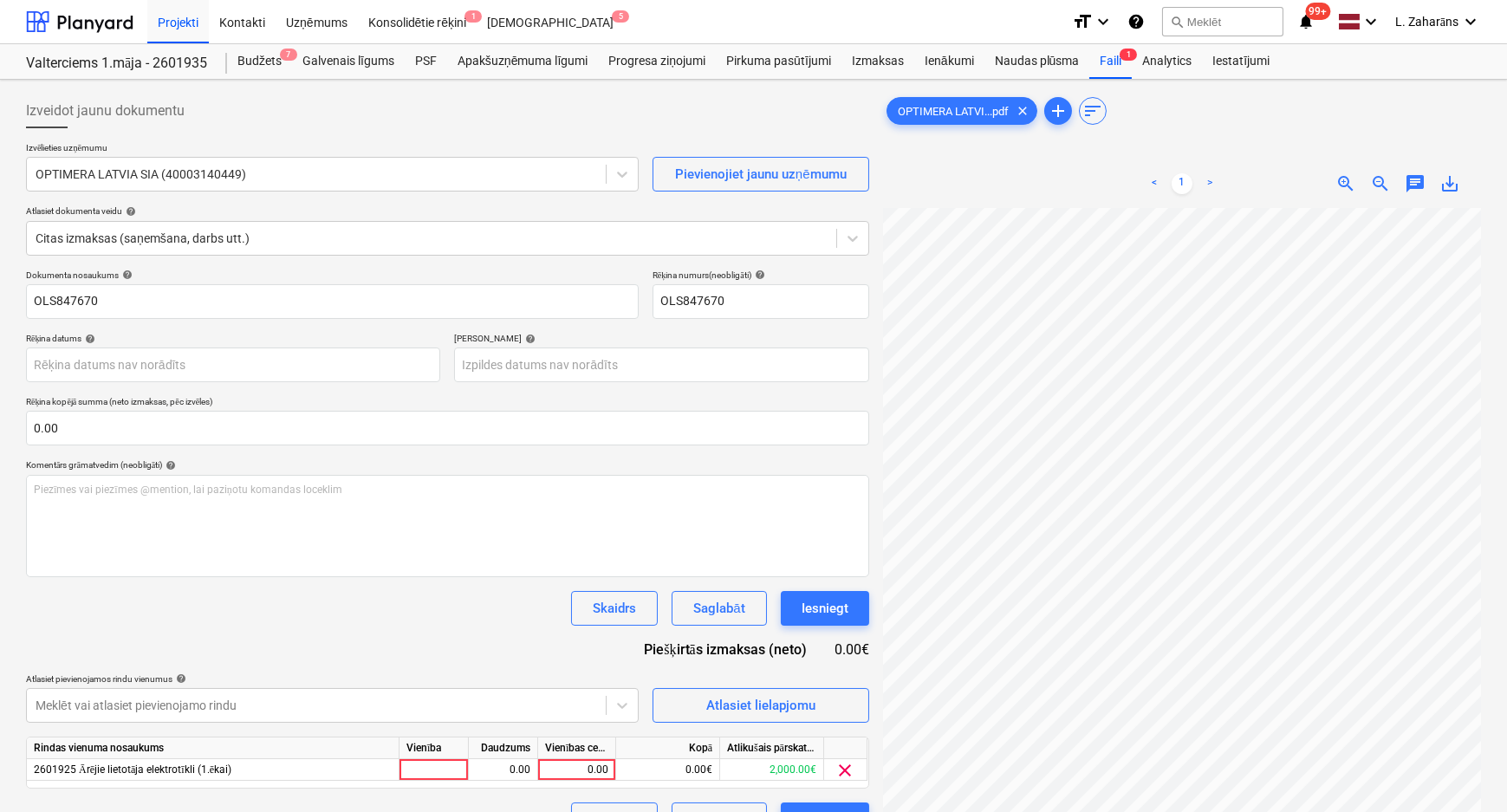
scroll to position [102, 57]
click at [584, 764] on div "0.00" at bounding box center [577, 770] width 63 height 22
type input "30.23"
click at [516, 653] on div "Dokumenta nosaukums help OLS847670 Rēķina numurs (neobligāti) help OLS847670 Rē…" at bounding box center [448, 553] width 843 height 568
click at [800, 605] on button "Iesniegt" at bounding box center [825, 608] width 88 height 35
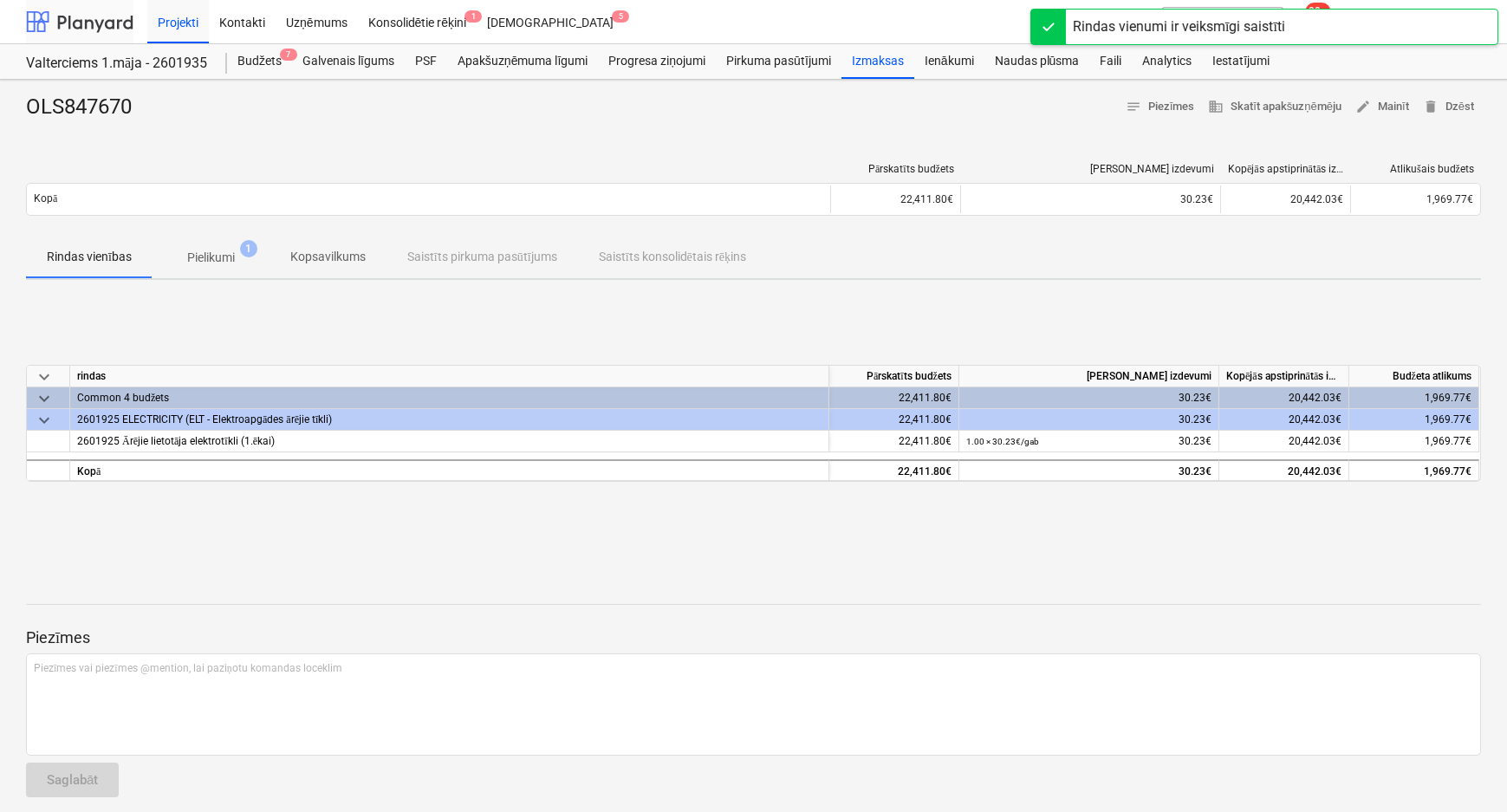
click at [93, 22] on div at bounding box center [80, 22] width 108 height 43
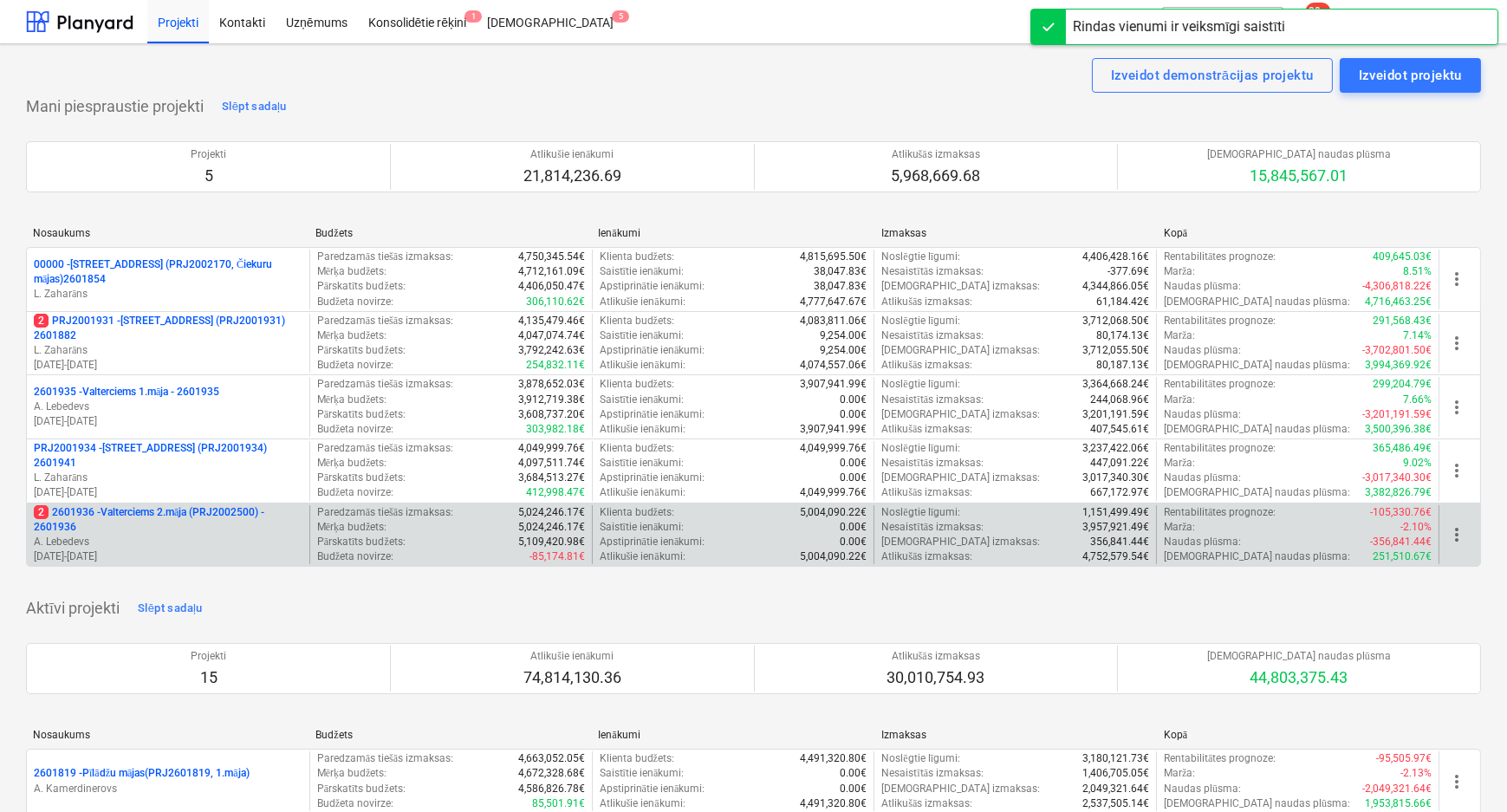
click at [146, 508] on p "2 2601936 - Valterciems 2.māja (PRJ2002500) - 2601936" at bounding box center [168, 519] width 269 height 30
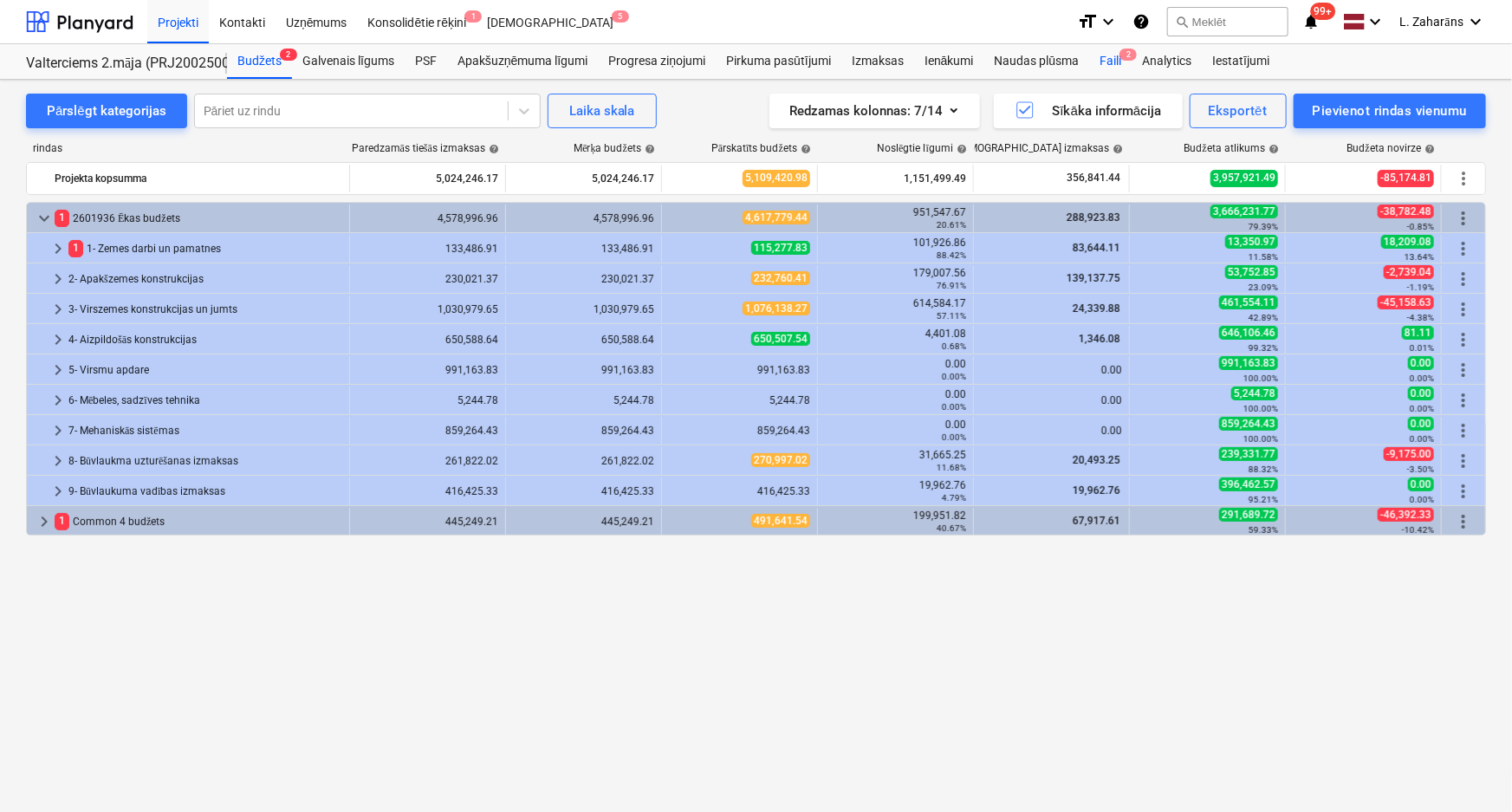
click at [1109, 60] on div "Faili 2" at bounding box center [1110, 61] width 42 height 35
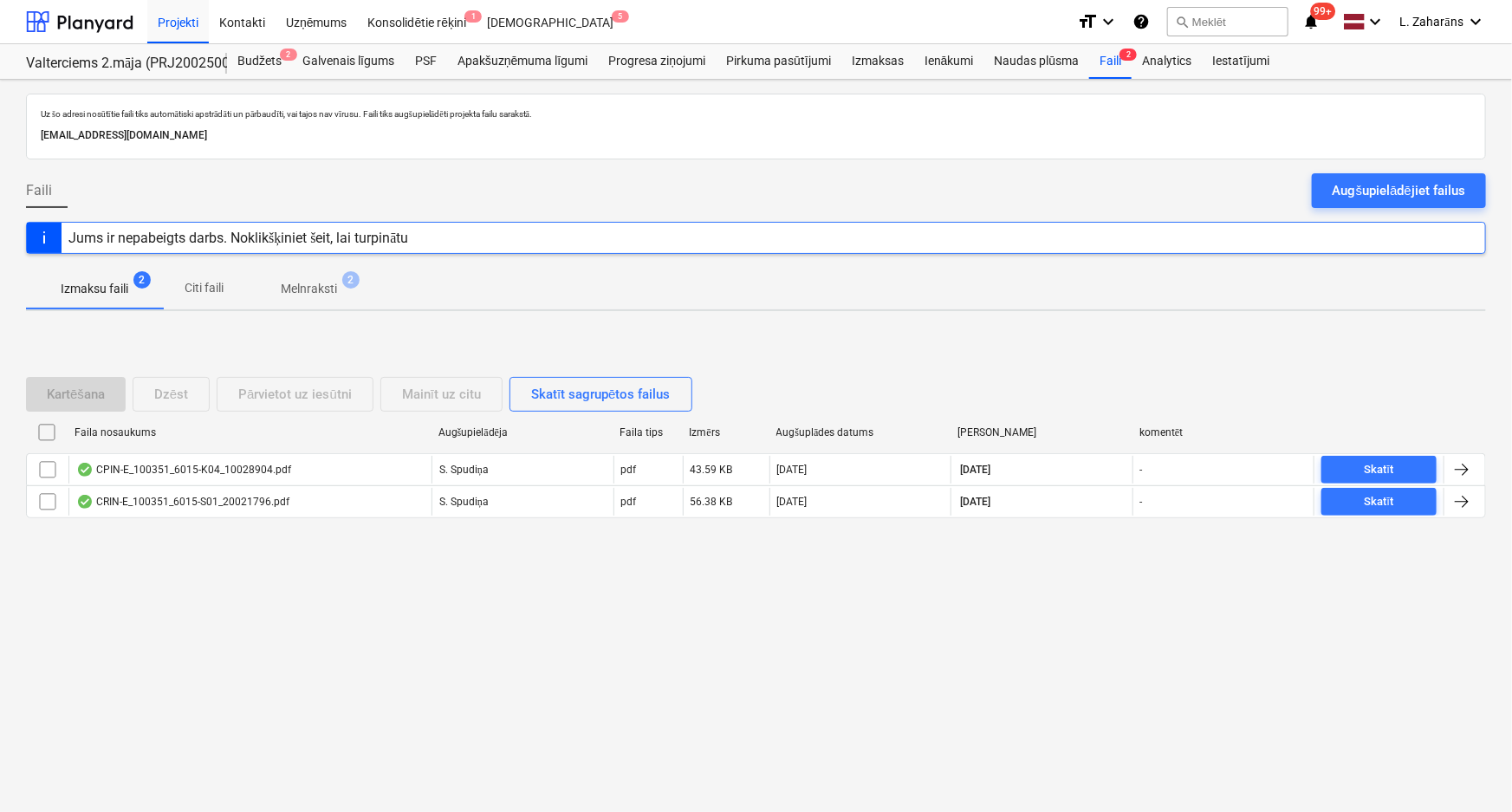
click at [279, 288] on span "Melnraksti 2" at bounding box center [309, 288] width 84 height 18
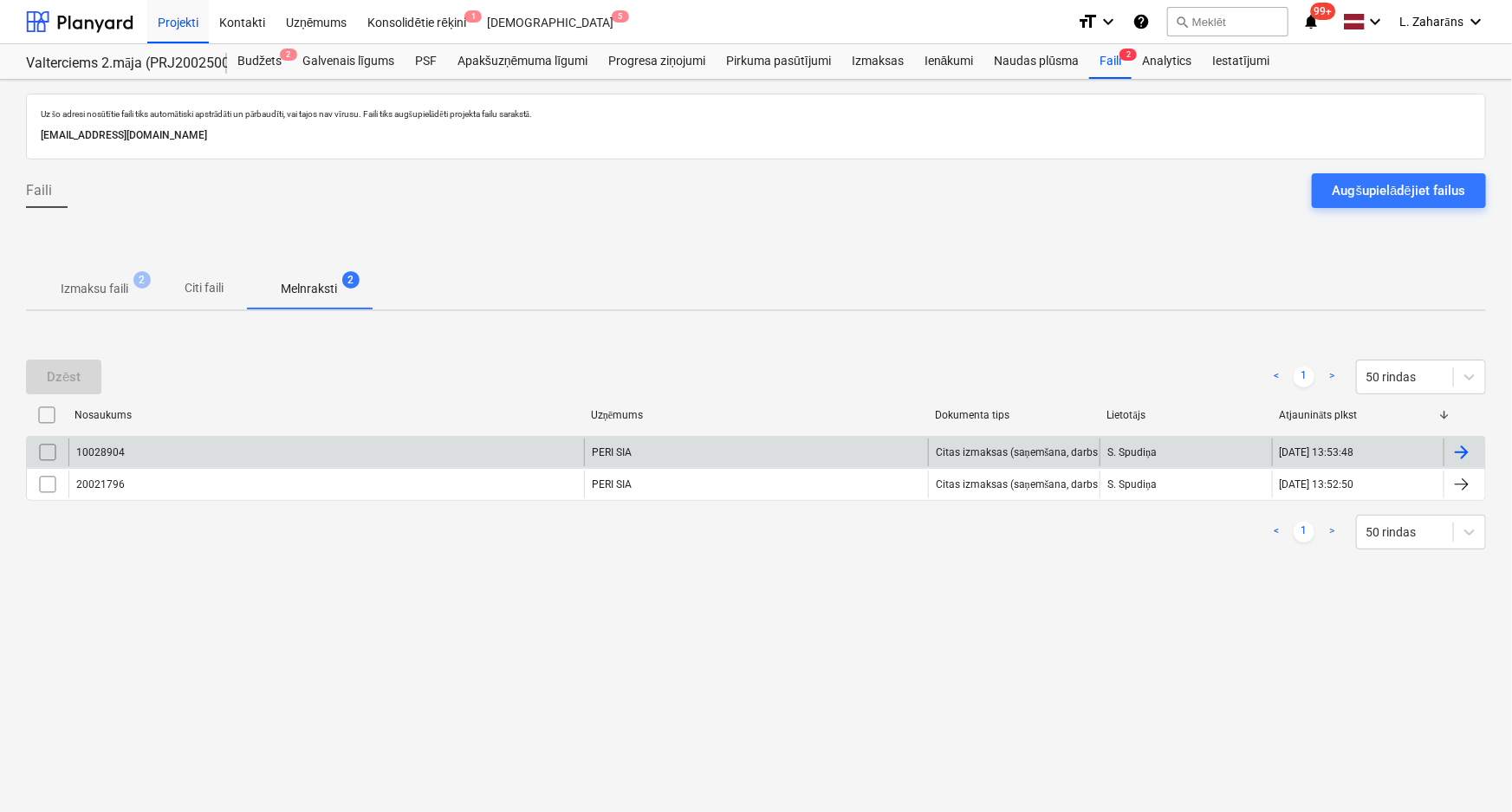
click at [246, 449] on div "10028904" at bounding box center [326, 452] width 516 height 28
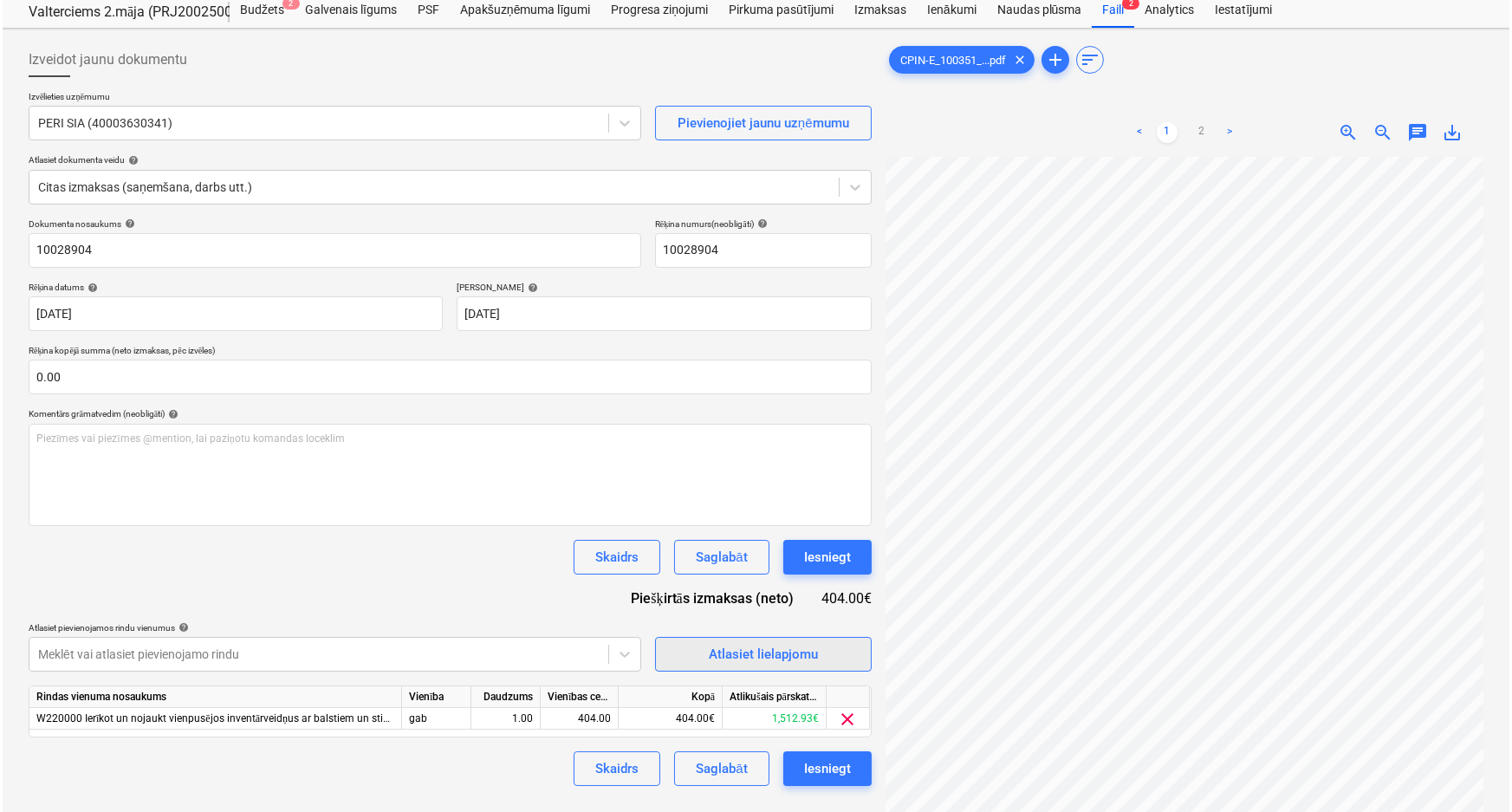
scroll to position [78, 0]
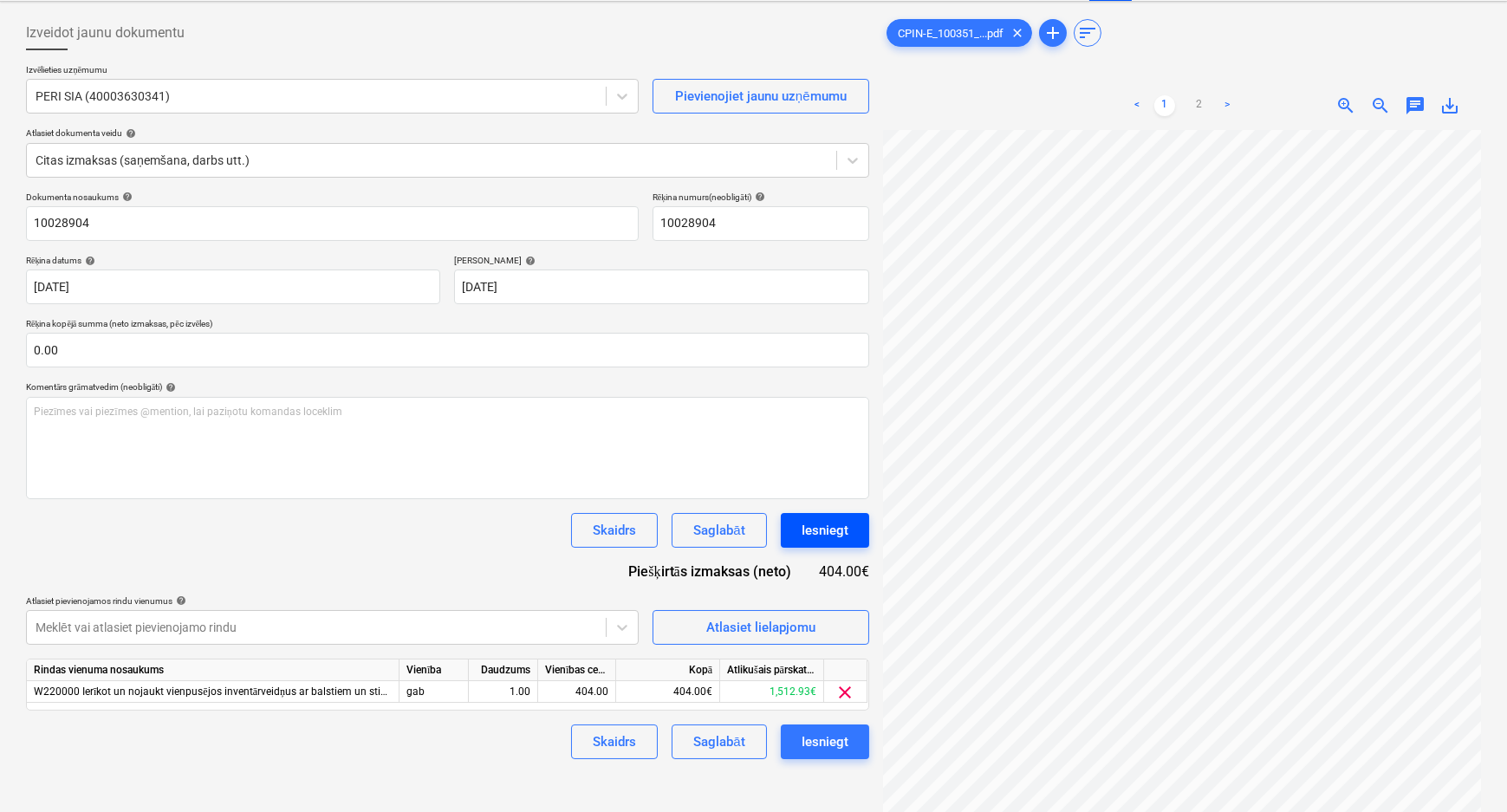
click at [811, 528] on div "Iesniegt" at bounding box center [825, 530] width 47 height 22
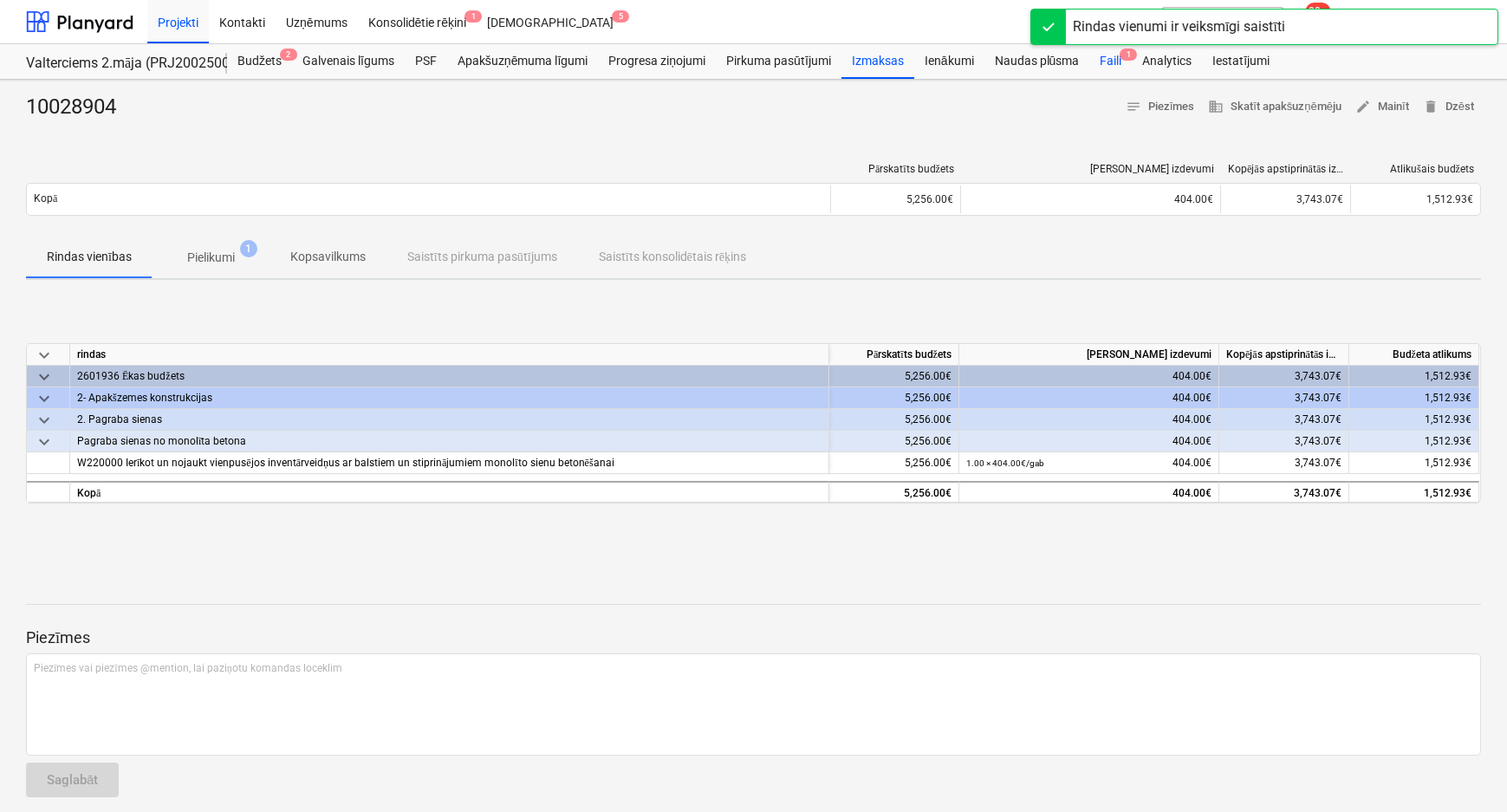
click at [1111, 53] on div "Faili 1" at bounding box center [1110, 61] width 42 height 35
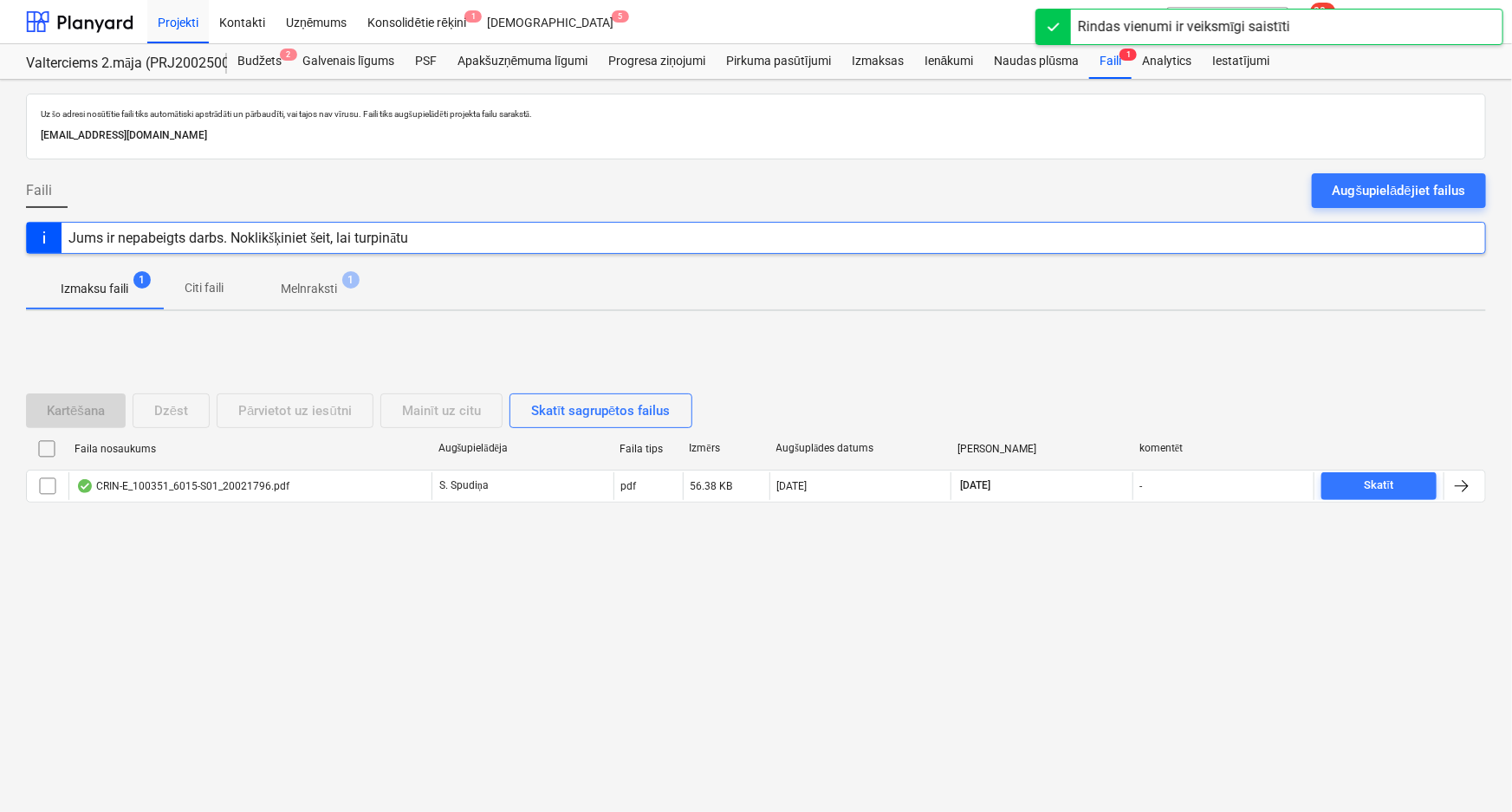
click at [303, 286] on p "Melnraksti" at bounding box center [308, 288] width 57 height 18
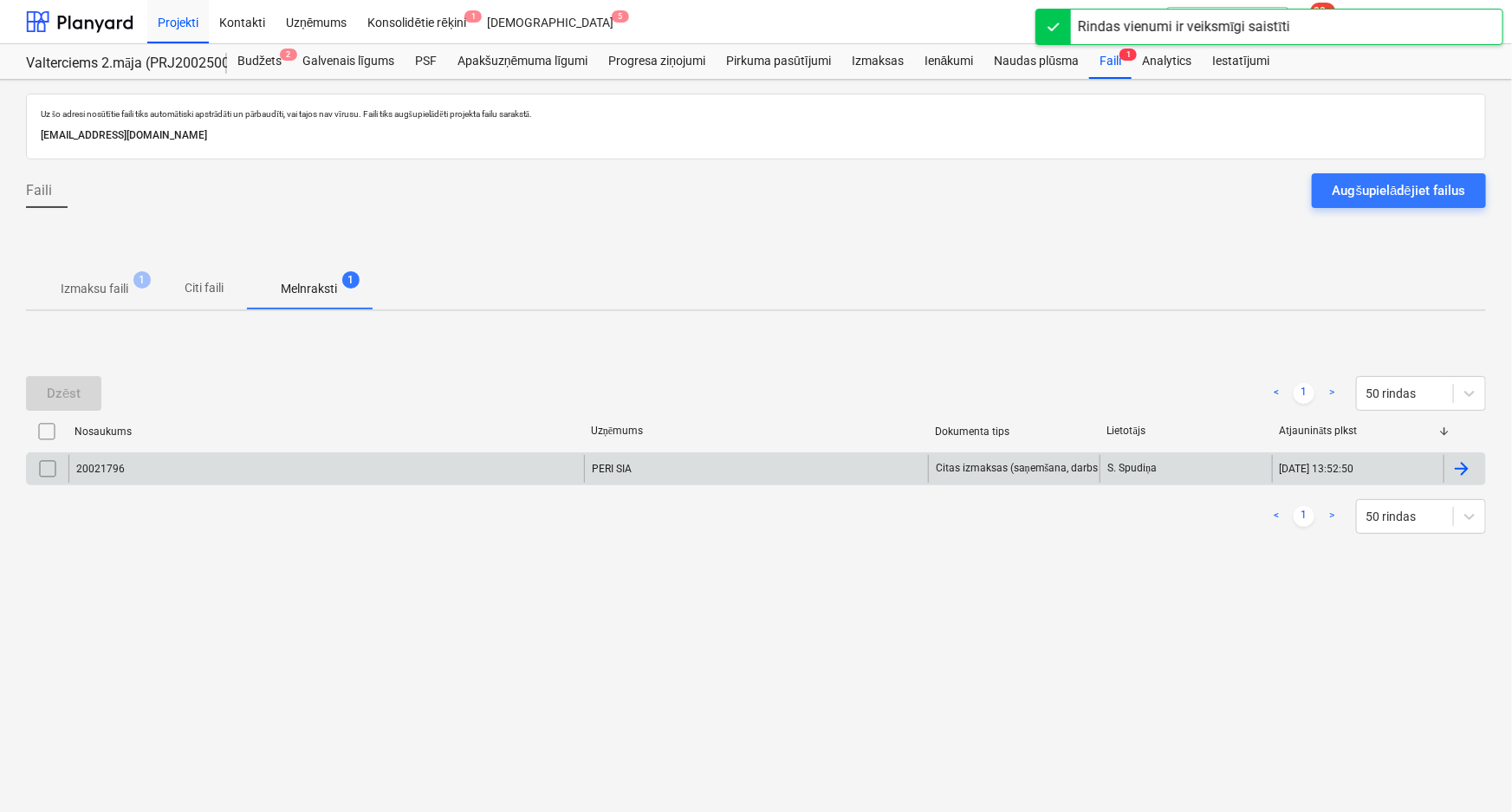
click at [213, 466] on div "20021796" at bounding box center [326, 468] width 516 height 28
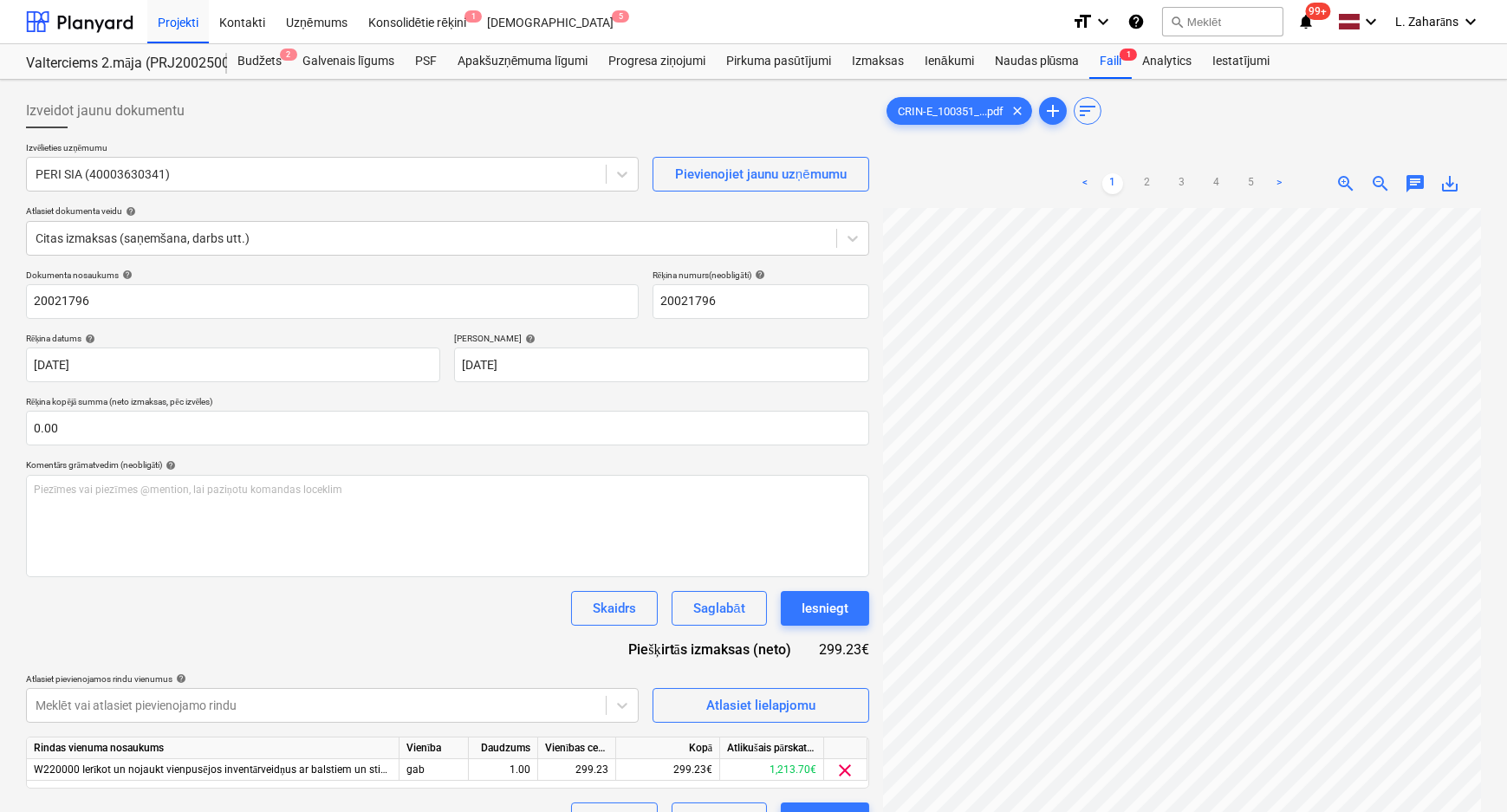
scroll to position [31, 57]
click at [1144, 181] on link "2" at bounding box center [1147, 183] width 21 height 21
click at [1183, 182] on link "3" at bounding box center [1182, 183] width 21 height 21
click at [1219, 181] on link "4" at bounding box center [1216, 183] width 21 height 21
click at [1110, 181] on link "1" at bounding box center [1113, 183] width 21 height 21
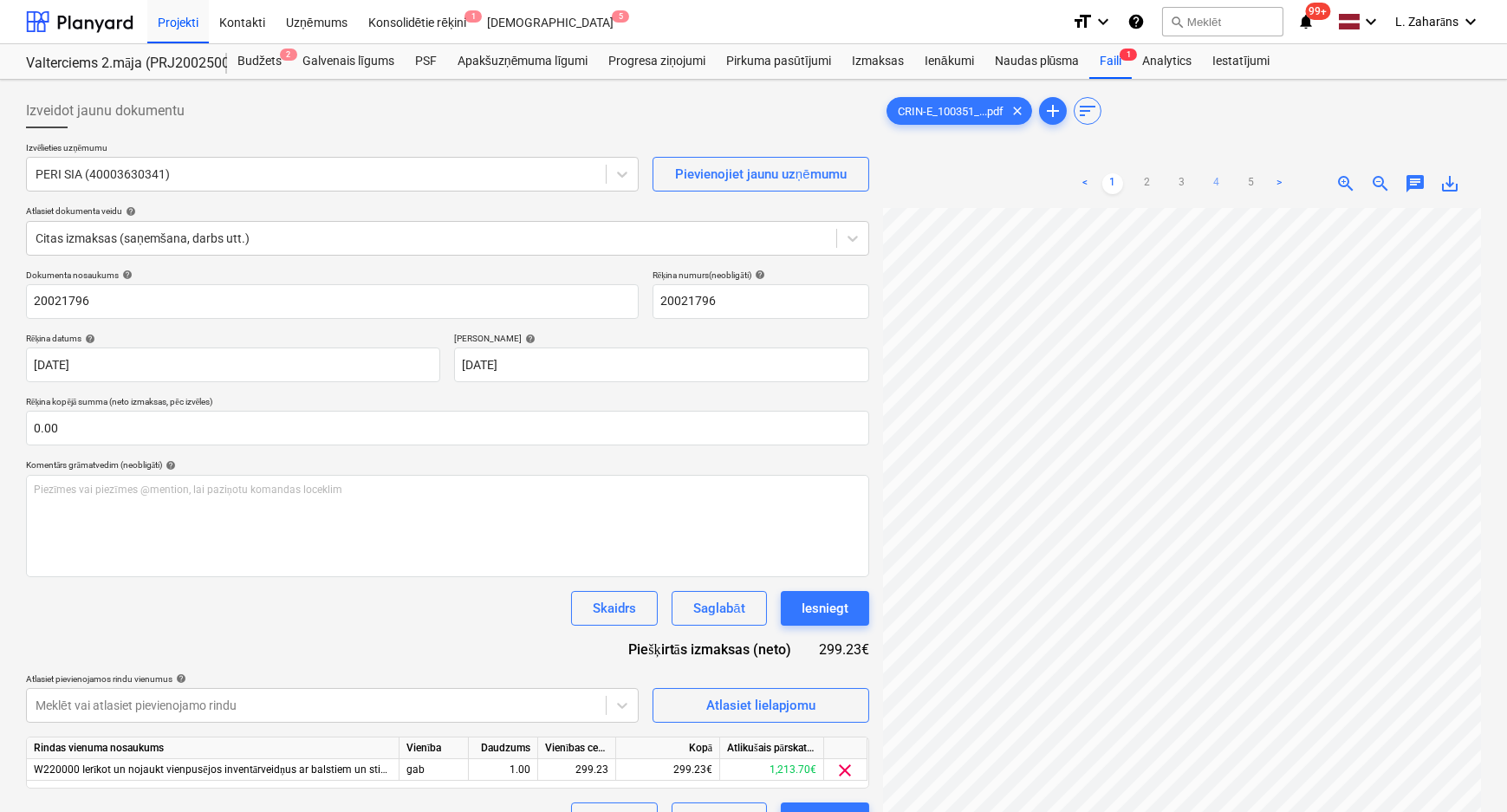
click at [1216, 181] on link "4" at bounding box center [1216, 183] width 21 height 21
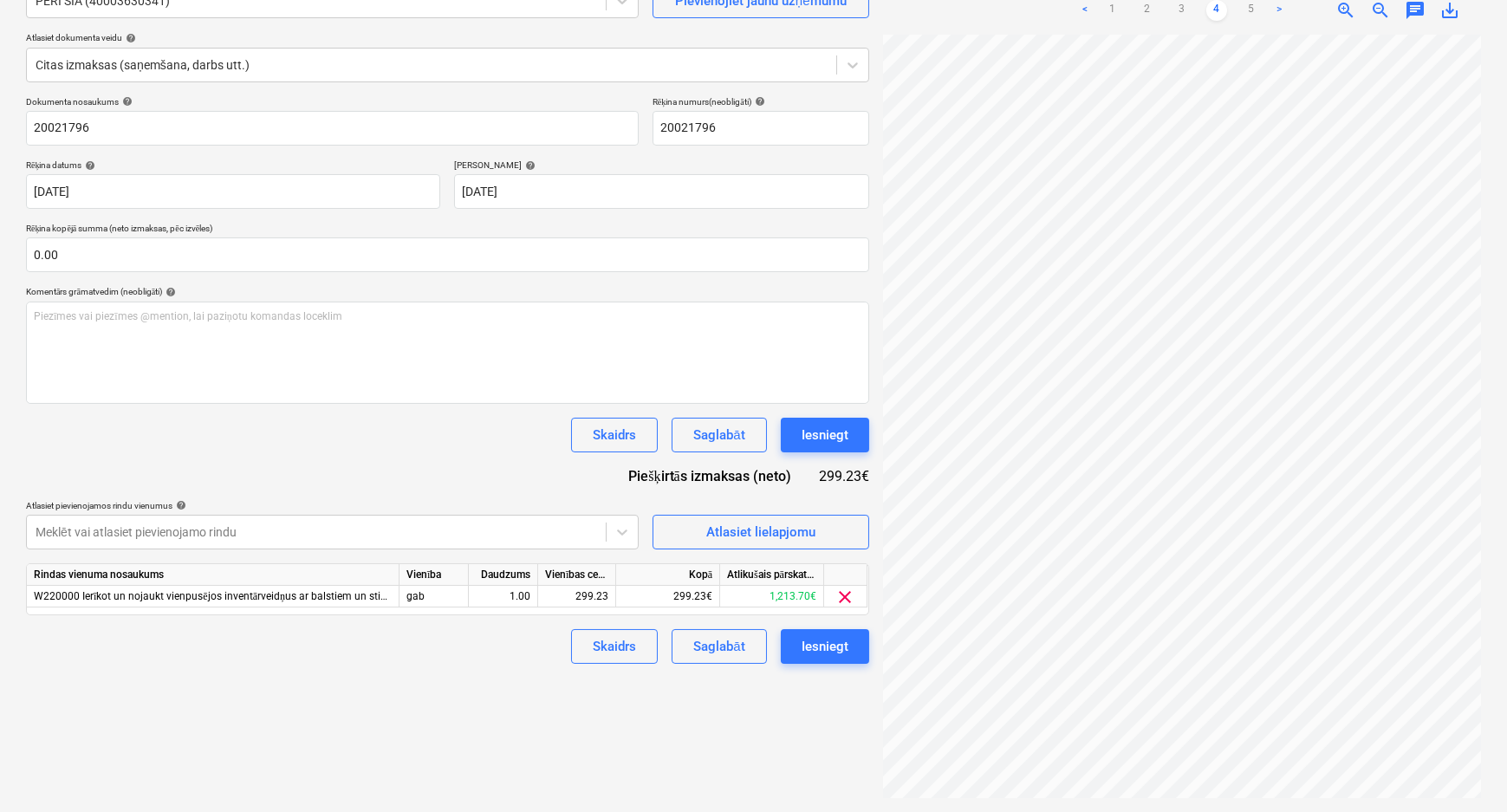
scroll to position [0, 0]
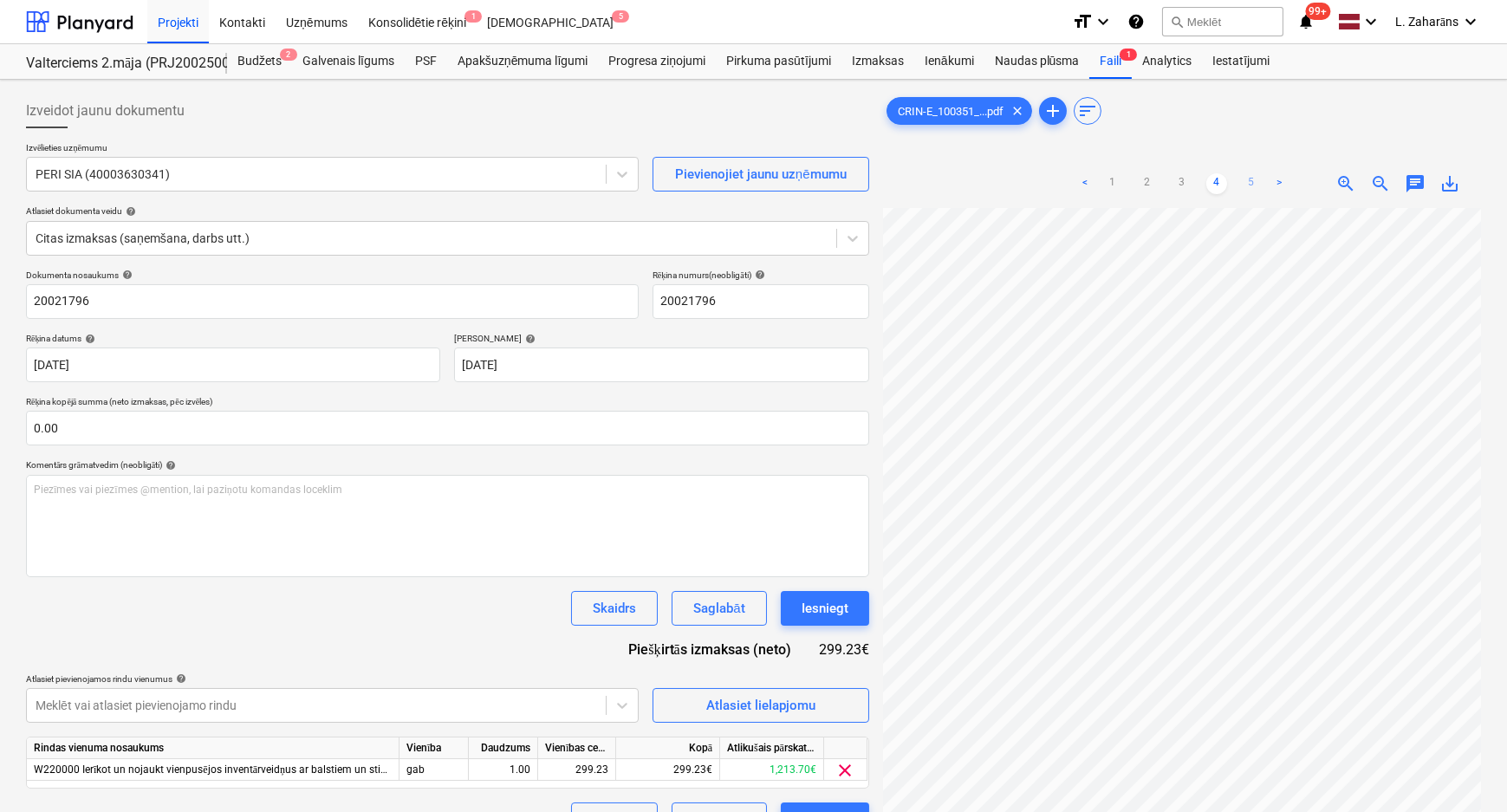
click at [1253, 181] on link "5" at bounding box center [1251, 183] width 21 height 21
click at [1114, 181] on link "1" at bounding box center [1113, 183] width 21 height 21
click at [811, 605] on div "Iesniegt" at bounding box center [825, 607] width 47 height 22
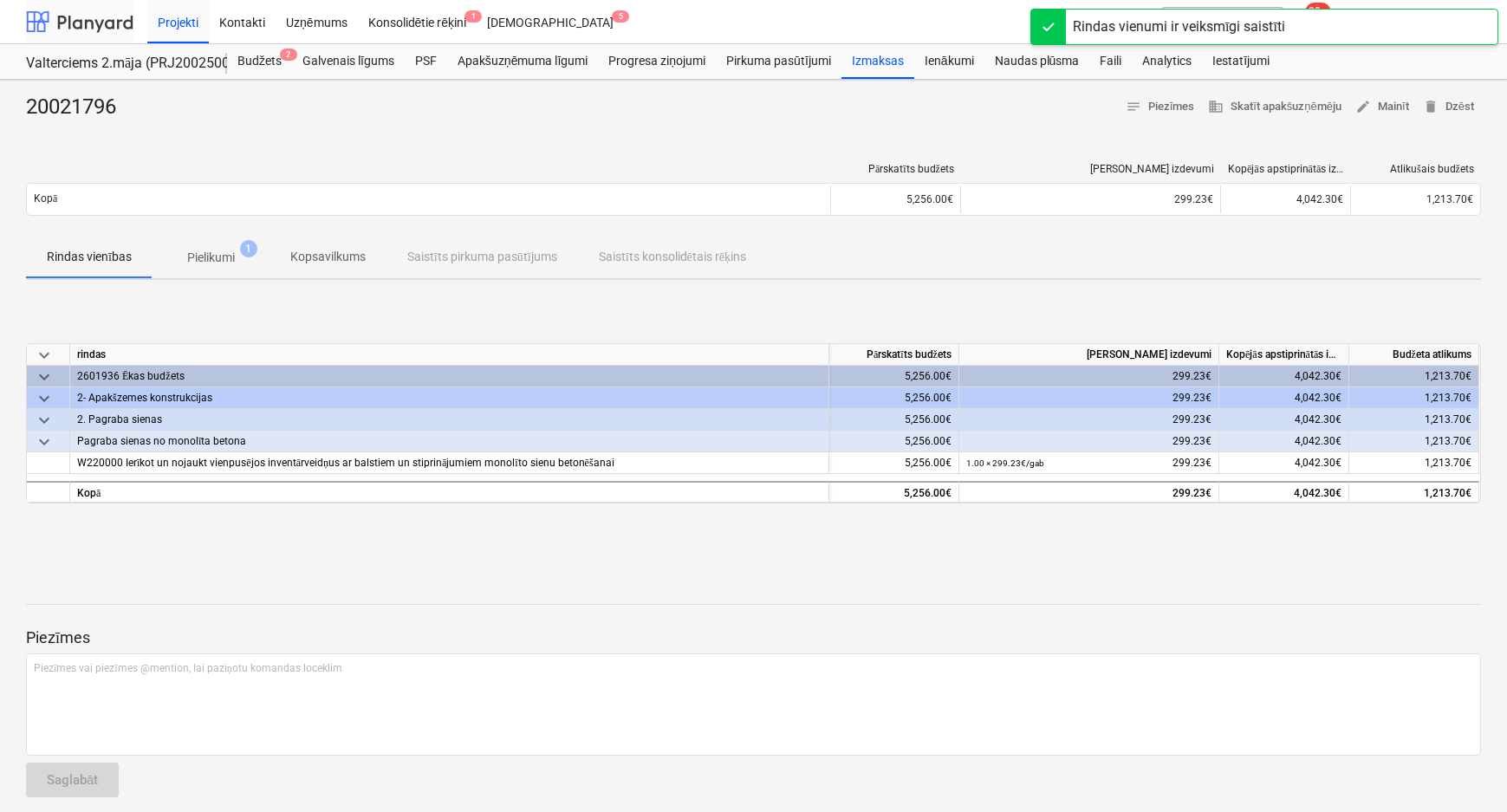
click at [94, 19] on div at bounding box center [80, 22] width 108 height 43
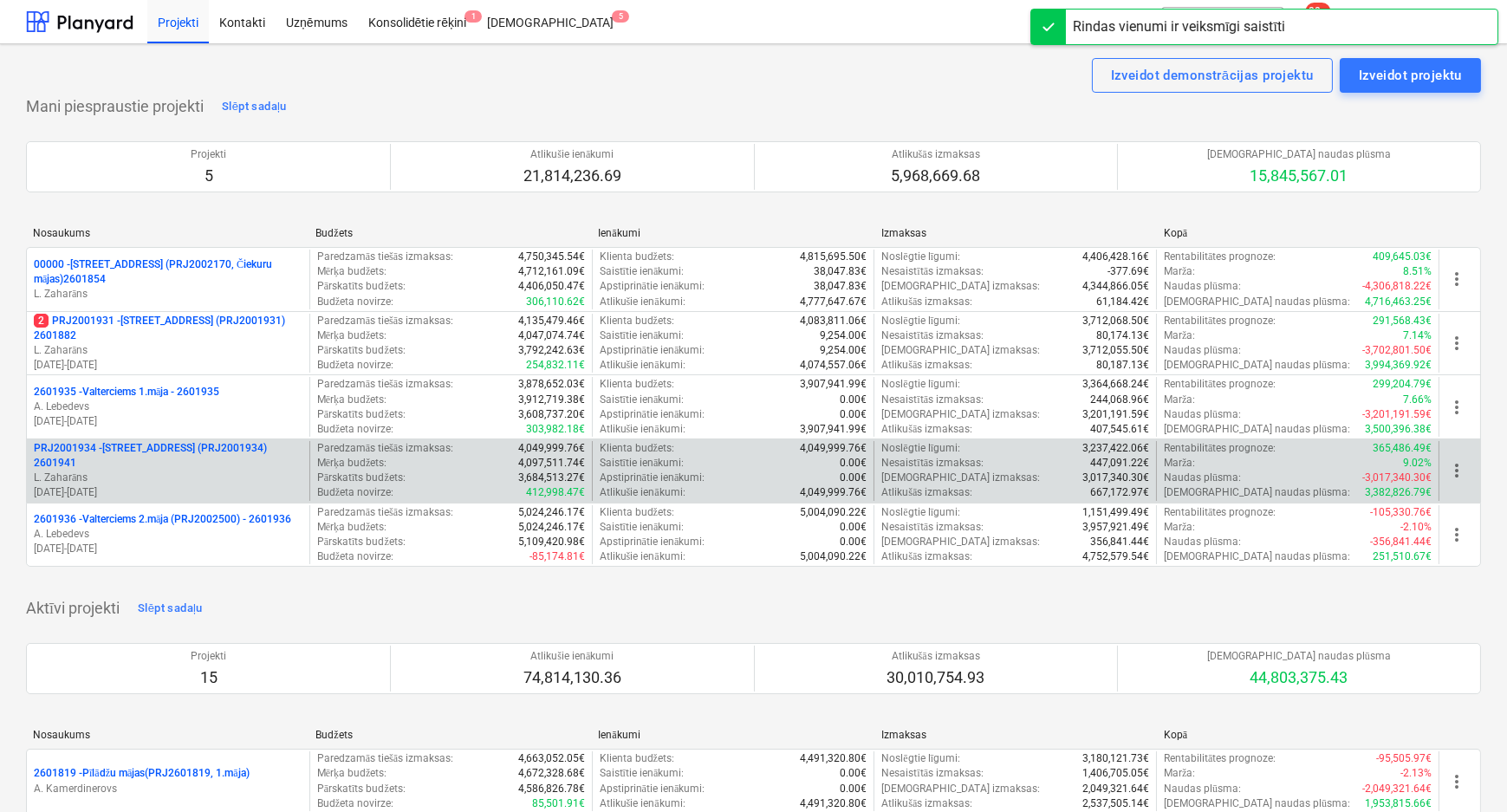
click at [113, 446] on p "PRJ2001934 - Mazā Robežu iela 1 (PRJ2001934) 2601941" at bounding box center [168, 455] width 269 height 30
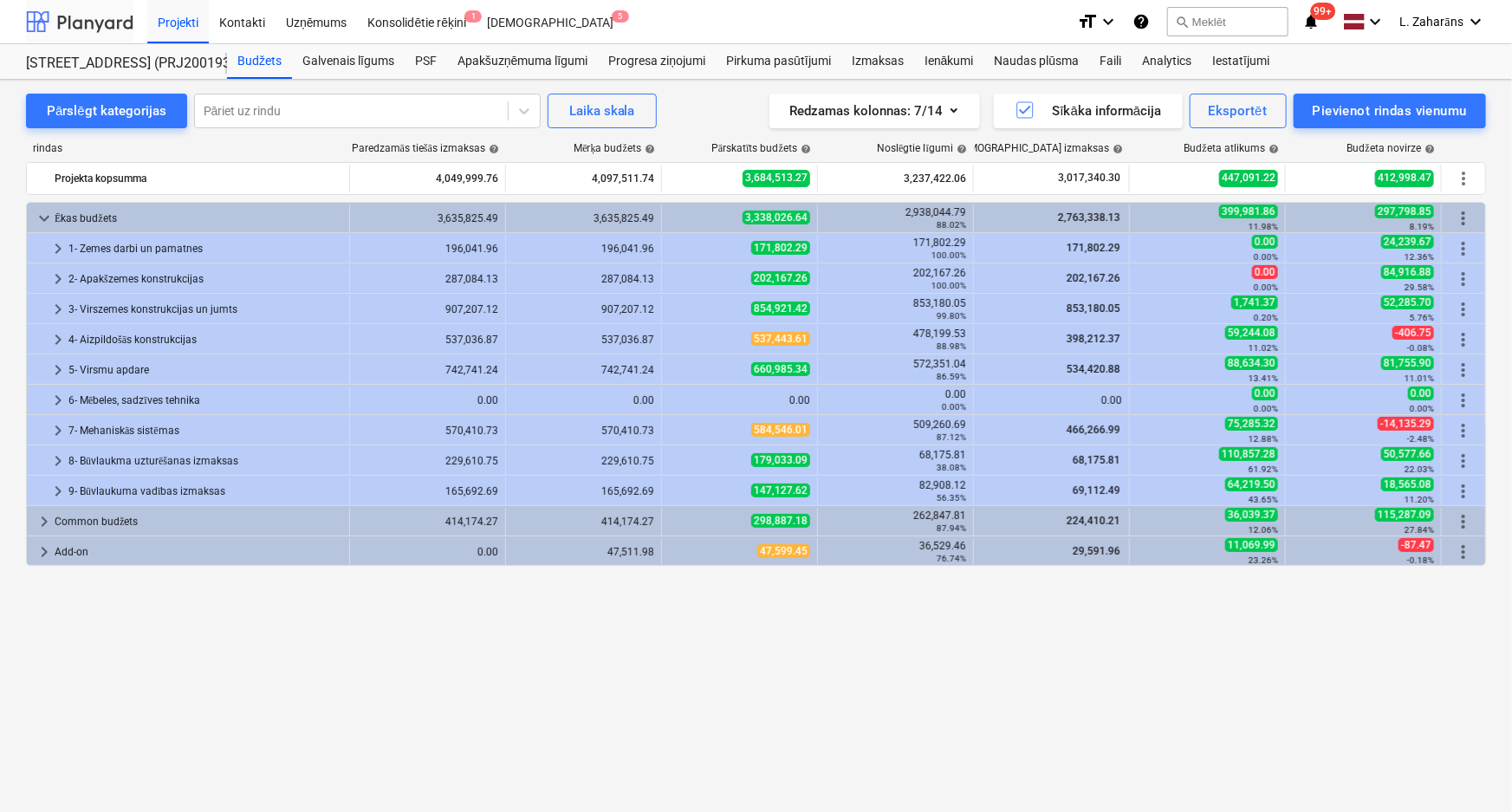
click at [83, 21] on div at bounding box center [80, 22] width 108 height 43
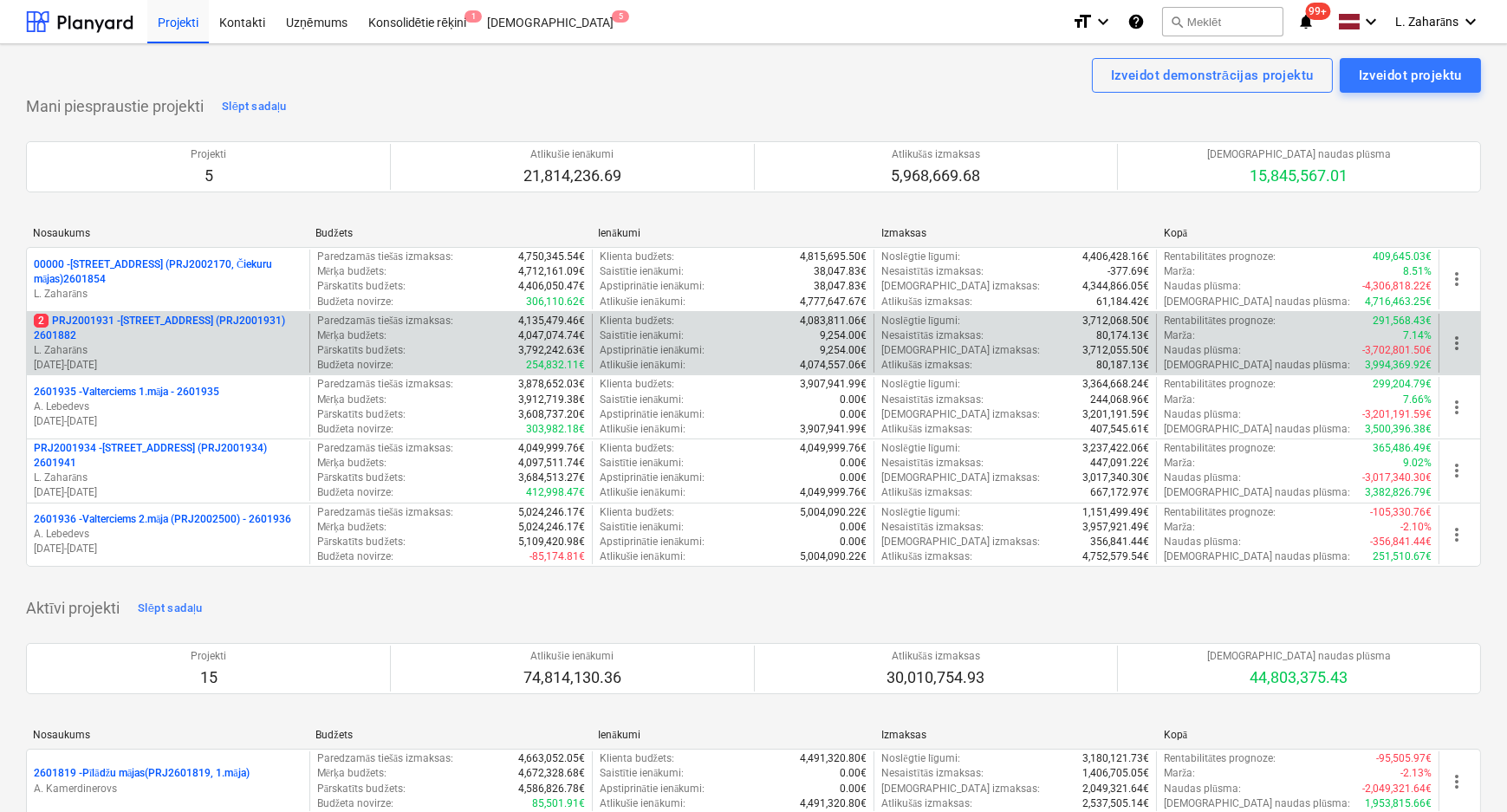
click at [87, 314] on p "2 PRJ2001931 - Mazā Robežu iela 2 (PRJ2001931) 2601882" at bounding box center [168, 328] width 269 height 30
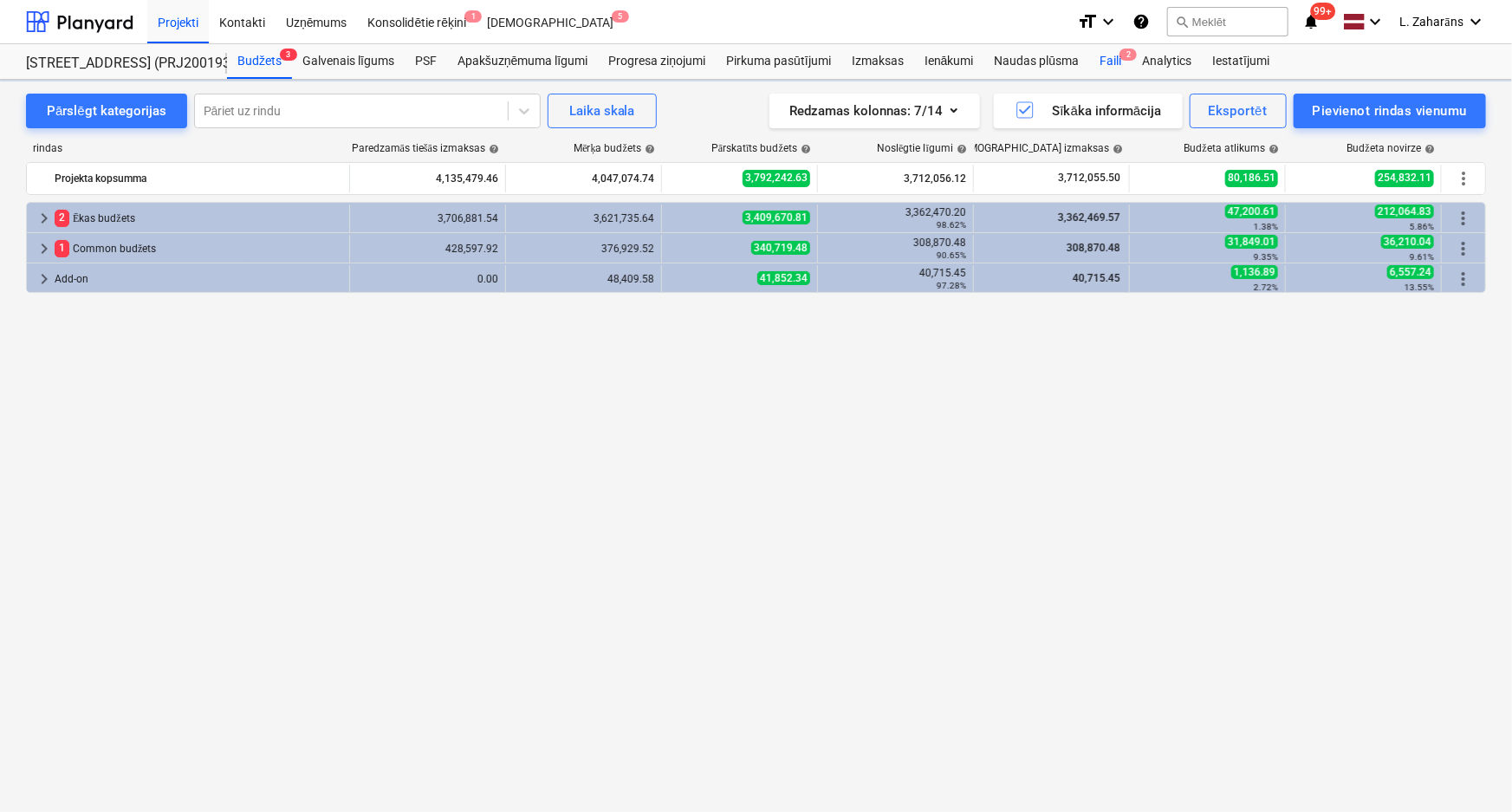
click at [1114, 59] on div "Faili 2" at bounding box center [1110, 61] width 42 height 35
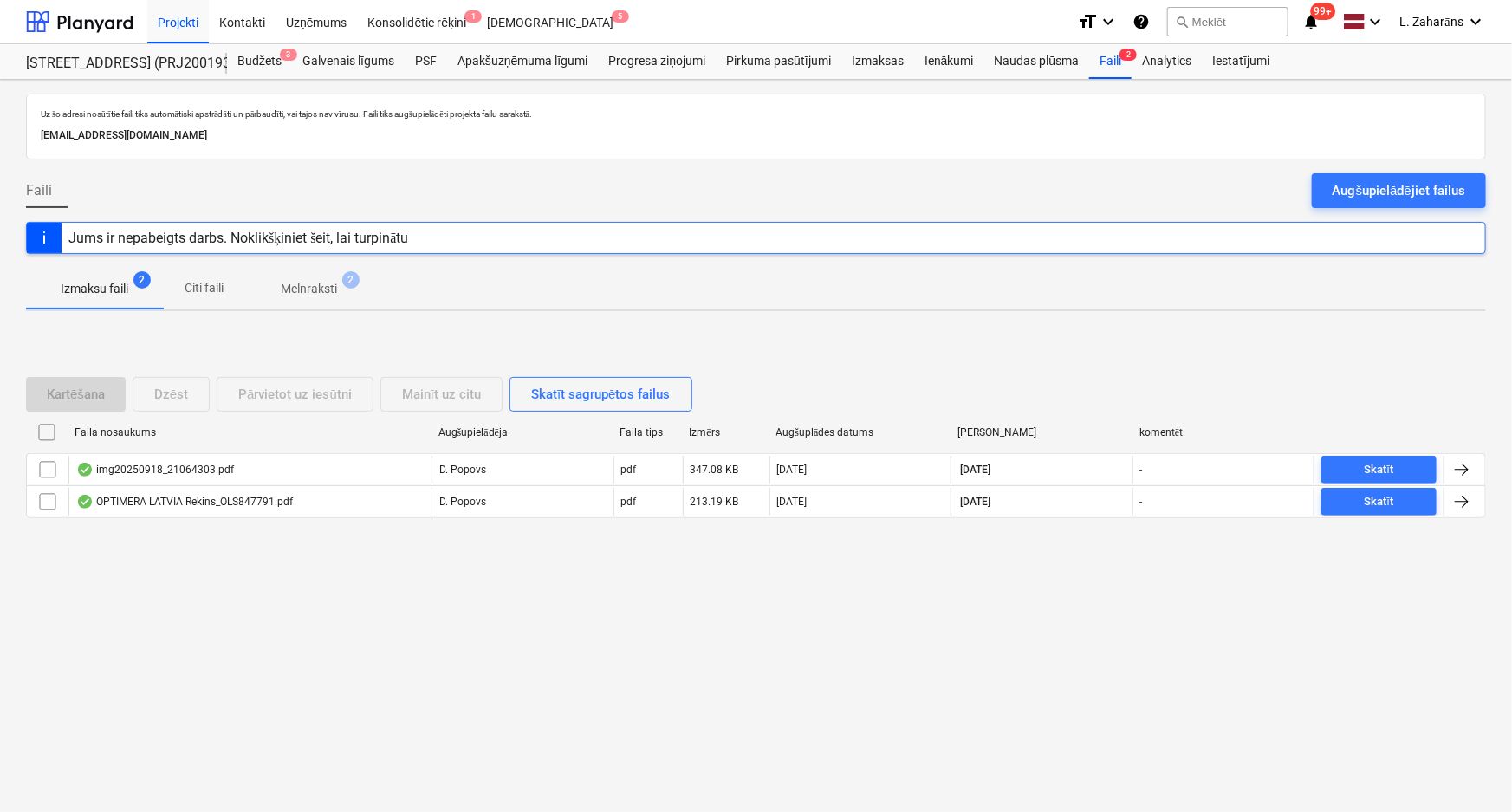
click at [304, 291] on p "Melnraksti" at bounding box center [308, 288] width 57 height 18
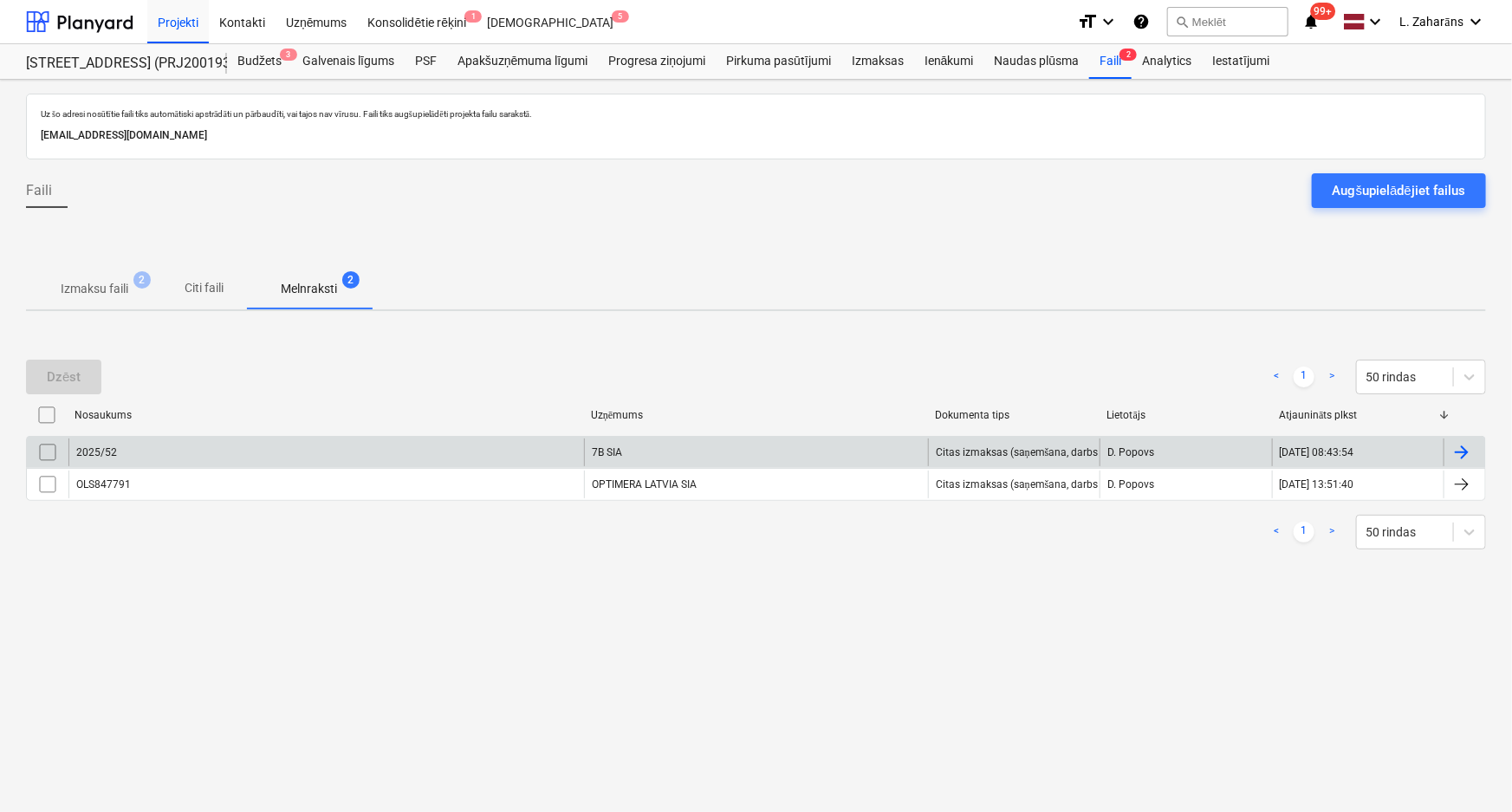
click at [265, 453] on div "2025/52" at bounding box center [326, 452] width 516 height 28
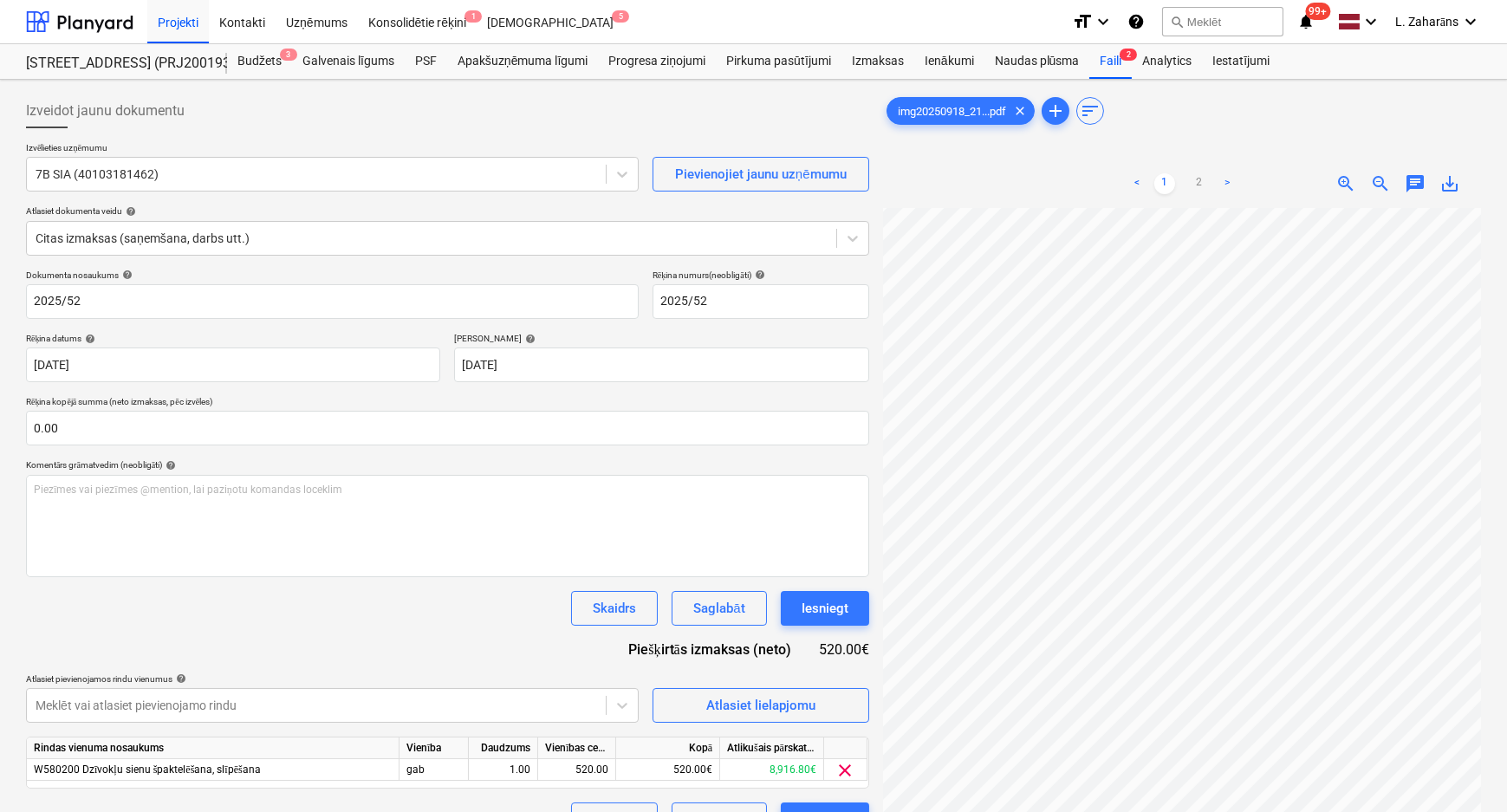
scroll to position [159, 0]
click at [1200, 179] on link "2" at bounding box center [1199, 183] width 21 height 21
click at [1163, 181] on link "1" at bounding box center [1164, 183] width 21 height 21
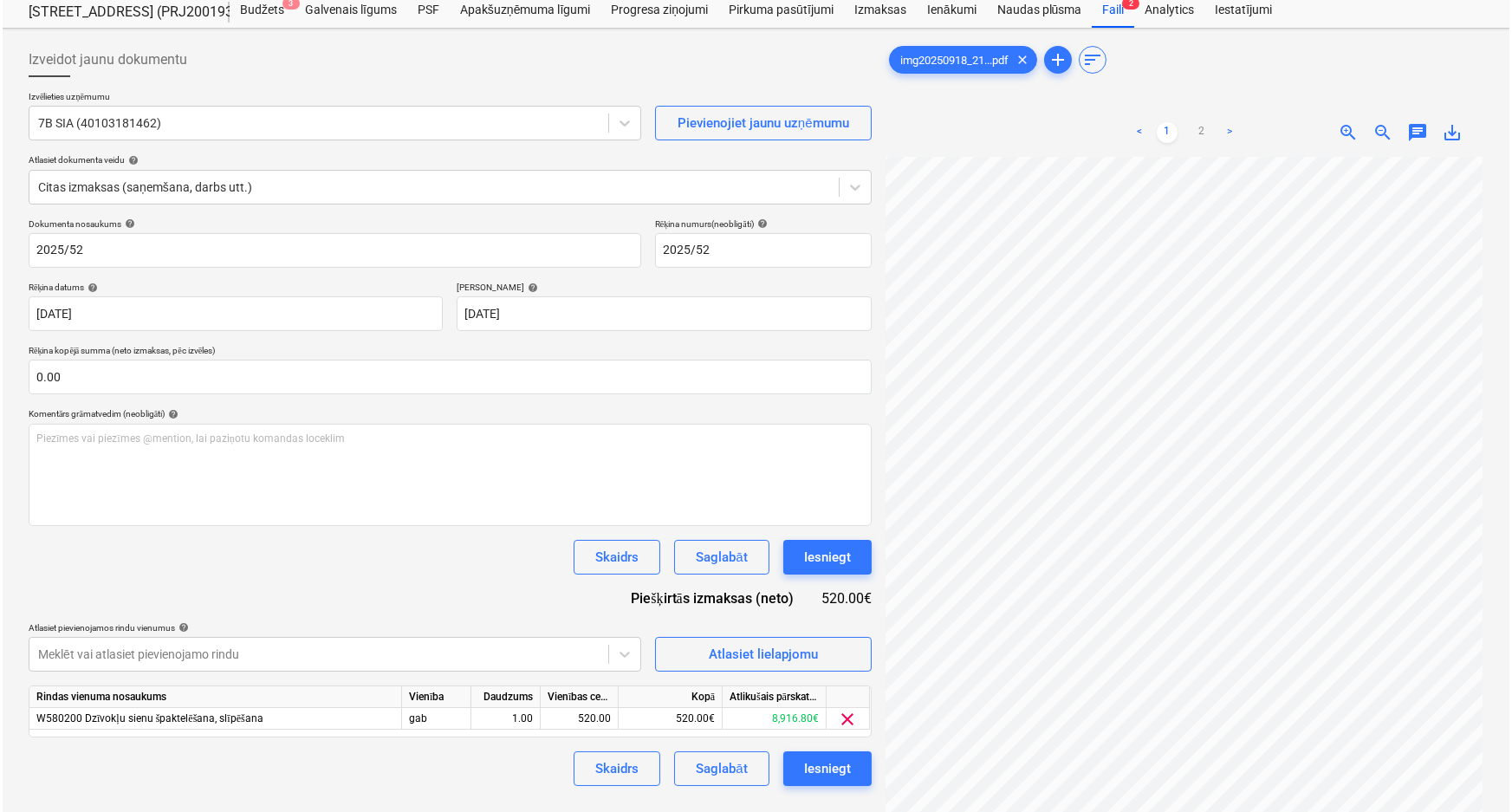
scroll to position [157, 0]
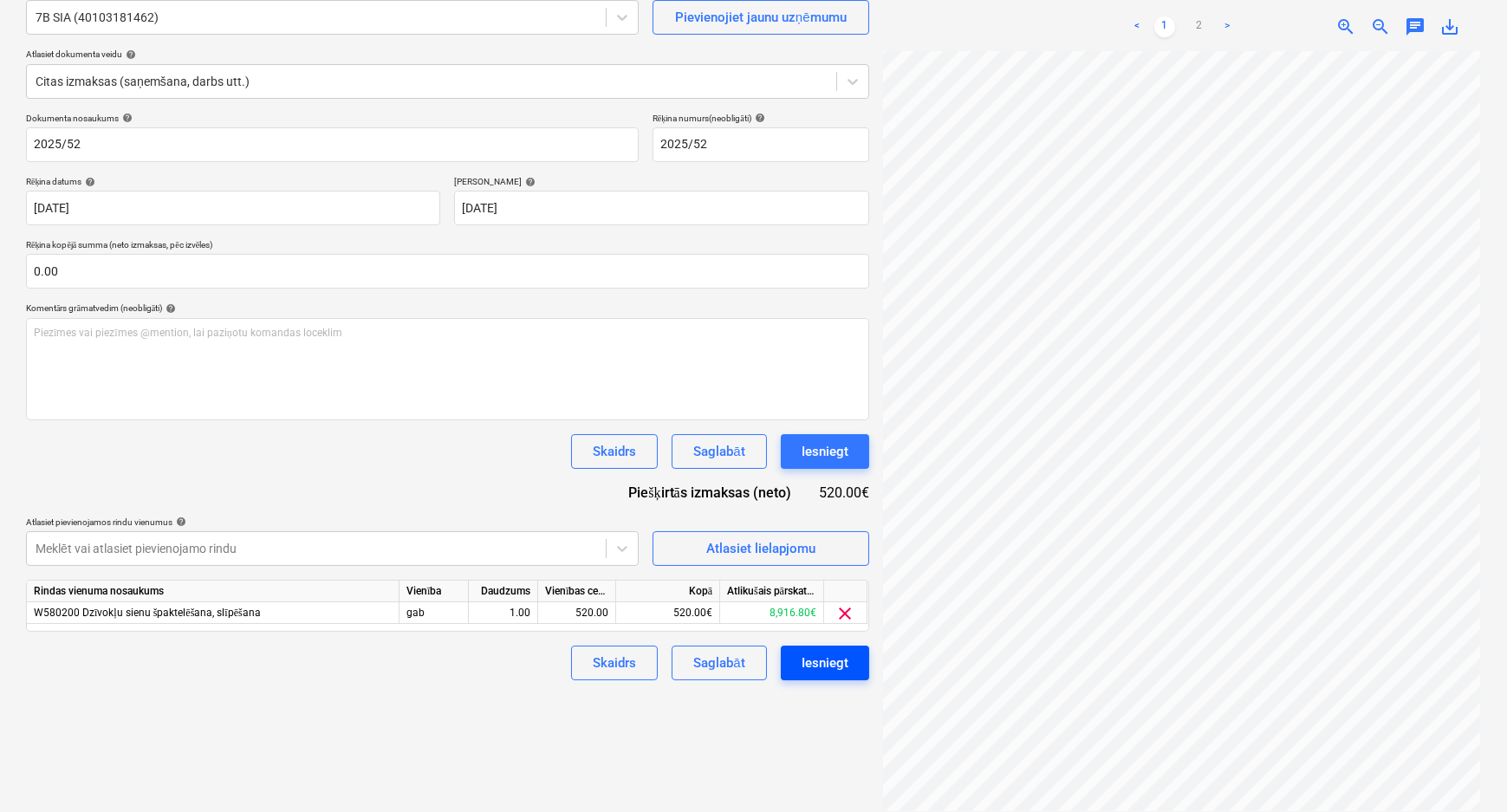
click at [815, 659] on div "Iesniegt" at bounding box center [825, 662] width 47 height 22
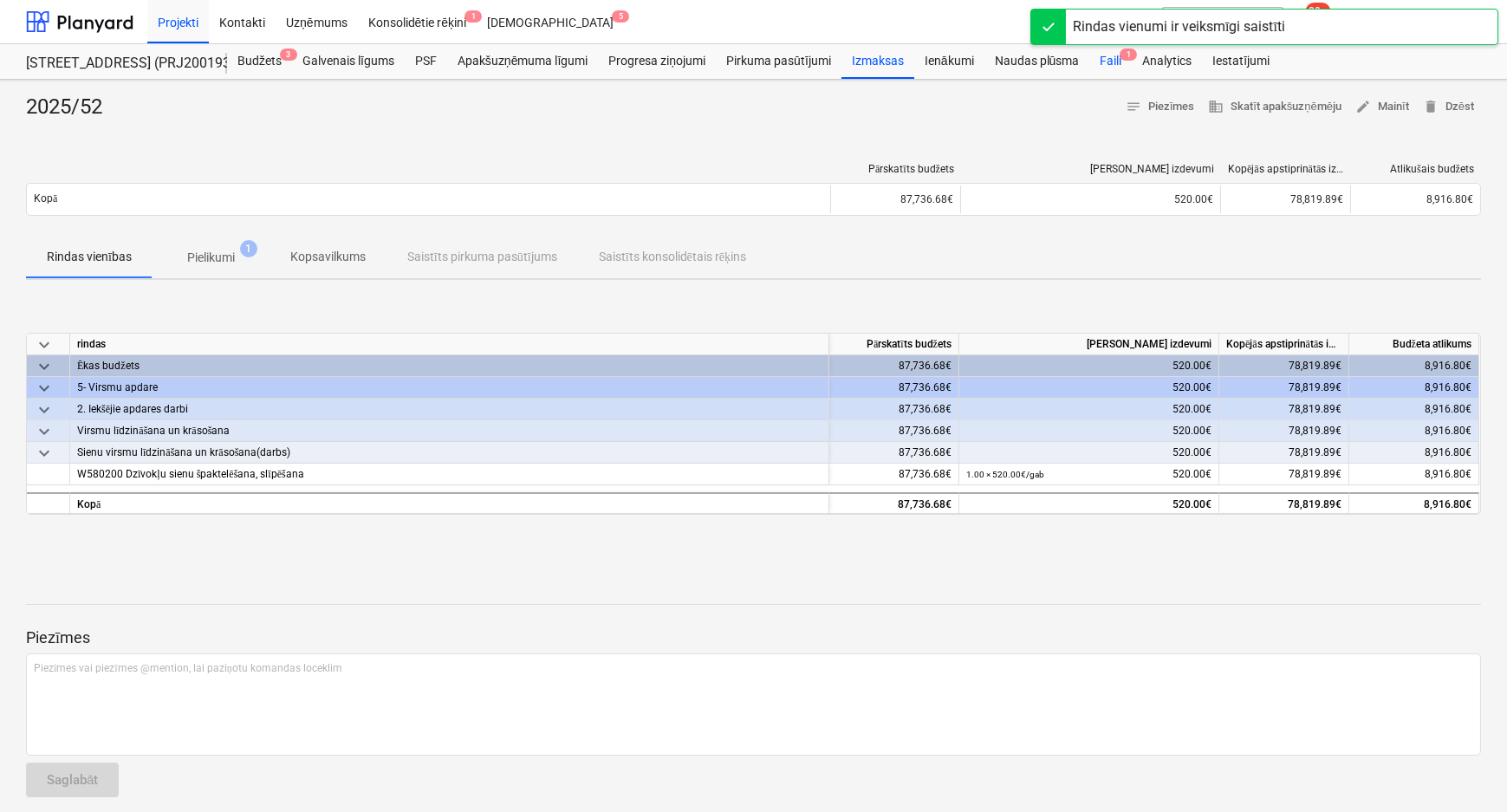
click at [1104, 59] on div "Faili 1" at bounding box center [1110, 61] width 42 height 35
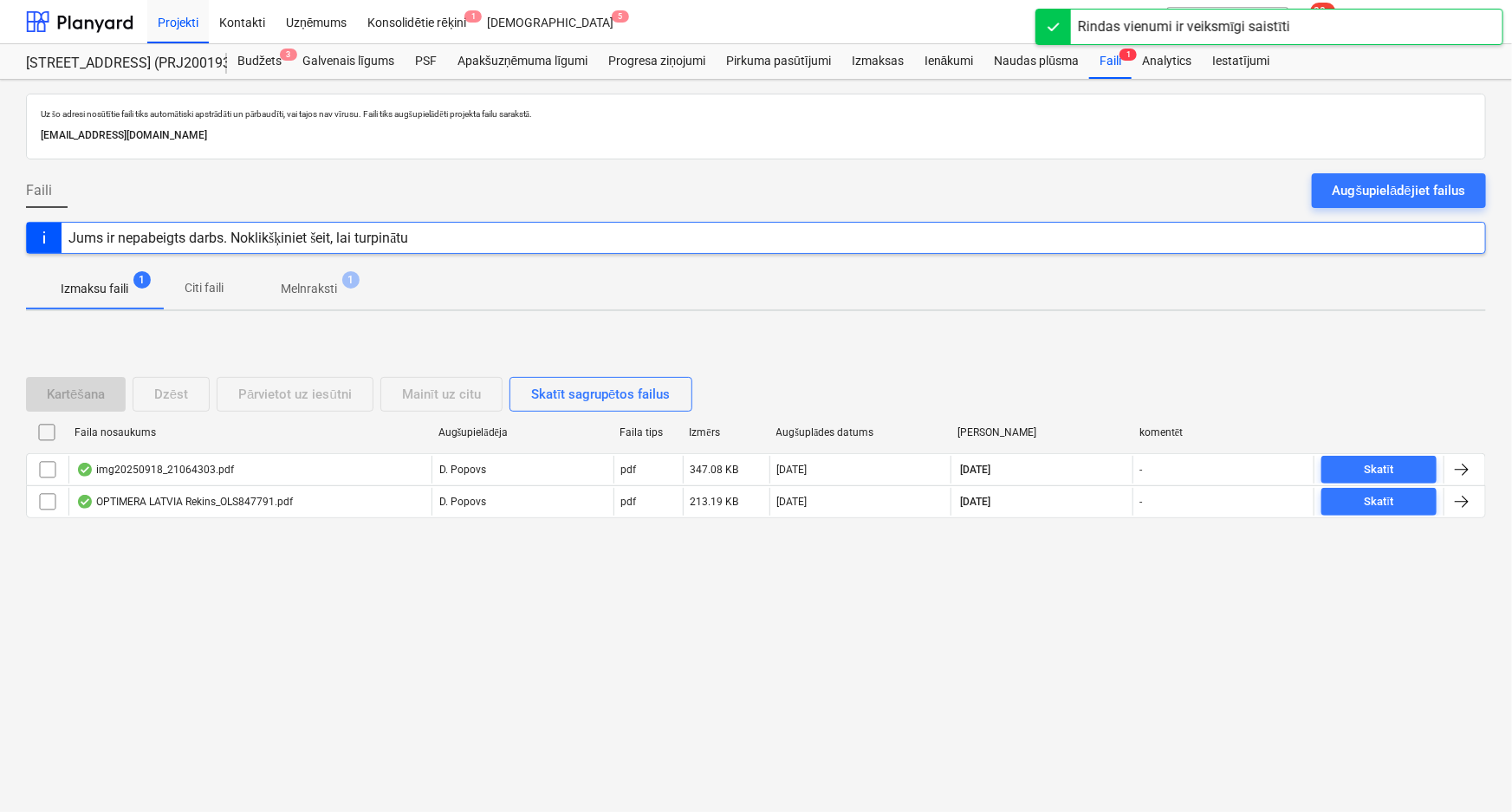
click at [317, 285] on p "Melnraksti" at bounding box center [308, 288] width 57 height 18
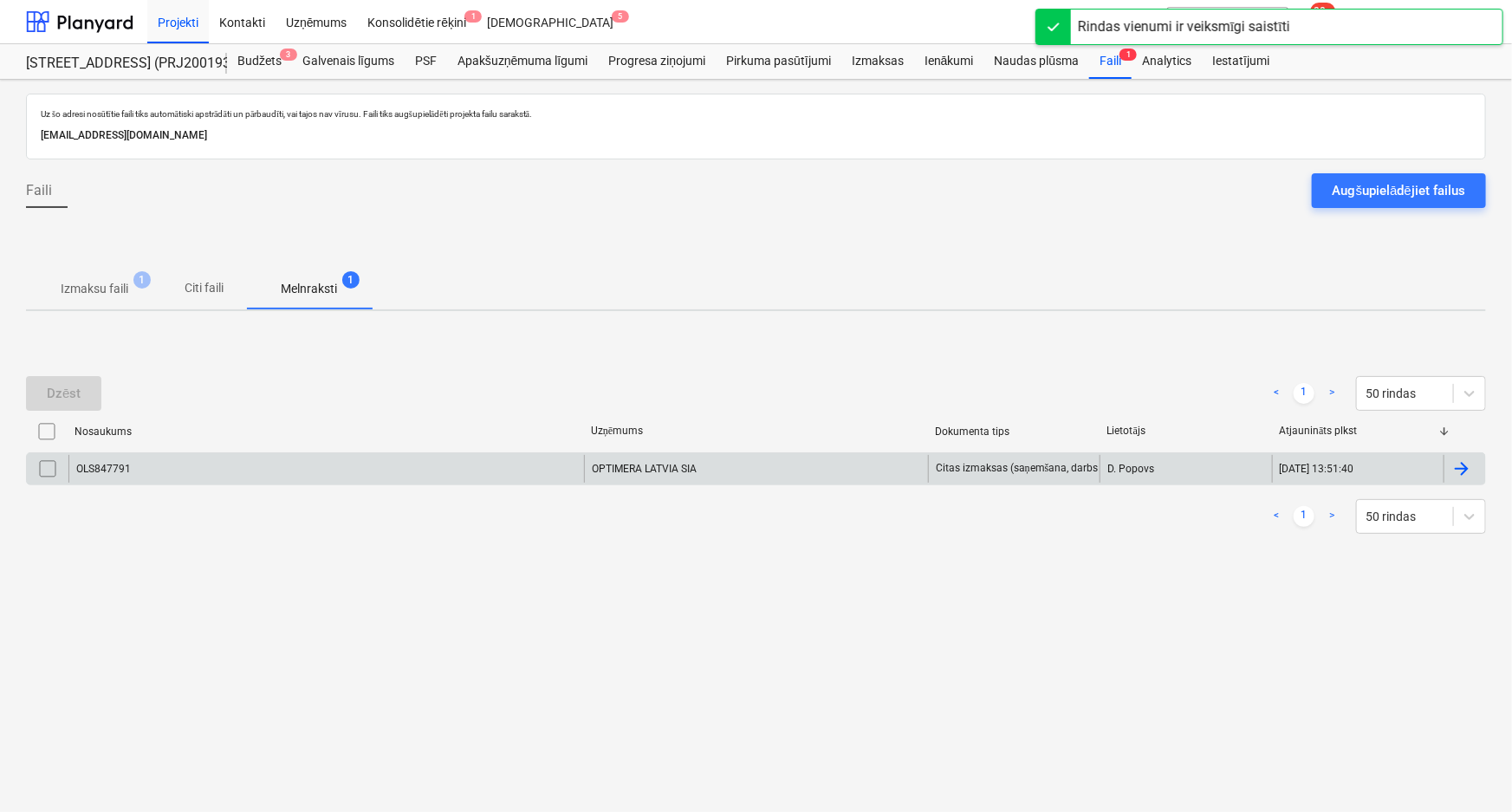
click at [196, 477] on div "OLS847791" at bounding box center [326, 468] width 516 height 28
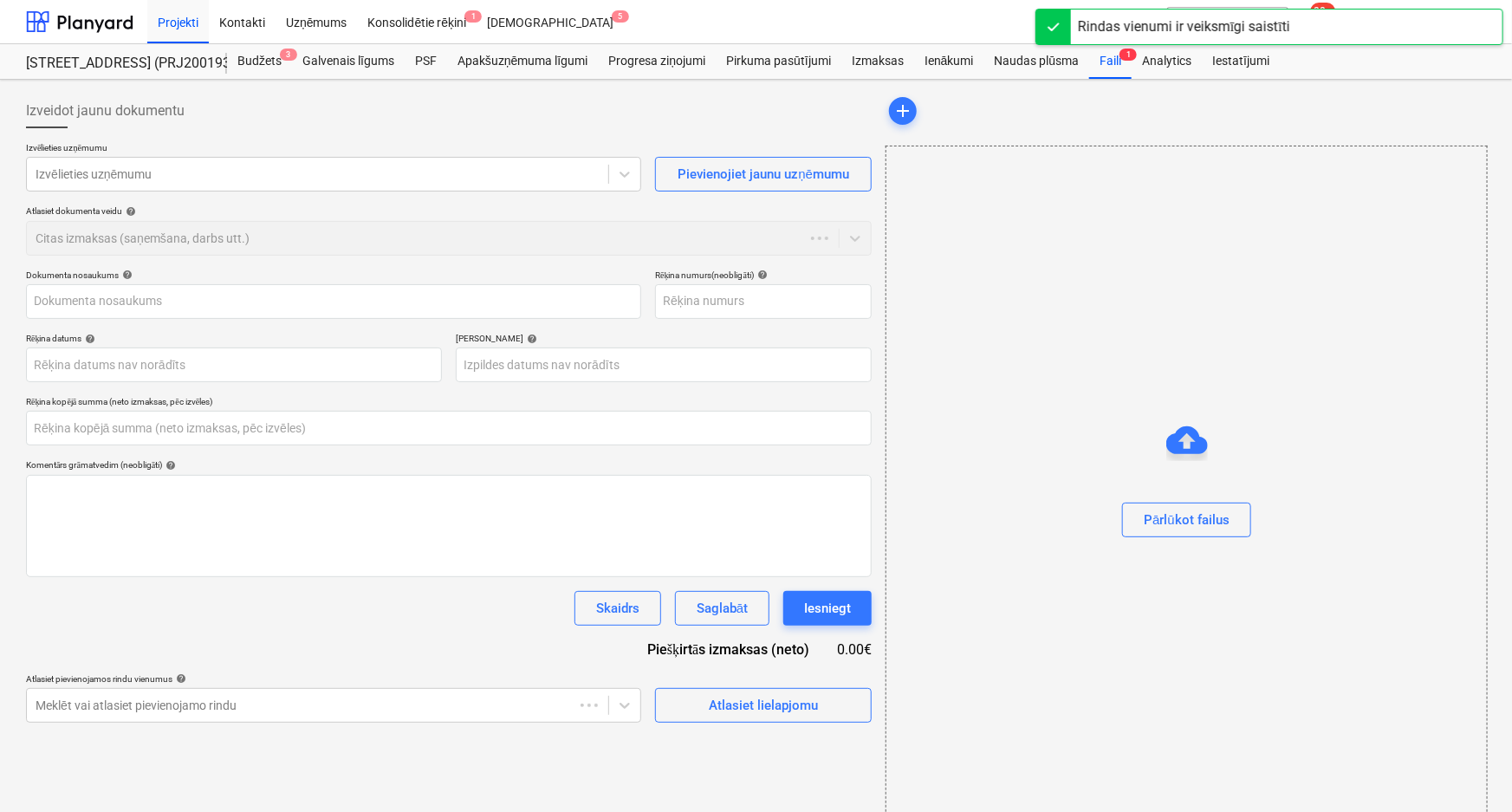
type input "OLS847791"
type input "17 Sep 2025"
type input "15 Jan 2026"
type input "0.00"
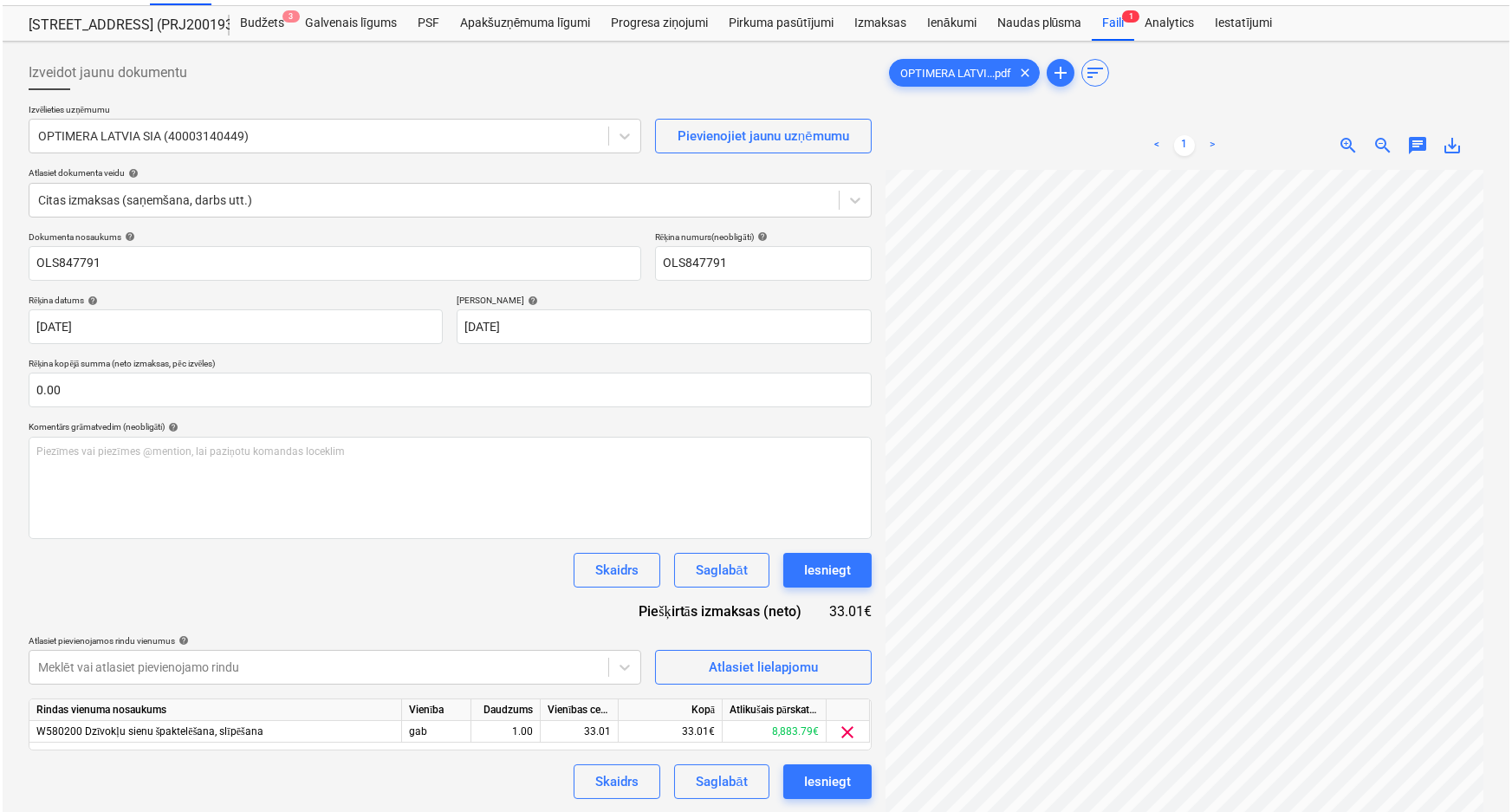
scroll to position [161, 57]
click at [812, 571] on div "Iesniegt" at bounding box center [825, 569] width 47 height 22
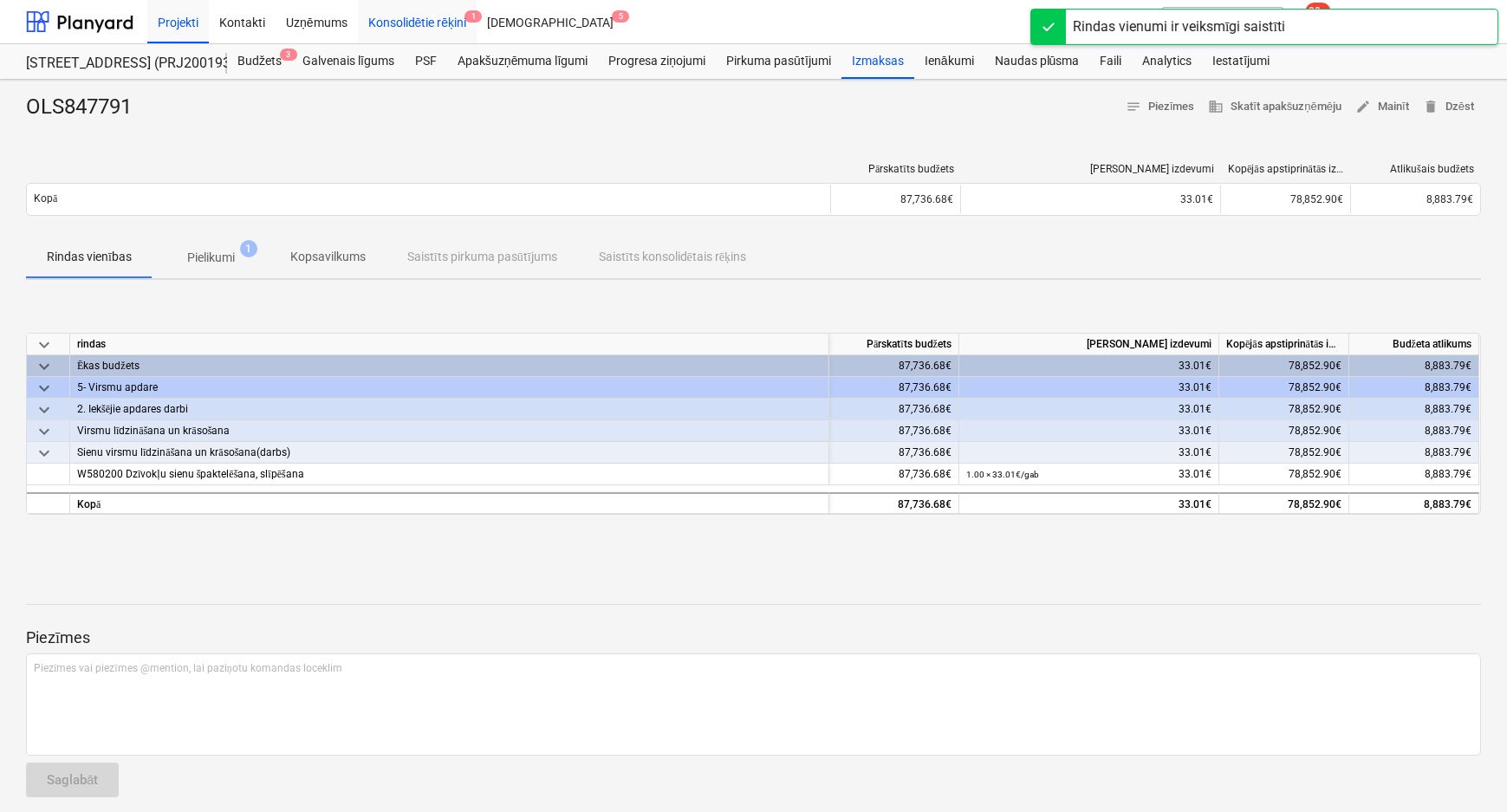
click at [376, 16] on div "Konsolidētie rēķini 1" at bounding box center [417, 21] width 120 height 44
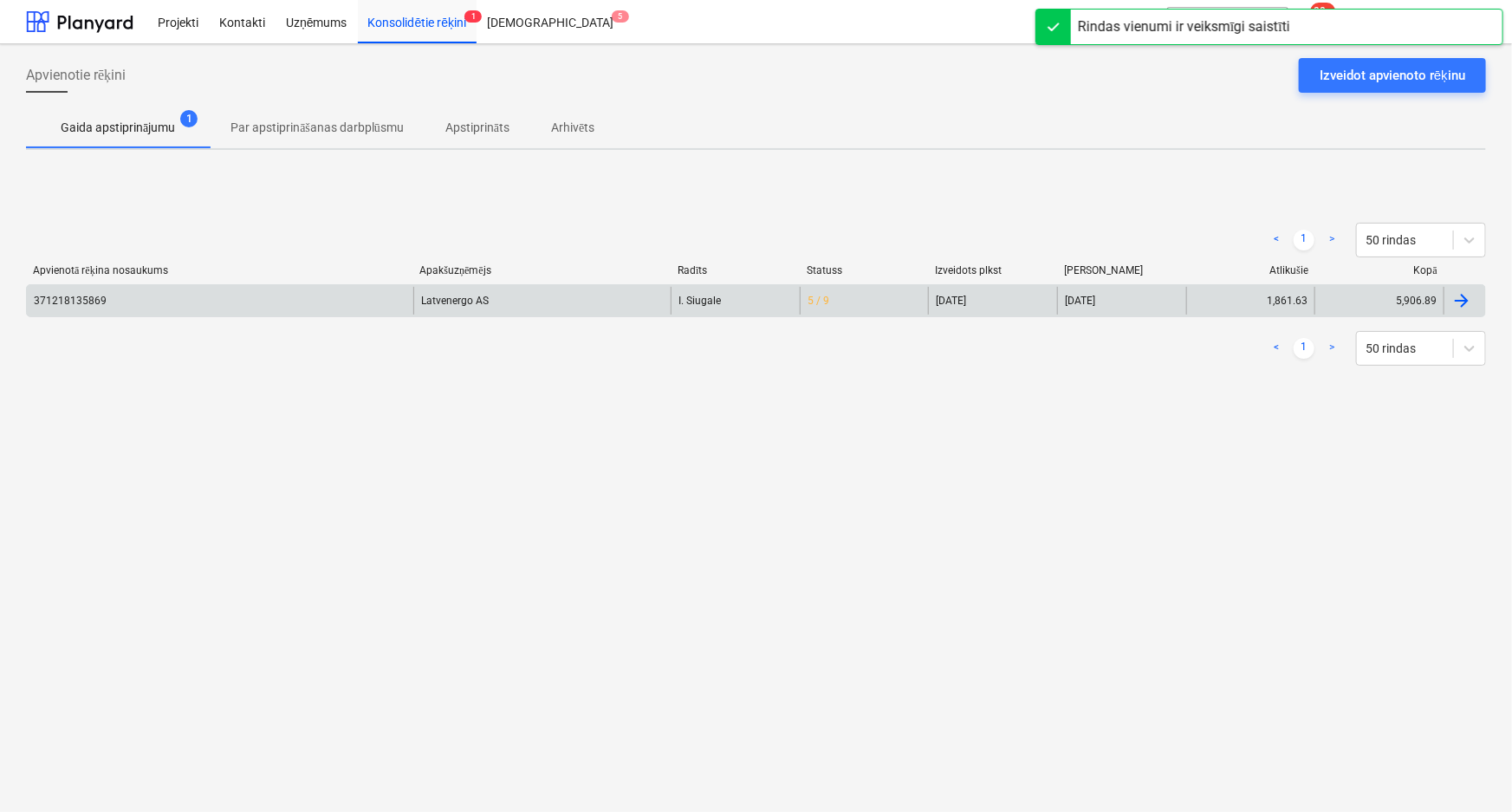
click at [327, 291] on div "371218135869" at bounding box center [220, 300] width 386 height 28
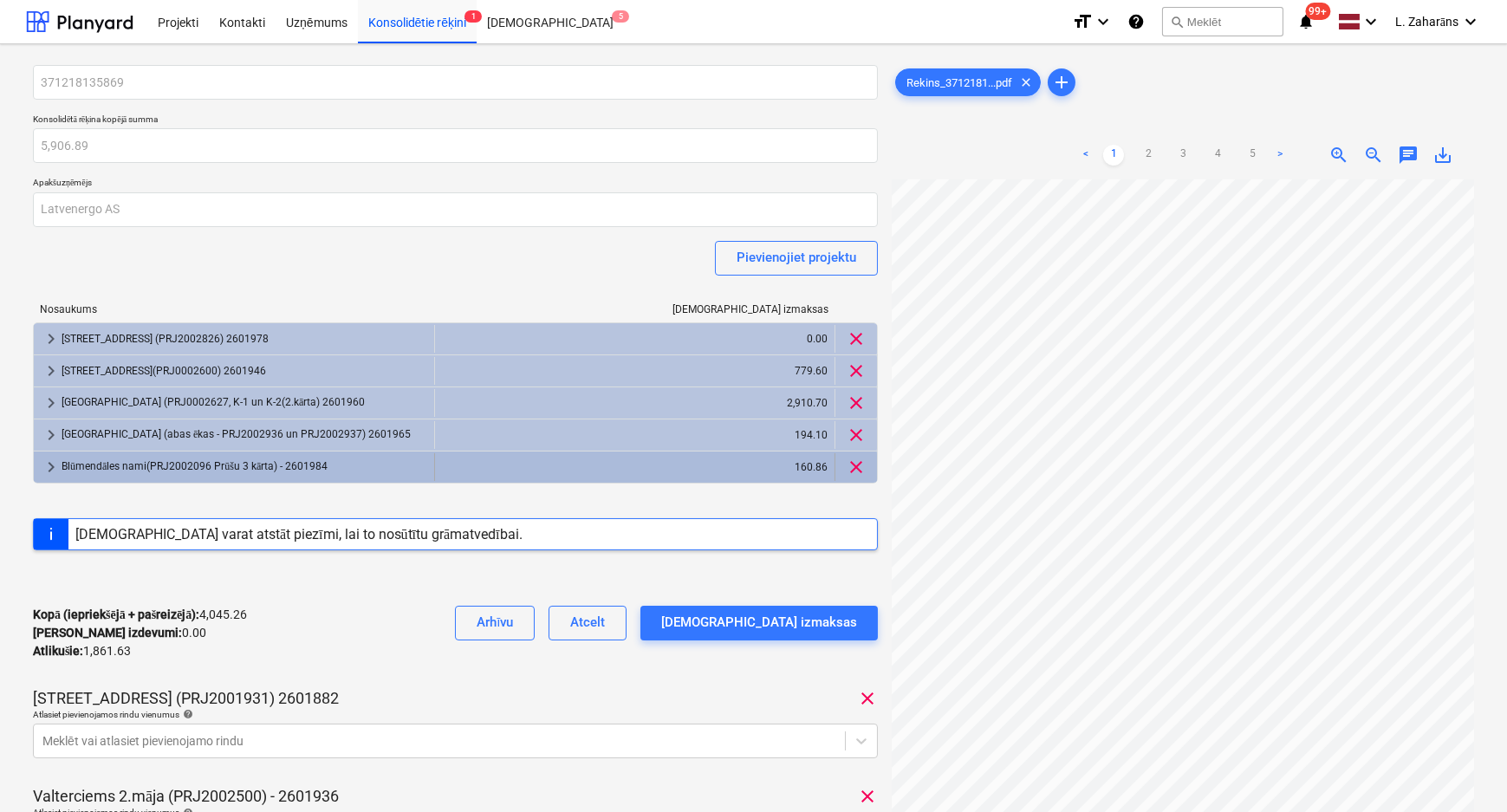
click at [194, 462] on div "Blūmendāles nami(PRJ2002096 Prūšu 3 kārta) - 2601984" at bounding box center [244, 466] width 366 height 28
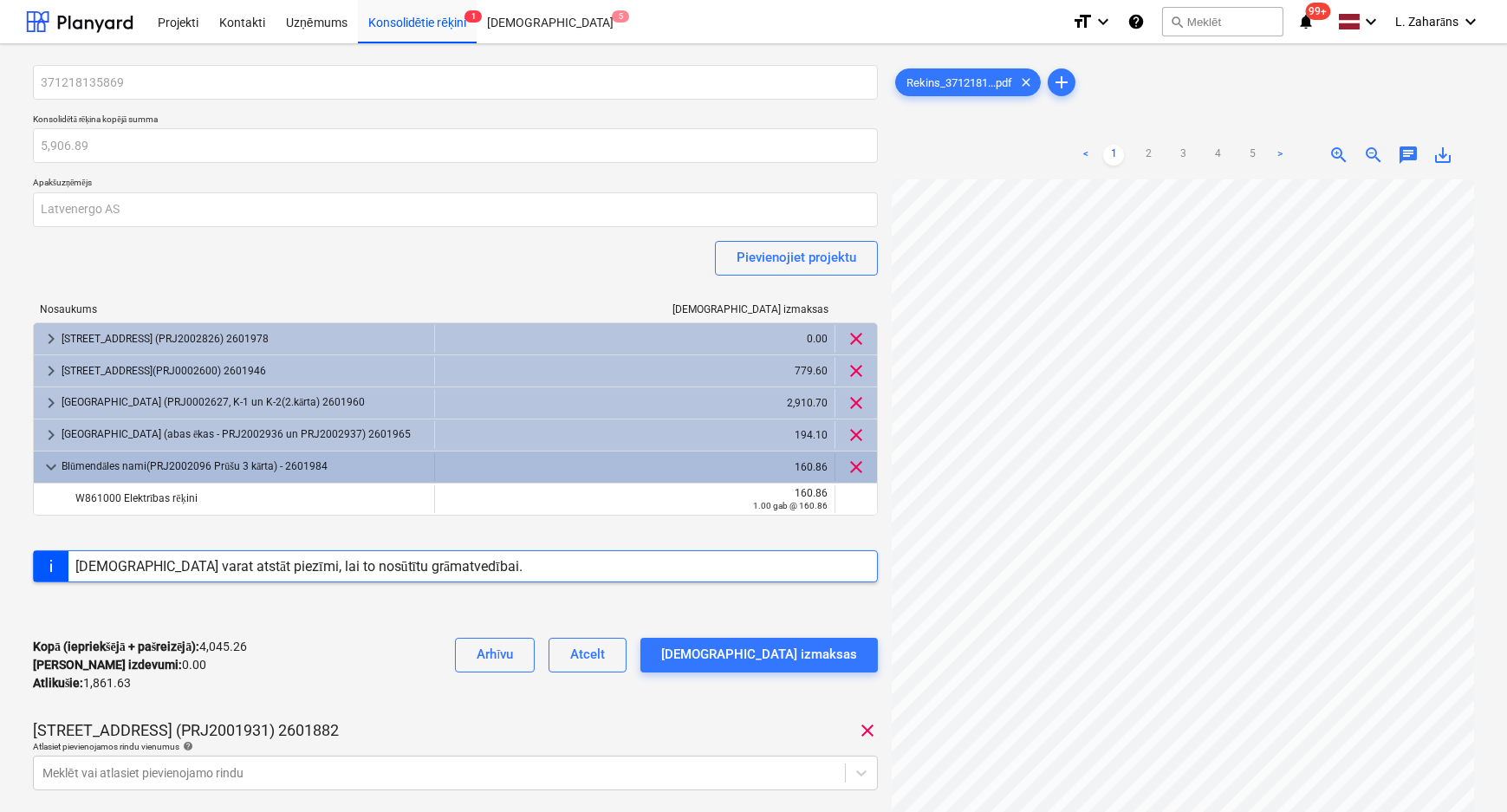
click at [191, 463] on div "Blūmendāles nami(PRJ2002096 Prūšu 3 kārta) - 2601984" at bounding box center [244, 466] width 366 height 28
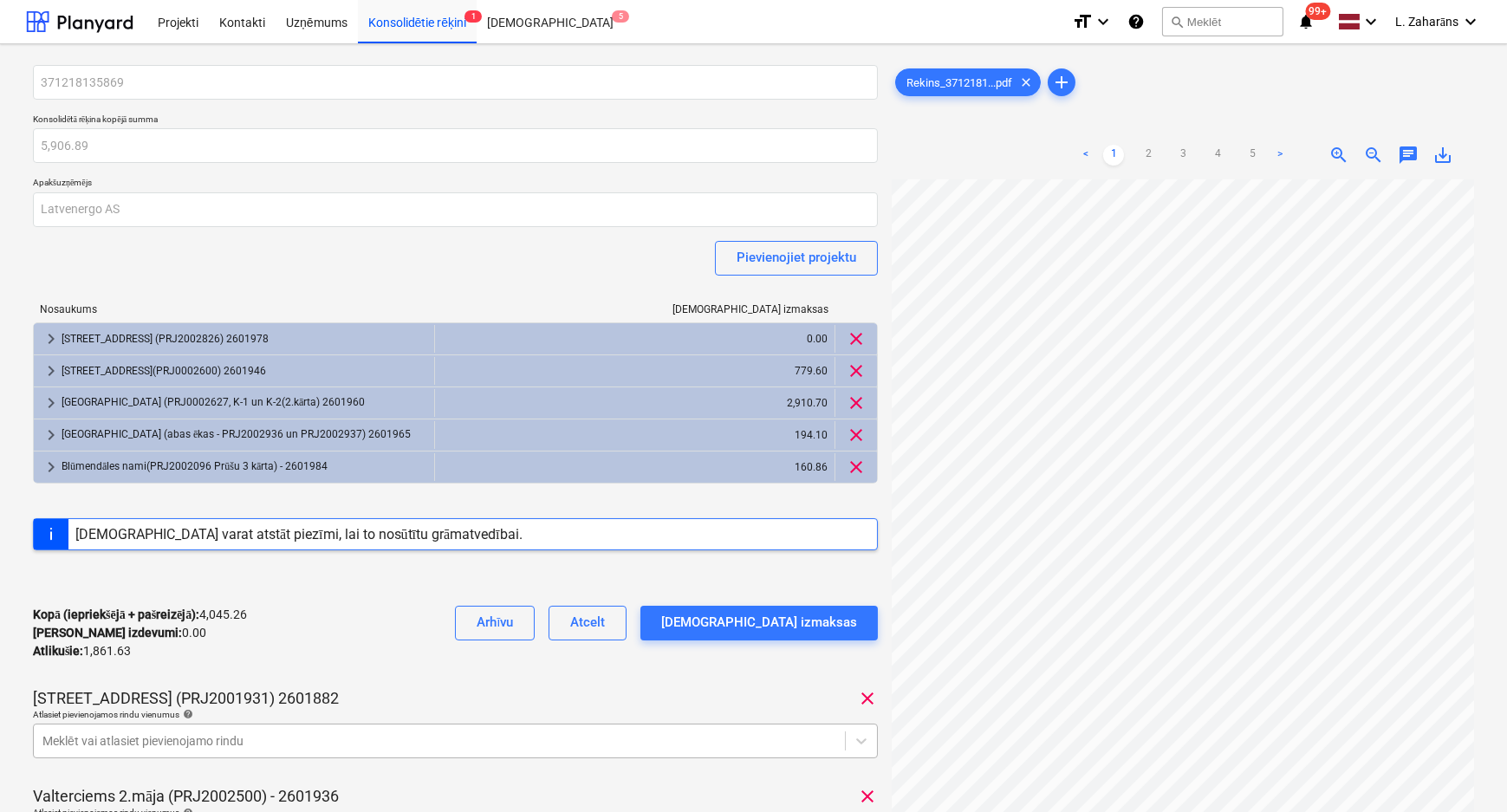
click at [86, 745] on body "Projekti Kontakti Uzņēmums Konsolidētie rēķini 1 Iesūtne 5 format_size keyboard…" at bounding box center [753, 406] width 1507 height 812
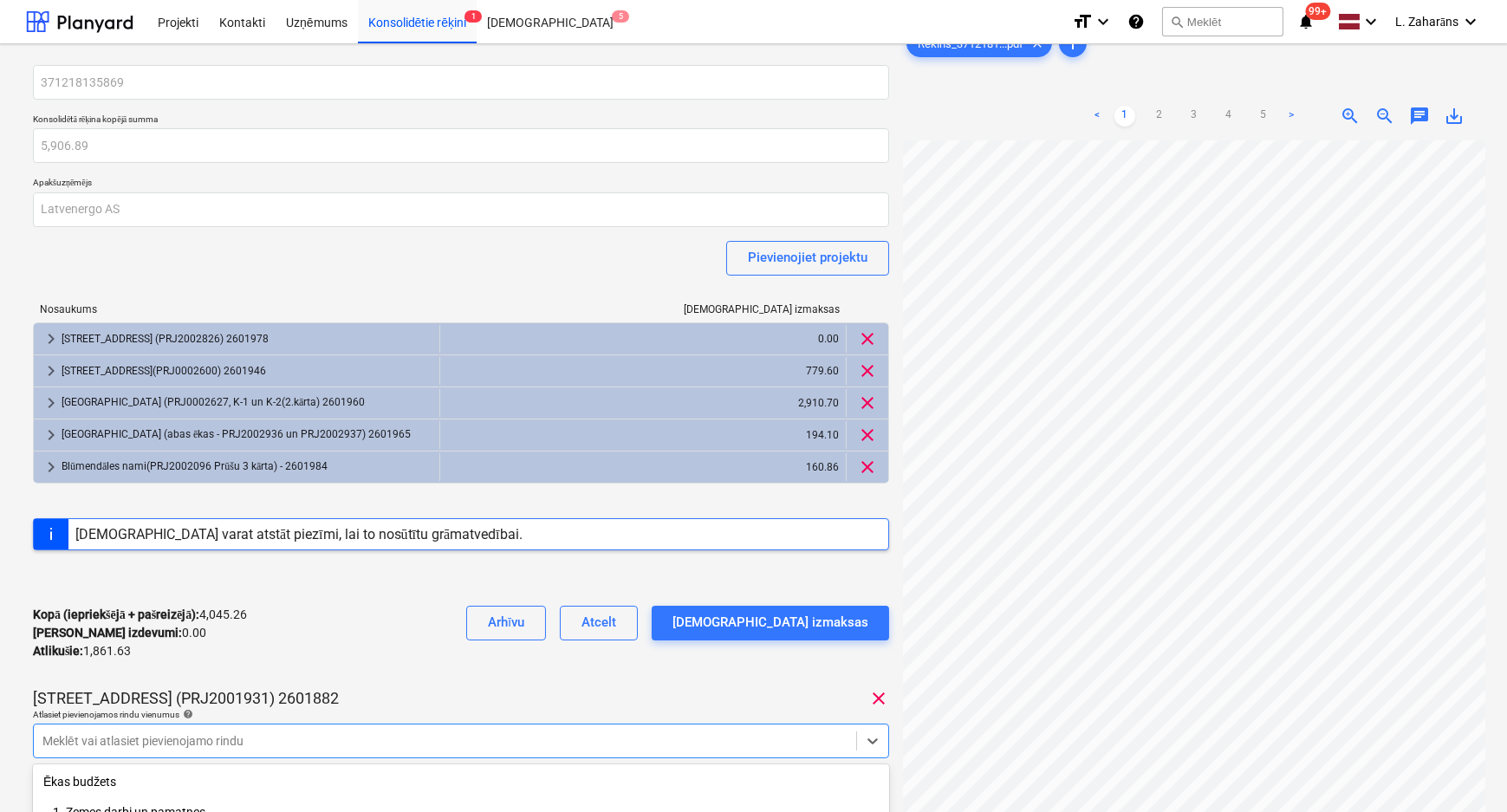
scroll to position [223, 0]
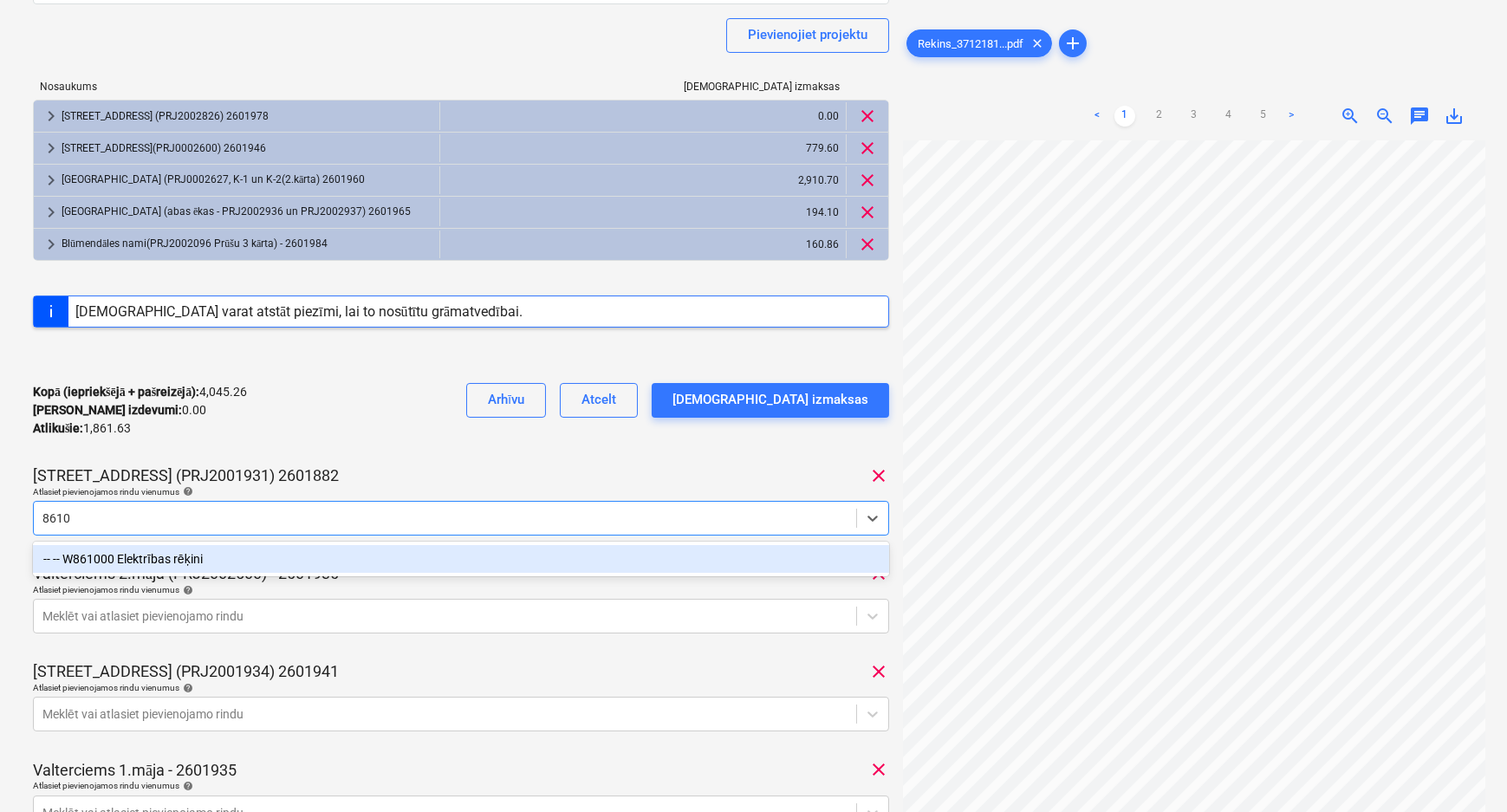
type input "86100"
click at [122, 562] on div "-- -- W861000 Elektrības rēķini" at bounding box center [461, 559] width 856 height 28
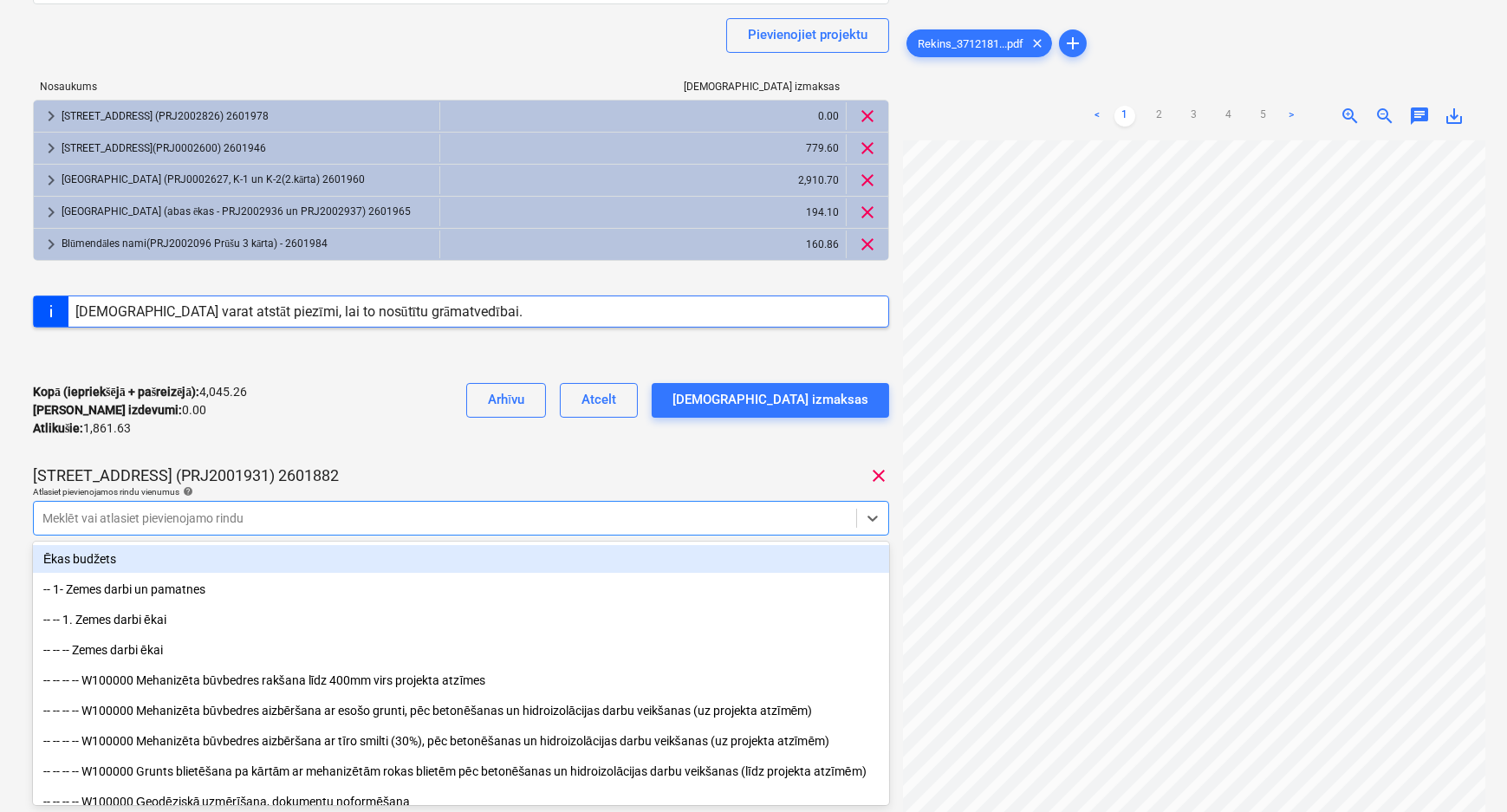
click at [243, 437] on div "Kopā (iepriekšējā + pašreizējā) : 4,045.26 Kārtējie izdevumi : 0.00 Atlikušie :…" at bounding box center [461, 410] width 856 height 83
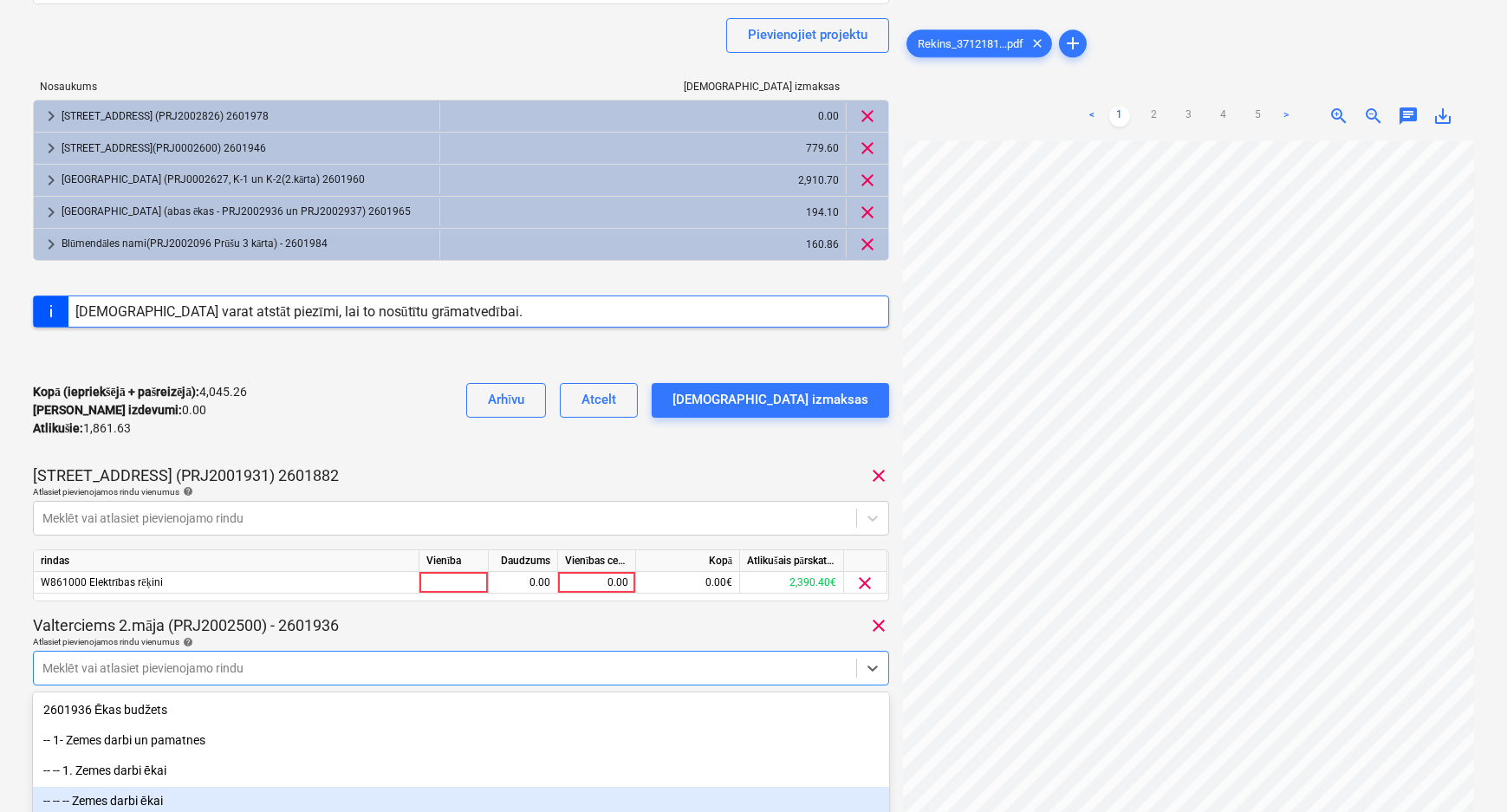
click at [140, 589] on body "Projekti Kontakti Uzņēmums Konsolidētie rēķini 1 Iesūtne 5 format_size keyboard…" at bounding box center [753, 183] width 1507 height 812
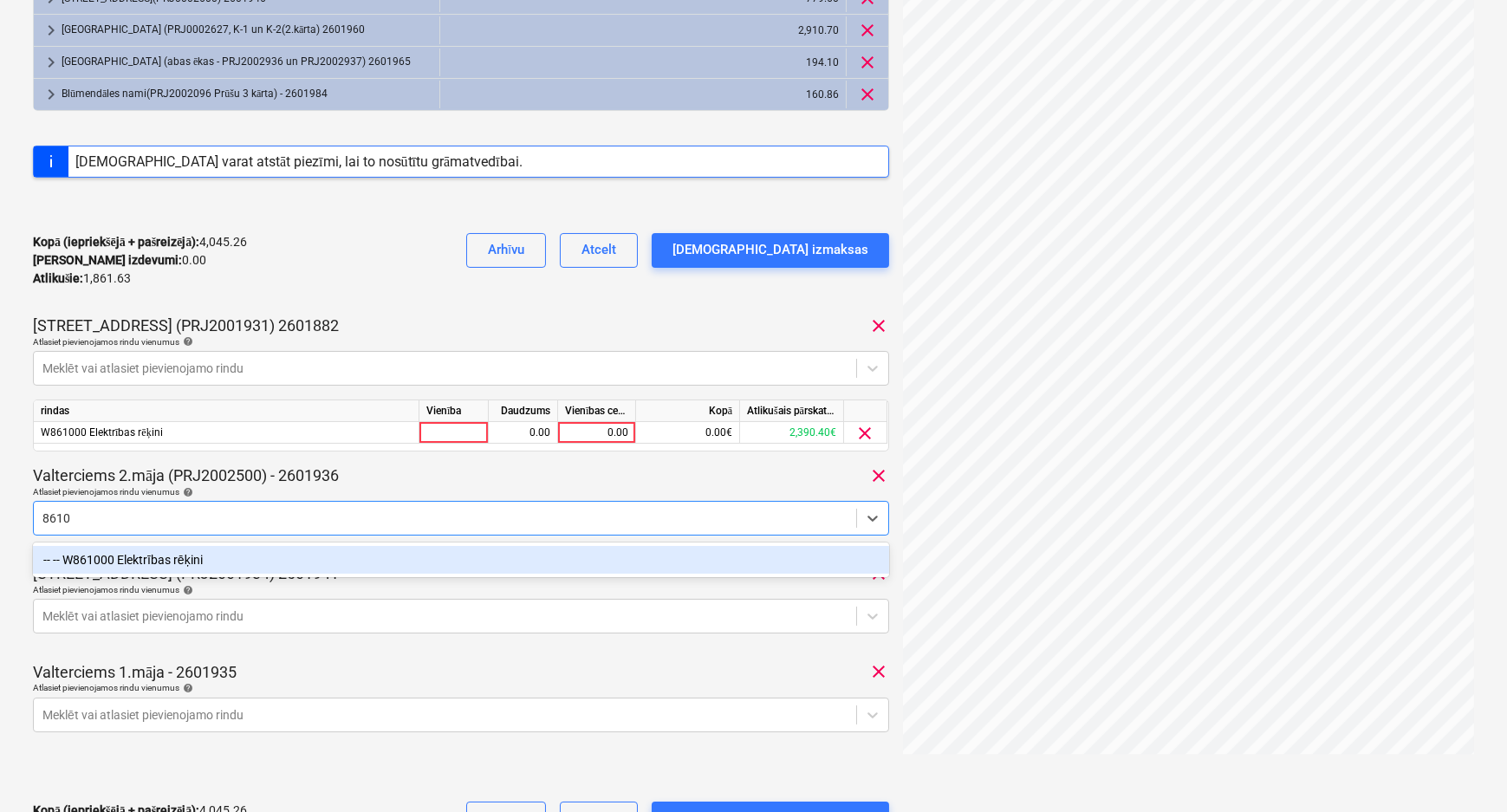
type input "86100"
click at [76, 557] on div "-- -- W861000 Elektrības rēķini" at bounding box center [461, 559] width 856 height 28
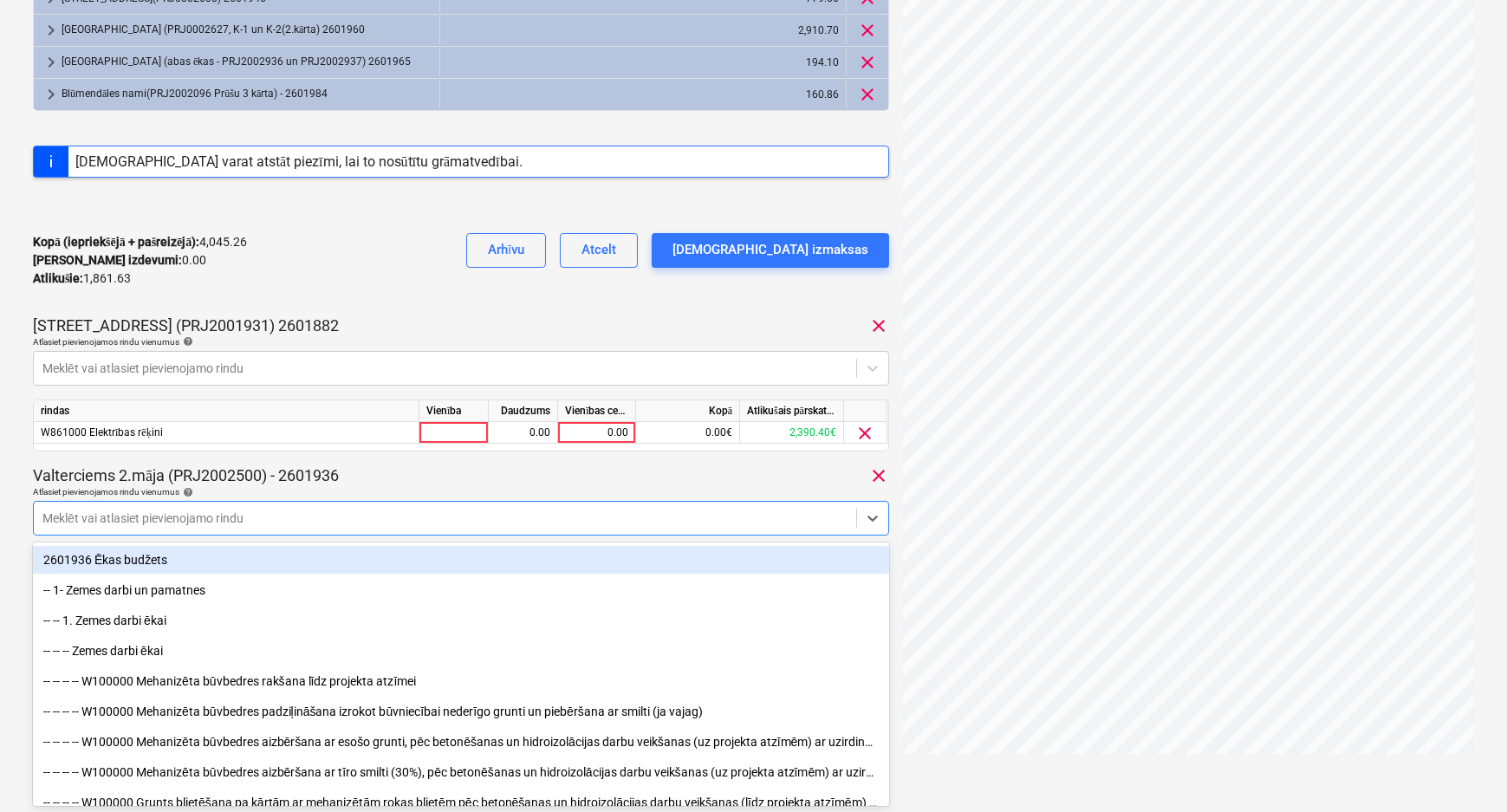
click at [358, 291] on div "Kopā (iepriekšējā + pašreizējā) : 4,045.26 Kārtējie izdevumi : 0.00 Atlikušie :…" at bounding box center [461, 260] width 856 height 83
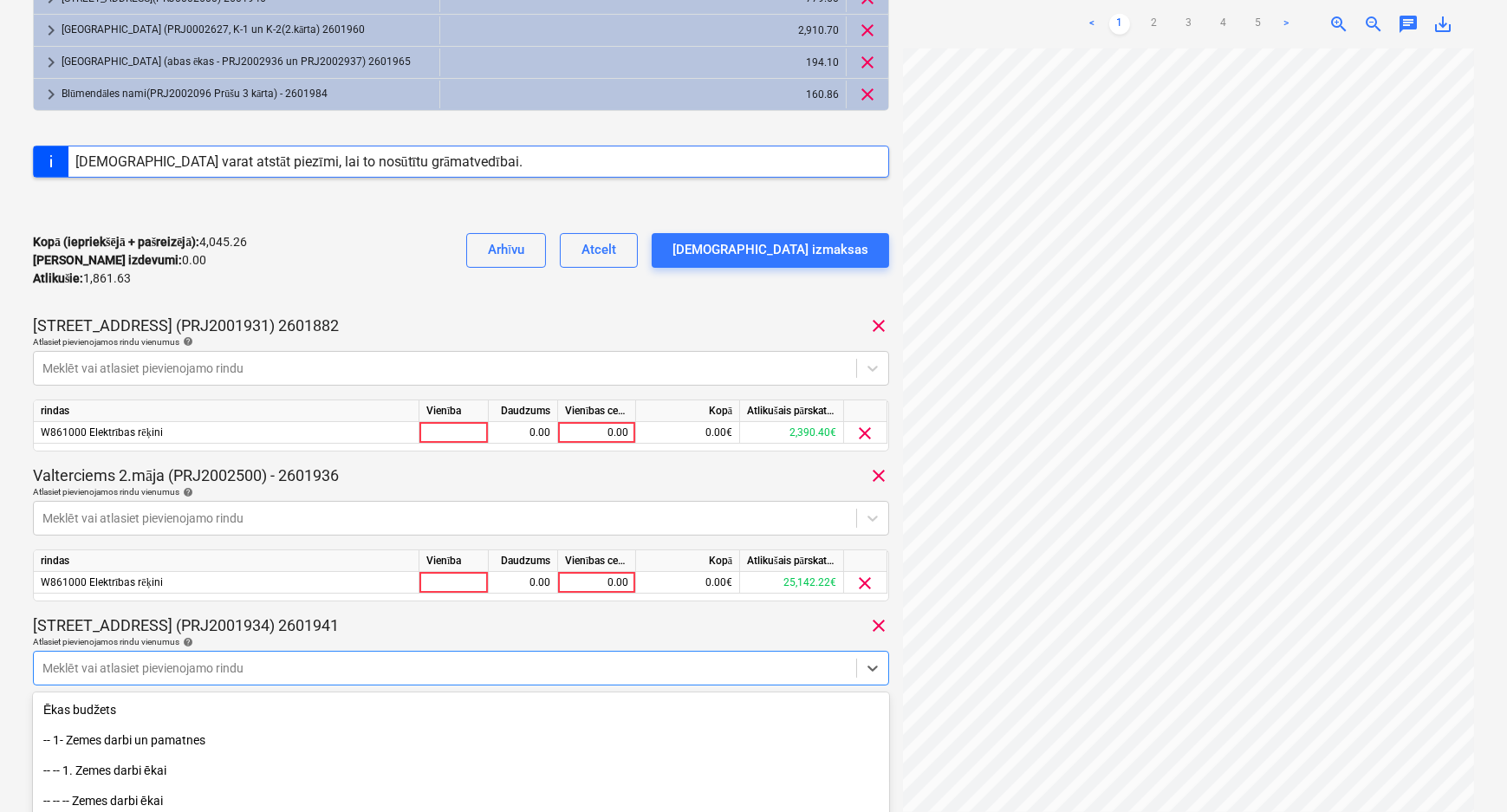
click at [85, 439] on body "Projekti Kontakti Uzņēmums Konsolidētie rēķini 1 Iesūtne 5 format_size keyboard…" at bounding box center [753, 33] width 1507 height 812
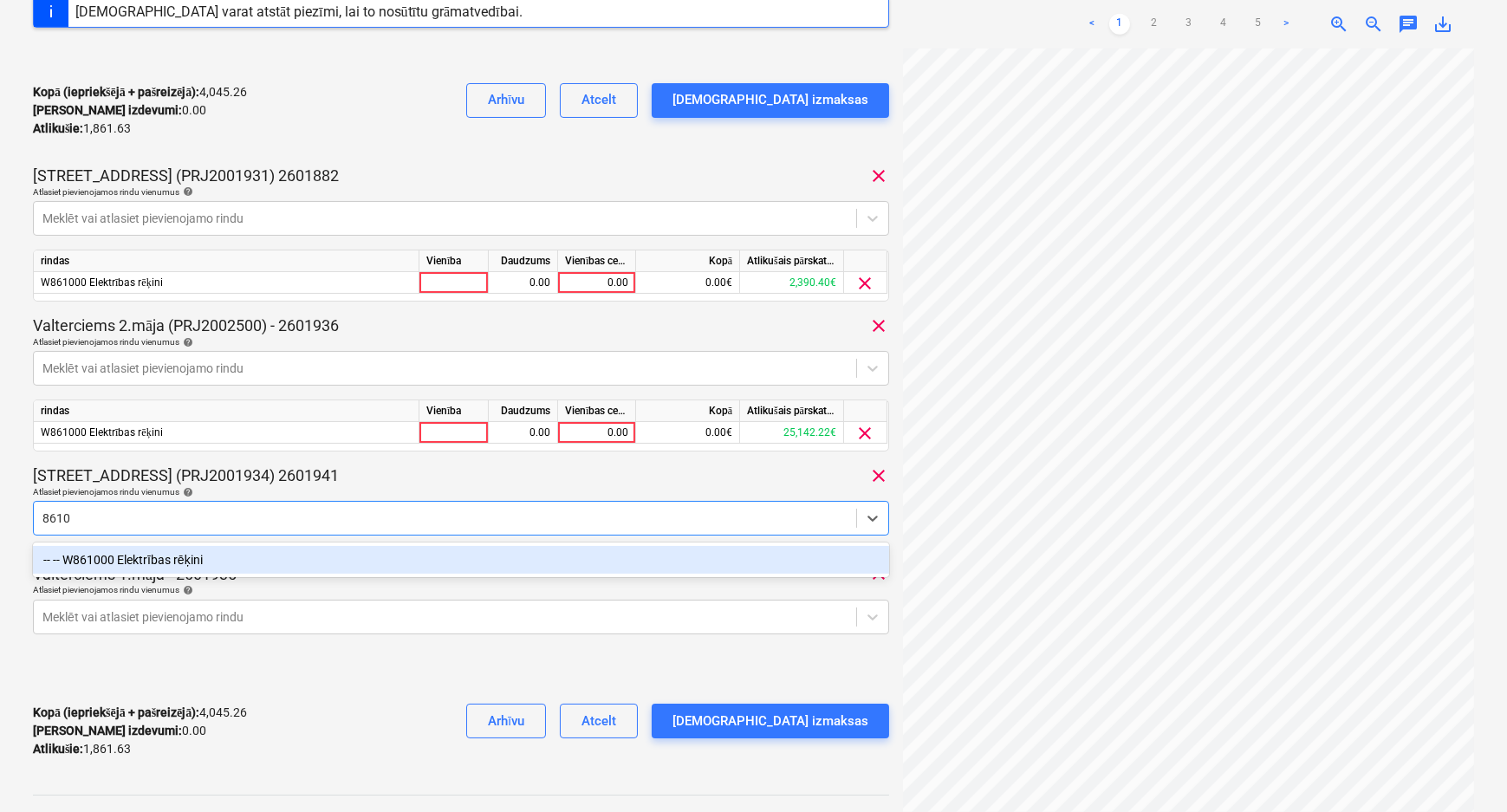
type input "86100"
click at [136, 562] on div "-- -- W861000 Elektrības rēķini" at bounding box center [461, 559] width 856 height 28
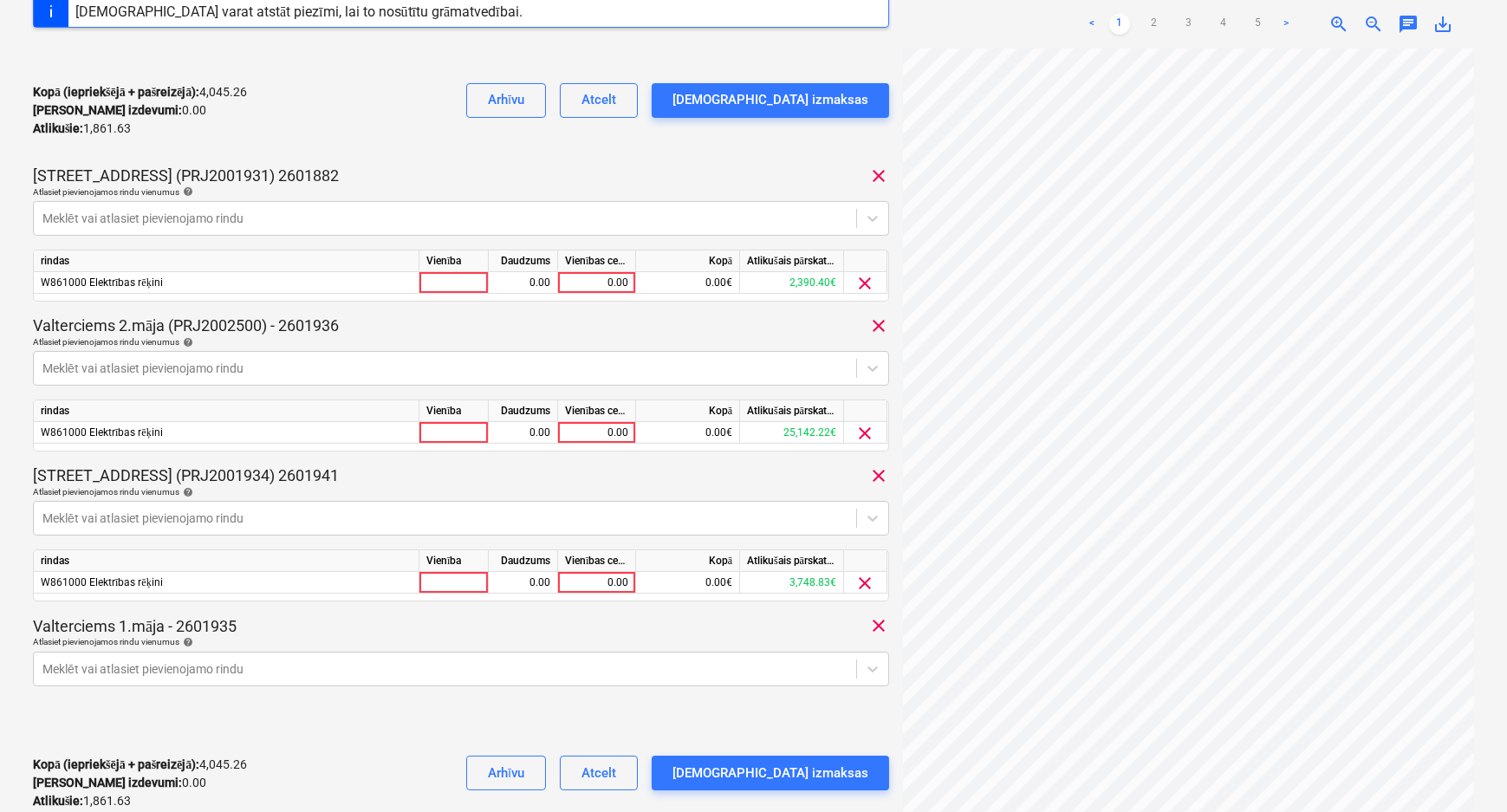
click at [363, 476] on div "Mazā Robežu iela 1 (PRJ2001934) 2601941 clear" at bounding box center [461, 475] width 856 height 21
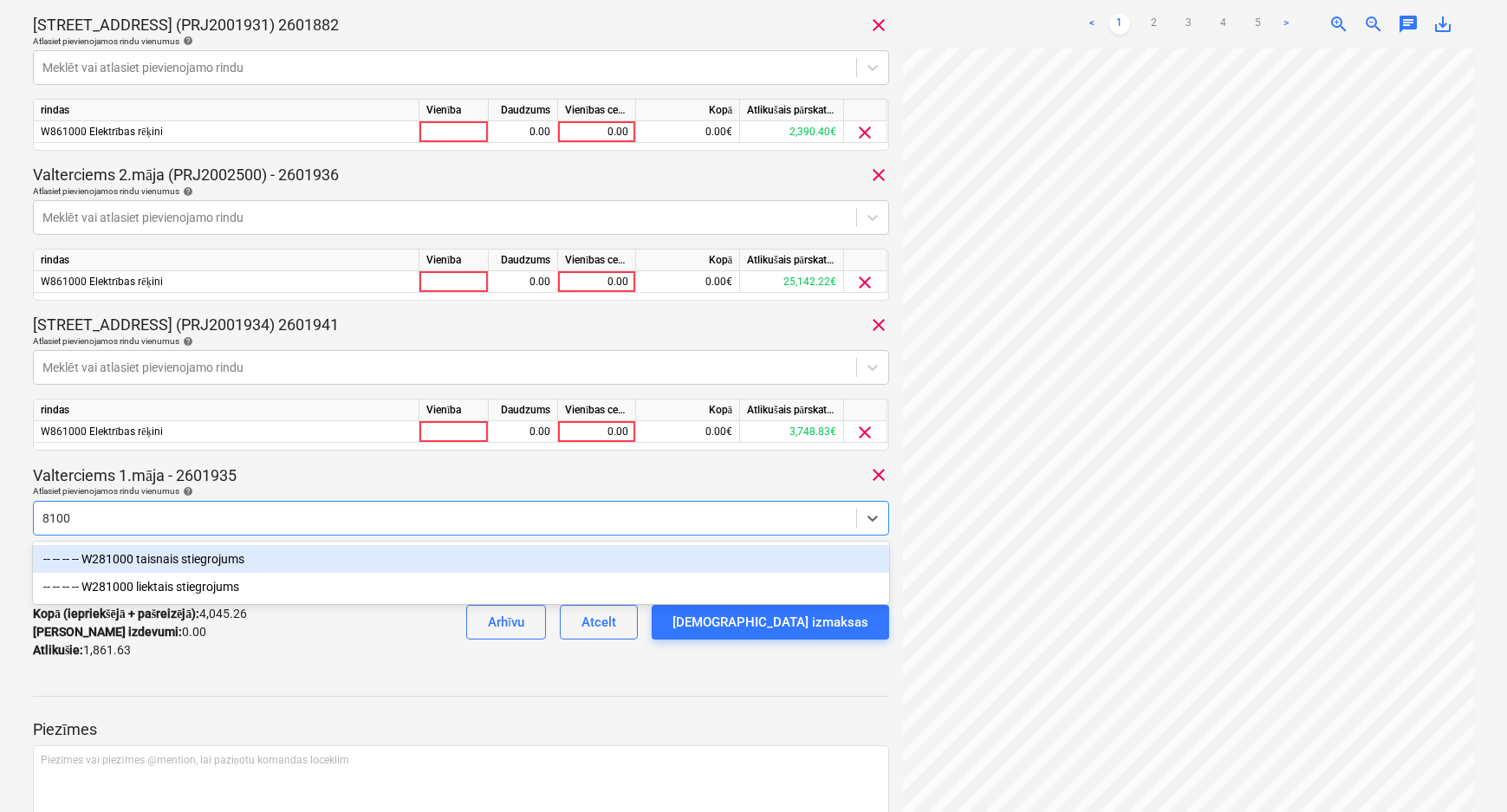
click at [48, 520] on input "8100" at bounding box center [58, 517] width 31 height 13
type input "86100"
click at [84, 562] on div "-- -- W861000 Elektrības rēķini" at bounding box center [461, 559] width 856 height 28
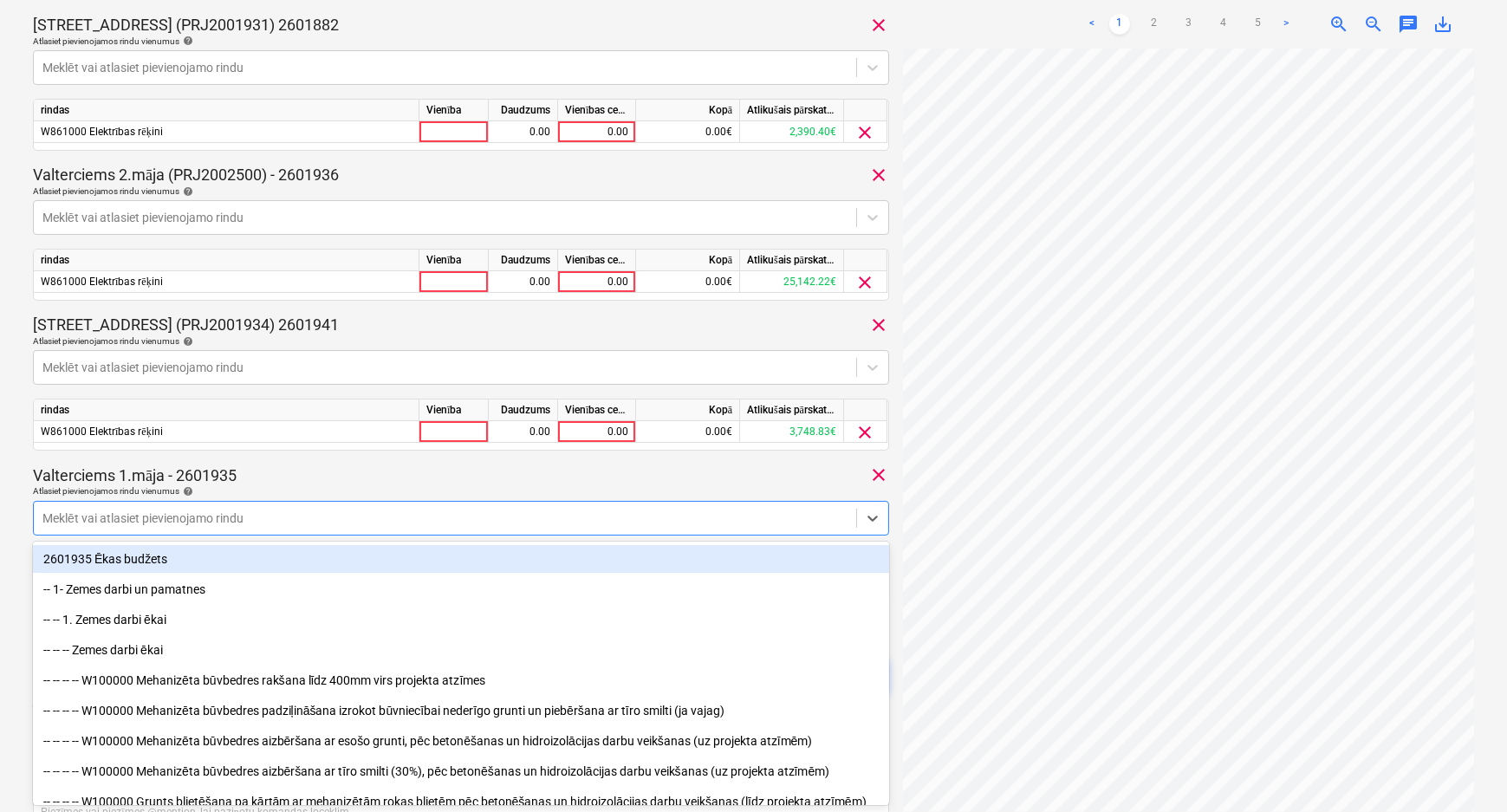
click at [383, 458] on div "371218135869 Konsolidētā rēķina kopējā summa 5,906.89 Apakšuzņēmējs Latvenergo …" at bounding box center [461, 58] width 856 height 1333
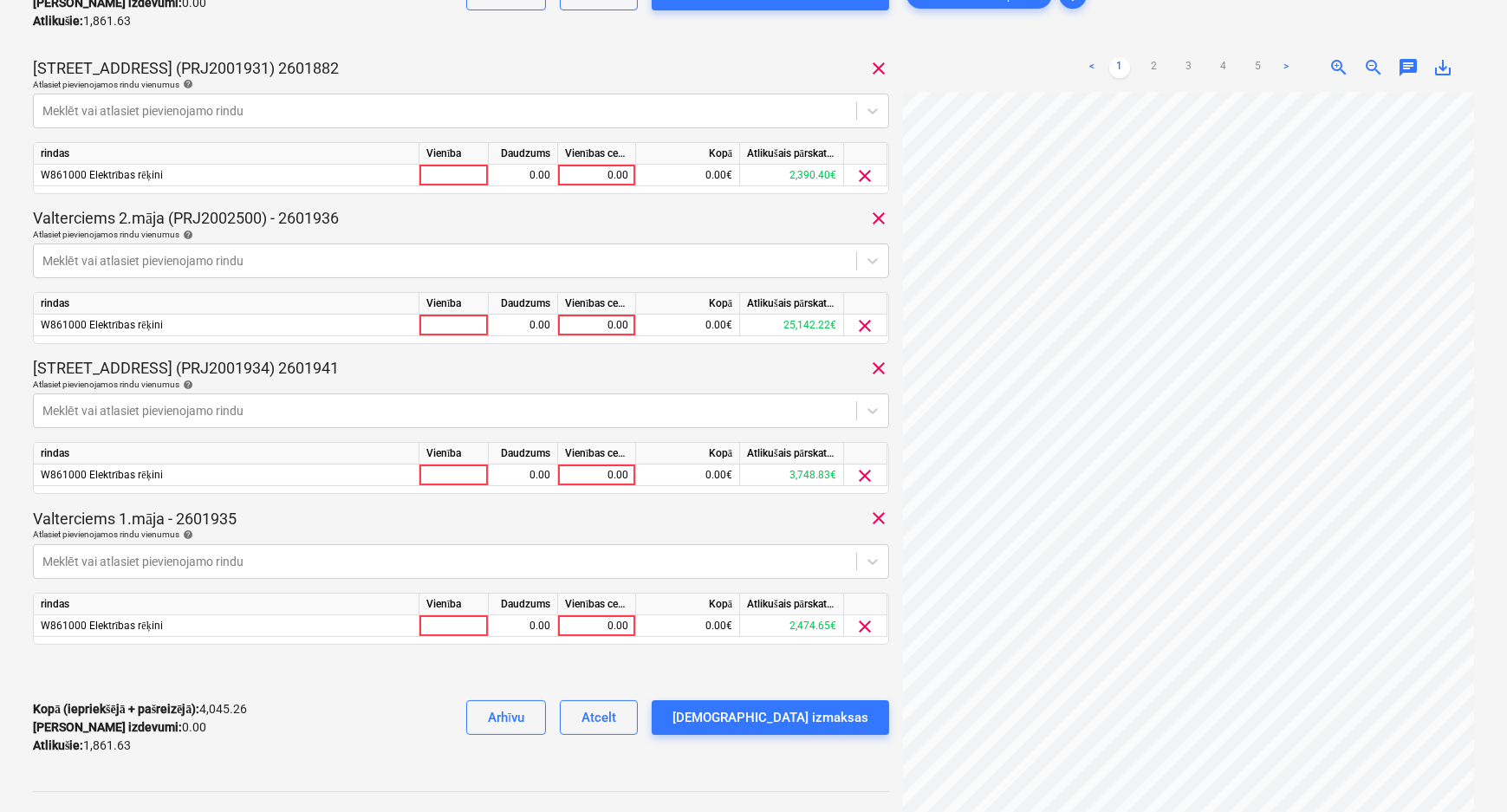
scroll to position [594, 0]
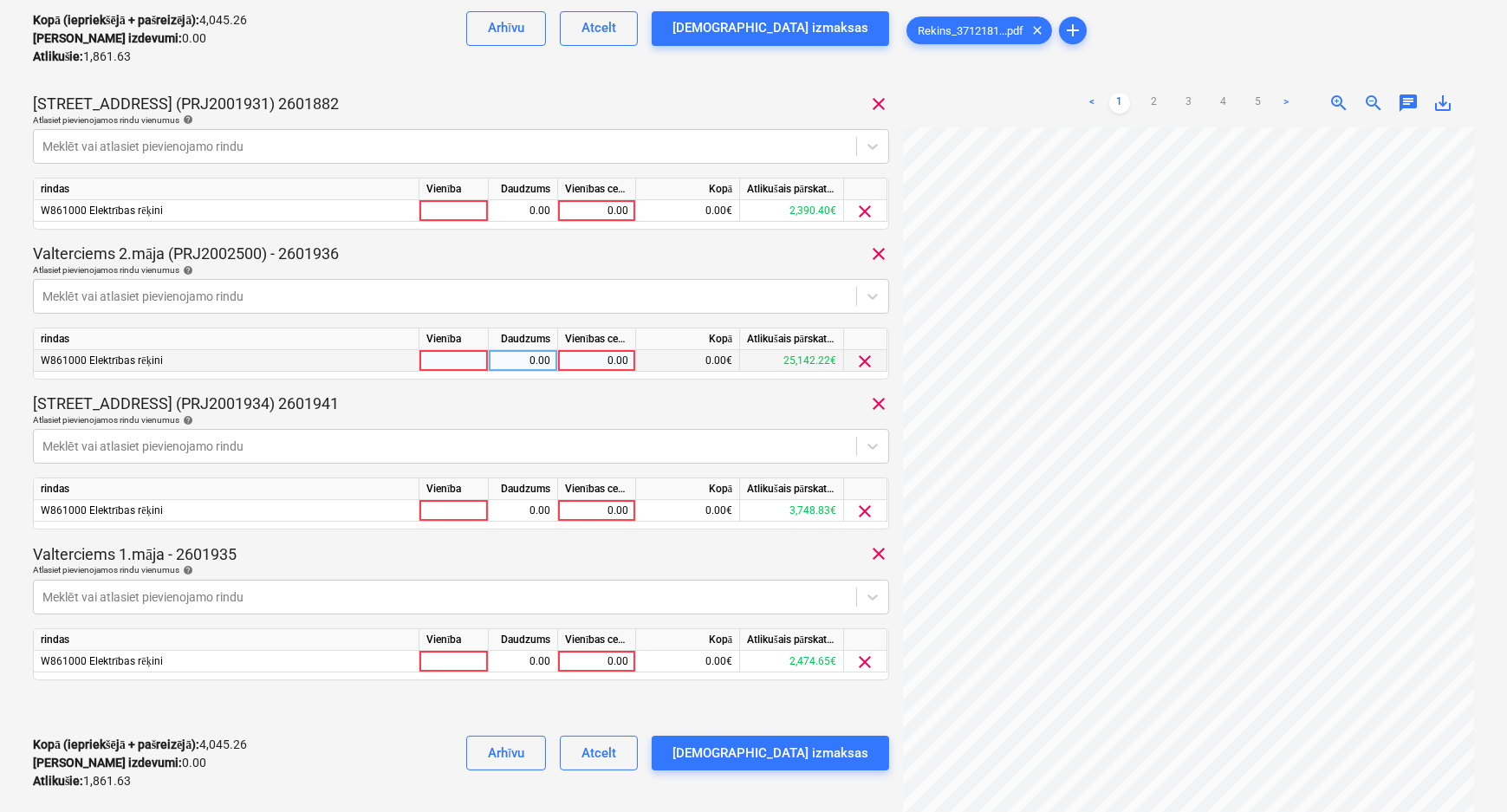
click at [570, 354] on div "0.00" at bounding box center [597, 361] width 63 height 22
type input "424.63,"
click at [539, 251] on div "Valterciems 2.māja (PRJ2002500) - 2601936 clear" at bounding box center [461, 253] width 856 height 21
click at [598, 657] on div "0.00" at bounding box center [597, 661] width 63 height 22
type input "357.61"
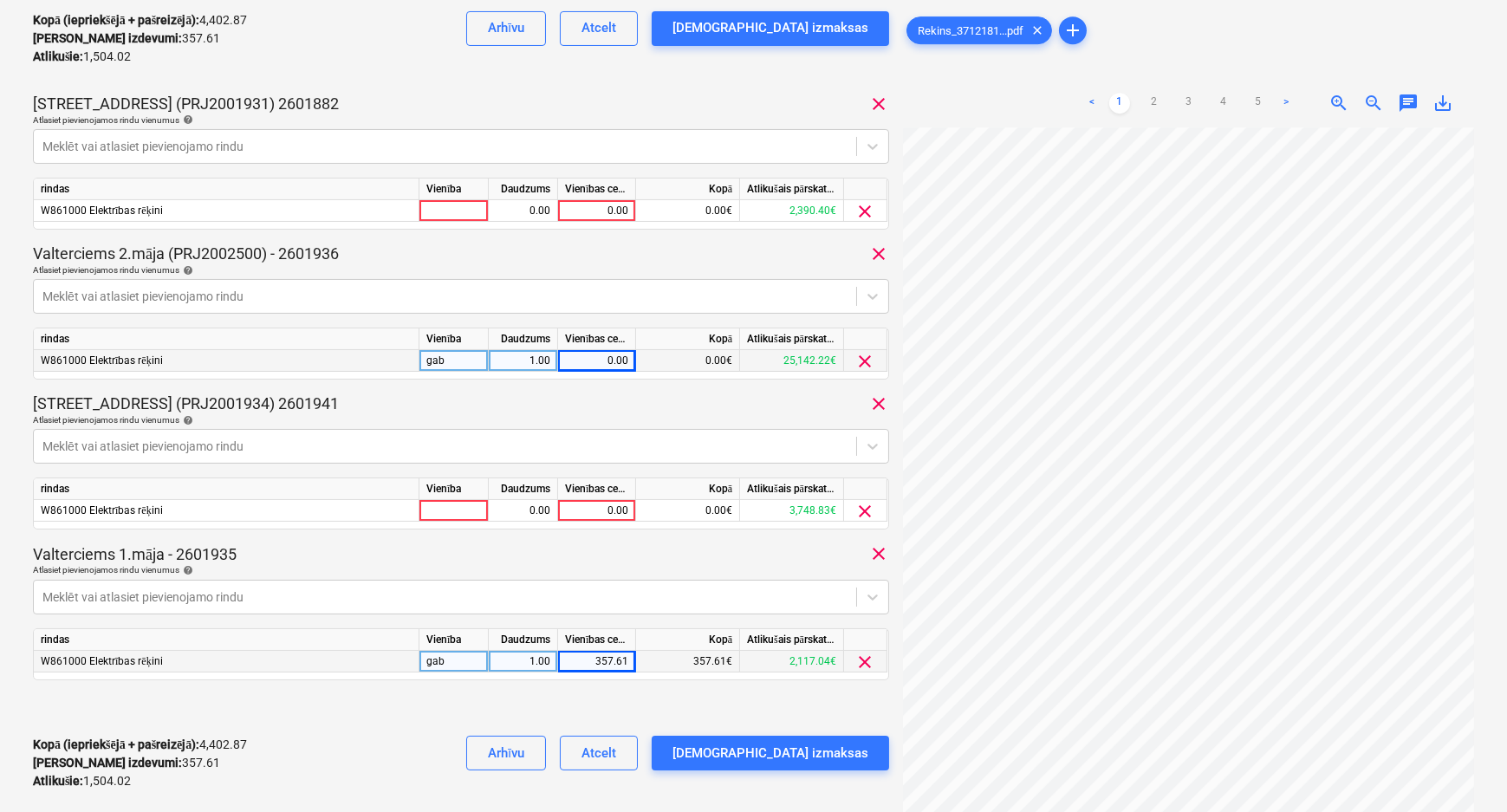
click at [587, 549] on div "Valterciems 1.māja - 2601935 clear" at bounding box center [461, 553] width 856 height 21
click at [585, 358] on div "0.00" at bounding box center [597, 361] width 63 height 22
type input "424.63"
click at [585, 508] on div "0.00" at bounding box center [597, 510] width 63 height 22
type input "556.24"
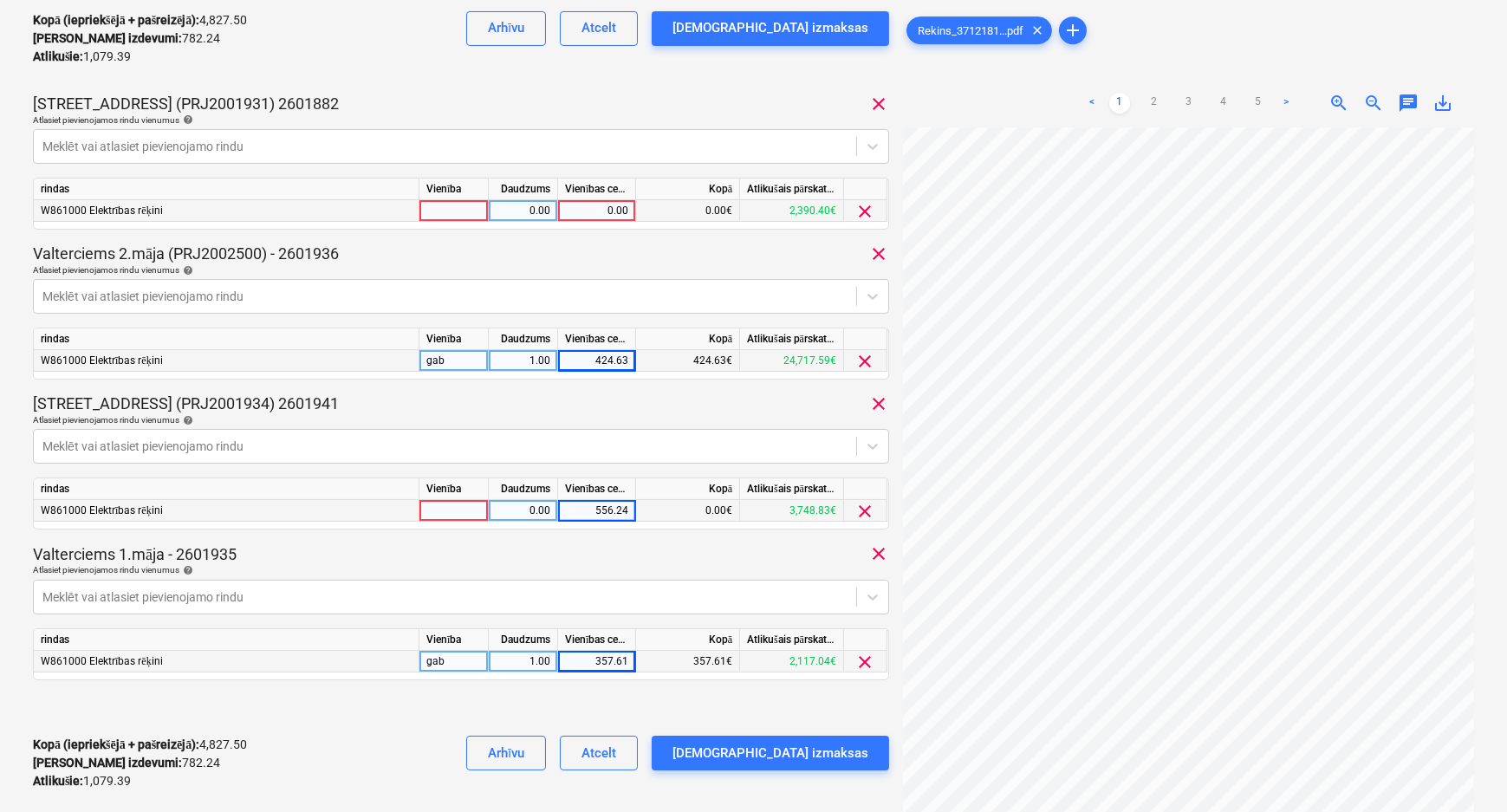
click at [581, 208] on div "0.00" at bounding box center [597, 211] width 63 height 22
type input "36.2"
click at [600, 243] on div "Valterciems 2.māja (PRJ2002500) - 2601936 clear" at bounding box center [461, 253] width 856 height 21
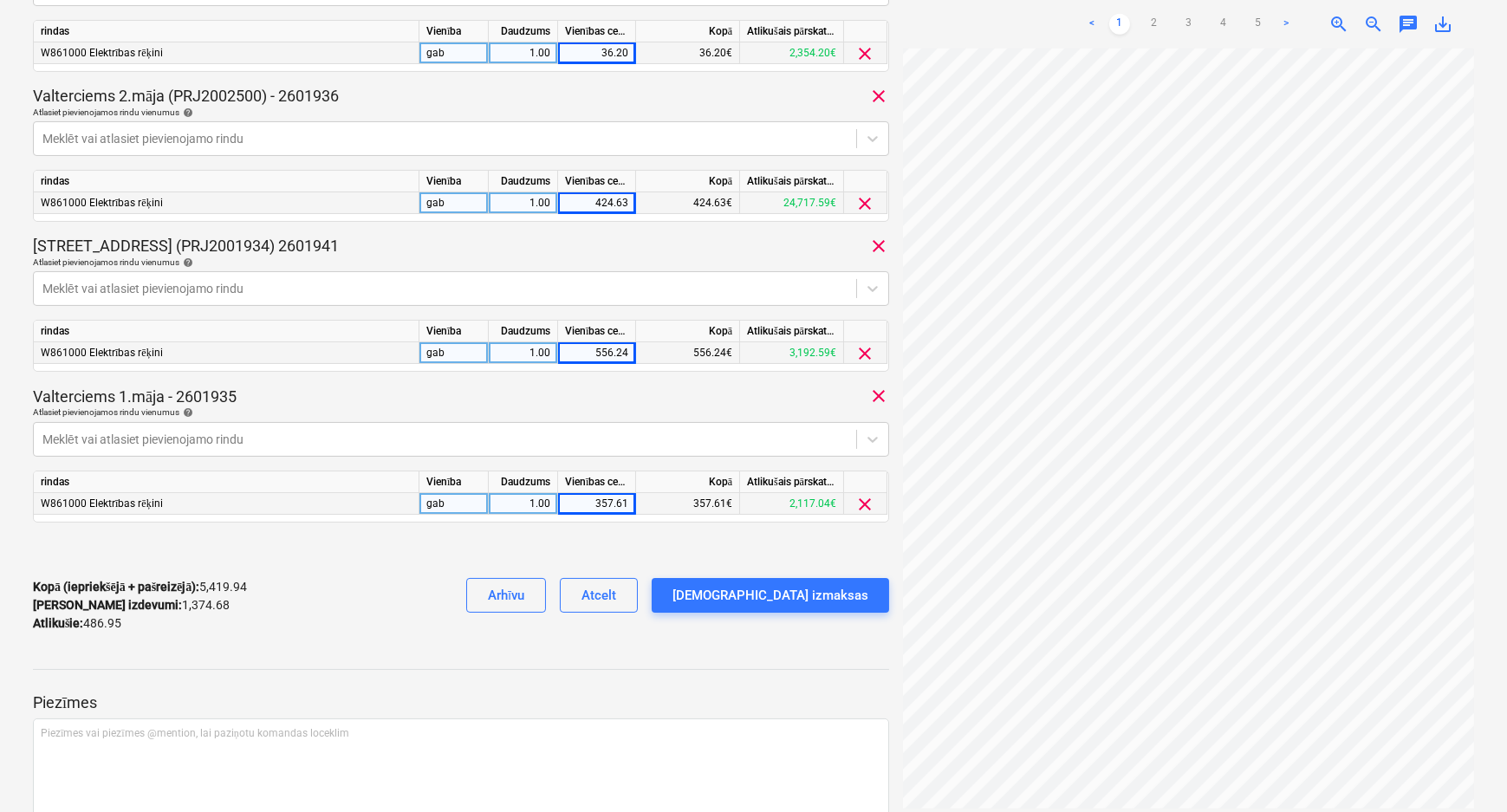
scroll to position [161, 0]
click at [1441, 28] on div "Neizdevās iegūt piezīmes" at bounding box center [1263, 18] width 468 height 36
click at [1441, 19] on div "Neizdevās iegūt piezīmes" at bounding box center [1263, 18] width 468 height 36
click at [1370, 17] on div "Neizdevās iegūt piezīmes" at bounding box center [1263, 18] width 468 height 36
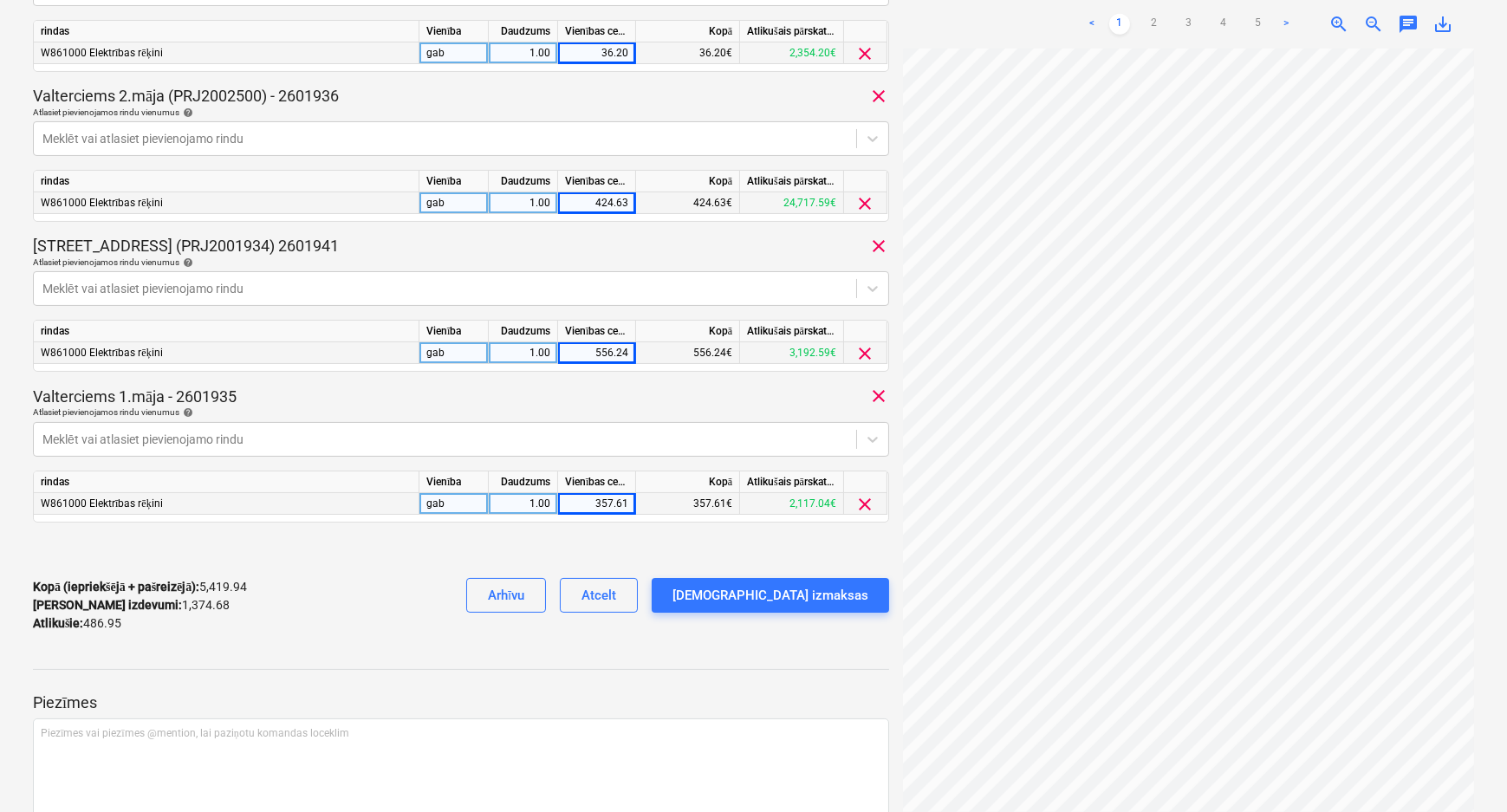
click at [1370, 17] on div "Neizdevās iegūt piezīmes" at bounding box center [1263, 18] width 468 height 36
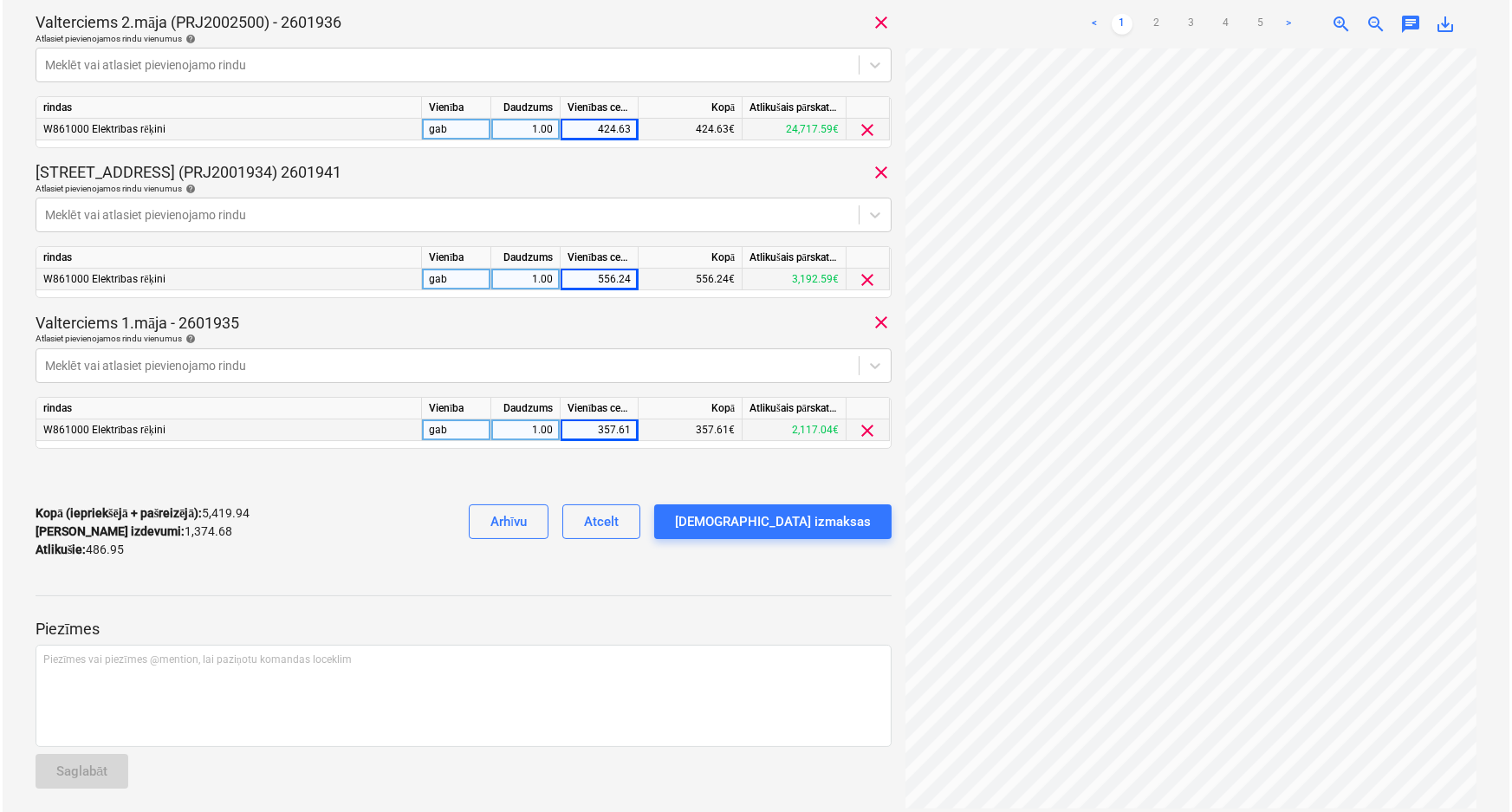
scroll to position [835, 0]
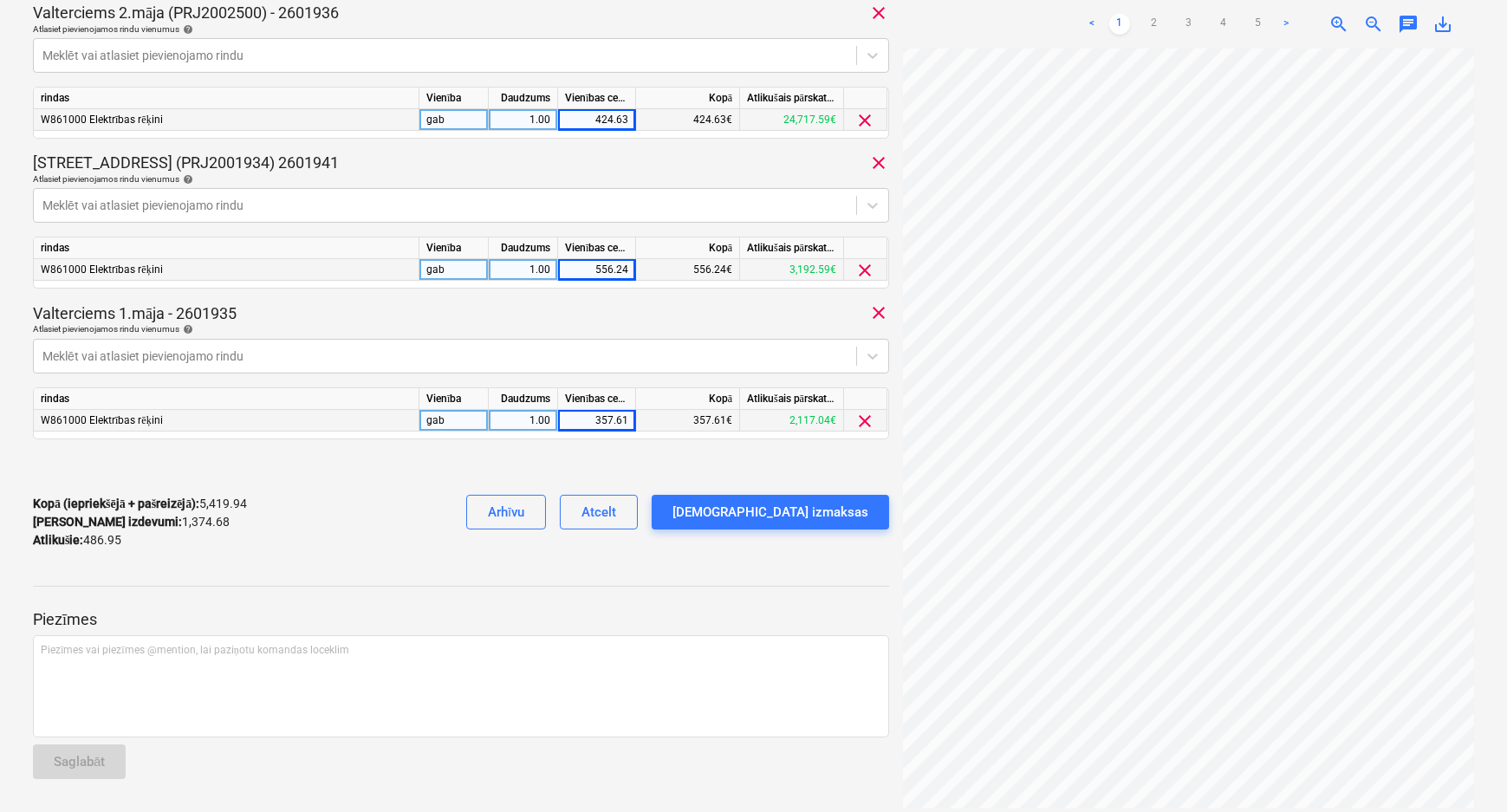
click at [1157, 22] on div "Neizdevās iegūt piezīmes" at bounding box center [1149, 18] width 154 height 21
click at [1155, 19] on div "Neizdevās iegūt piezīmes" at bounding box center [1149, 18] width 154 height 21
click at [780, 514] on div "Apstipriniet izmaksas" at bounding box center [770, 511] width 196 height 22
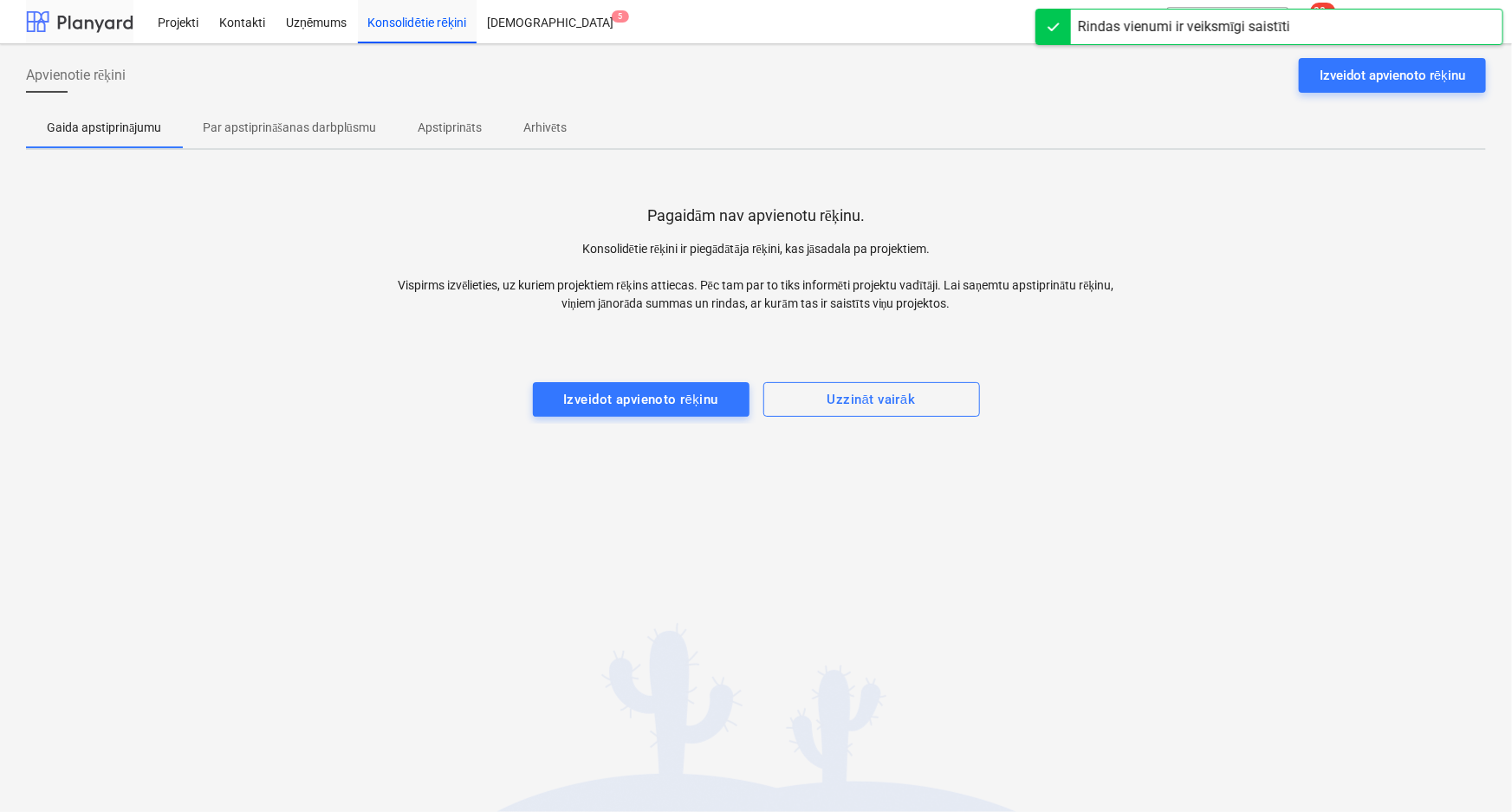
drag, startPoint x: 103, startPoint y: 19, endPoint x: 125, endPoint y: 33, distance: 26.1
click at [103, 19] on div at bounding box center [80, 22] width 108 height 43
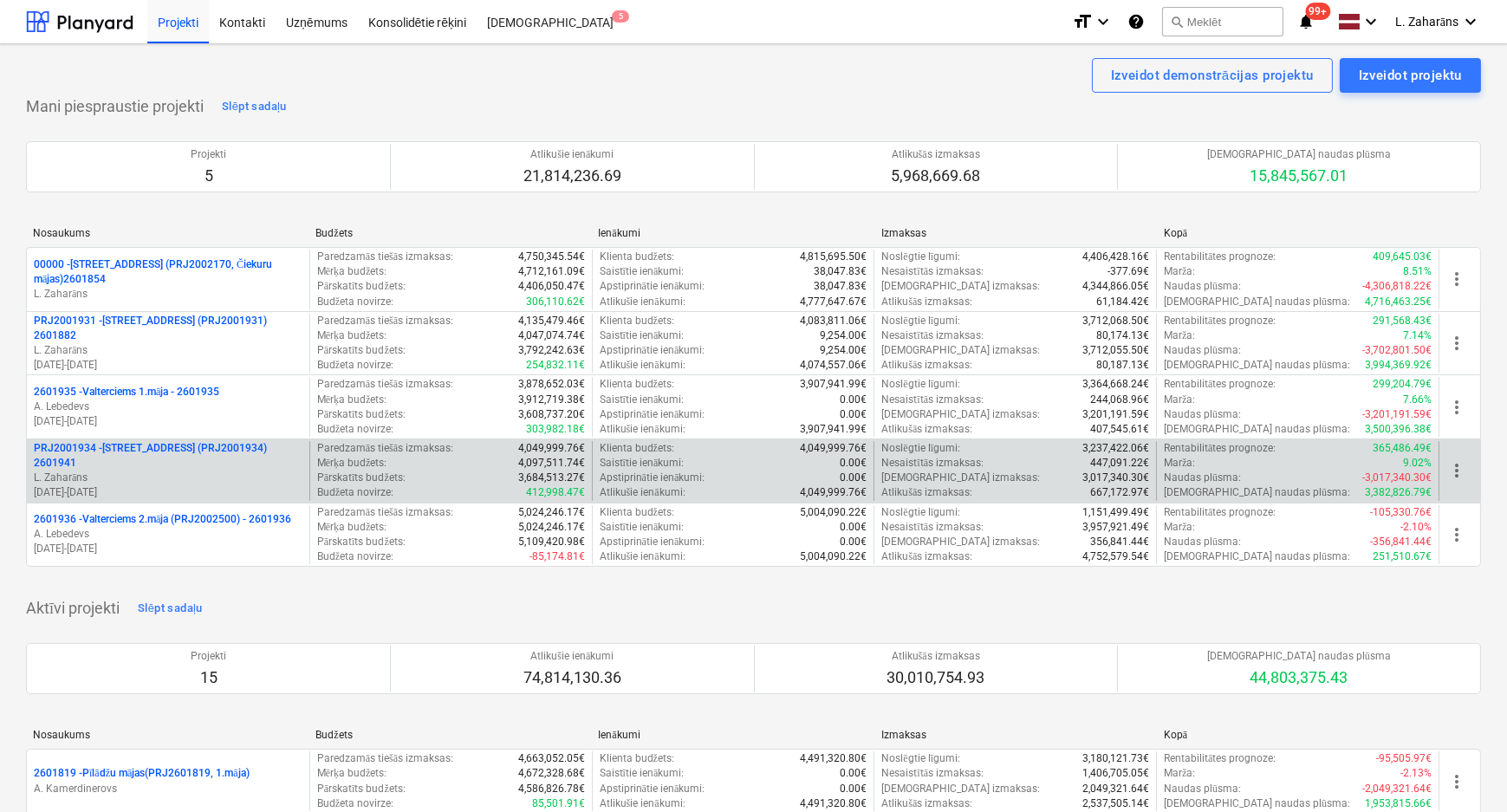
click at [121, 446] on p "PRJ2001934 - Mazā Robežu iela 1 (PRJ2001934) 2601941" at bounding box center [168, 455] width 269 height 30
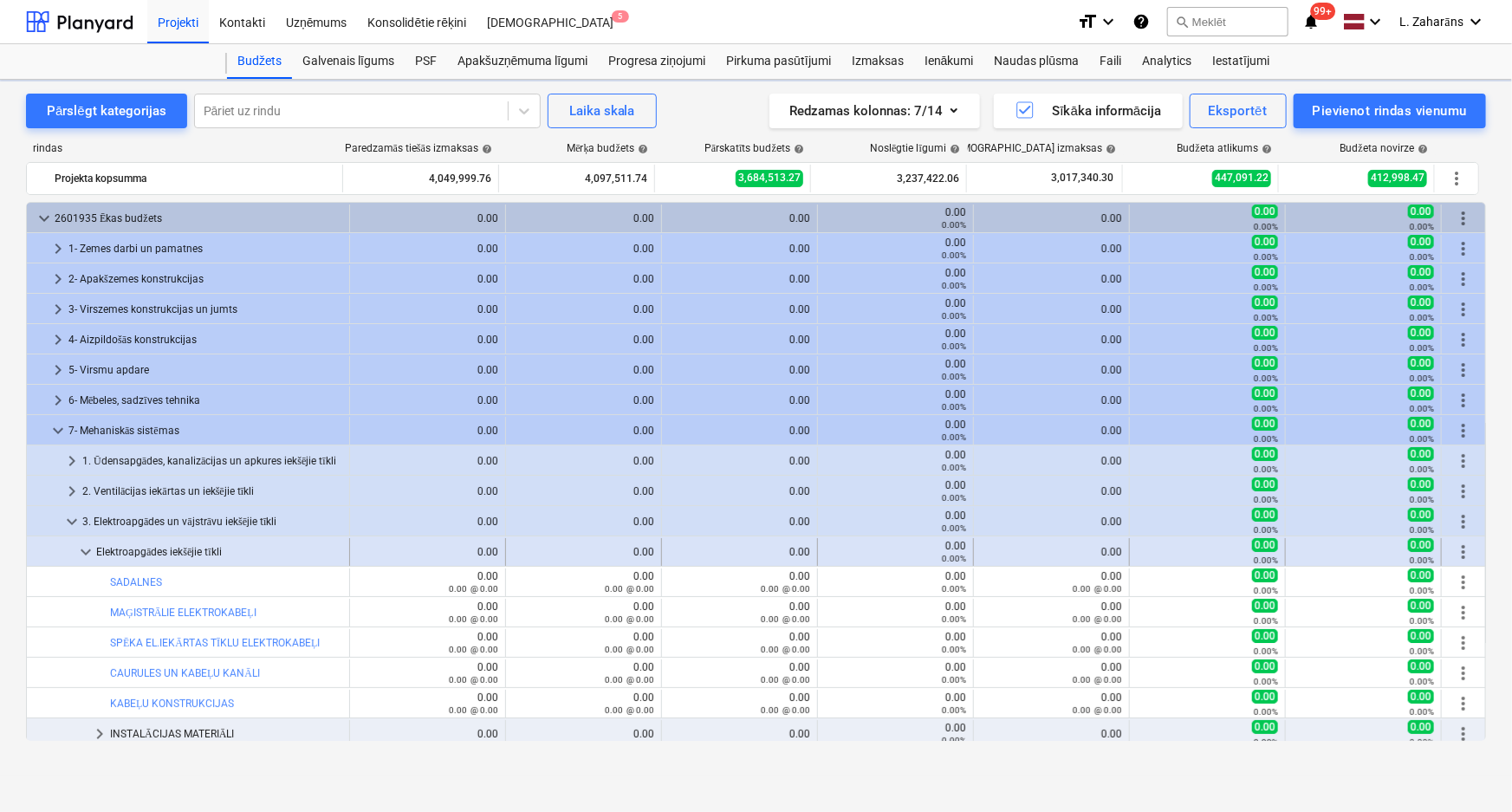
scroll to position [179, 0]
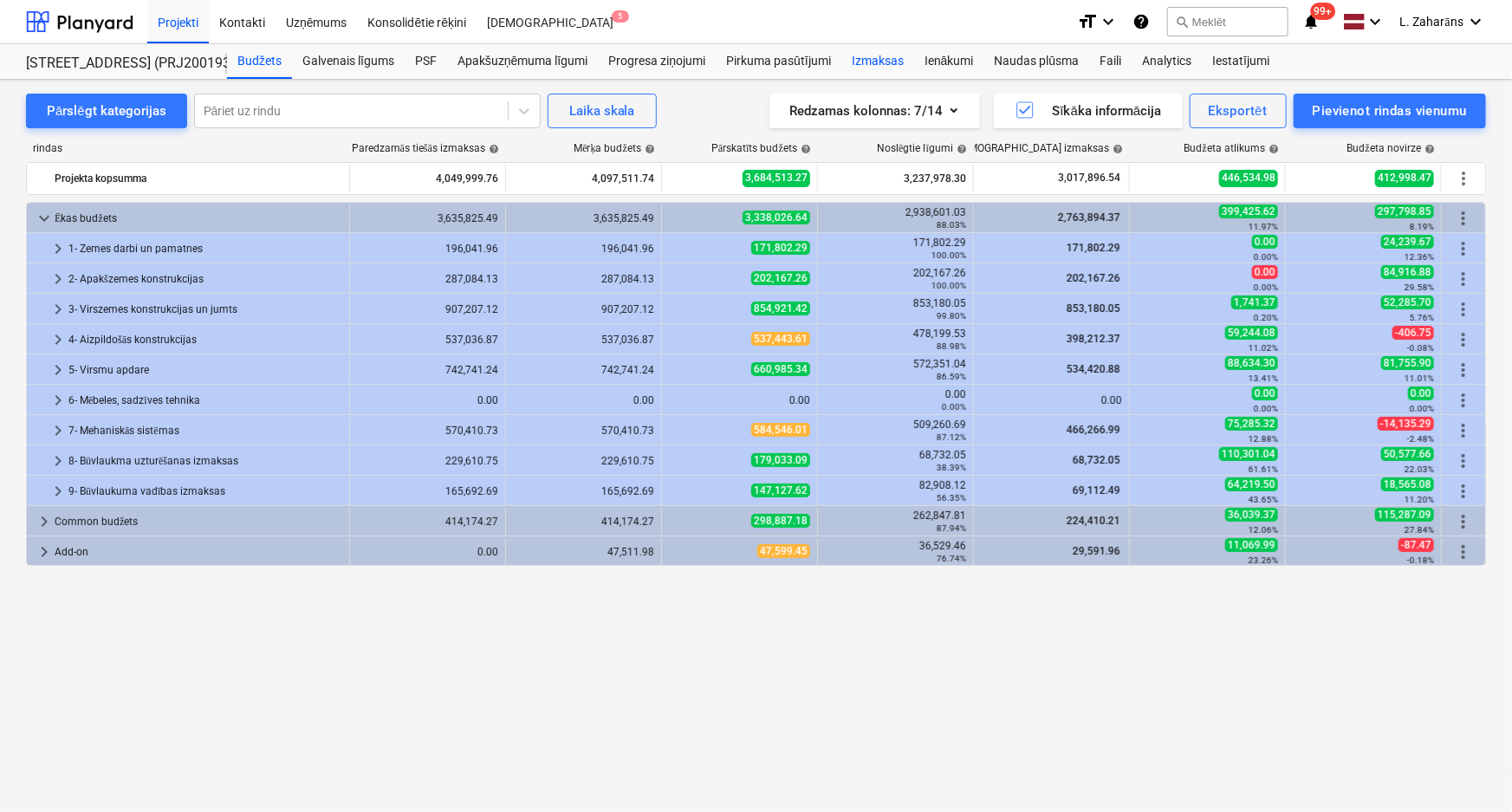
click at [872, 60] on div "Izmaksas" at bounding box center [877, 61] width 73 height 35
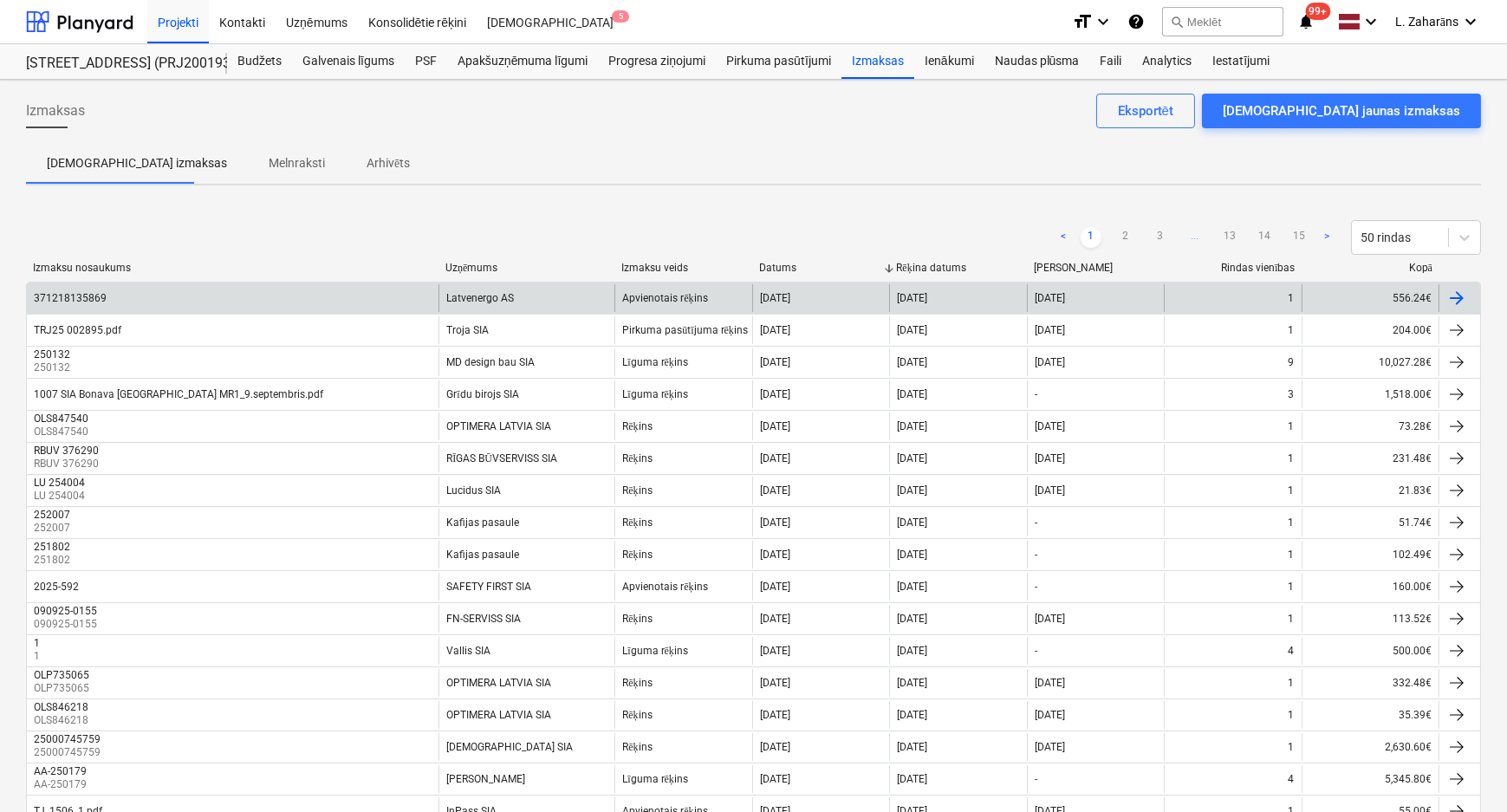
click at [324, 303] on div "371218135869" at bounding box center [233, 297] width 412 height 28
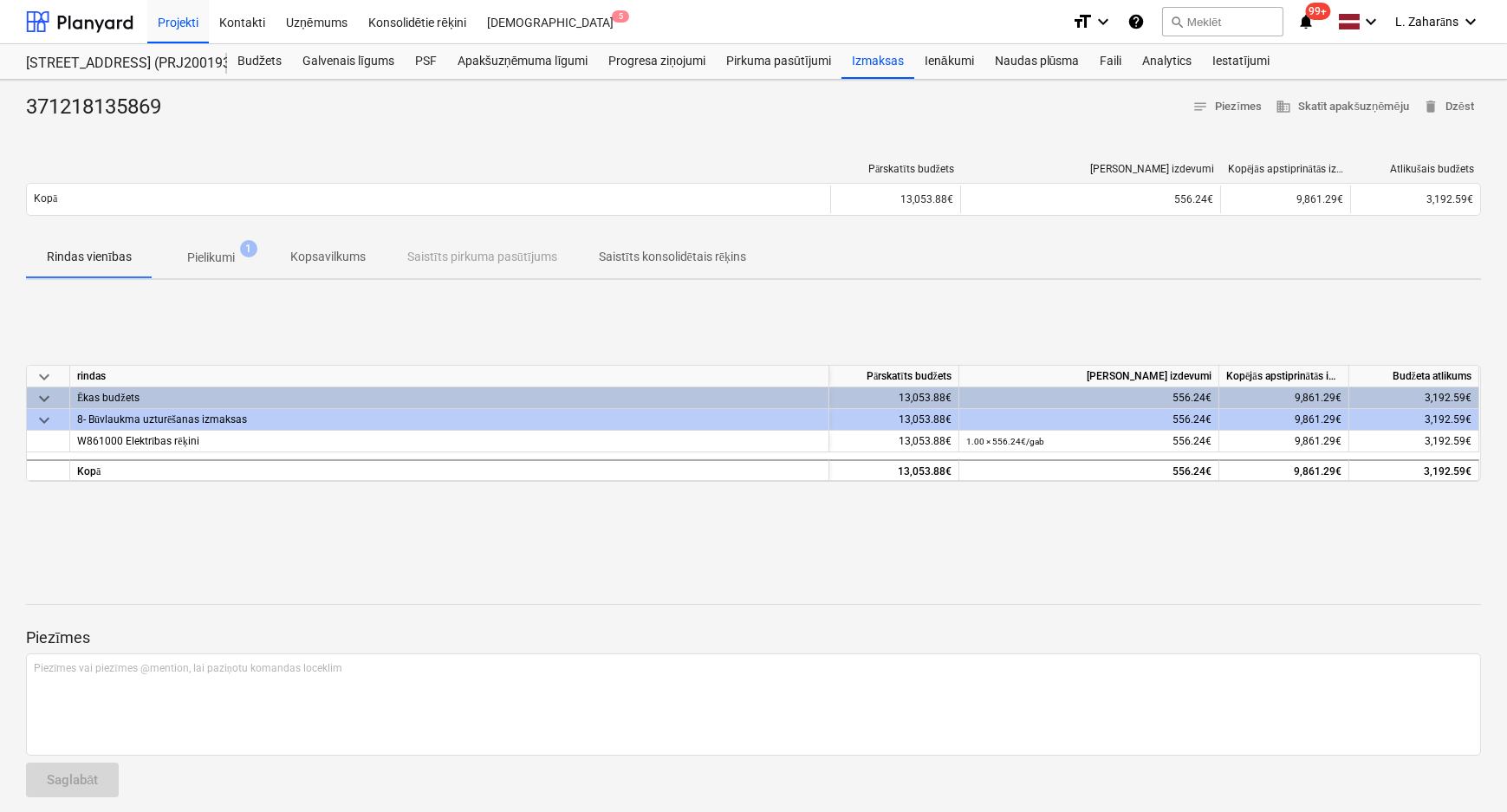
click at [226, 250] on p "Pielikumi" at bounding box center [210, 258] width 48 height 18
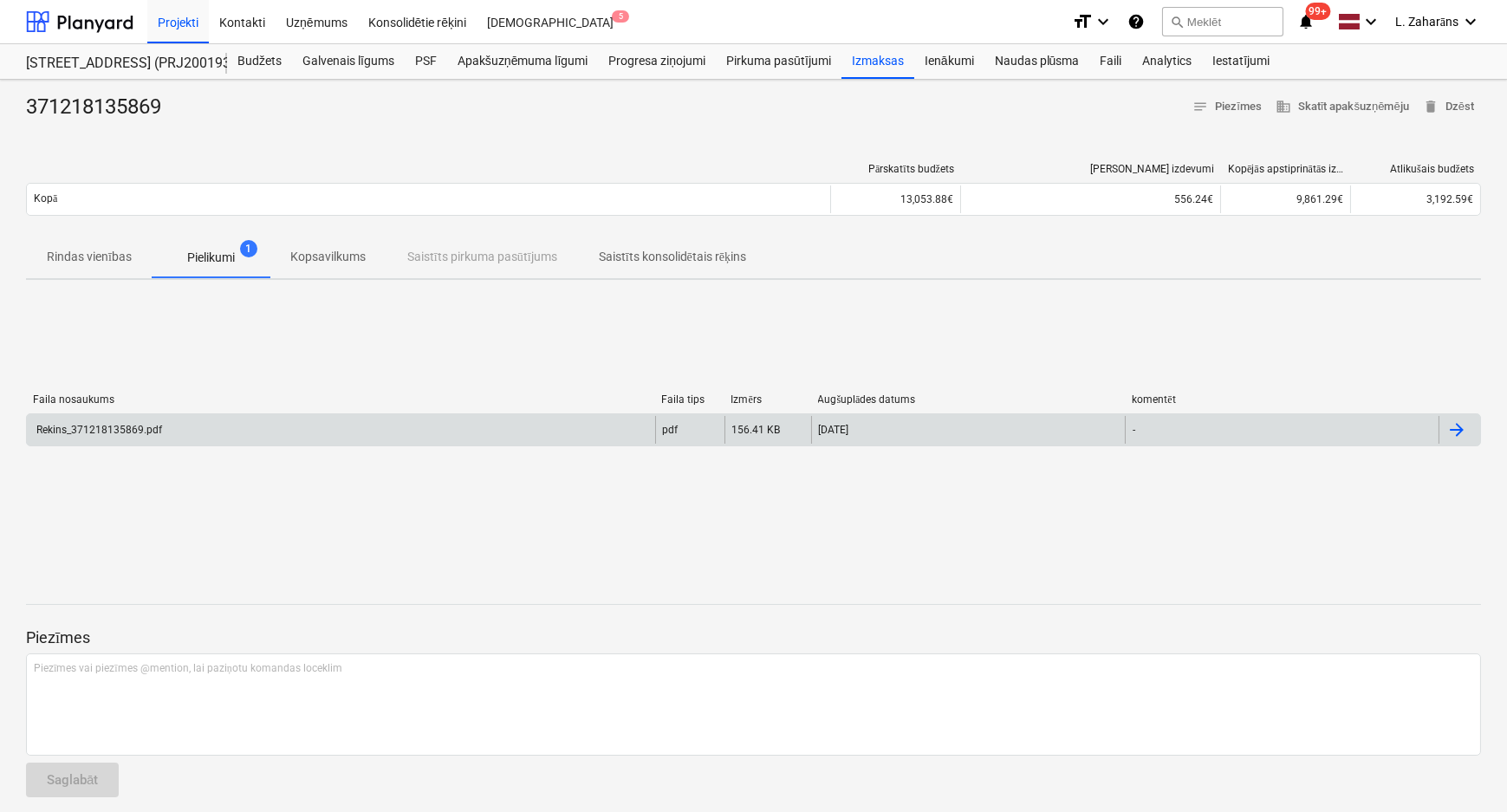
click at [191, 424] on div "Rekins_371218135869.pdf" at bounding box center [341, 429] width 628 height 28
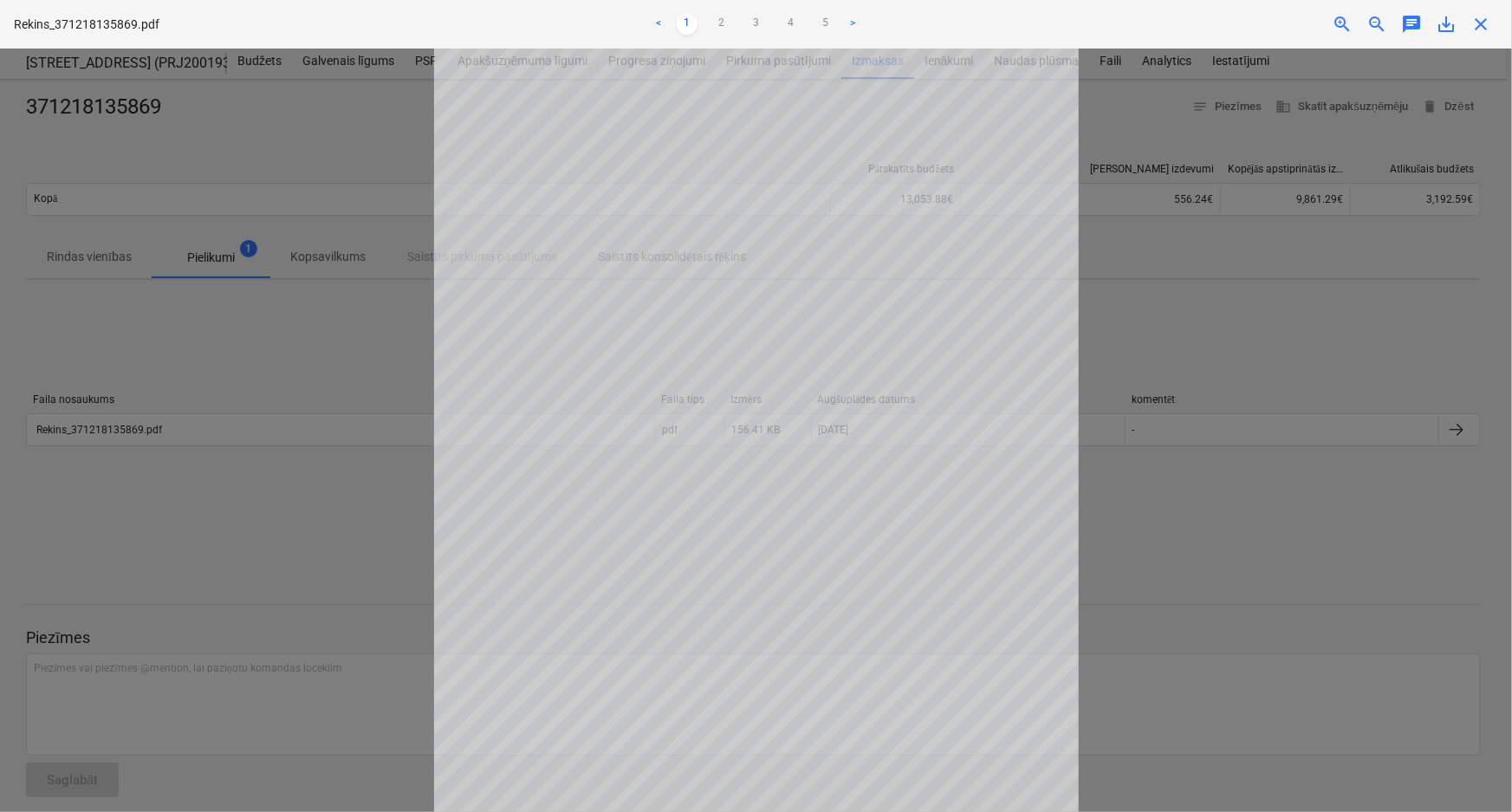
click at [1446, 17] on div "Neizdevās iegūt piezīmes" at bounding box center [1269, 18] width 468 height 36
click at [1447, 22] on div "Neizdevās iegūt piezīmes" at bounding box center [1269, 18] width 468 height 36
click at [721, 22] on link "2" at bounding box center [721, 23] width 21 height 21
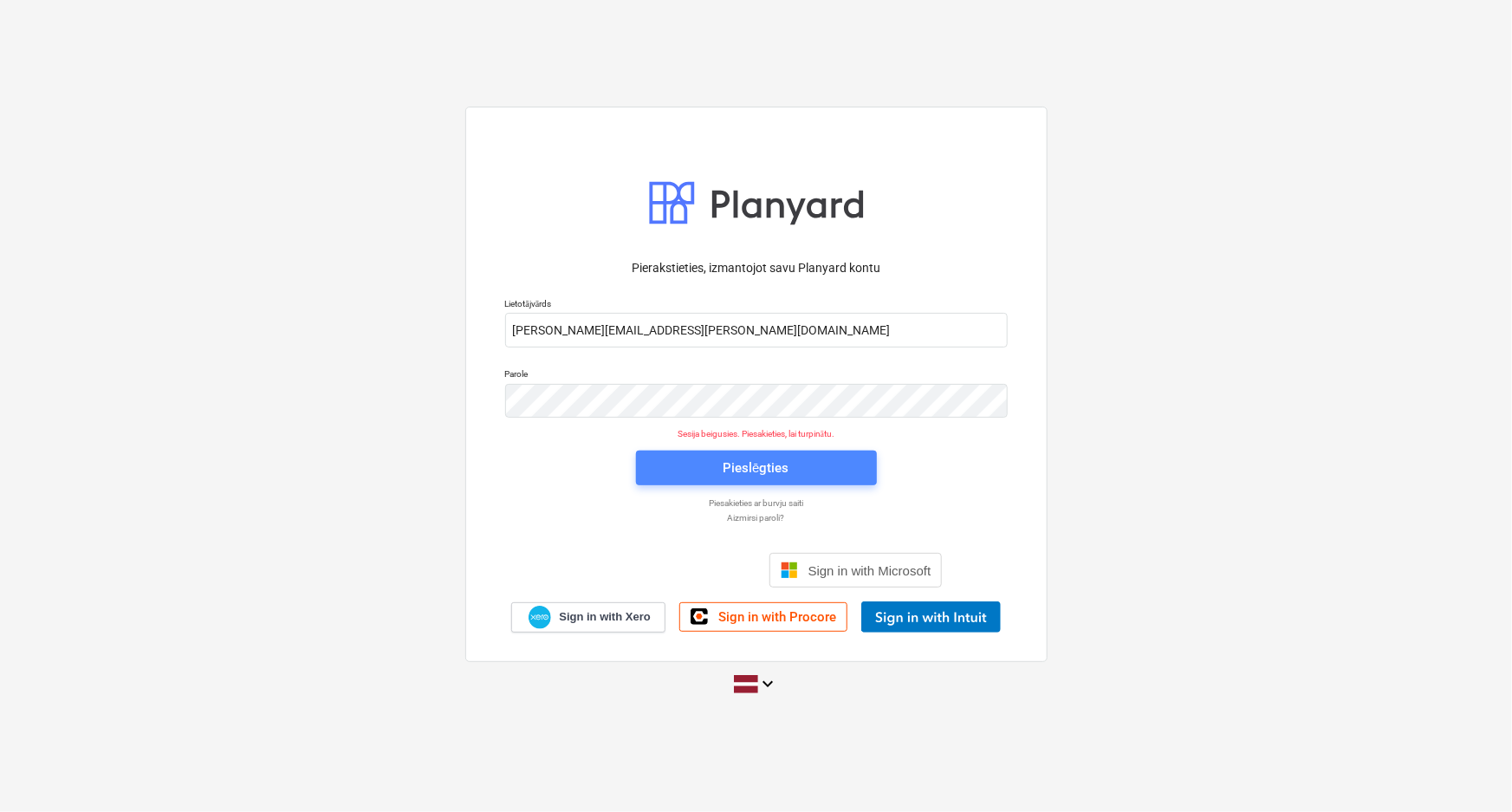
click at [667, 463] on span "Pieslēgties" at bounding box center [756, 467] width 199 height 22
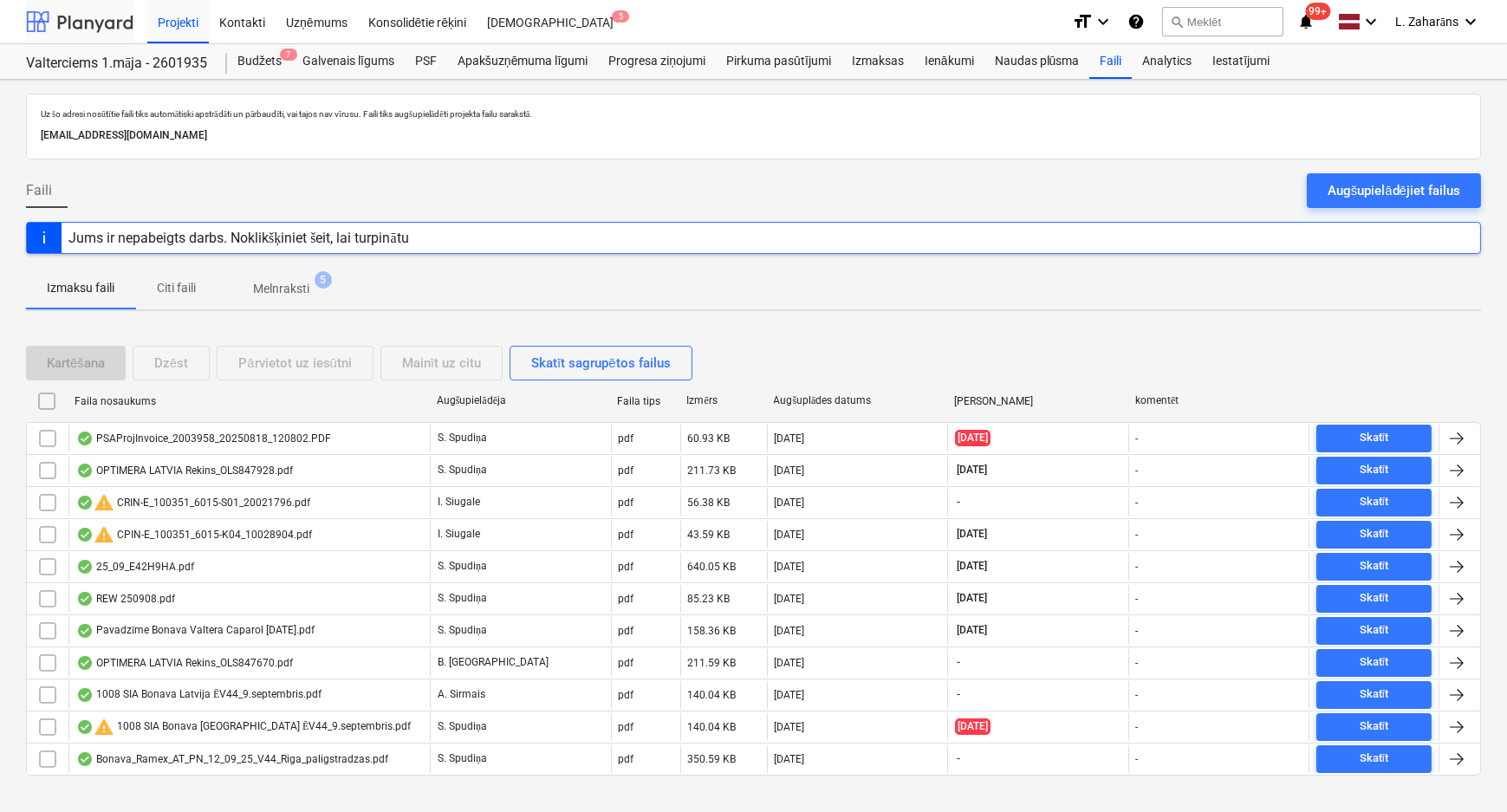
click at [77, 21] on div at bounding box center [80, 22] width 108 height 43
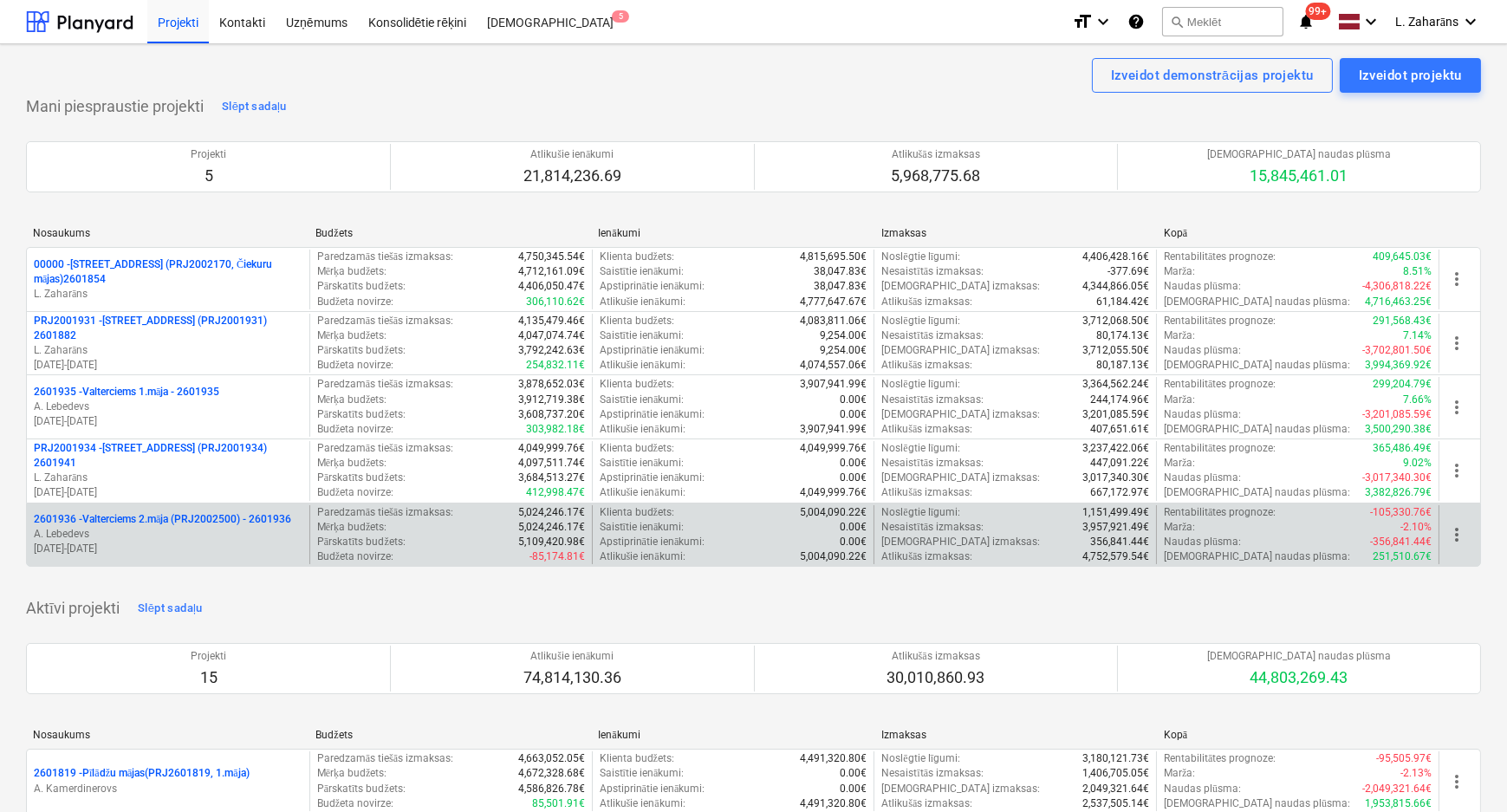
click at [153, 516] on p "2601936 - Valterciems 2.māja (PRJ2002500) - 2601936" at bounding box center [163, 519] width 257 height 14
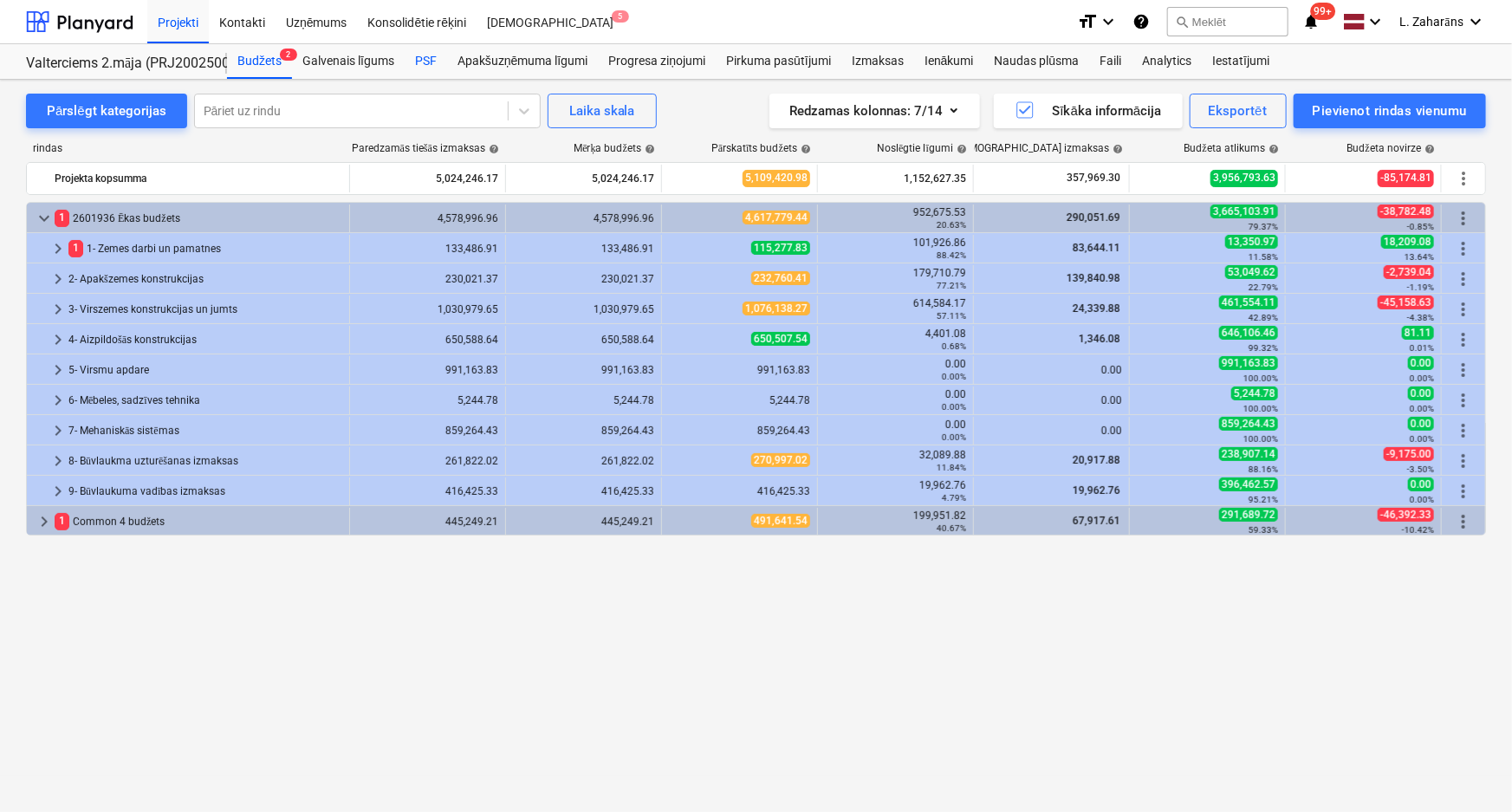
click at [422, 65] on div "PSF" at bounding box center [425, 61] width 42 height 35
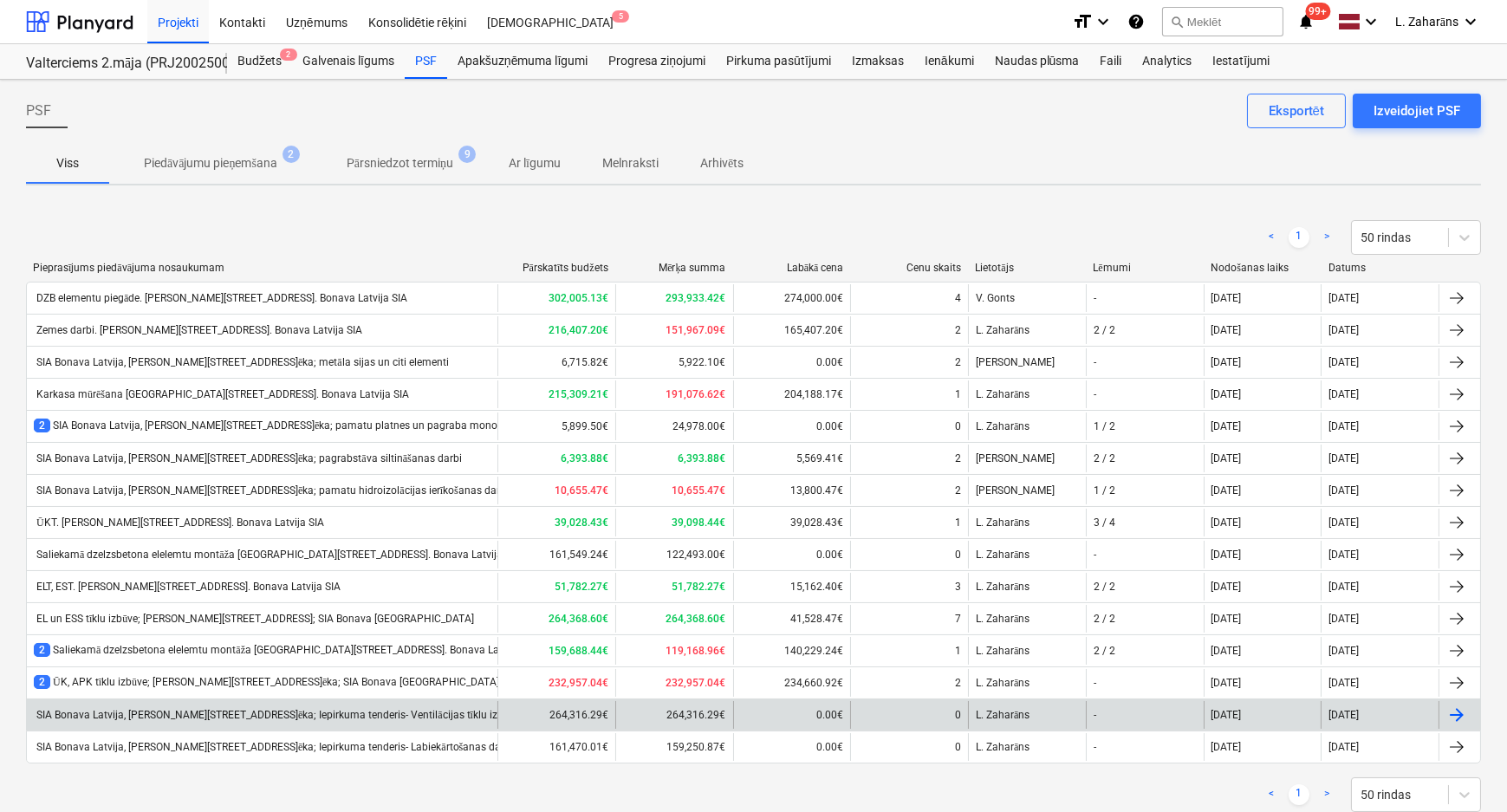
click at [182, 710] on div "SIA Bonava Latvija, [PERSON_NAME][STREET_ADDRESS]ēka; Iepirkuma tenderis- Venti…" at bounding box center [277, 715] width 485 height 13
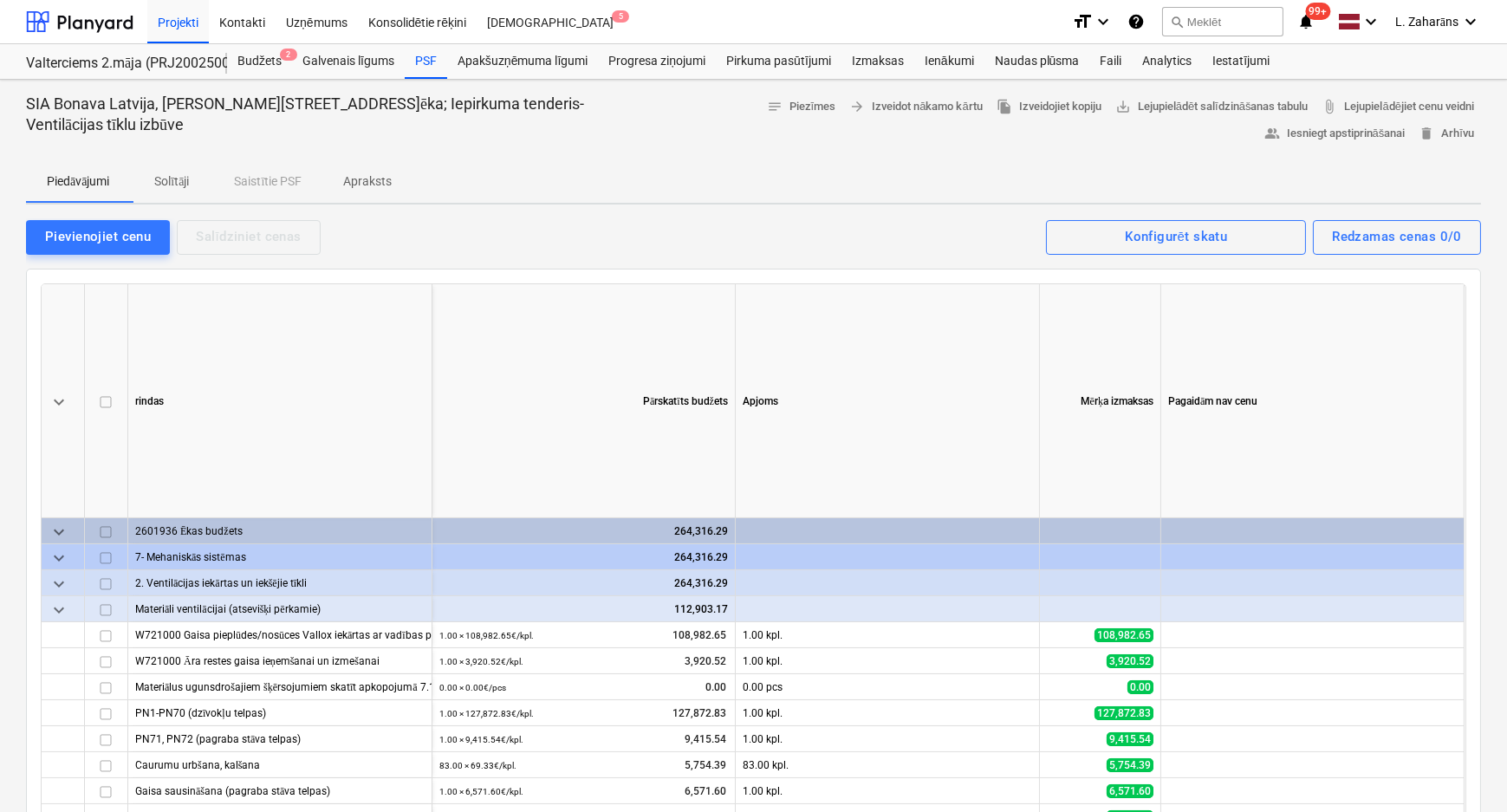
click at [182, 178] on p "Solītāji" at bounding box center [172, 181] width 41 height 18
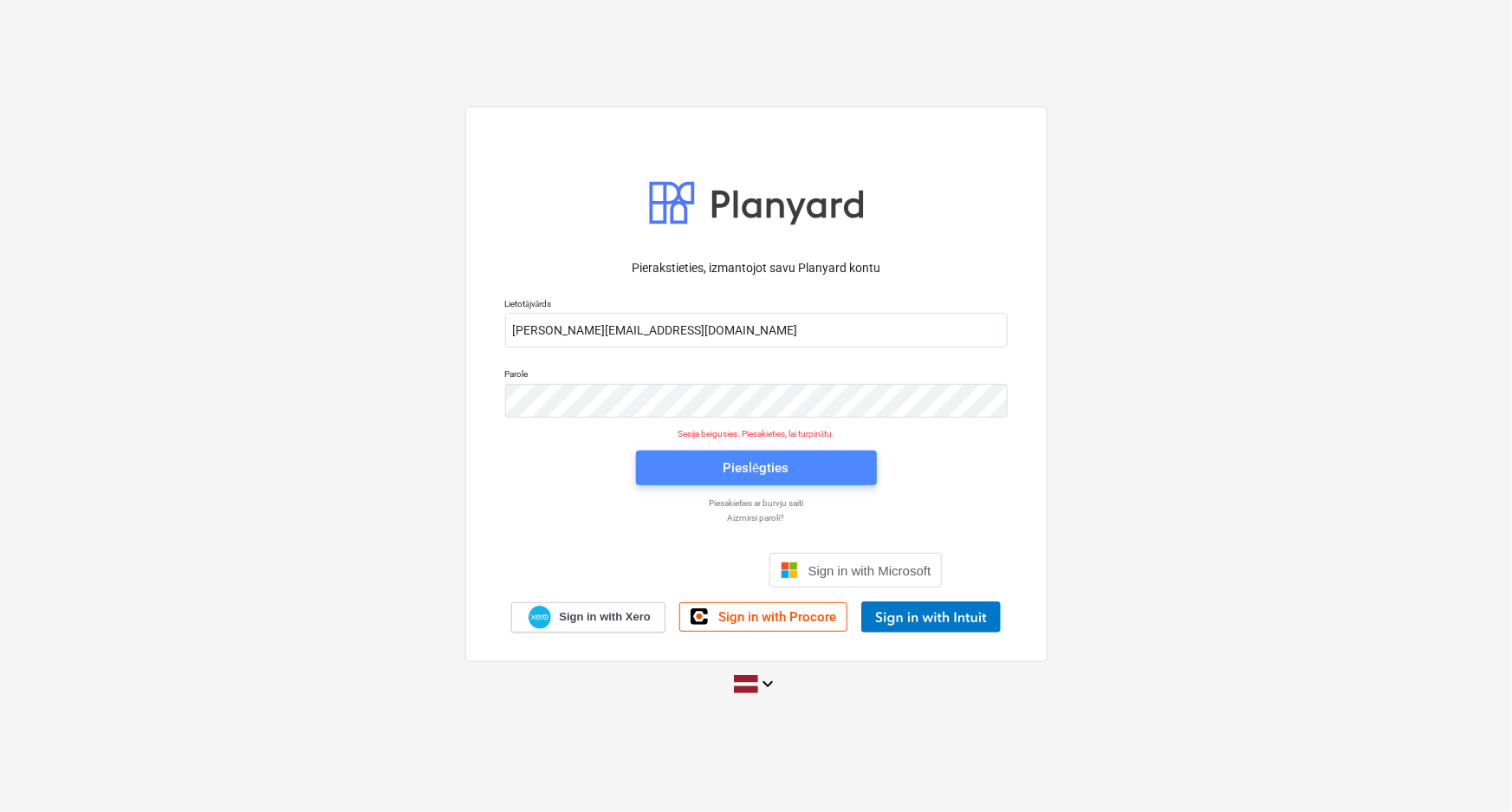
click at [715, 479] on button "Pieslēgties" at bounding box center [756, 467] width 241 height 35
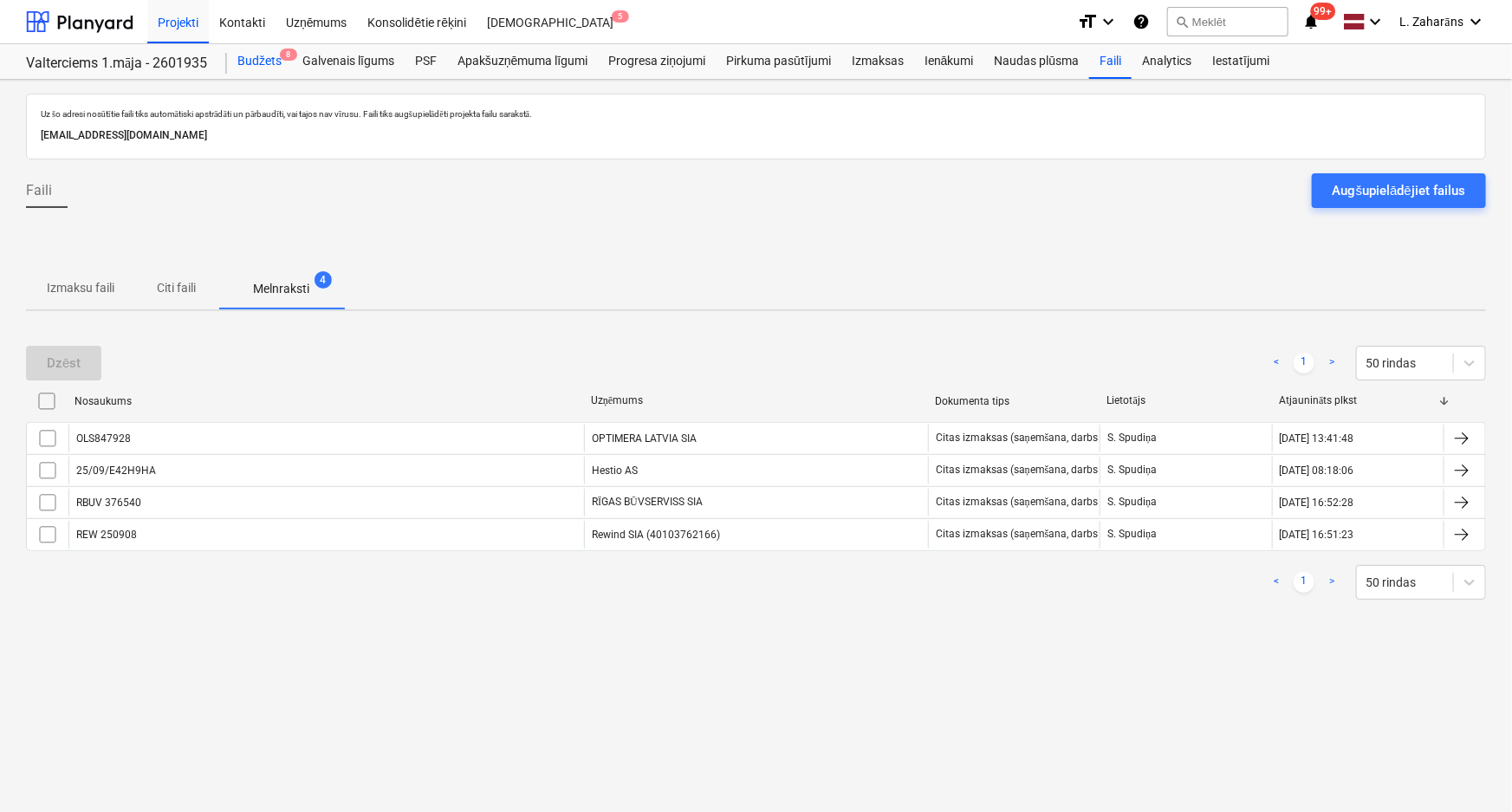
click at [252, 59] on div "Budžets 8" at bounding box center [260, 61] width 65 height 35
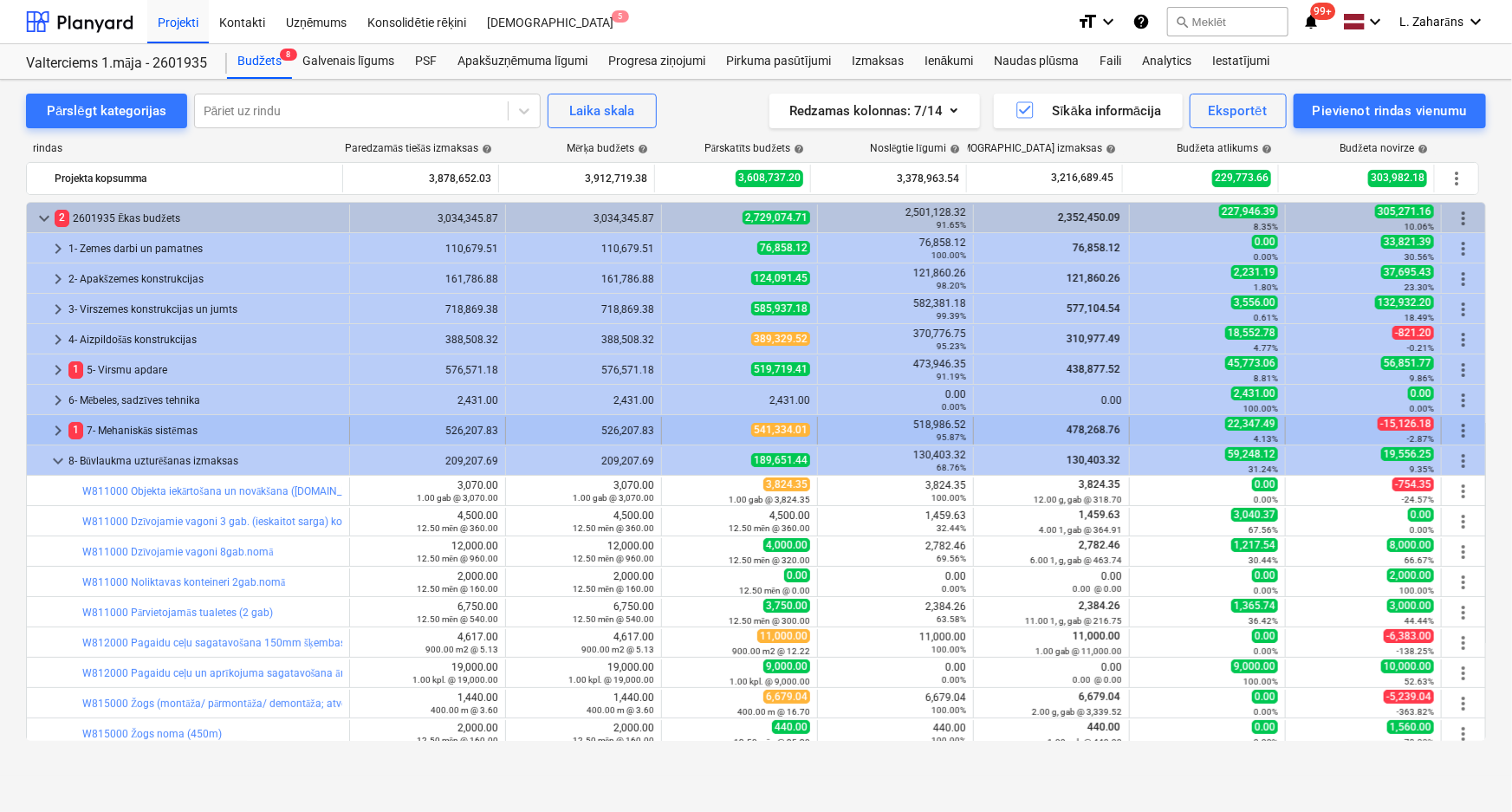
click at [56, 431] on span "keyboard_arrow_right" at bounding box center [57, 430] width 21 height 21
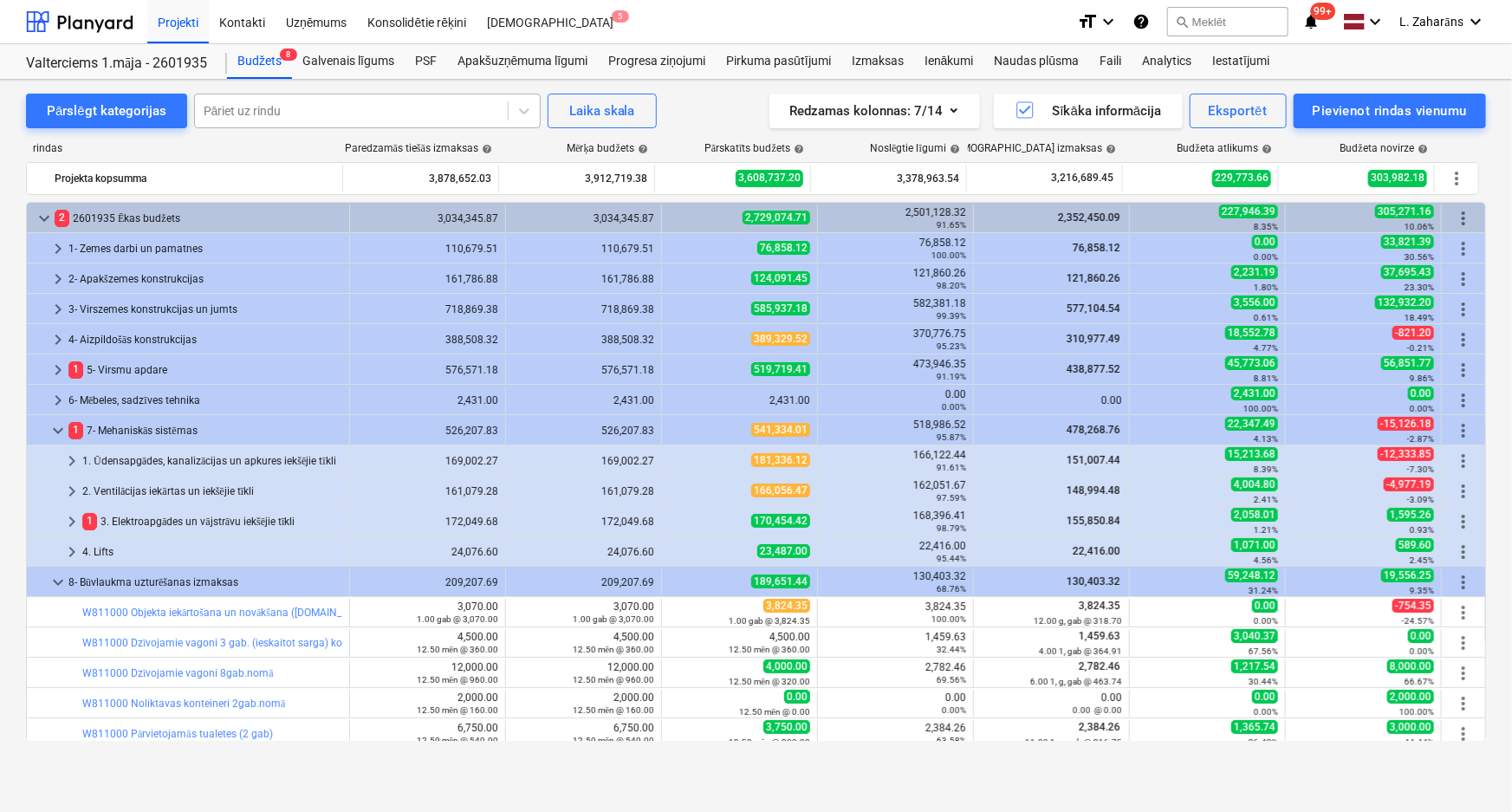
click at [330, 121] on div "Pāriet uz rindu" at bounding box center [351, 110] width 313 height 24
type input "h"
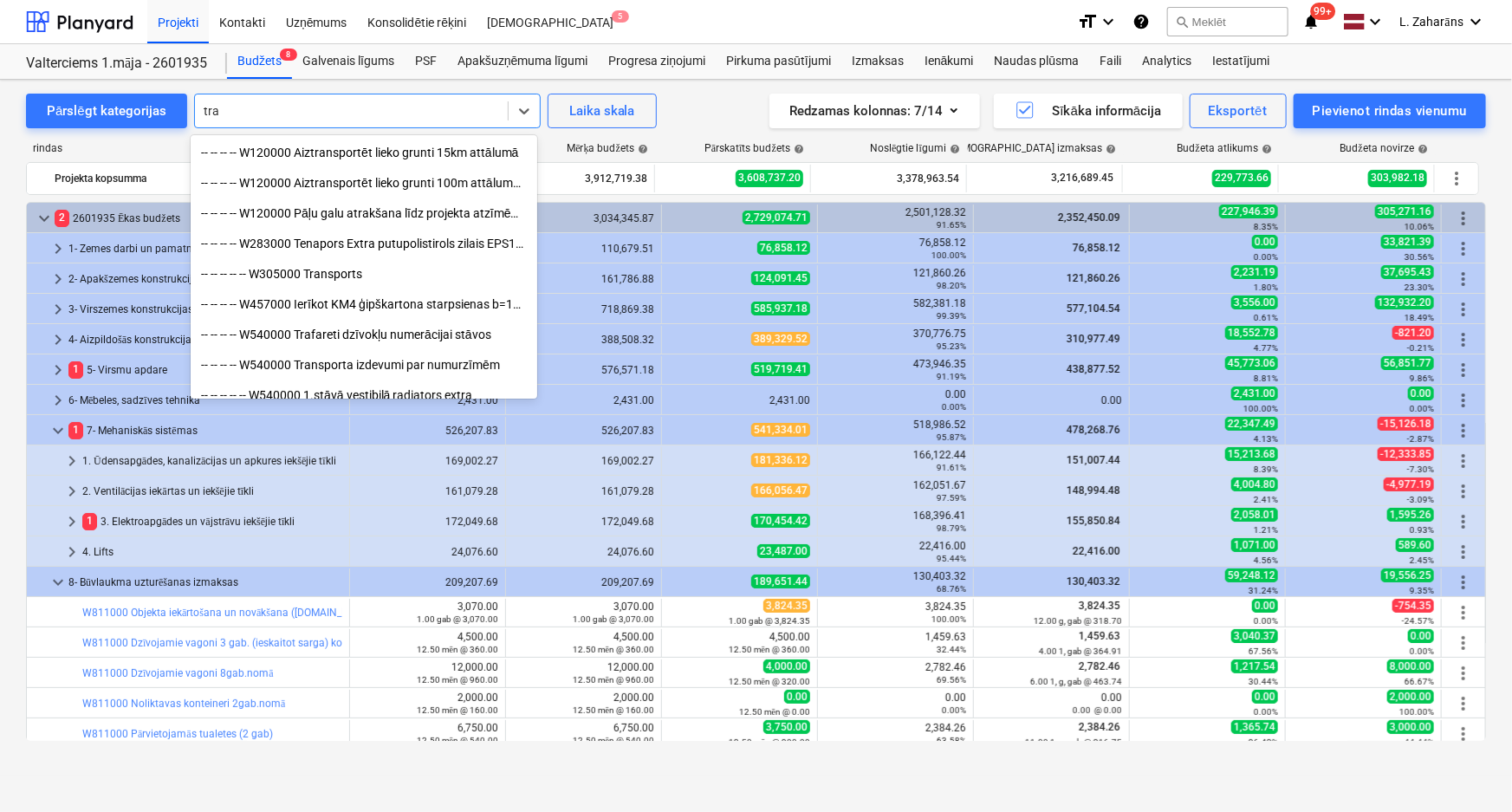
type input "trap"
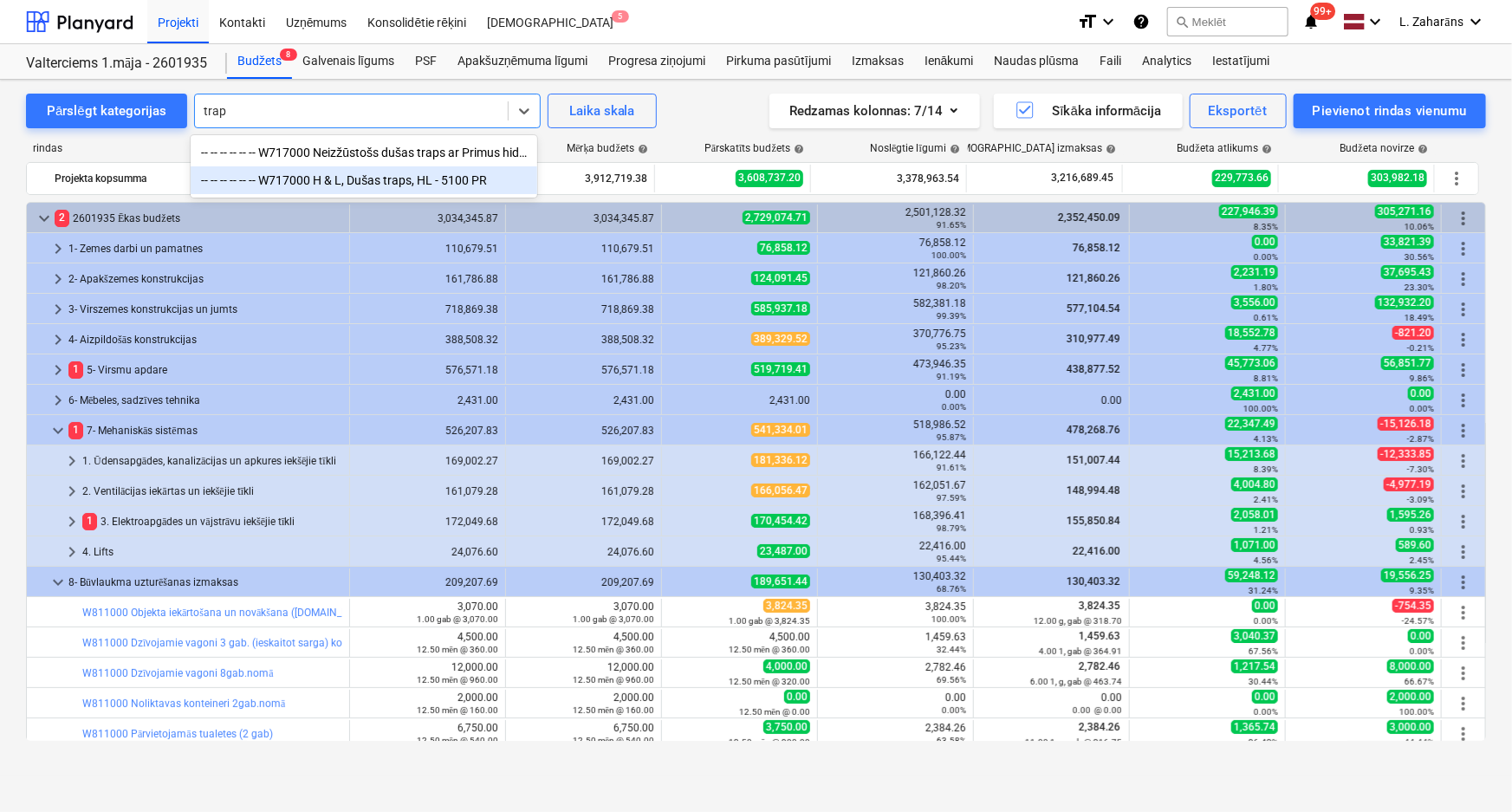
click at [449, 181] on div "-- -- -- -- -- -- W717000 H & L, Dušas traps, HL - 5100 PR" at bounding box center [364, 180] width 347 height 28
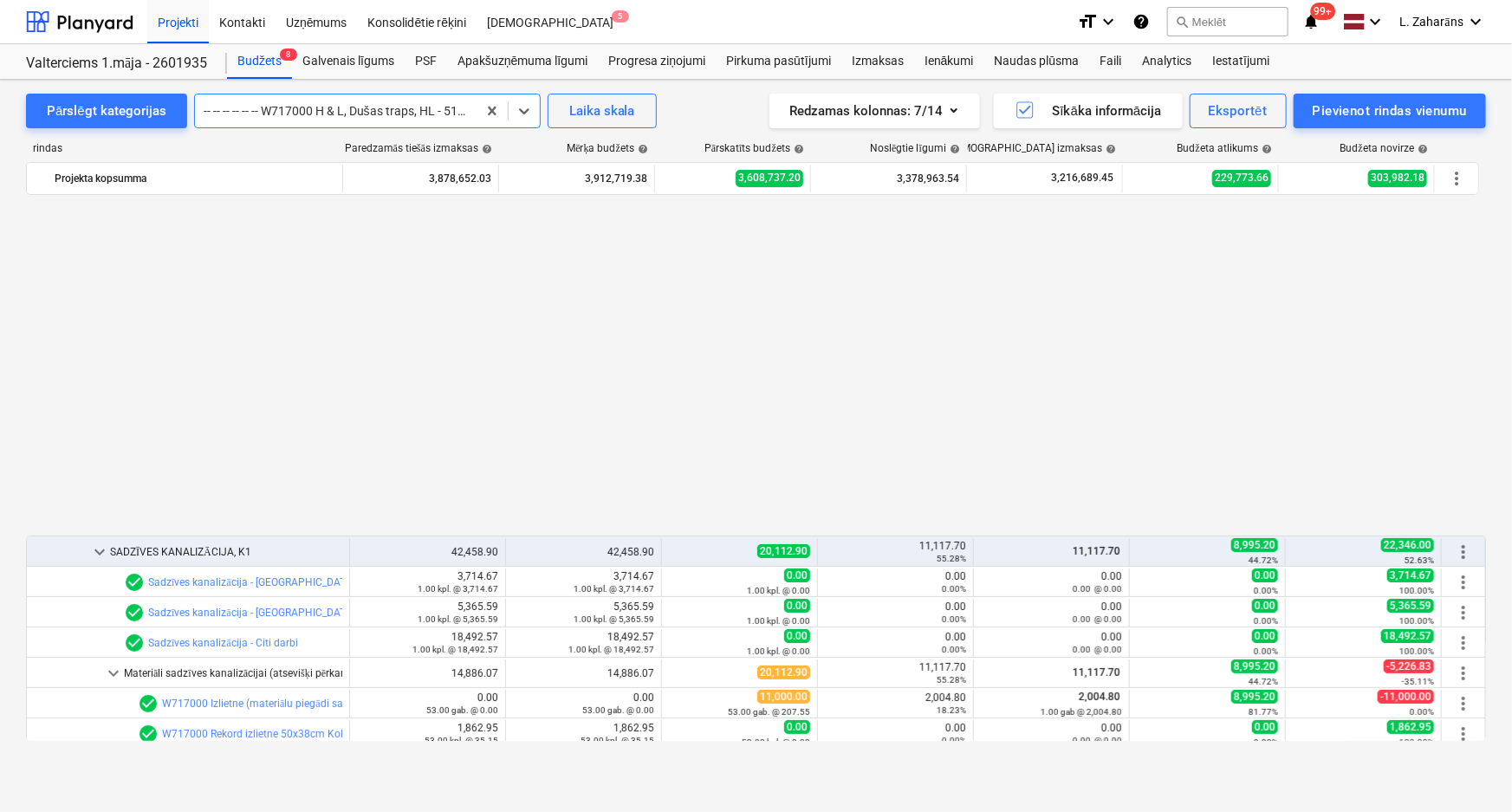
scroll to position [940, 0]
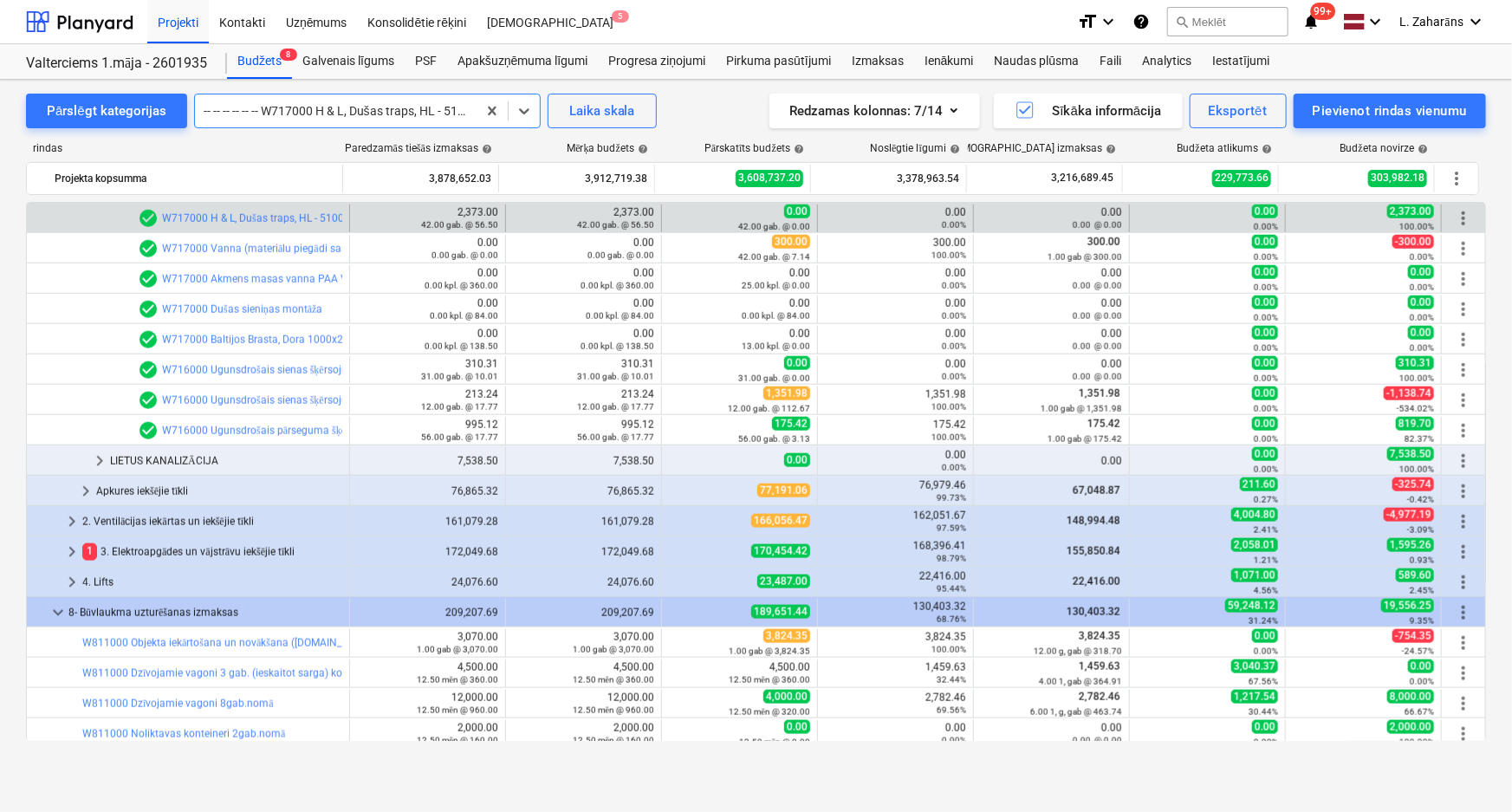
drag, startPoint x: 1390, startPoint y: 212, endPoint x: 1424, endPoint y: 211, distance: 34.0
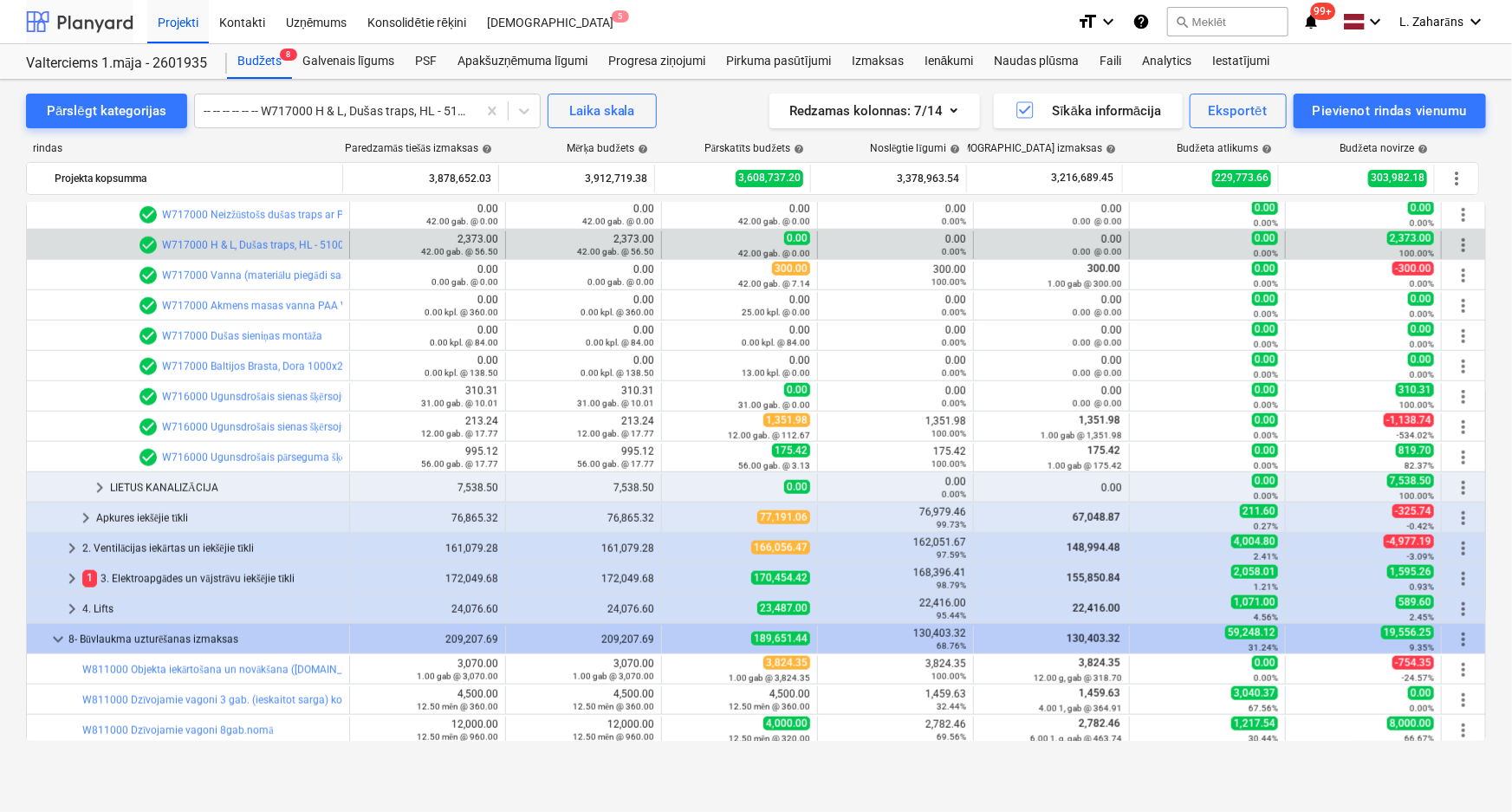
click at [97, 28] on div at bounding box center [80, 22] width 108 height 43
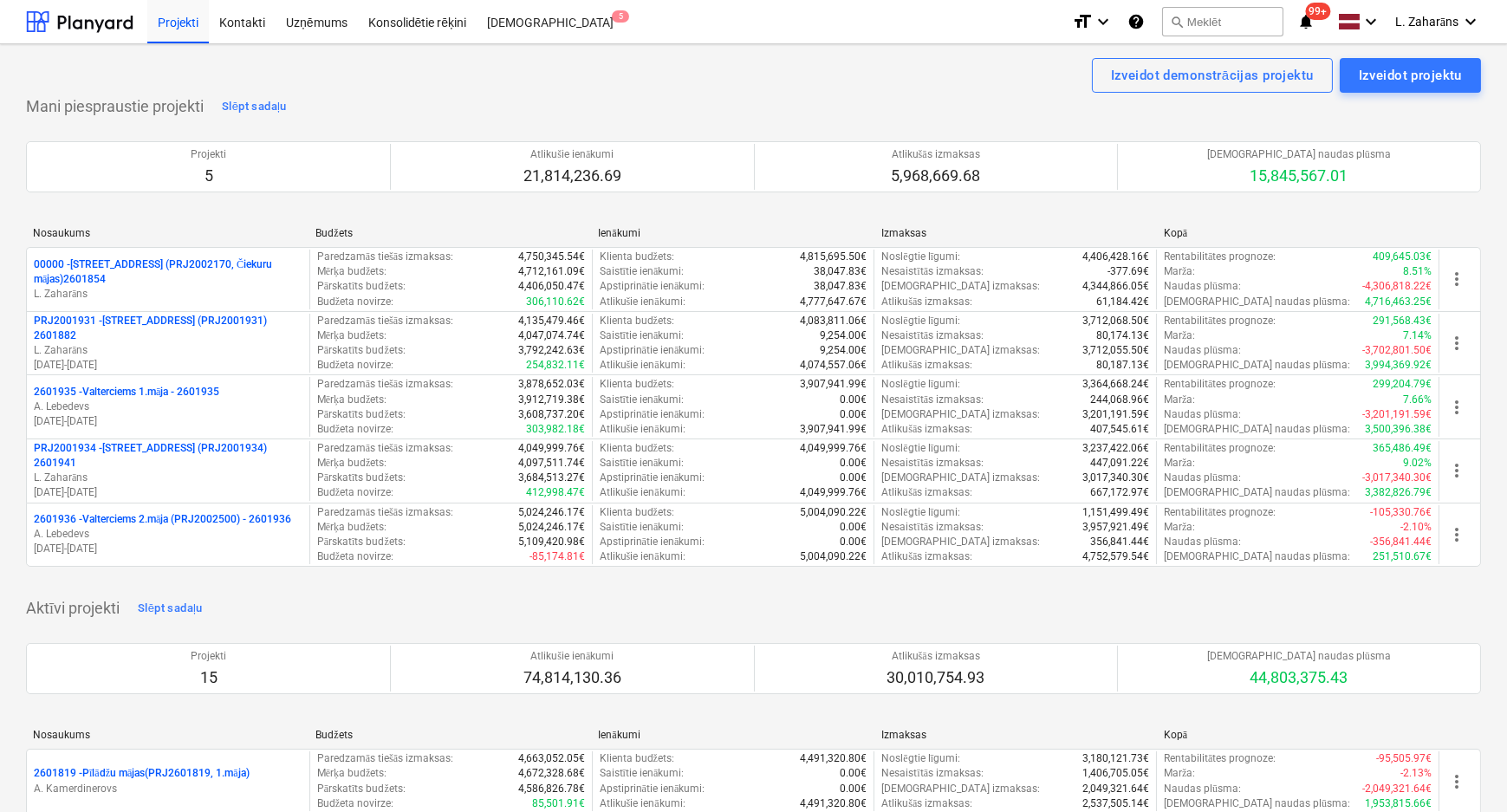
click at [157, 446] on p "PRJ2001934 - Mazā Robežu iela 1 (PRJ2001934) 2601941" at bounding box center [168, 455] width 269 height 30
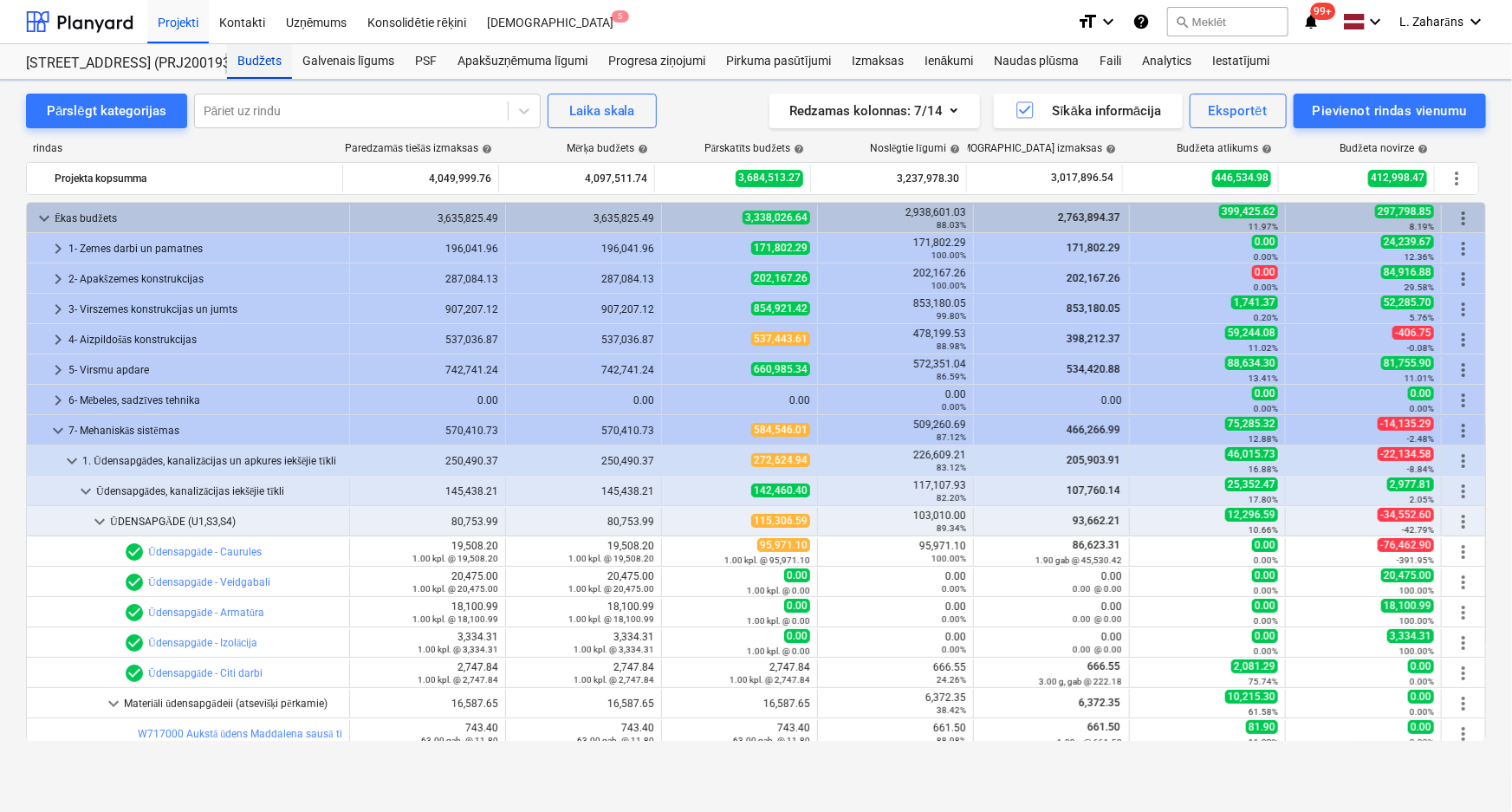
click at [255, 64] on div "Budžets" at bounding box center [260, 61] width 65 height 35
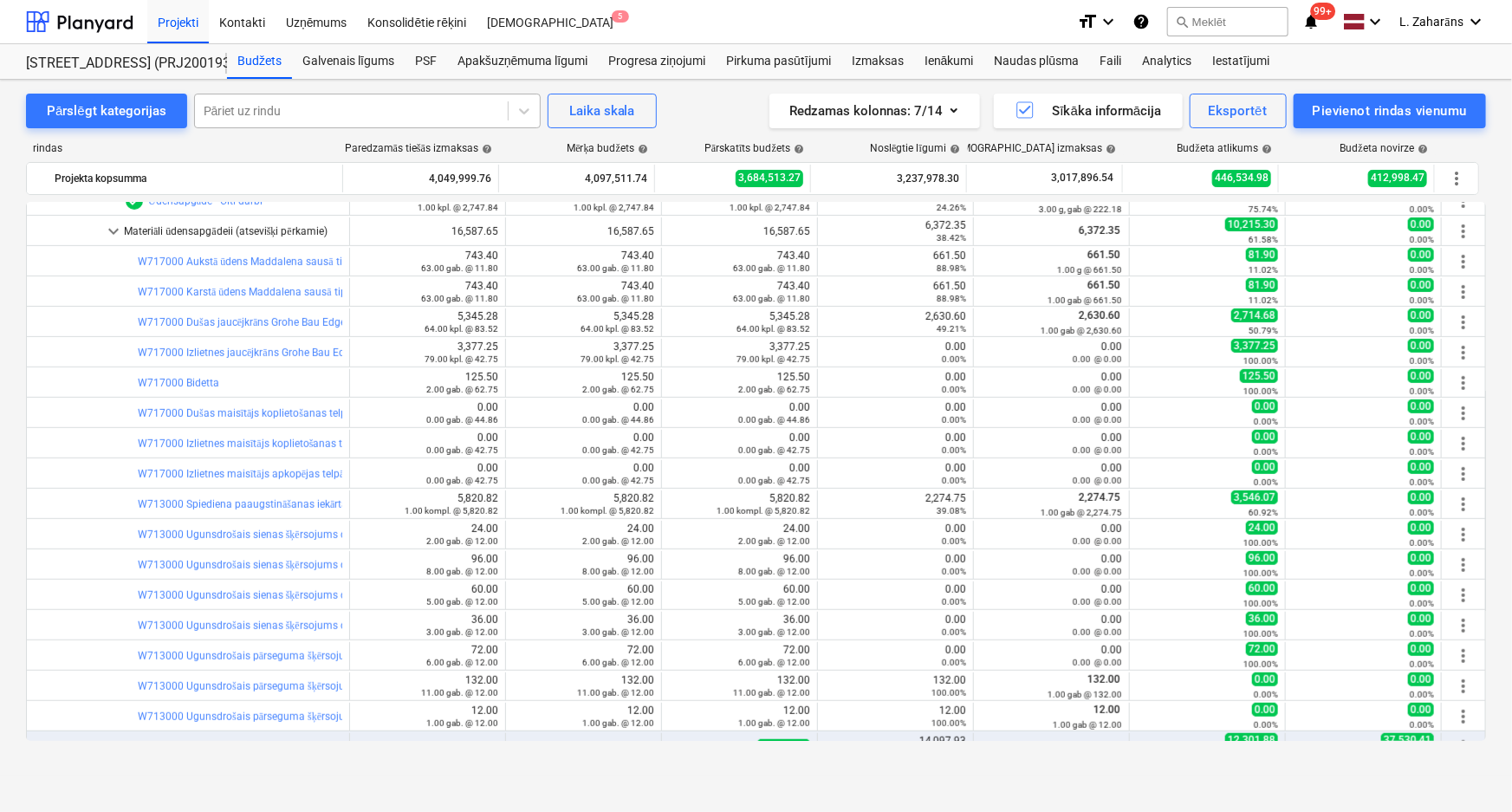
click at [232, 110] on div at bounding box center [351, 110] width 296 height 17
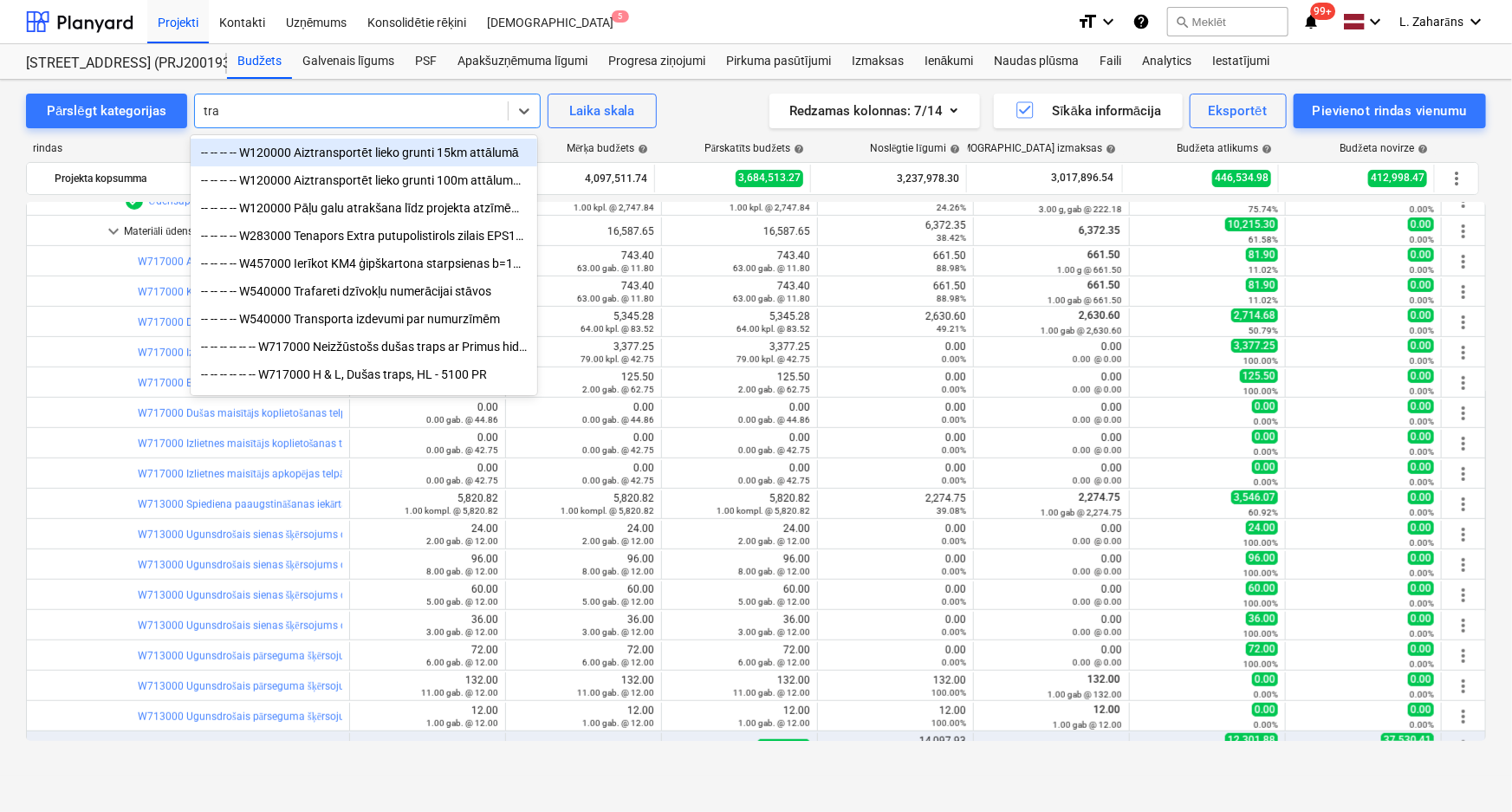
type input "trap"
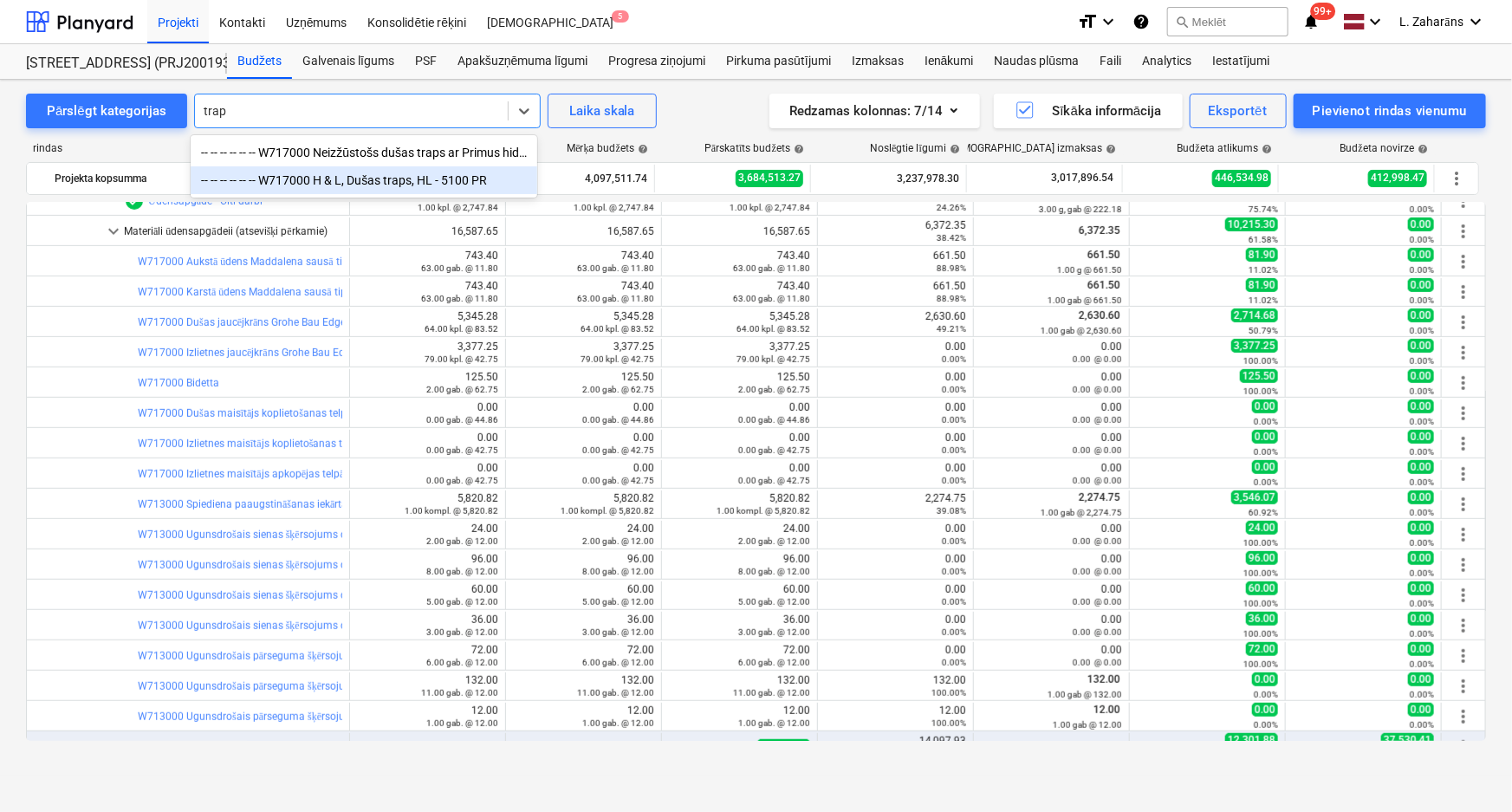
click at [467, 181] on div "-- -- -- -- -- -- W717000 H & L, Dušas traps, HL - 5100 PR" at bounding box center [364, 180] width 347 height 28
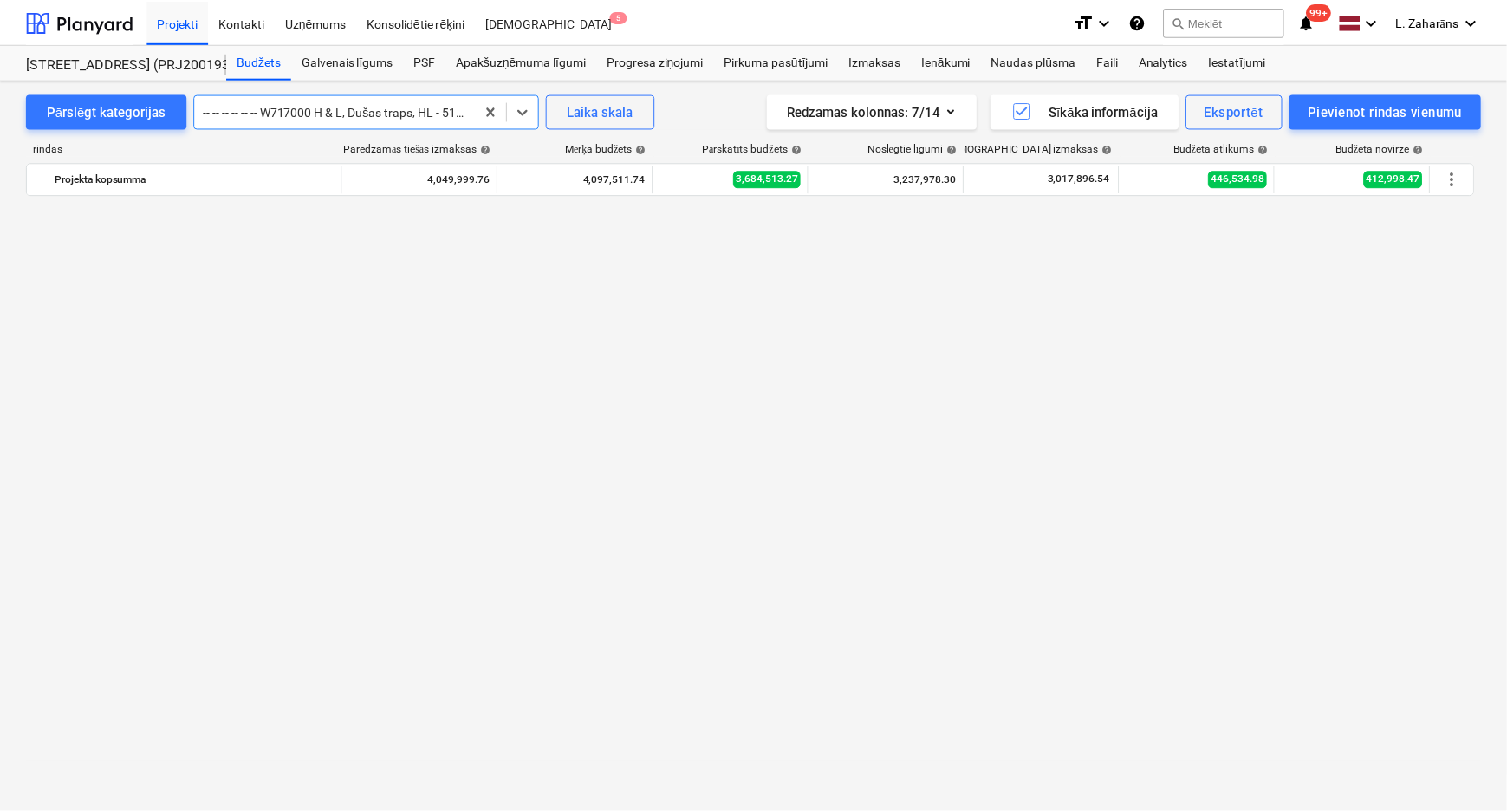
scroll to position [1758, 0]
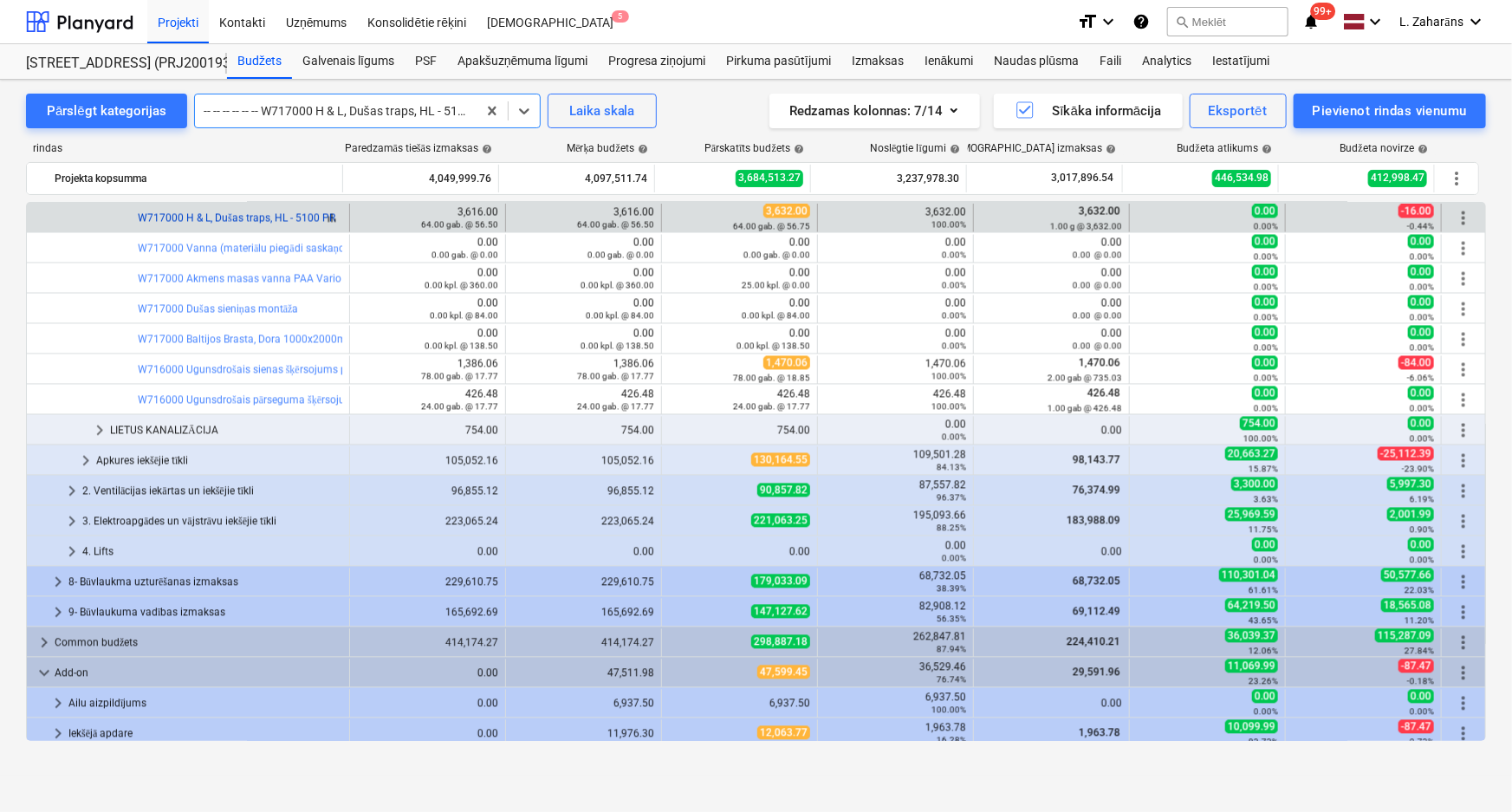
click at [232, 212] on link "W717000 H & L, Dušas traps, HL - 5100 PR" at bounding box center [236, 217] width 198 height 12
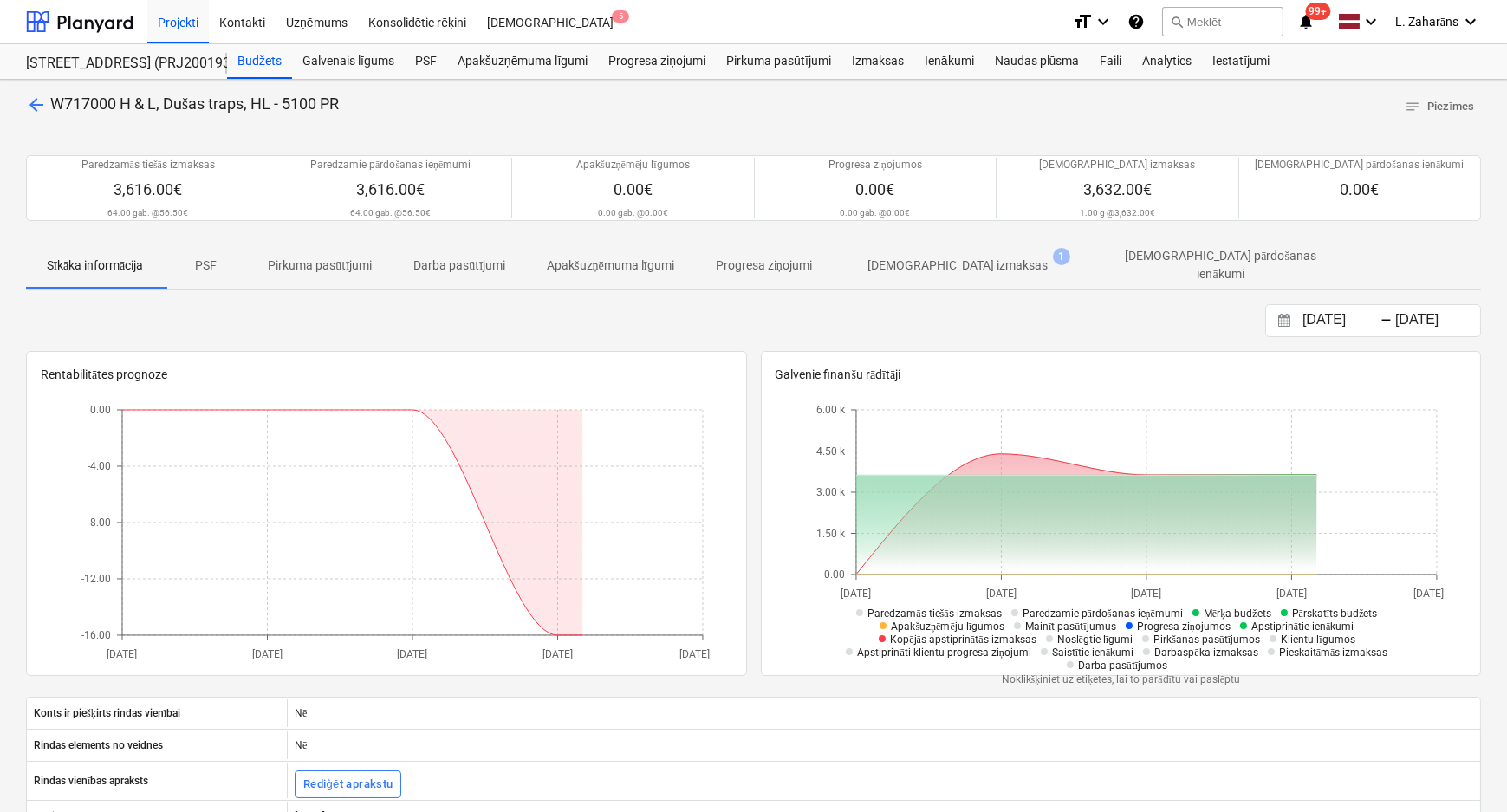
click at [900, 262] on p "[DEMOGRAPHIC_DATA] izmaksas" at bounding box center [957, 265] width 181 height 18
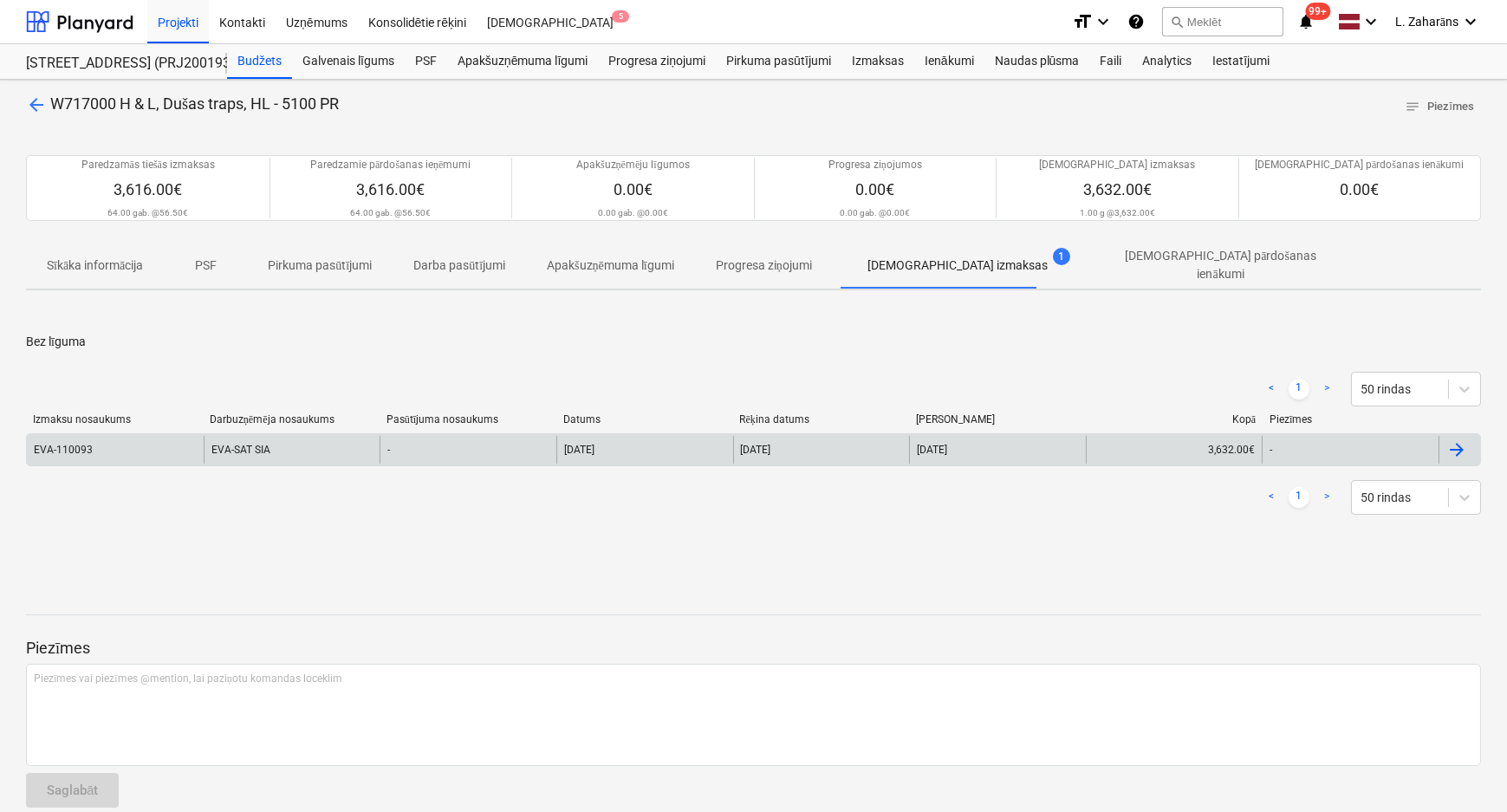
click at [226, 450] on div "EVA-SAT SIA" at bounding box center [292, 449] width 177 height 28
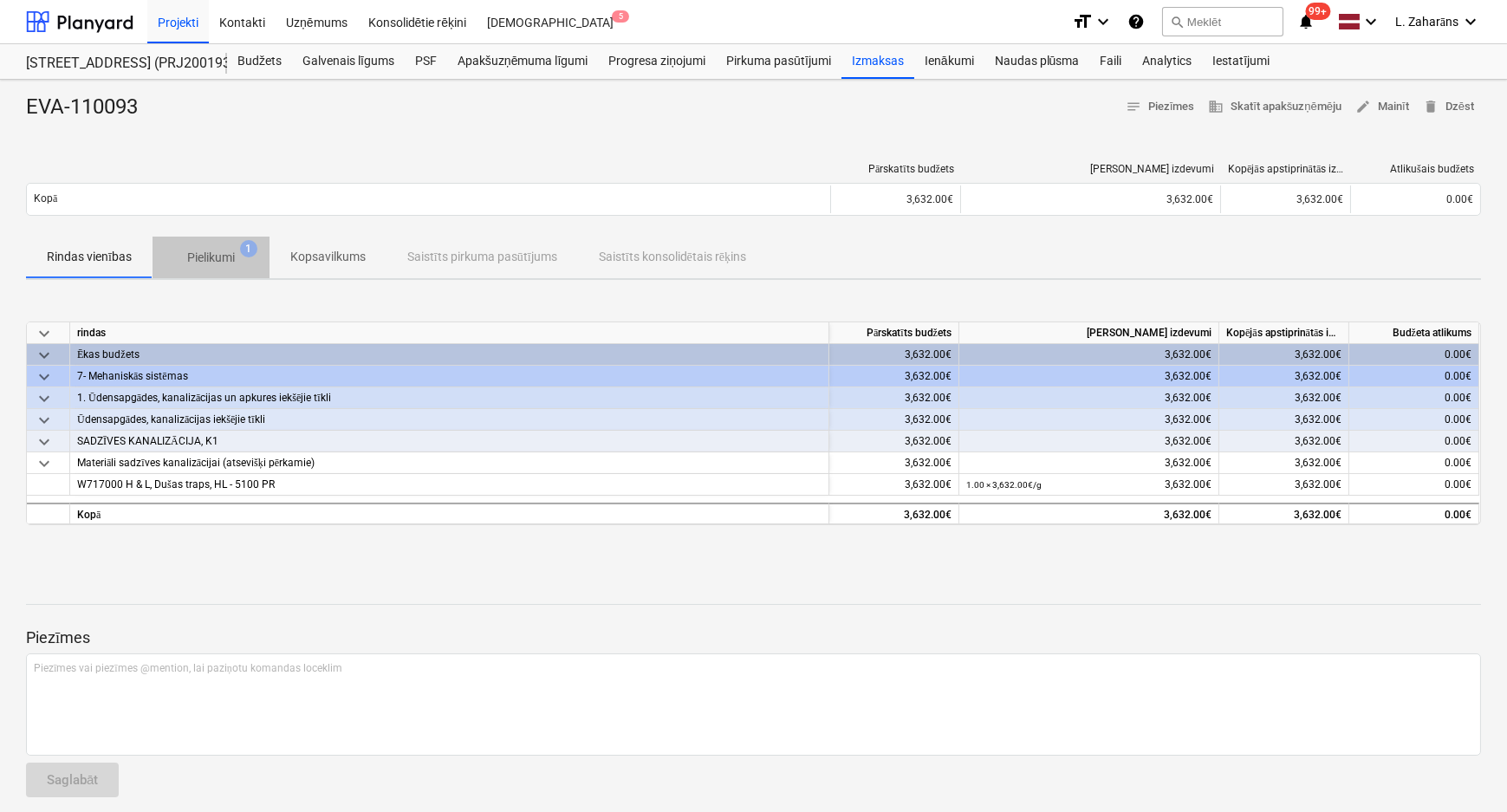
click at [217, 254] on p "Pielikumi" at bounding box center [210, 258] width 48 height 18
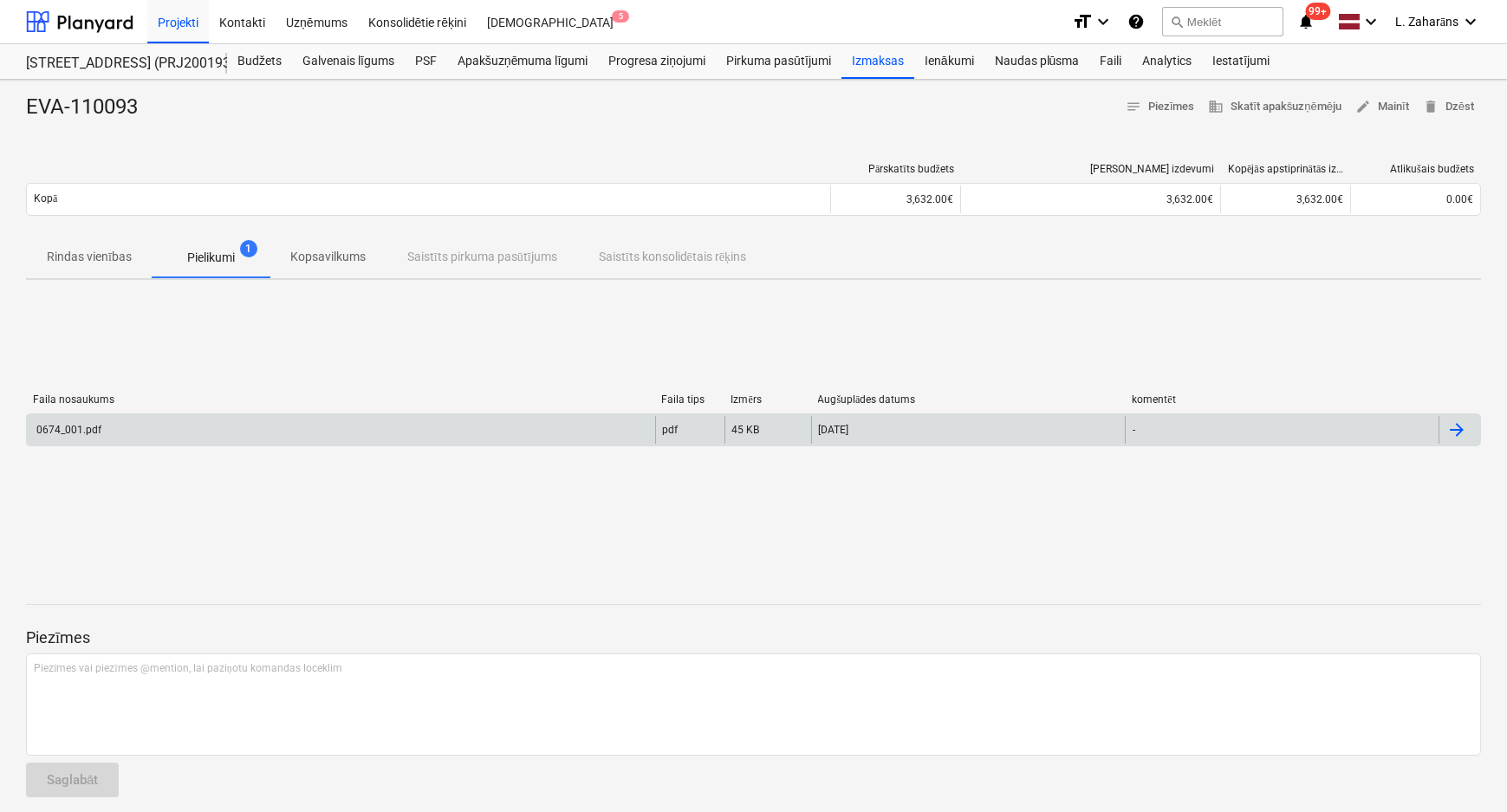
click at [202, 425] on div "0674_001.pdf" at bounding box center [341, 429] width 628 height 28
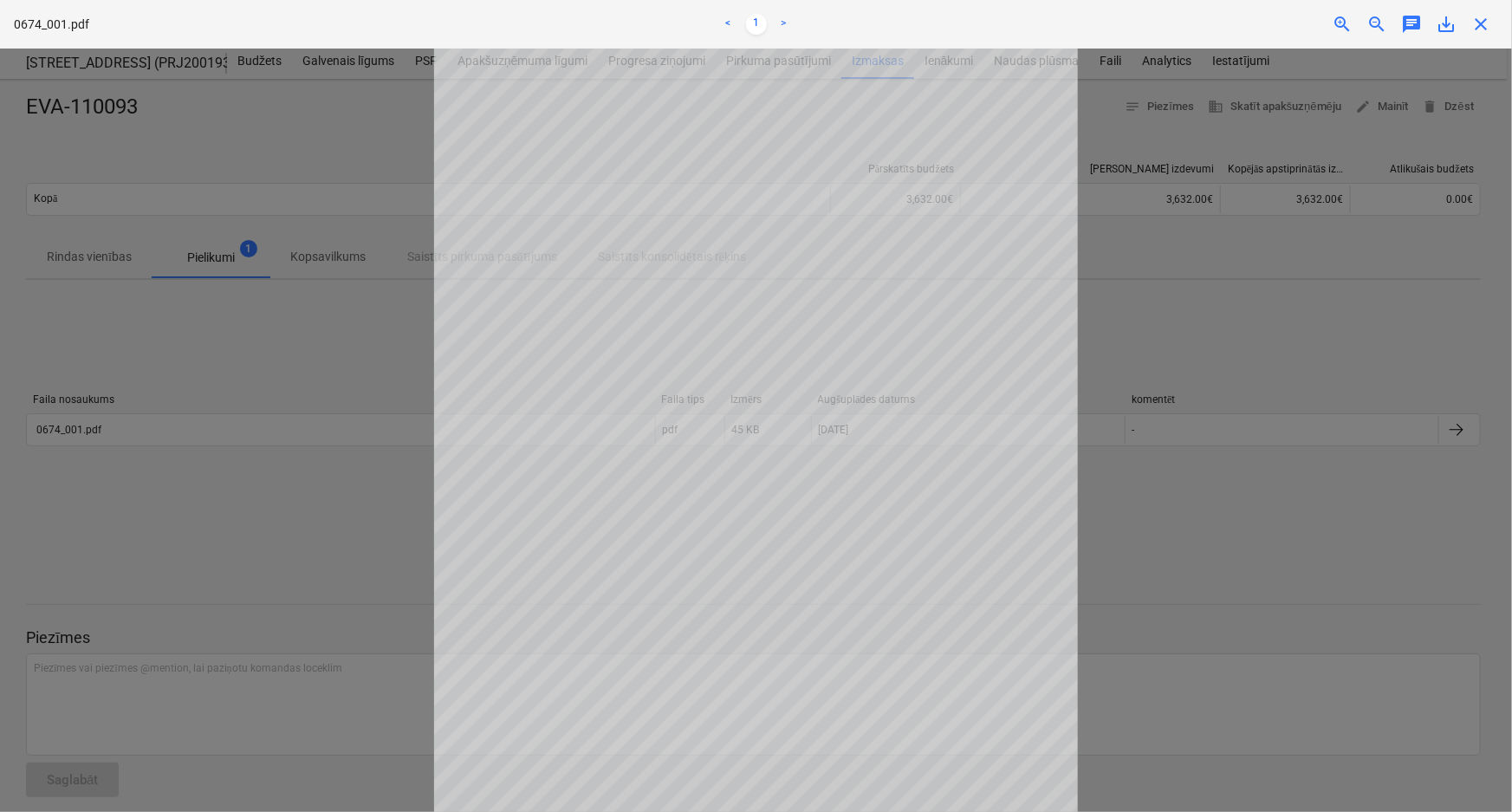
click at [1483, 32] on div "Neizdevās iegūt projektu" at bounding box center [1269, 18] width 468 height 36
click at [1489, 19] on div "Neizdevās iegūt projektu" at bounding box center [1269, 18] width 468 height 36
click at [1479, 25] on div "Neizdevās iegūt projektu" at bounding box center [1269, 18] width 468 height 36
